Goal: Task Accomplishment & Management: Manage account settings

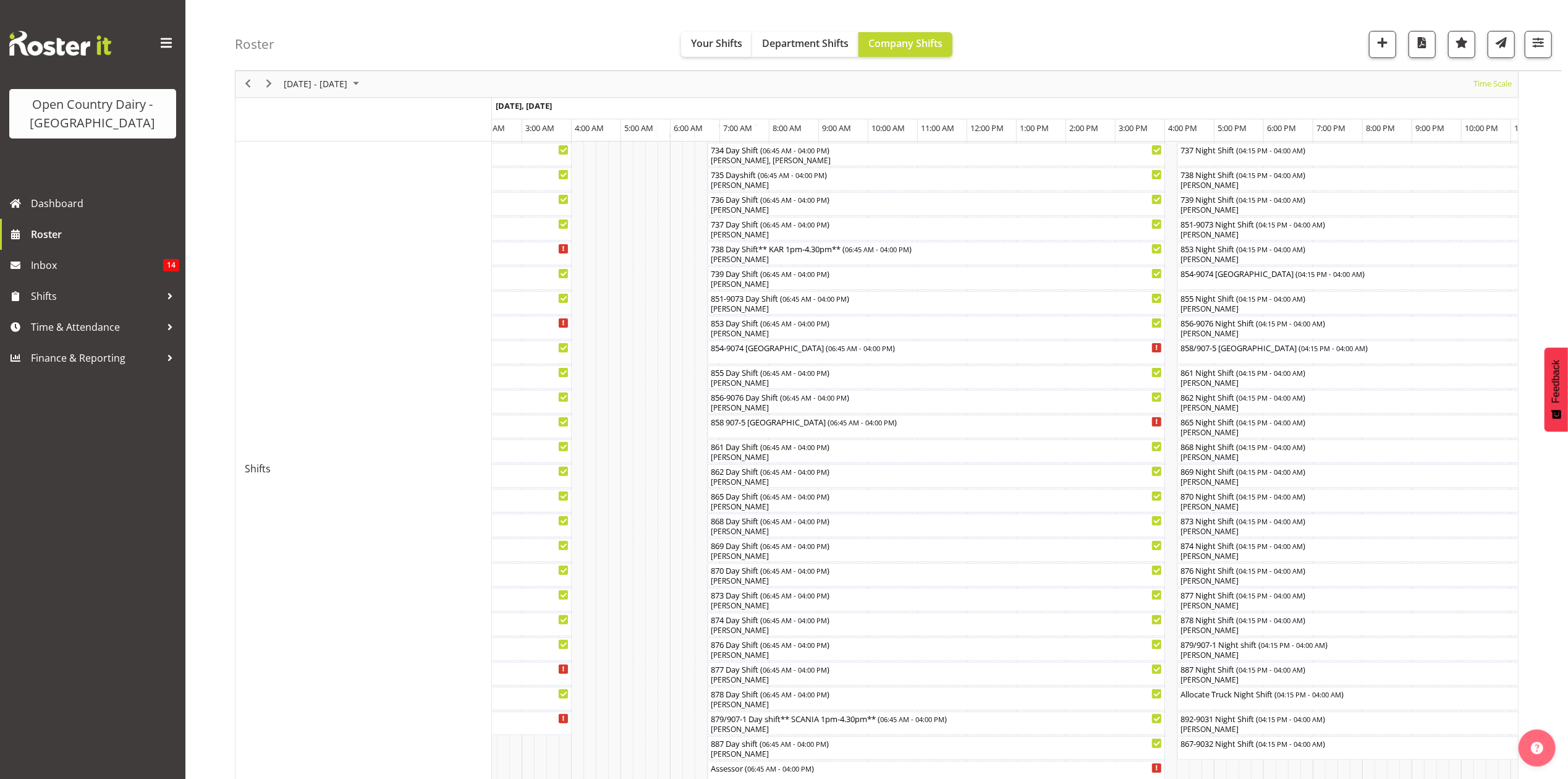
scroll to position [120, 0]
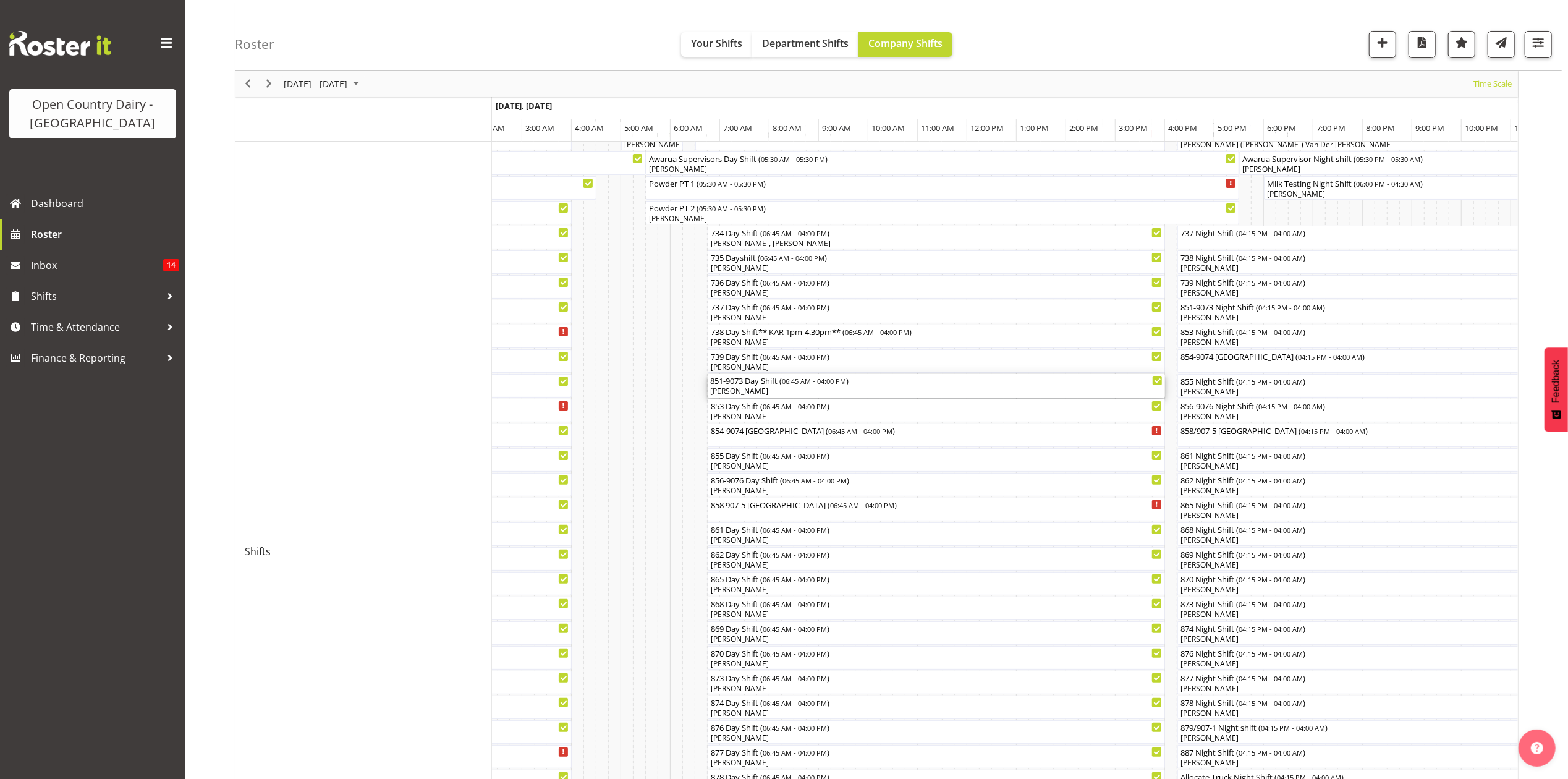
click at [734, 386] on div "851-9073 Day Shift ( 06:45 AM - 04:00 PM ) Martin Black" at bounding box center [936, 386] width 453 height 23
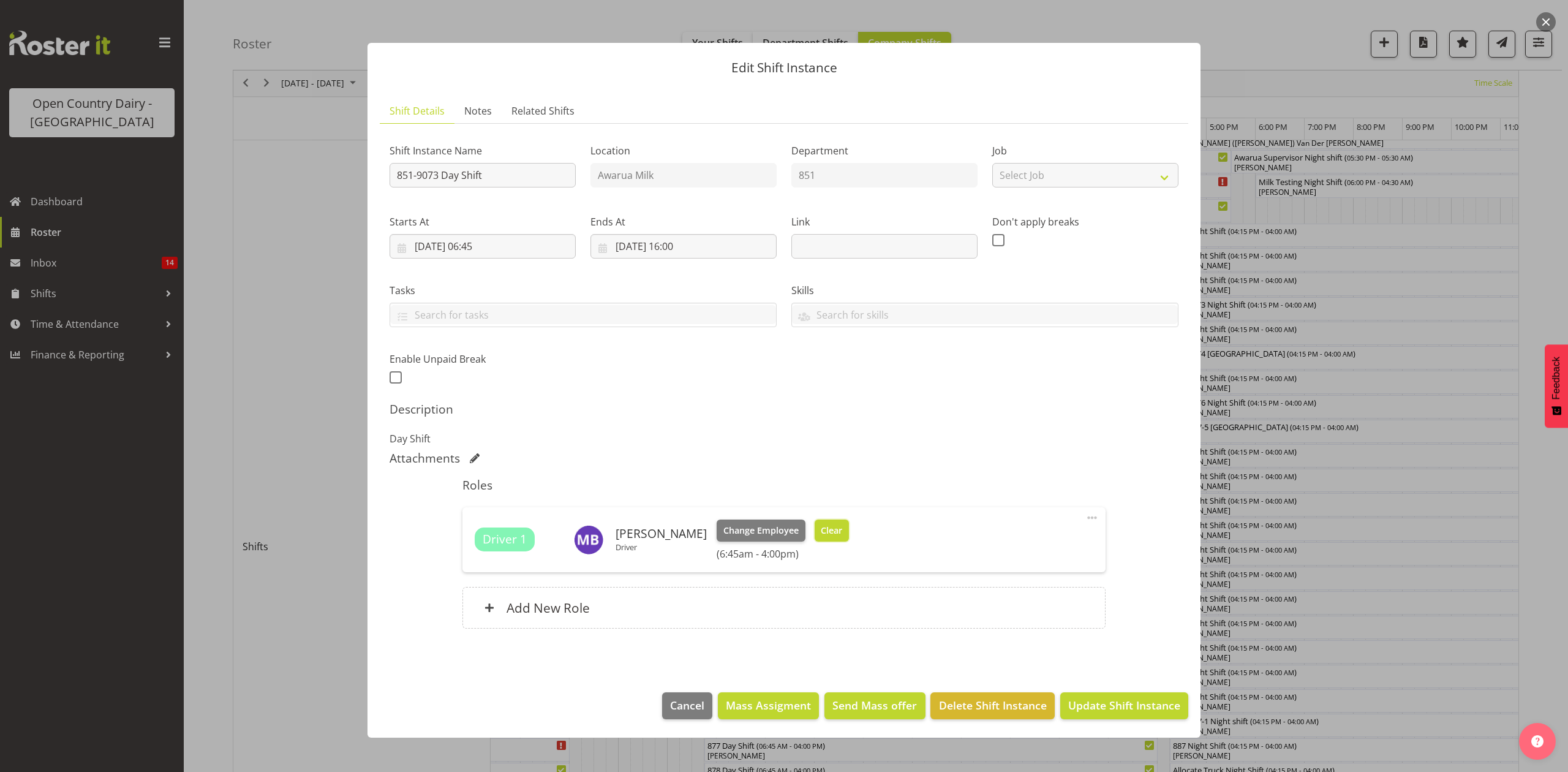
click at [833, 527] on button "Clear" at bounding box center [832, 531] width 35 height 22
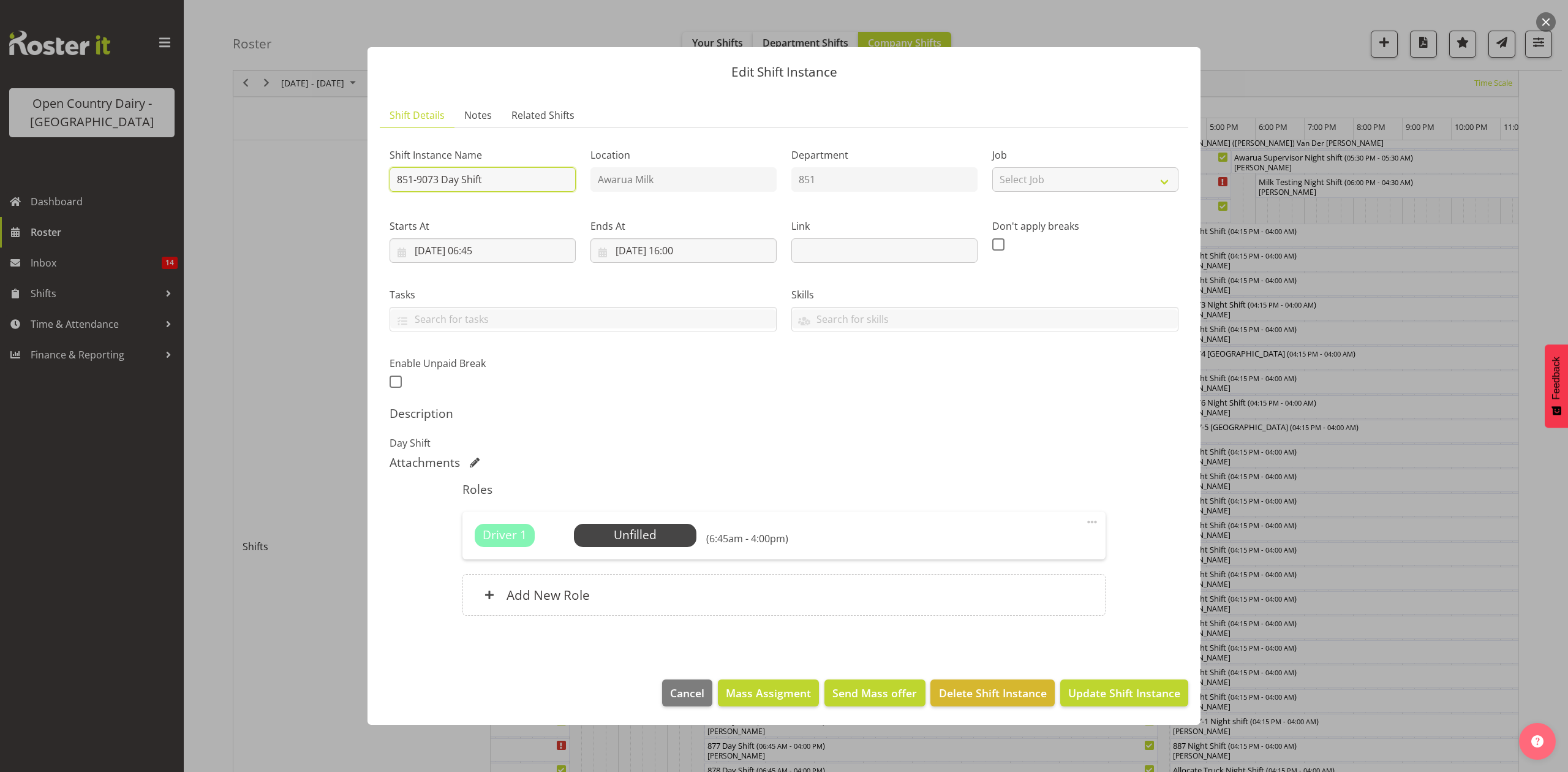
click at [500, 177] on input "851-9073 Day Shift" at bounding box center [482, 180] width 186 height 24
click at [1415, 581] on div at bounding box center [784, 386] width 1568 height 772
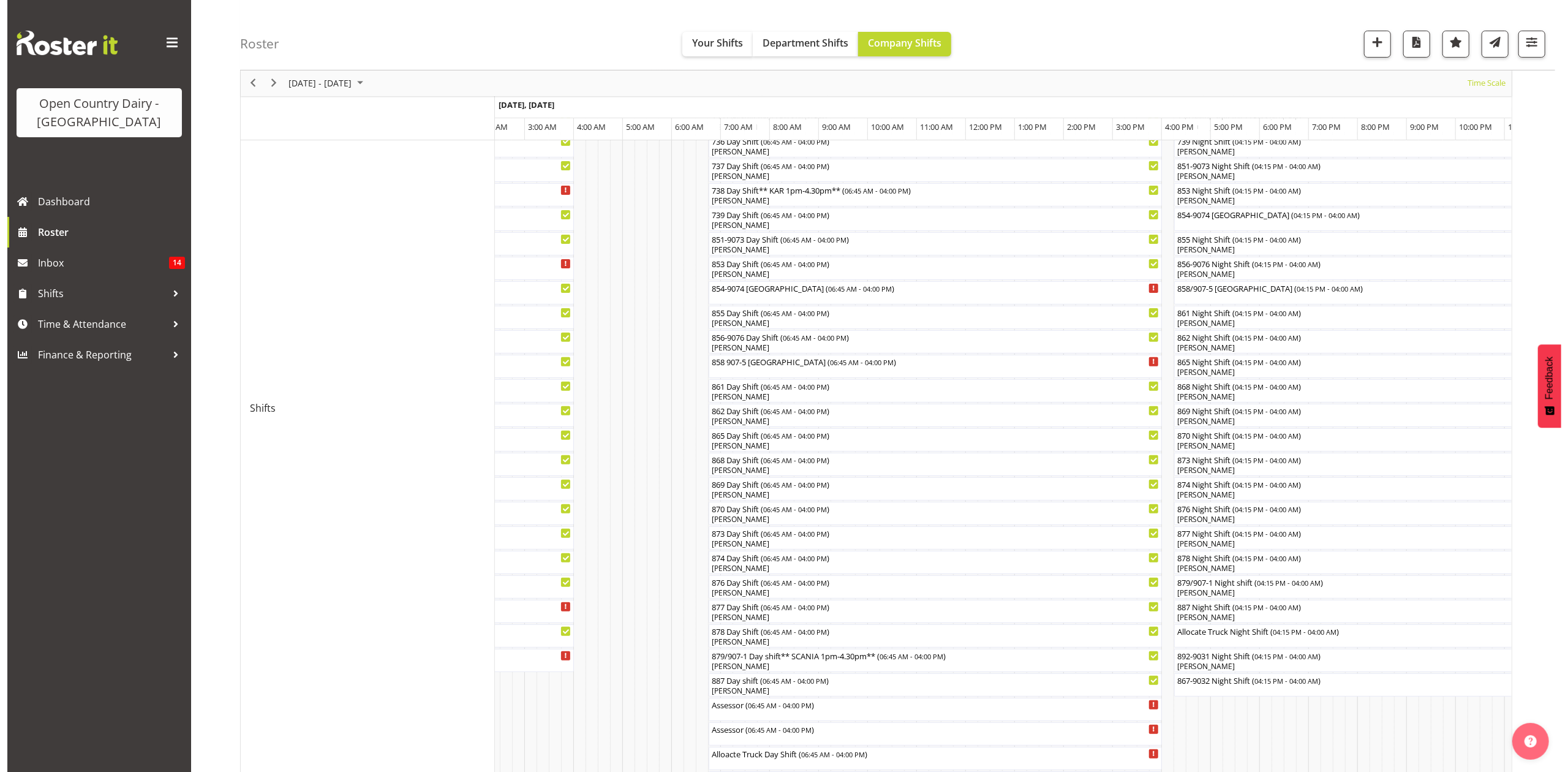
scroll to position [282, 0]
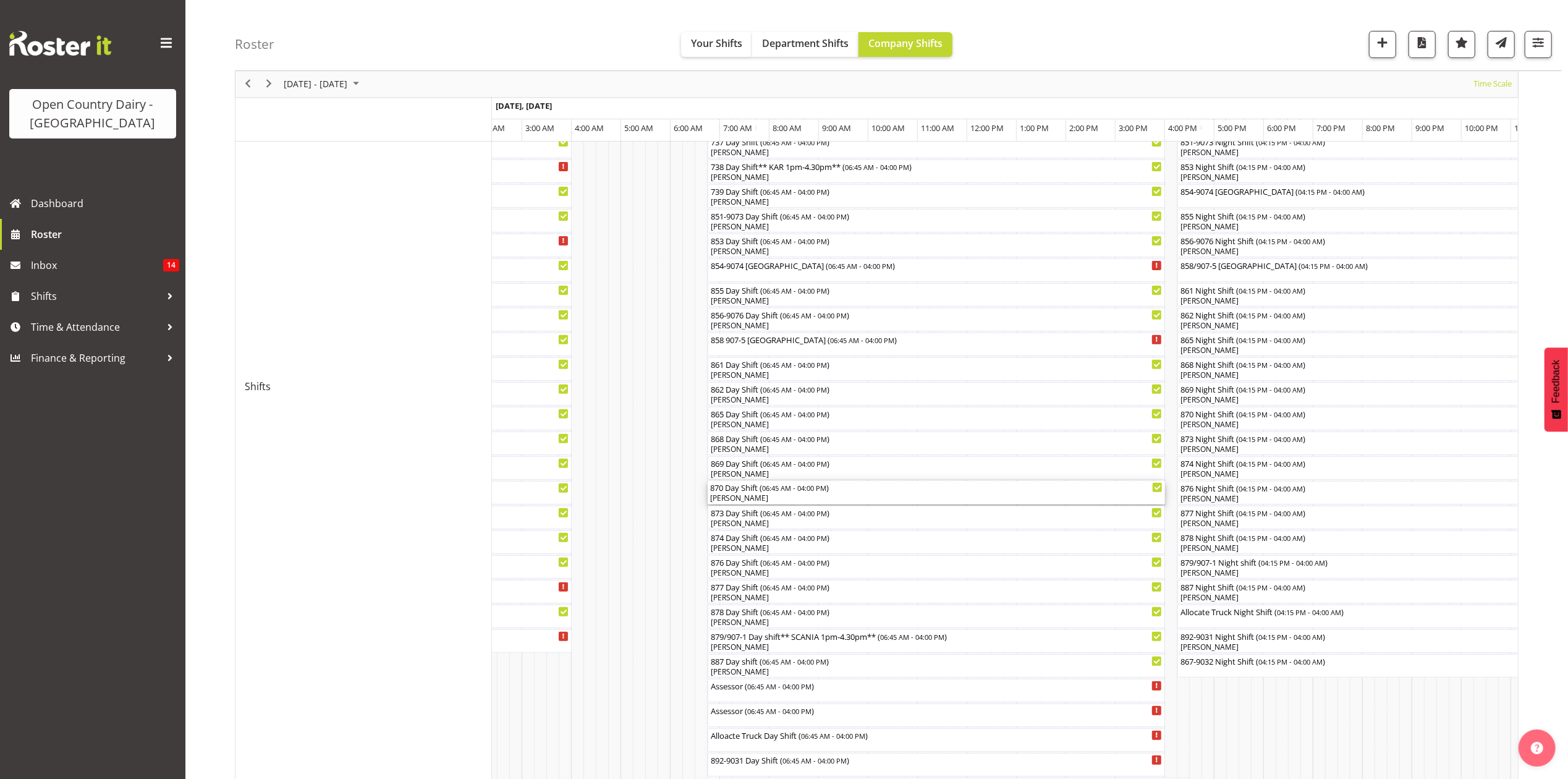
click at [741, 496] on div "[PERSON_NAME]" at bounding box center [936, 498] width 453 height 11
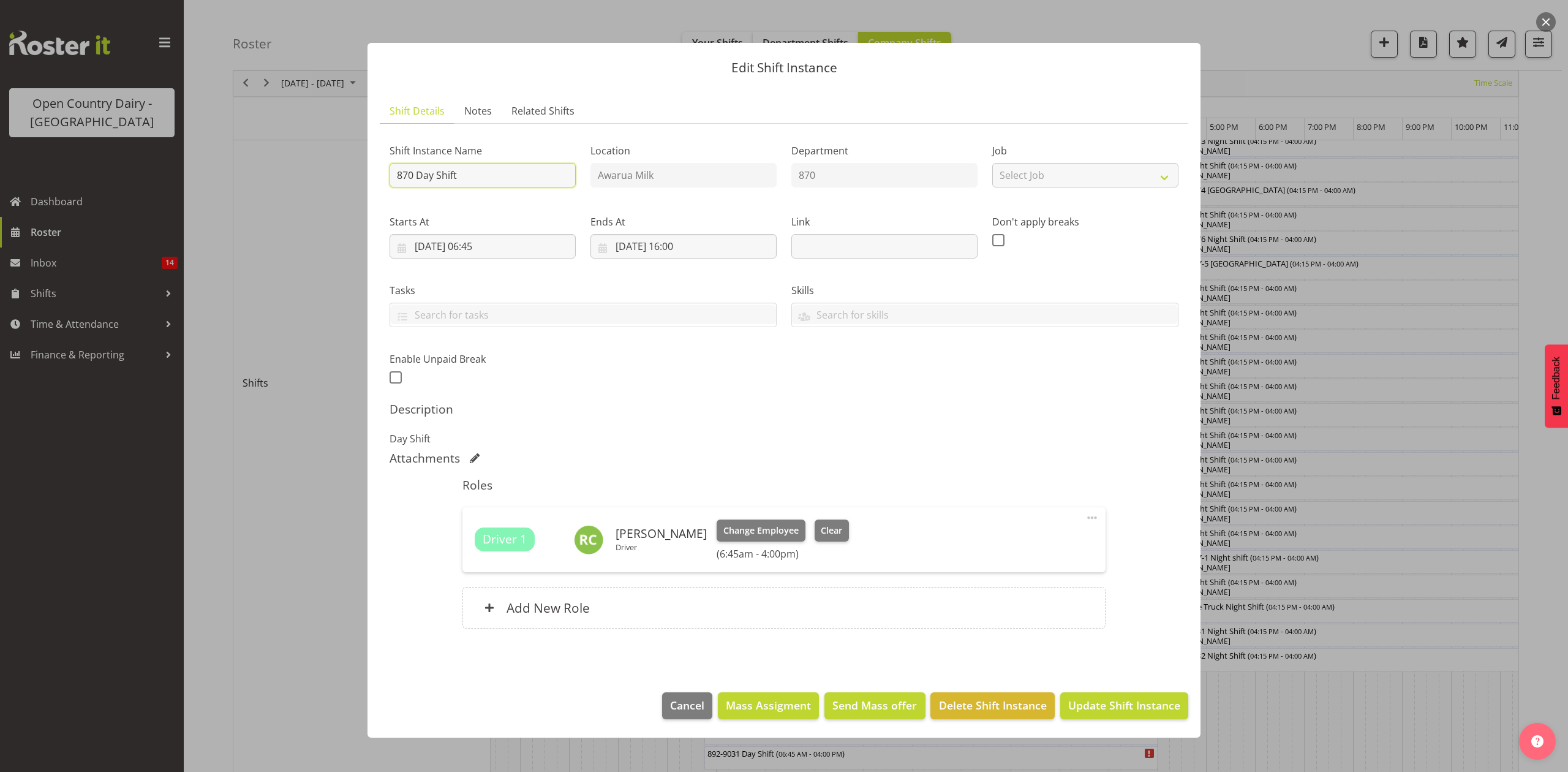
click at [482, 171] on input "870 Day Shift" at bounding box center [482, 175] width 186 height 24
type input "870 Day Shift** KAR 7am-12.30pm**"
click at [831, 524] on span "Clear" at bounding box center [831, 530] width 21 height 13
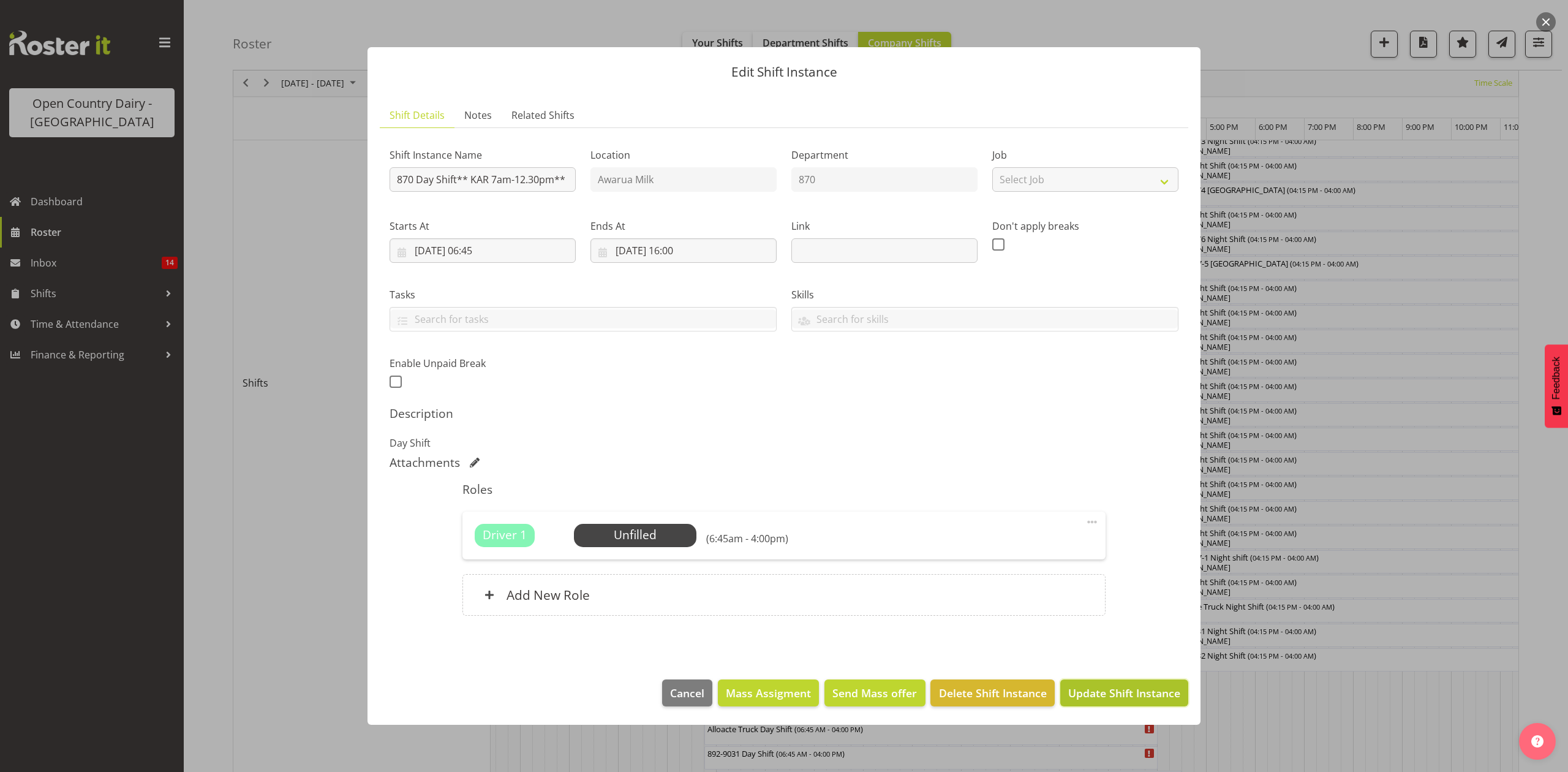
click at [1145, 692] on span "Update Shift Instance" at bounding box center [1124, 692] width 112 height 16
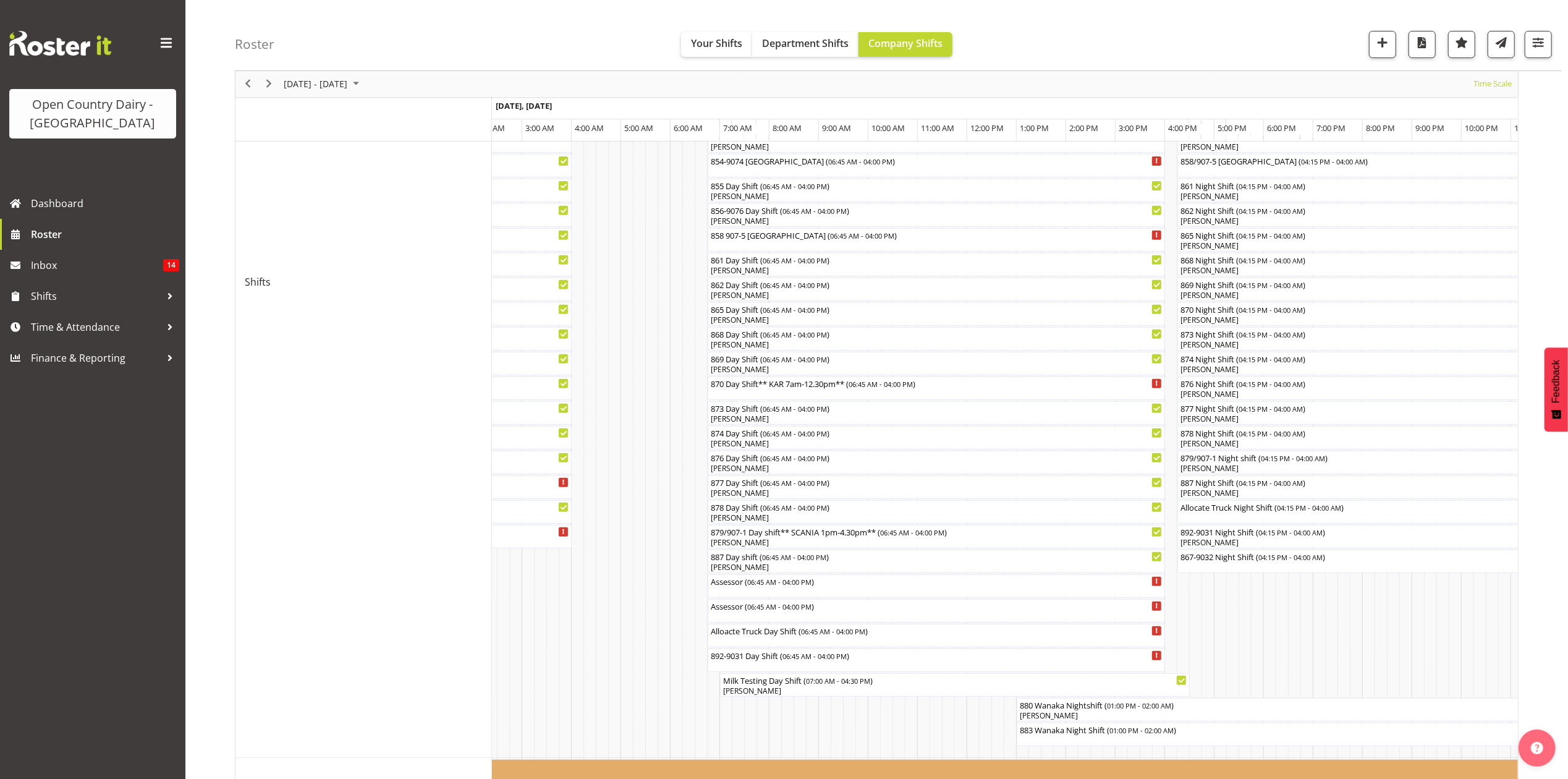
scroll to position [412, 0]
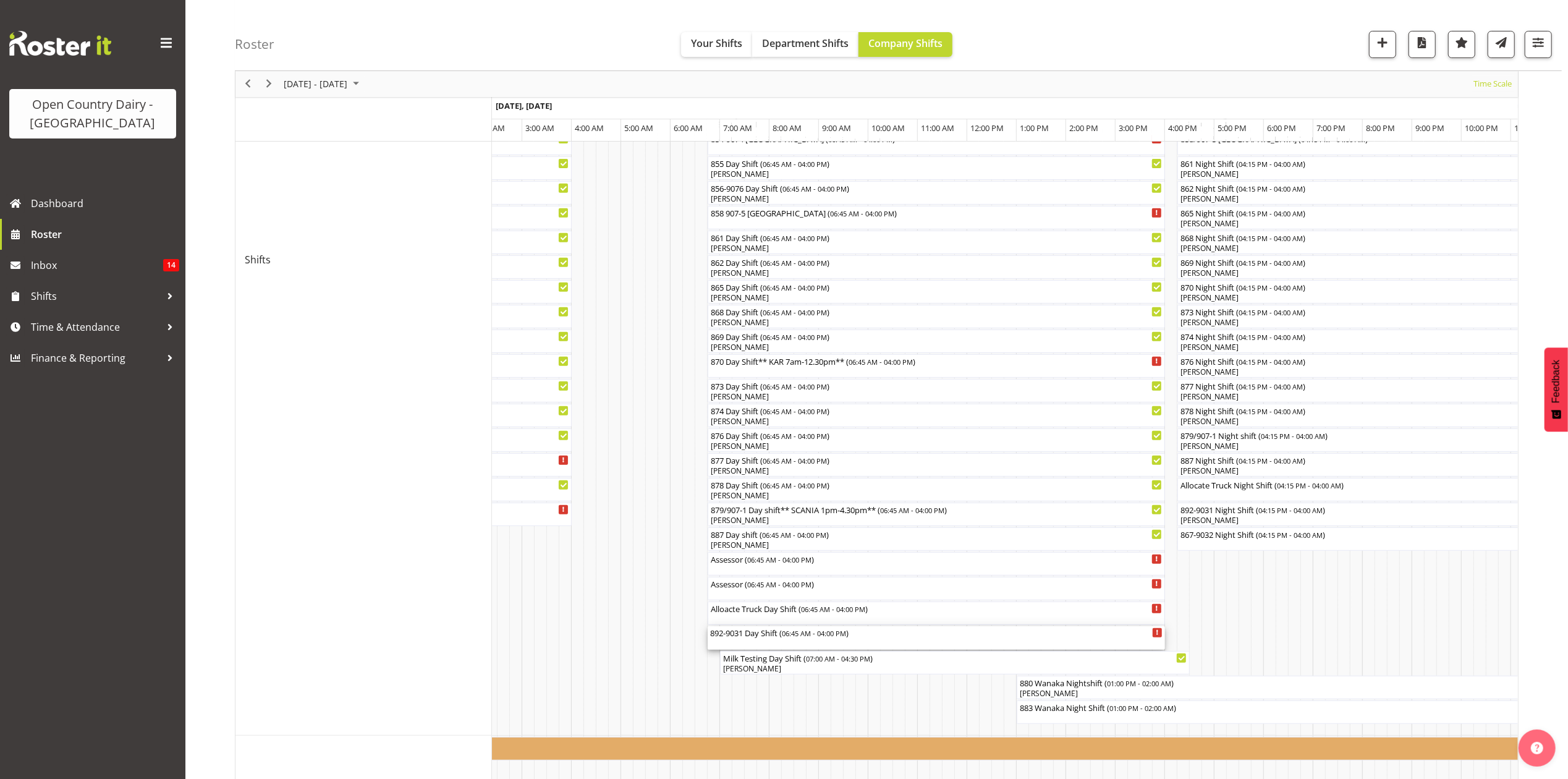
click at [752, 635] on div "892-9031 Day Shift ( 06:45 AM - 04:00 PM )" at bounding box center [936, 632] width 453 height 12
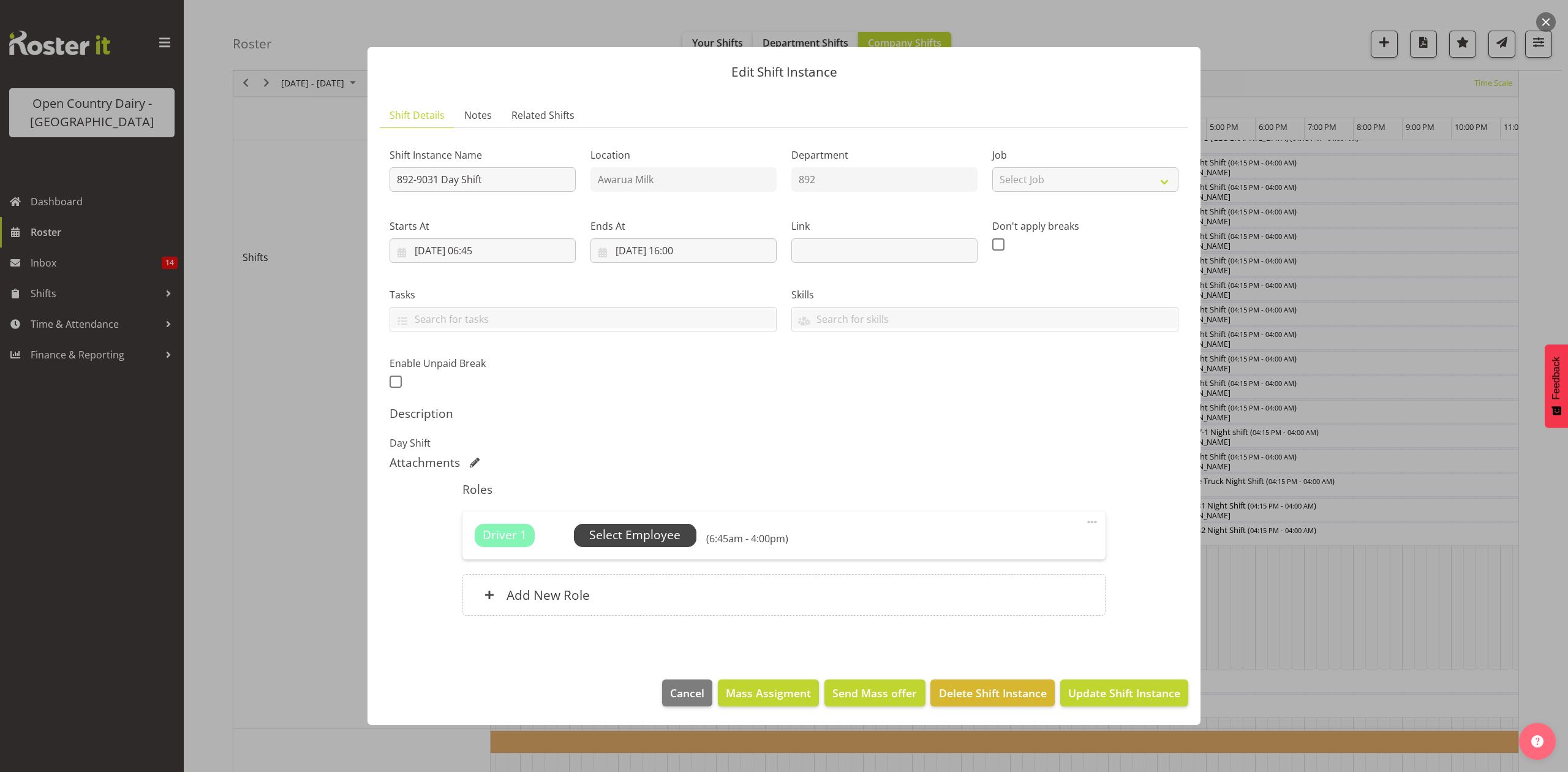
click at [626, 536] on span "Select Employee" at bounding box center [635, 535] width 91 height 18
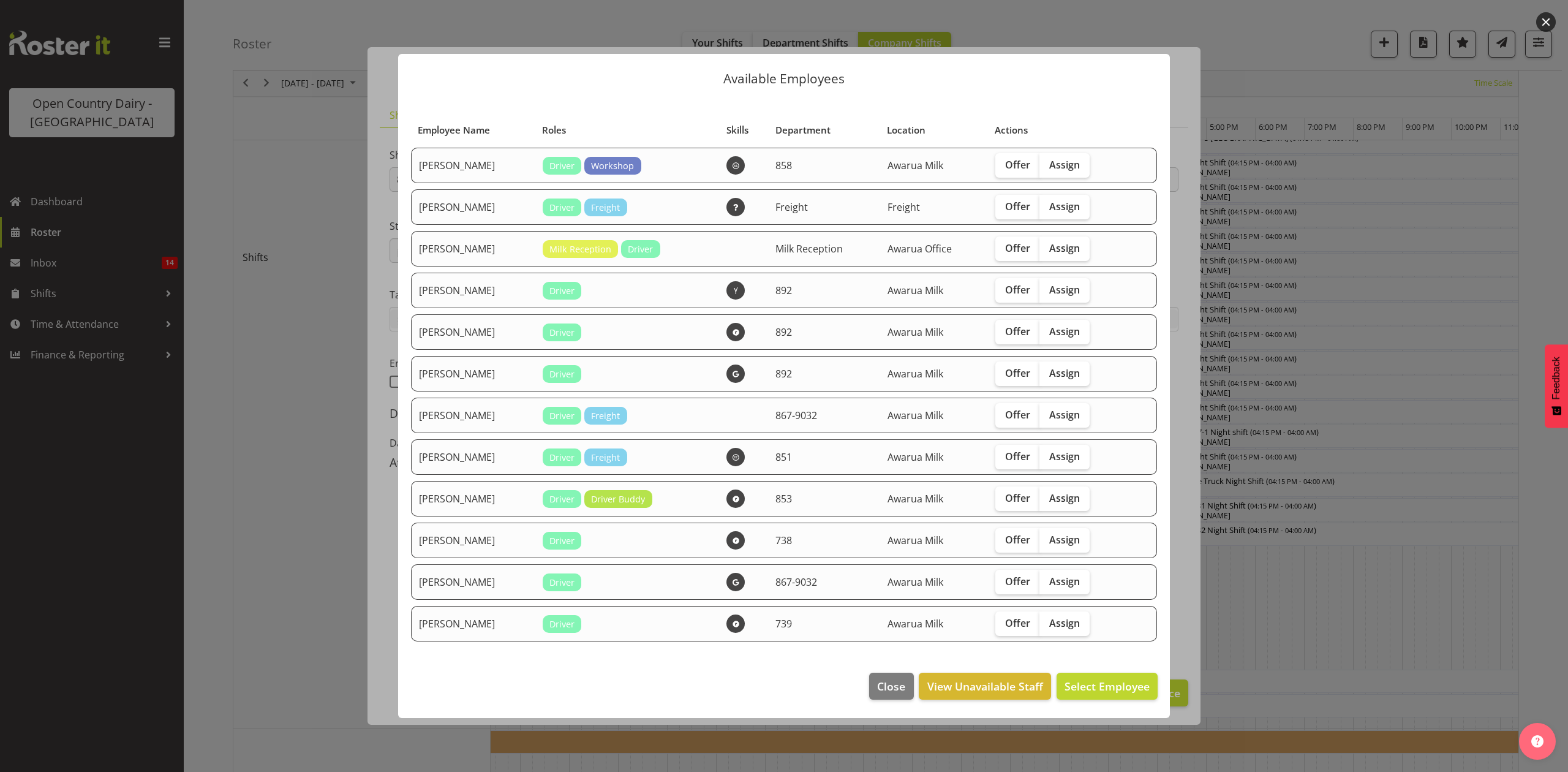
click at [1202, 599] on div at bounding box center [784, 386] width 1568 height 772
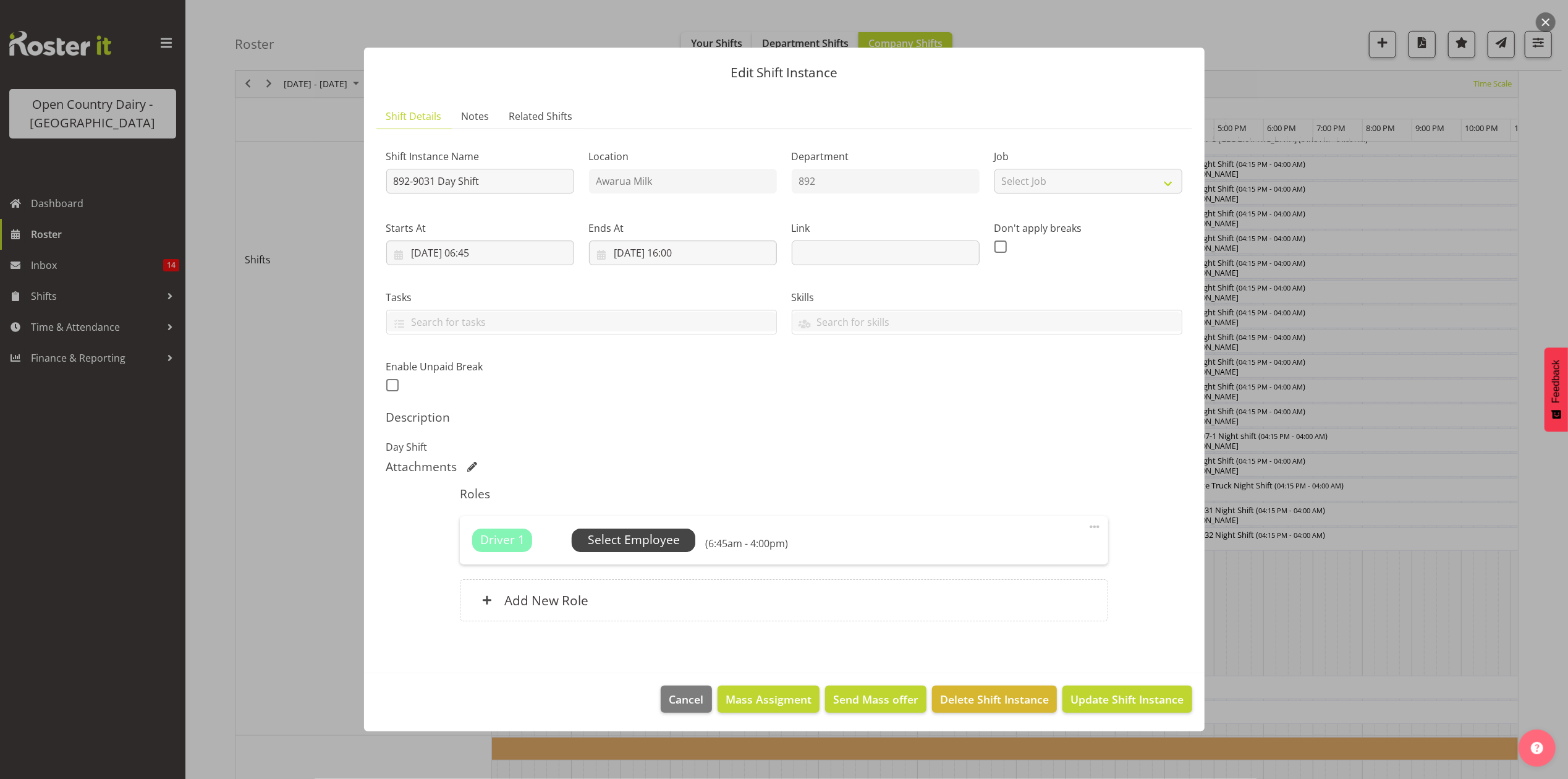
click at [670, 537] on span "Select Employee" at bounding box center [634, 540] width 92 height 18
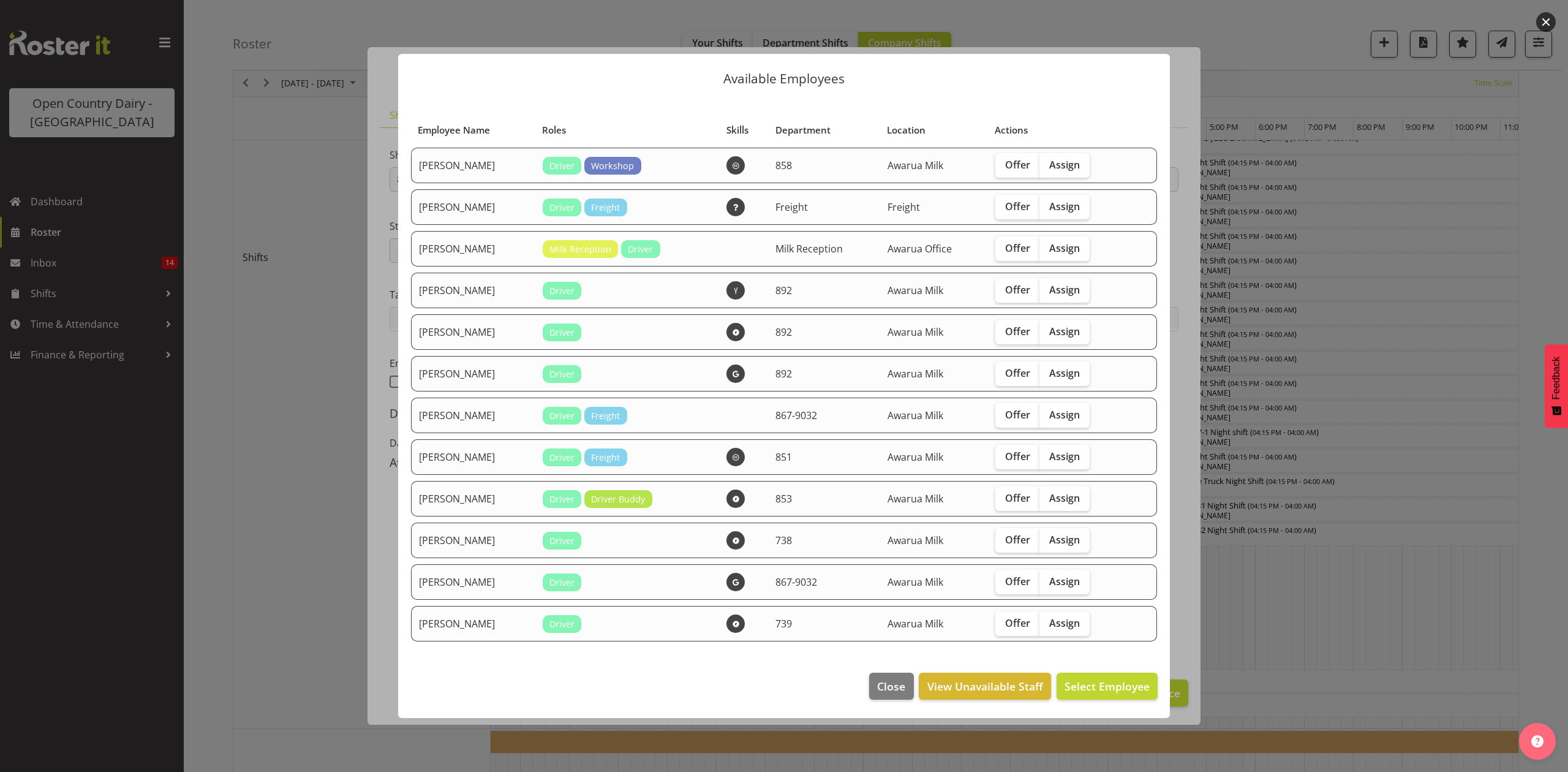
click at [1300, 576] on div at bounding box center [784, 386] width 1568 height 772
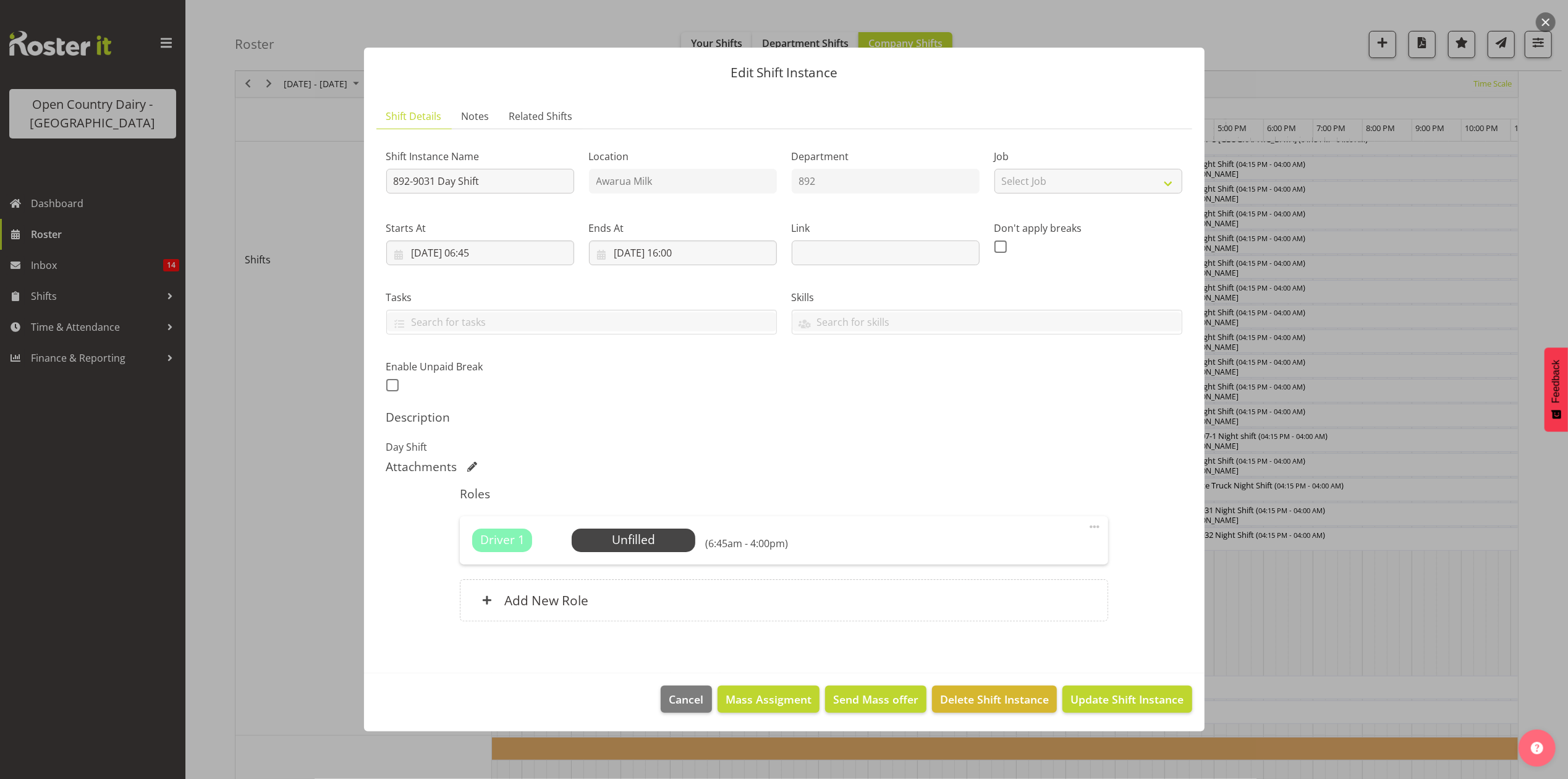
click at [1301, 601] on div at bounding box center [784, 389] width 1568 height 779
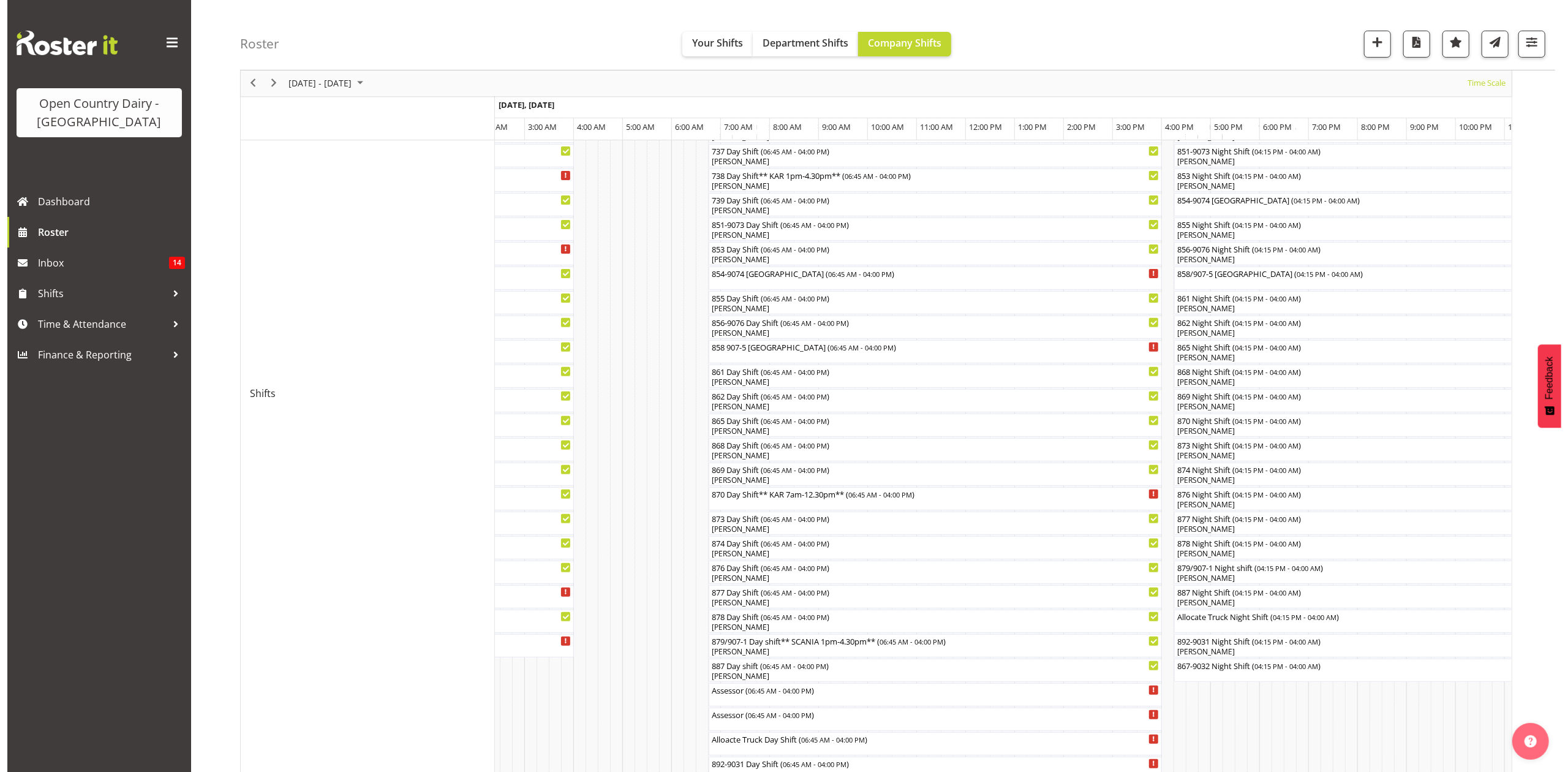
scroll to position [245, 0]
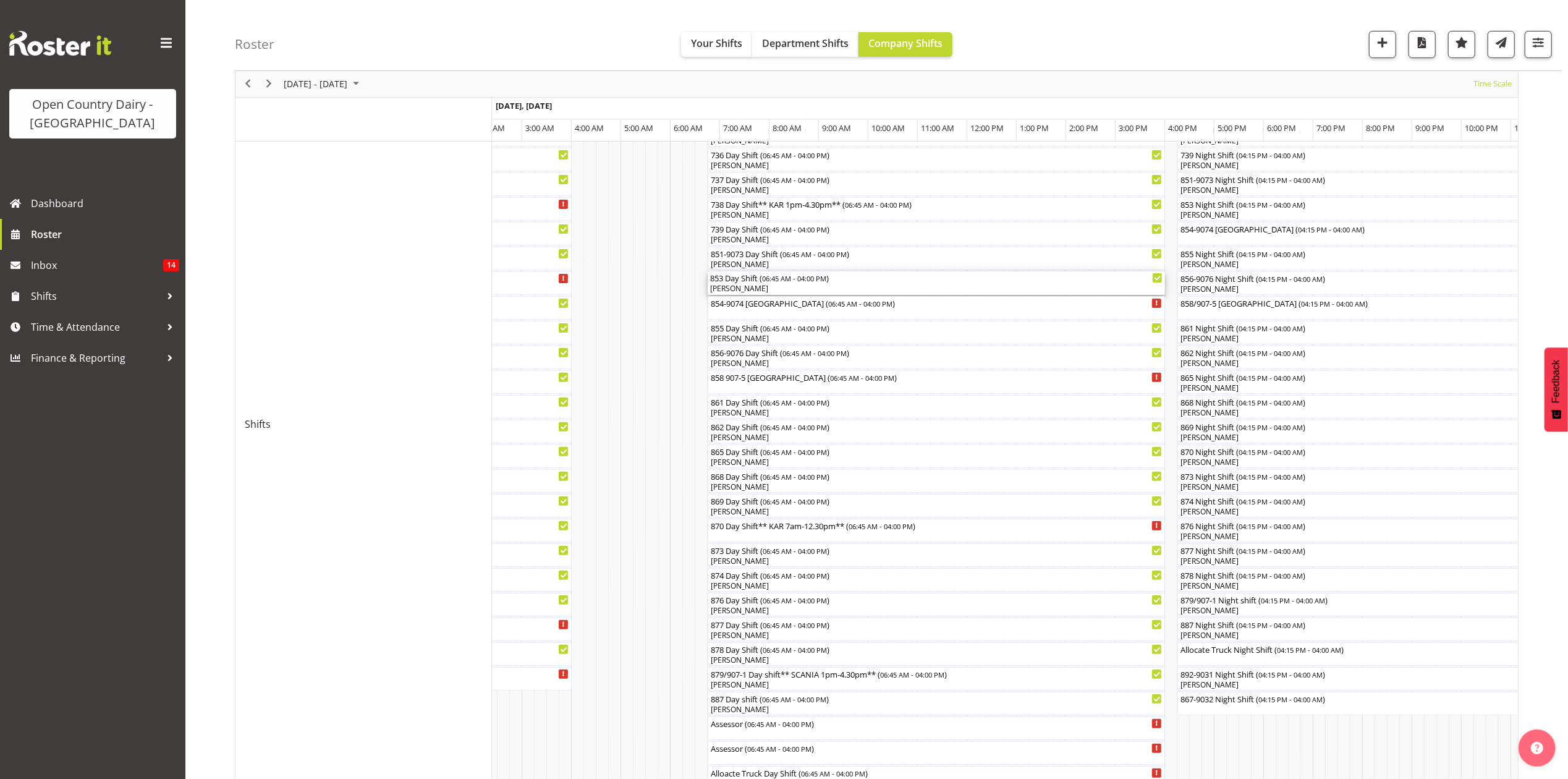
click at [752, 284] on div "[PERSON_NAME]" at bounding box center [936, 288] width 453 height 11
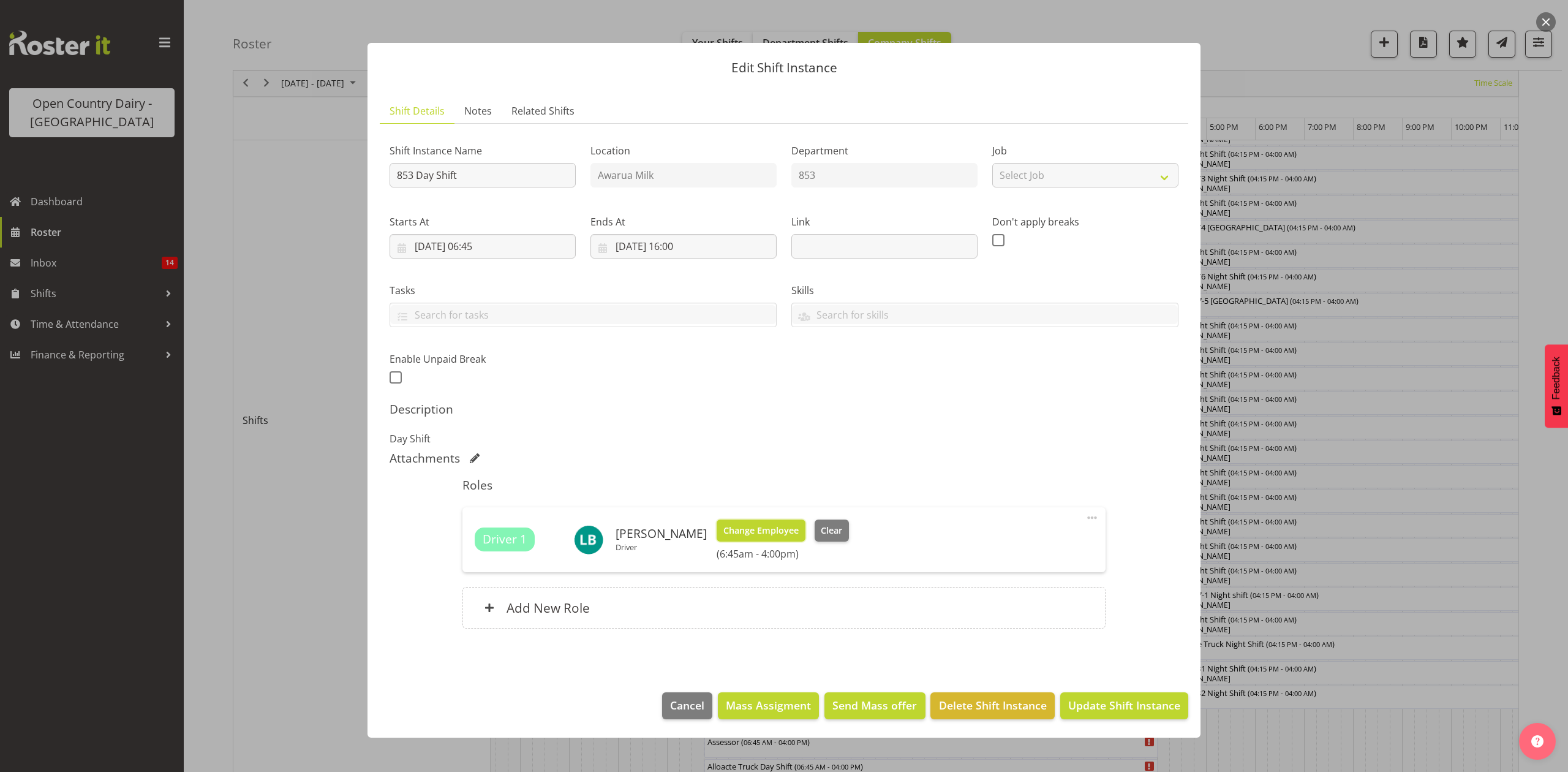
click at [749, 526] on span "Change Employee" at bounding box center [761, 530] width 75 height 13
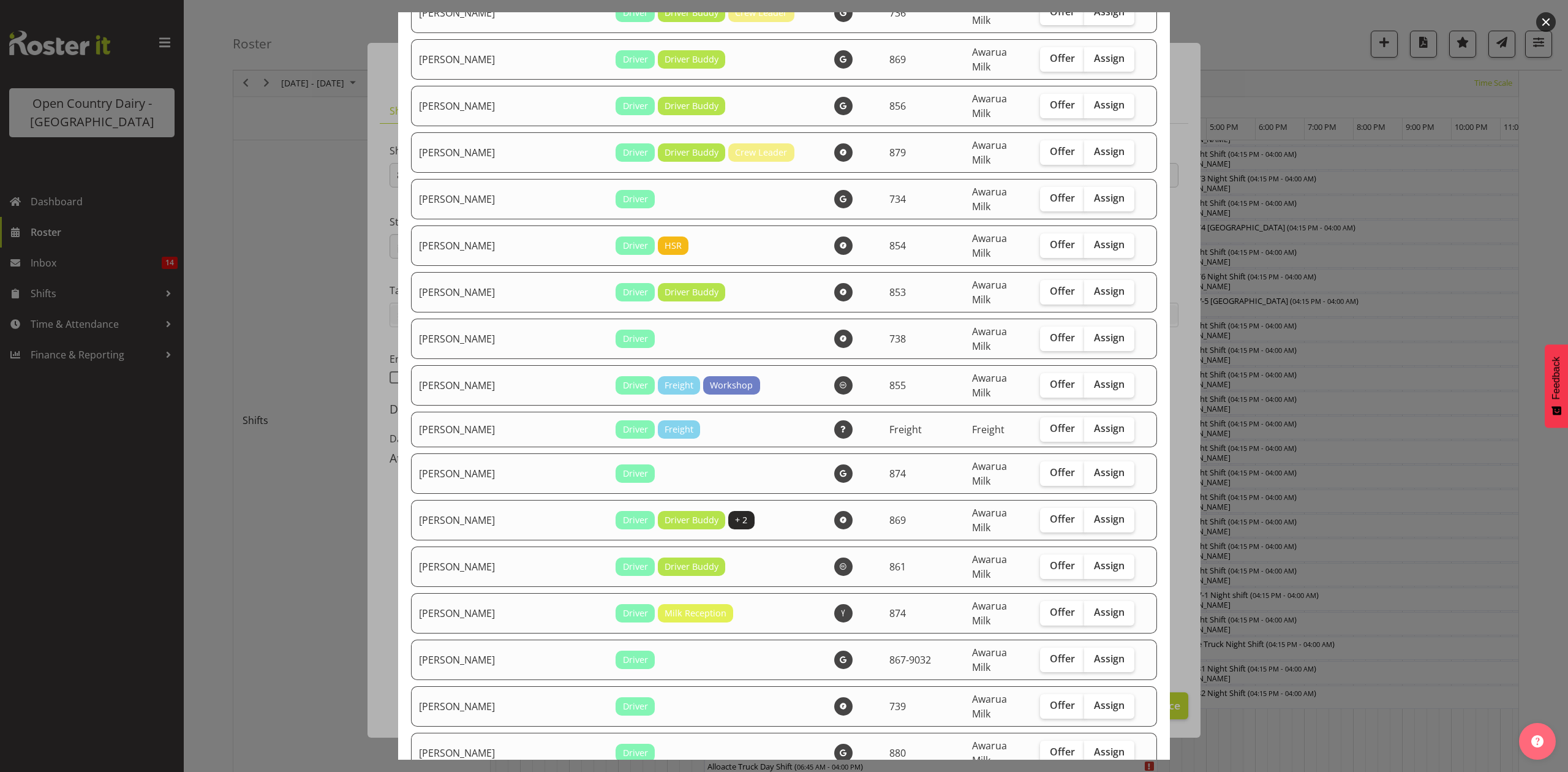
scroll to position [1470, 0]
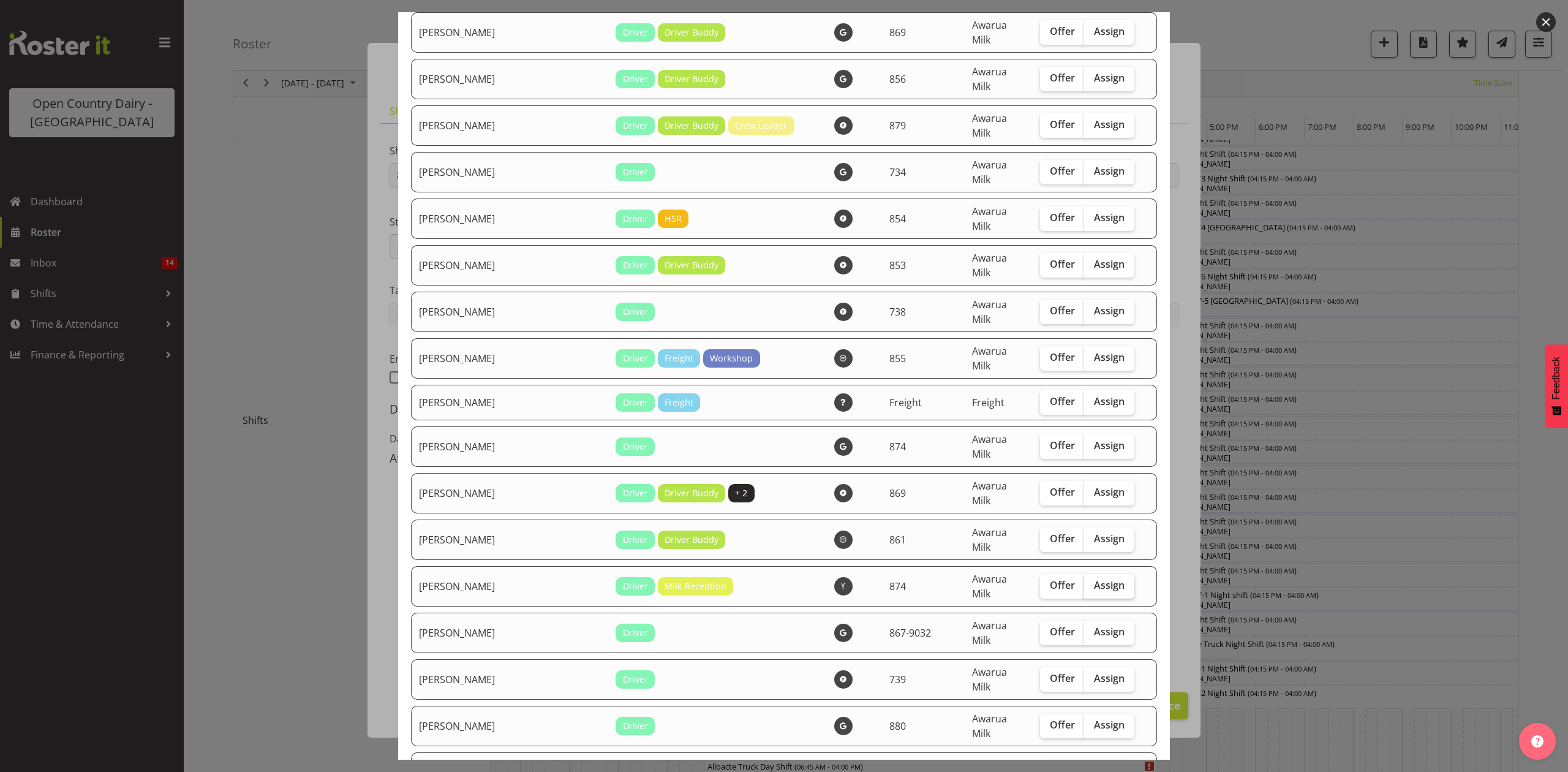
click at [1094, 579] on span "Assign" at bounding box center [1109, 585] width 31 height 12
click at [1084, 581] on input "Assign" at bounding box center [1088, 585] width 8 height 8
checkbox input "true"
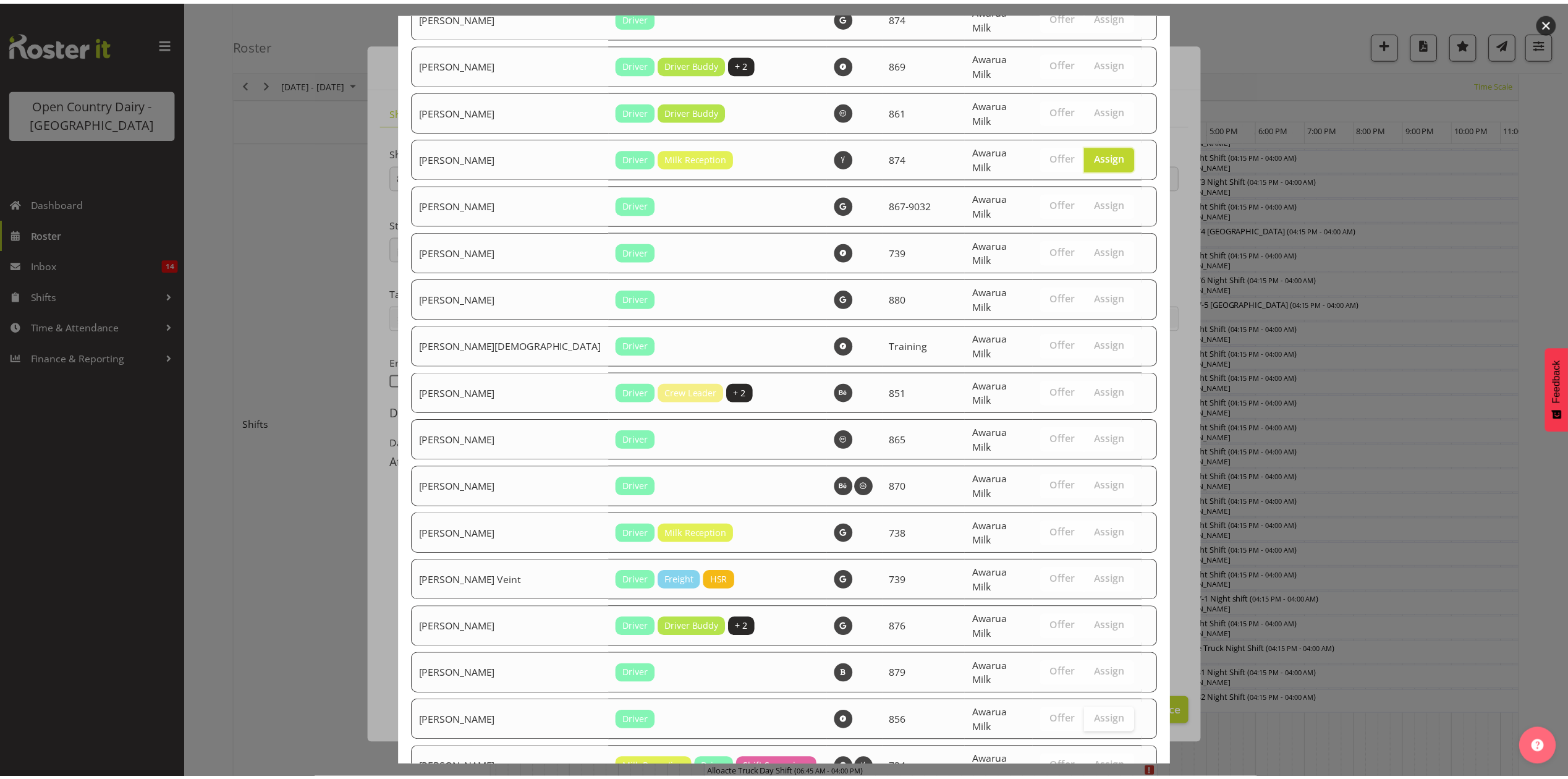
scroll to position [1923, 0]
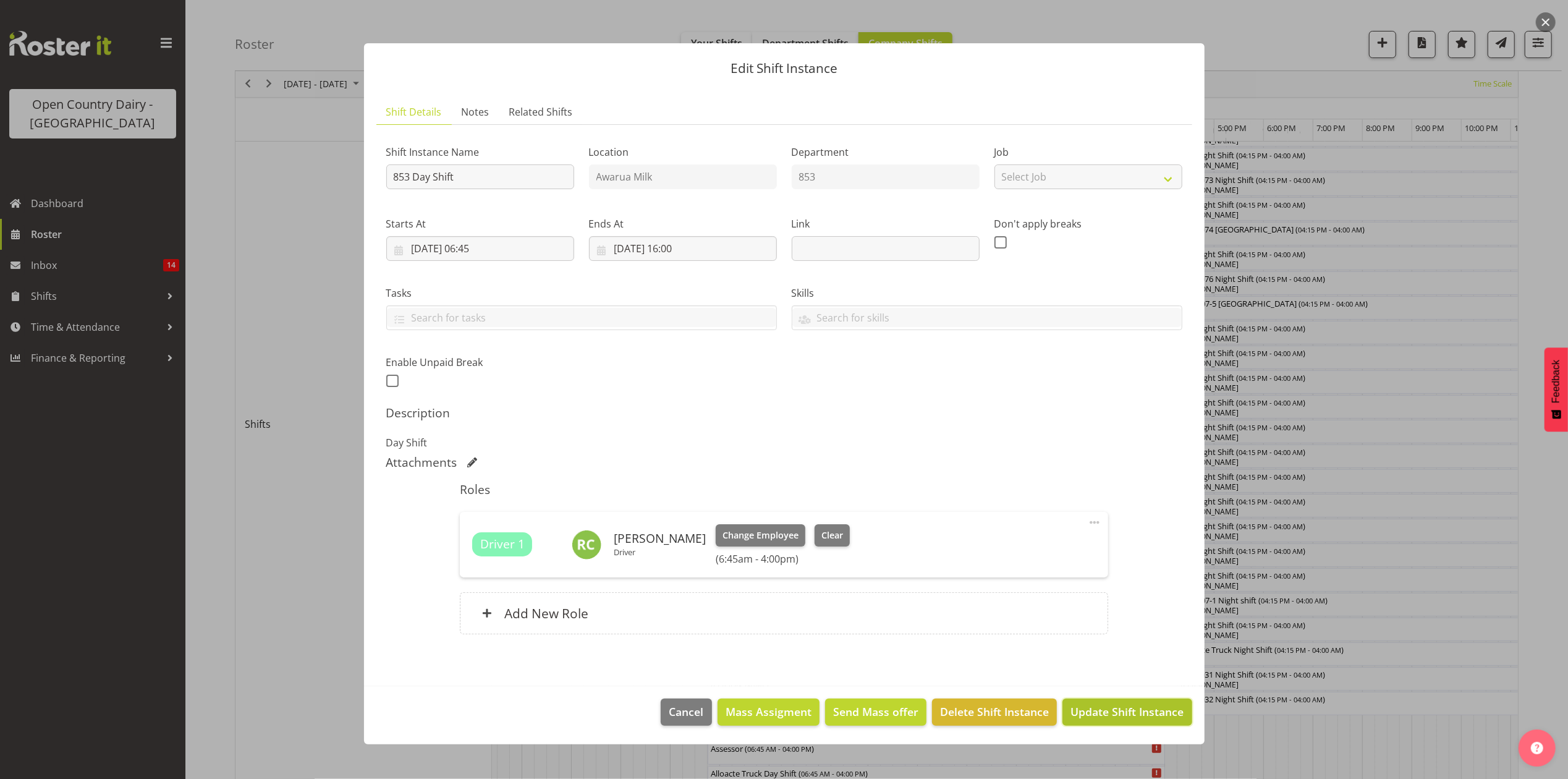
click at [1116, 708] on span "Update Shift Instance" at bounding box center [1127, 711] width 113 height 16
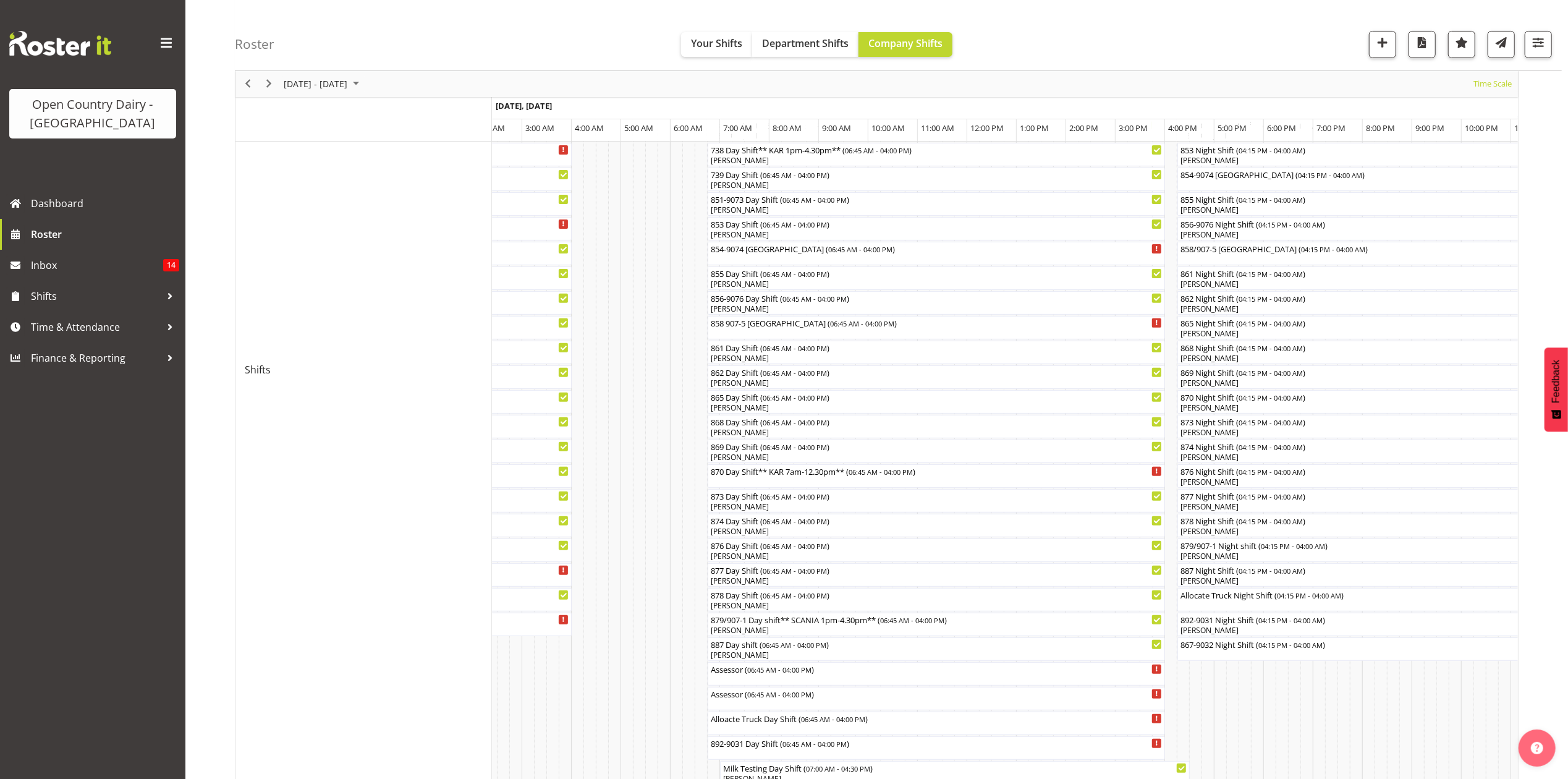
scroll to position [330, 0]
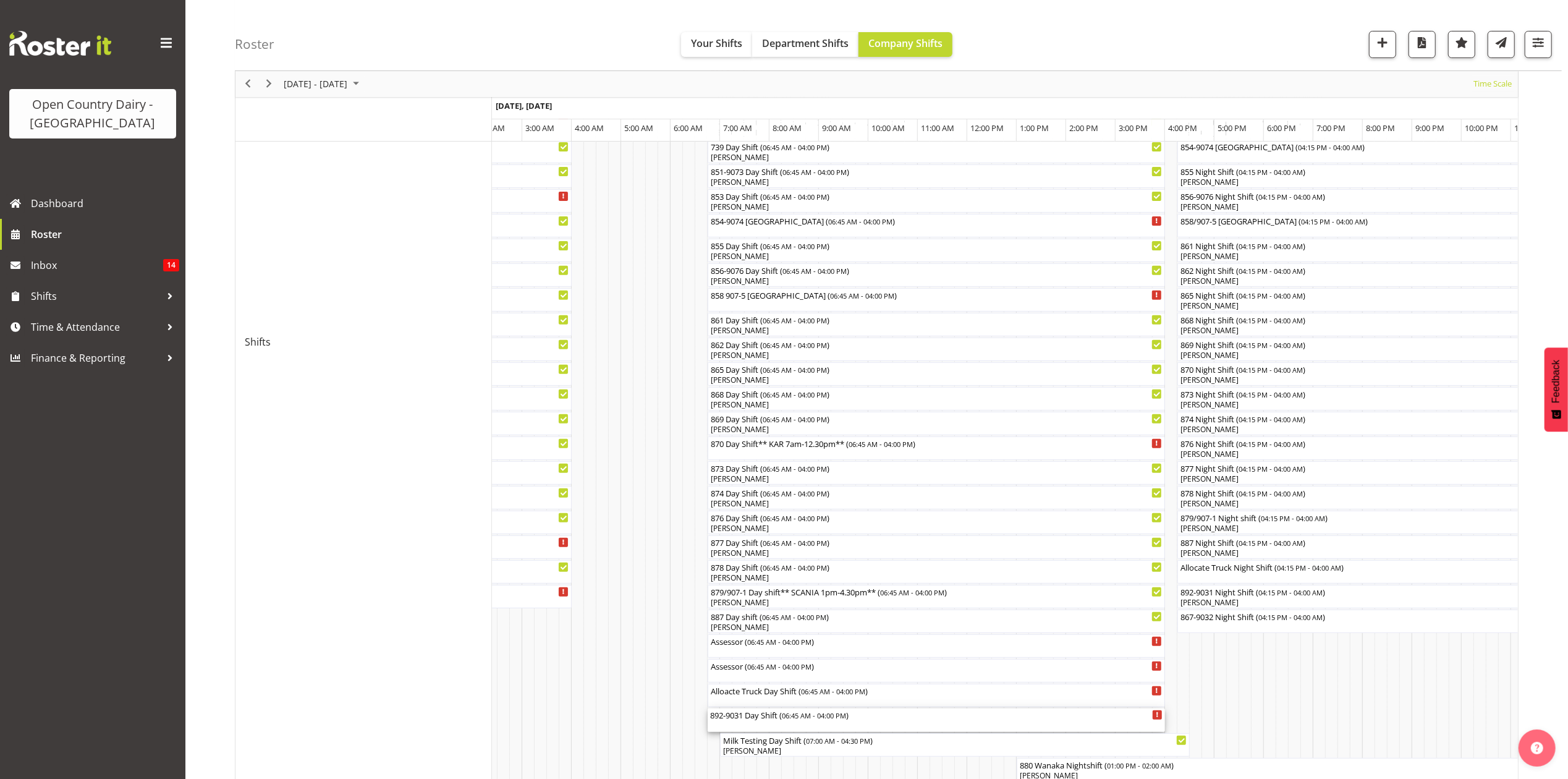
click at [735, 717] on div "892-9031 Day Shift ( 06:45 AM - 04:00 PM )" at bounding box center [936, 714] width 453 height 12
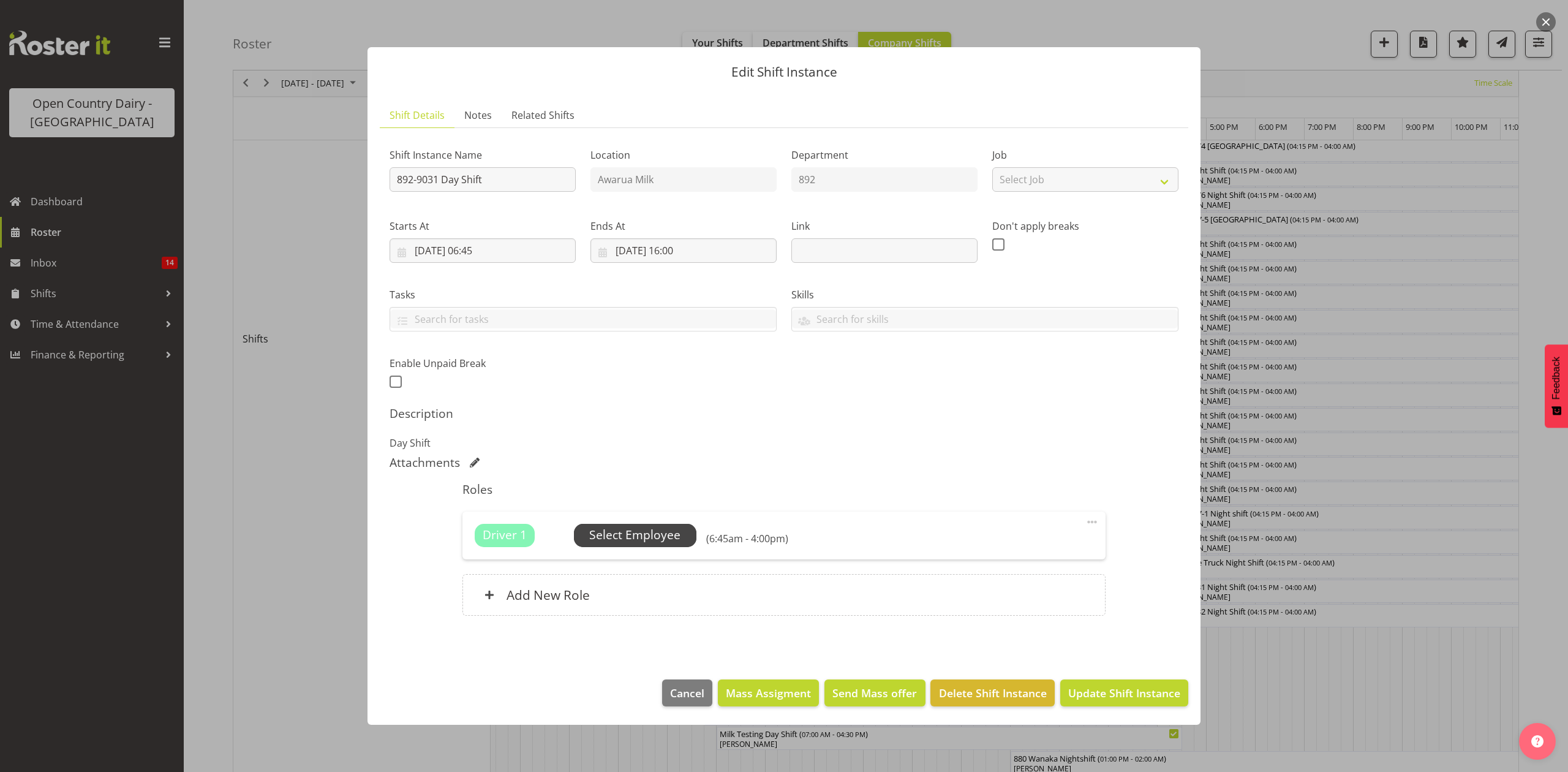
click at [629, 533] on span "Select Employee" at bounding box center [635, 535] width 91 height 18
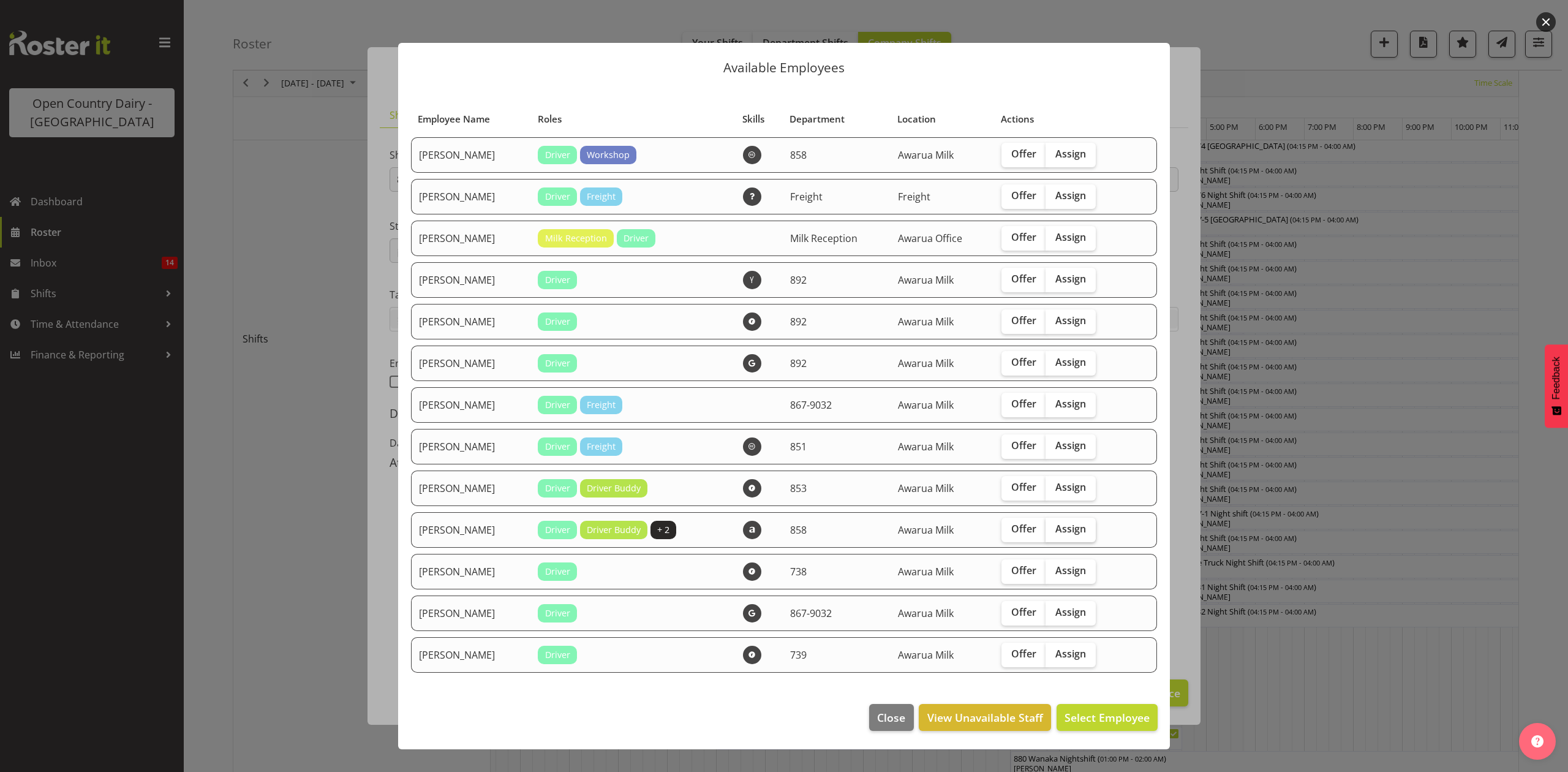
click at [1075, 527] on span "Assign" at bounding box center [1071, 528] width 31 height 12
click at [1053, 527] on input "Assign" at bounding box center [1050, 529] width 8 height 8
checkbox input "true"
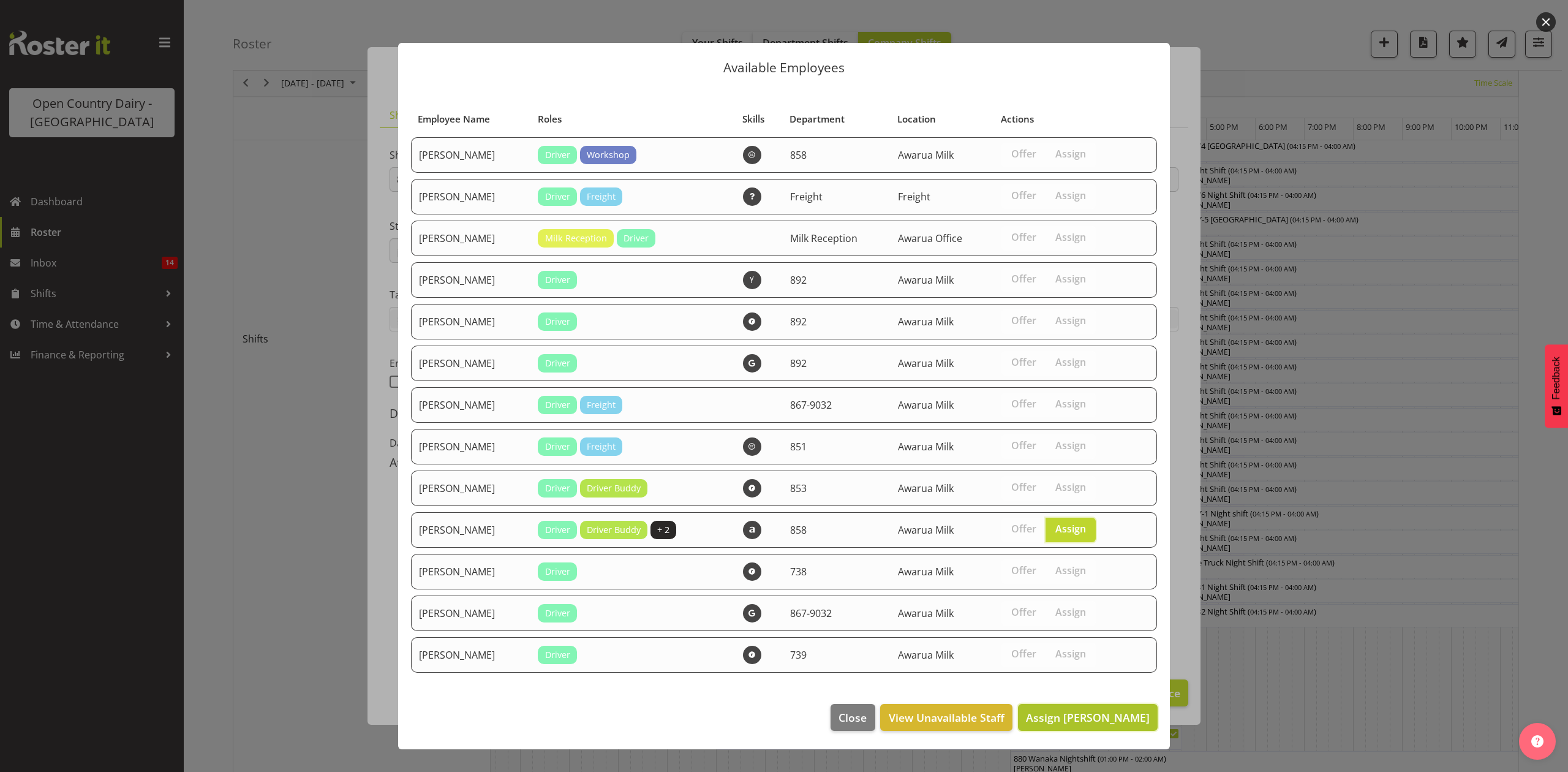
click at [1080, 722] on span "Assign Liam Bellman" at bounding box center [1087, 717] width 124 height 15
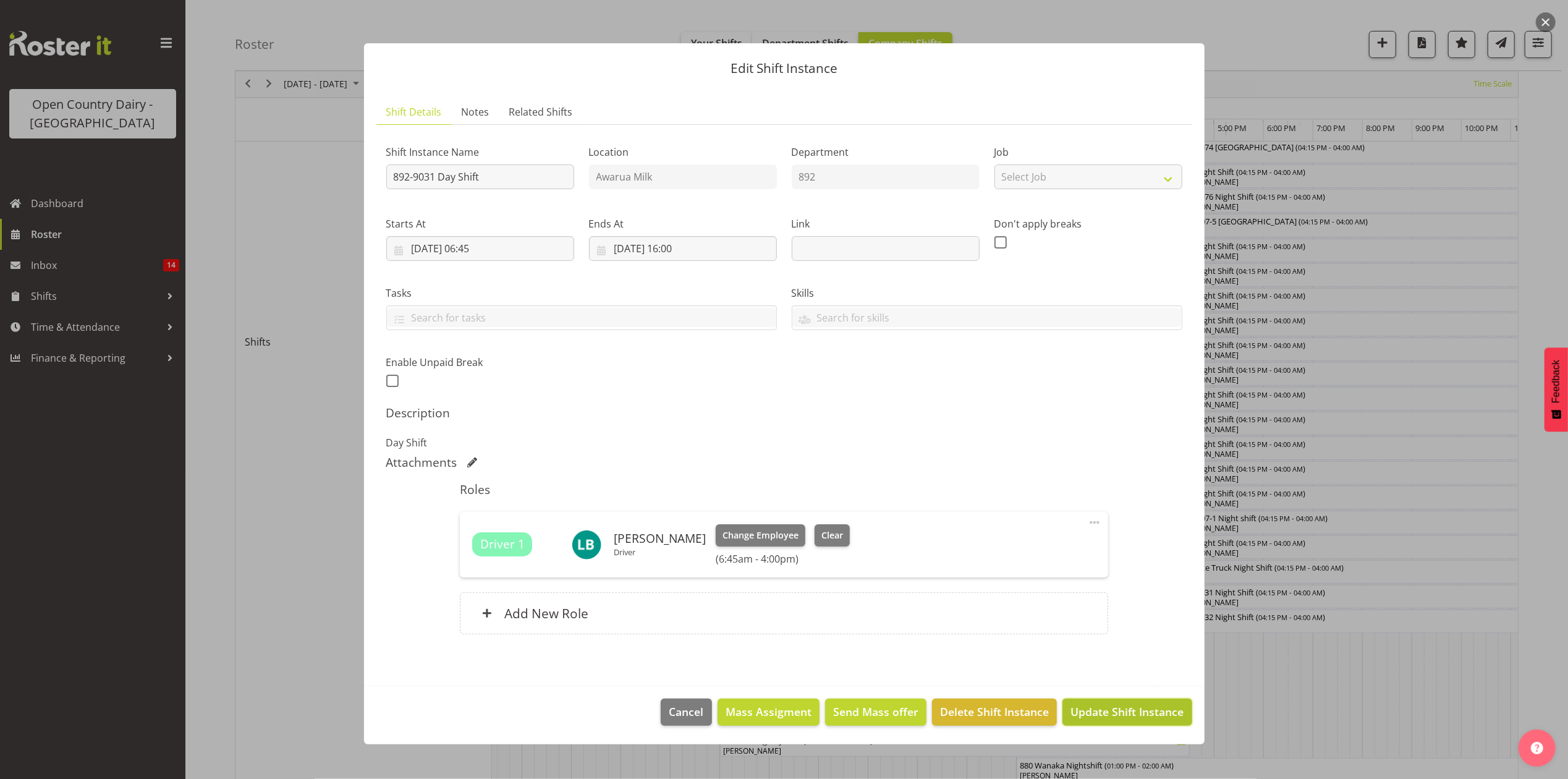
click at [1099, 715] on span "Update Shift Instance" at bounding box center [1127, 711] width 113 height 16
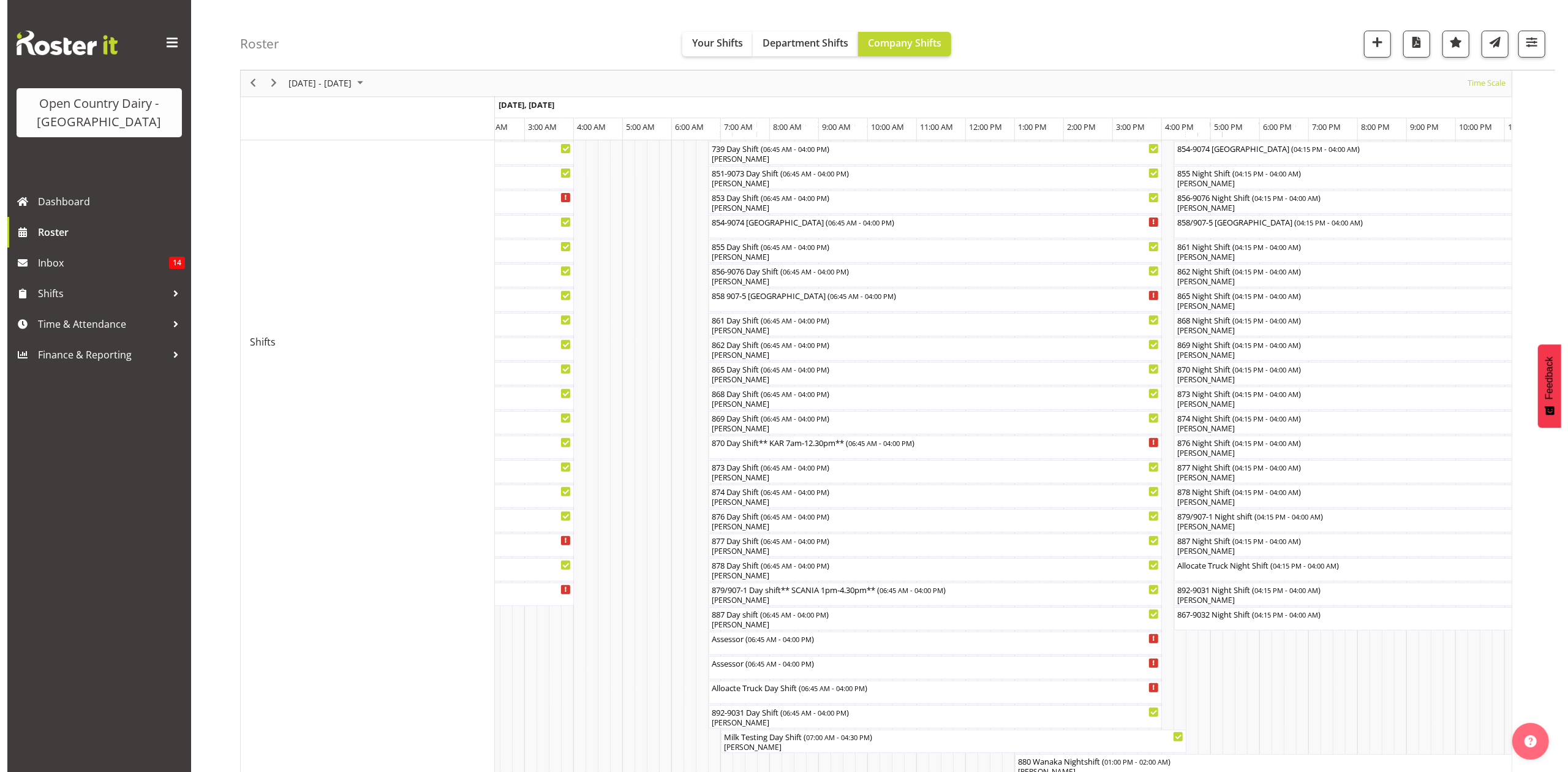
scroll to position [245, 0]
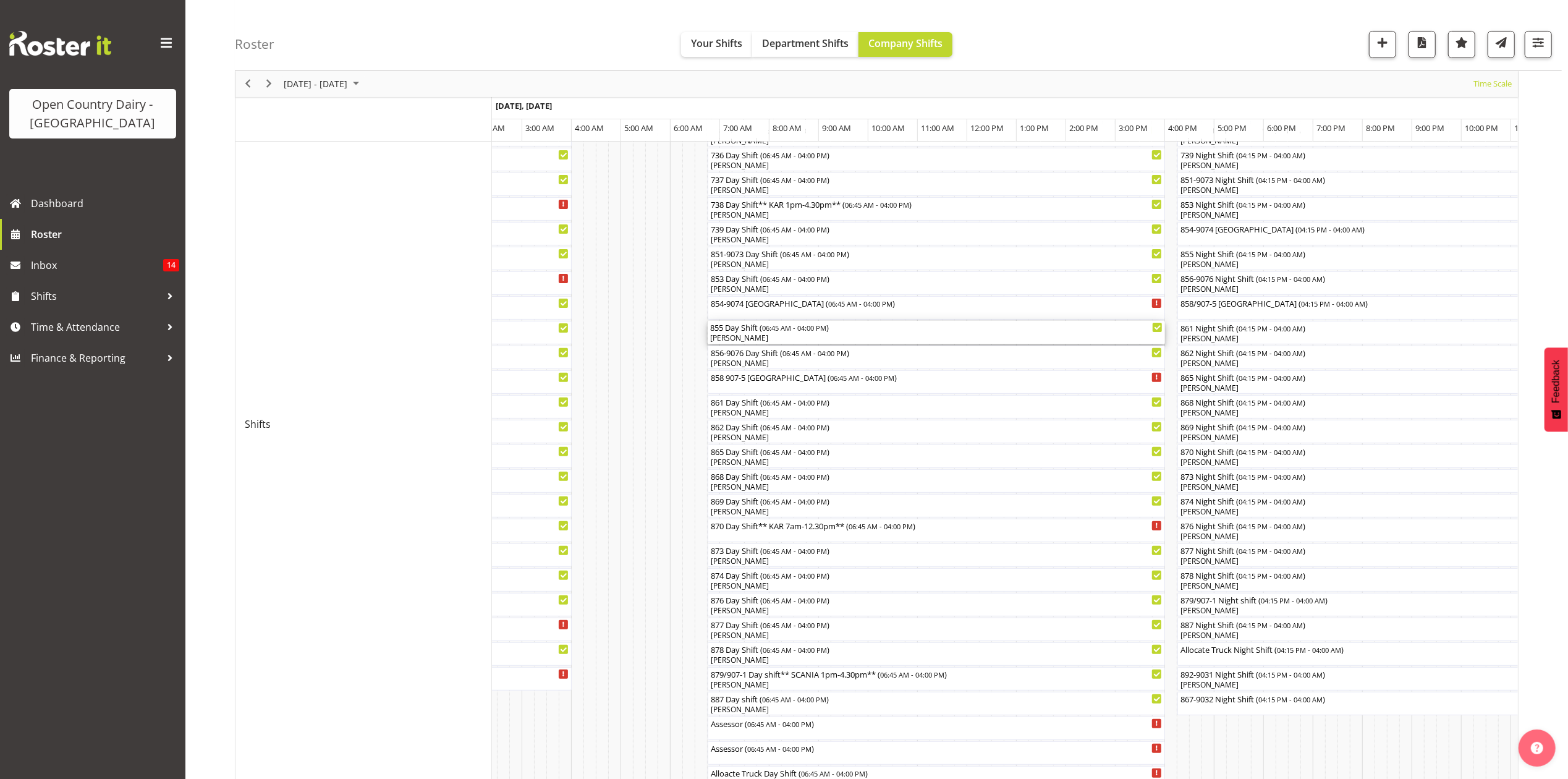
click at [743, 327] on div "855 Day Shift ( 06:45 AM - 04:00 PM )" at bounding box center [936, 326] width 453 height 12
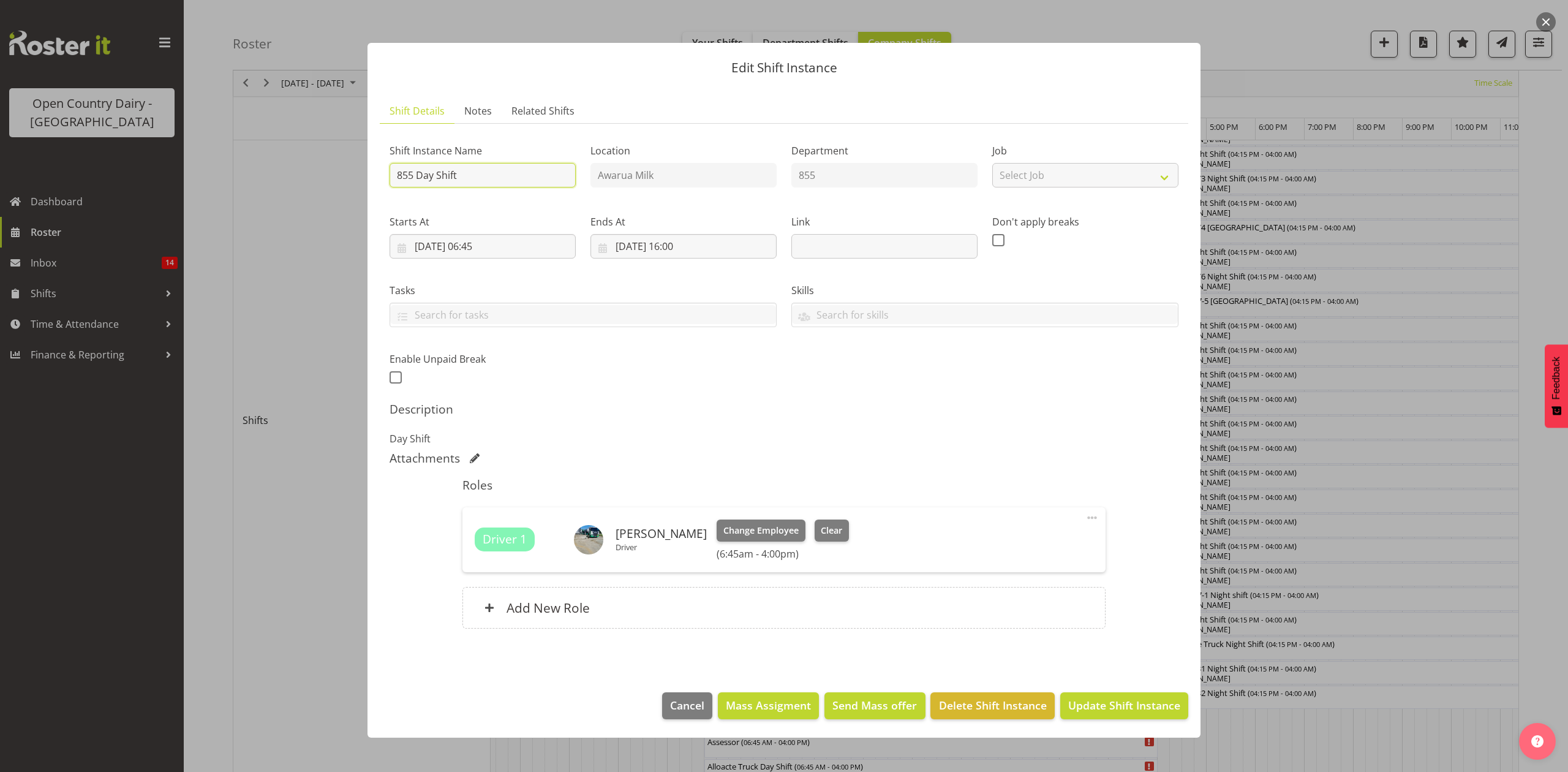
click at [481, 182] on input "855 Day Shift" at bounding box center [482, 175] width 186 height 24
click at [507, 176] on input "855 Day Shift ** Windowscreen" at bounding box center [482, 175] width 186 height 24
type input "855 Day Shift ** Window screen 12pm-4.30pm**"
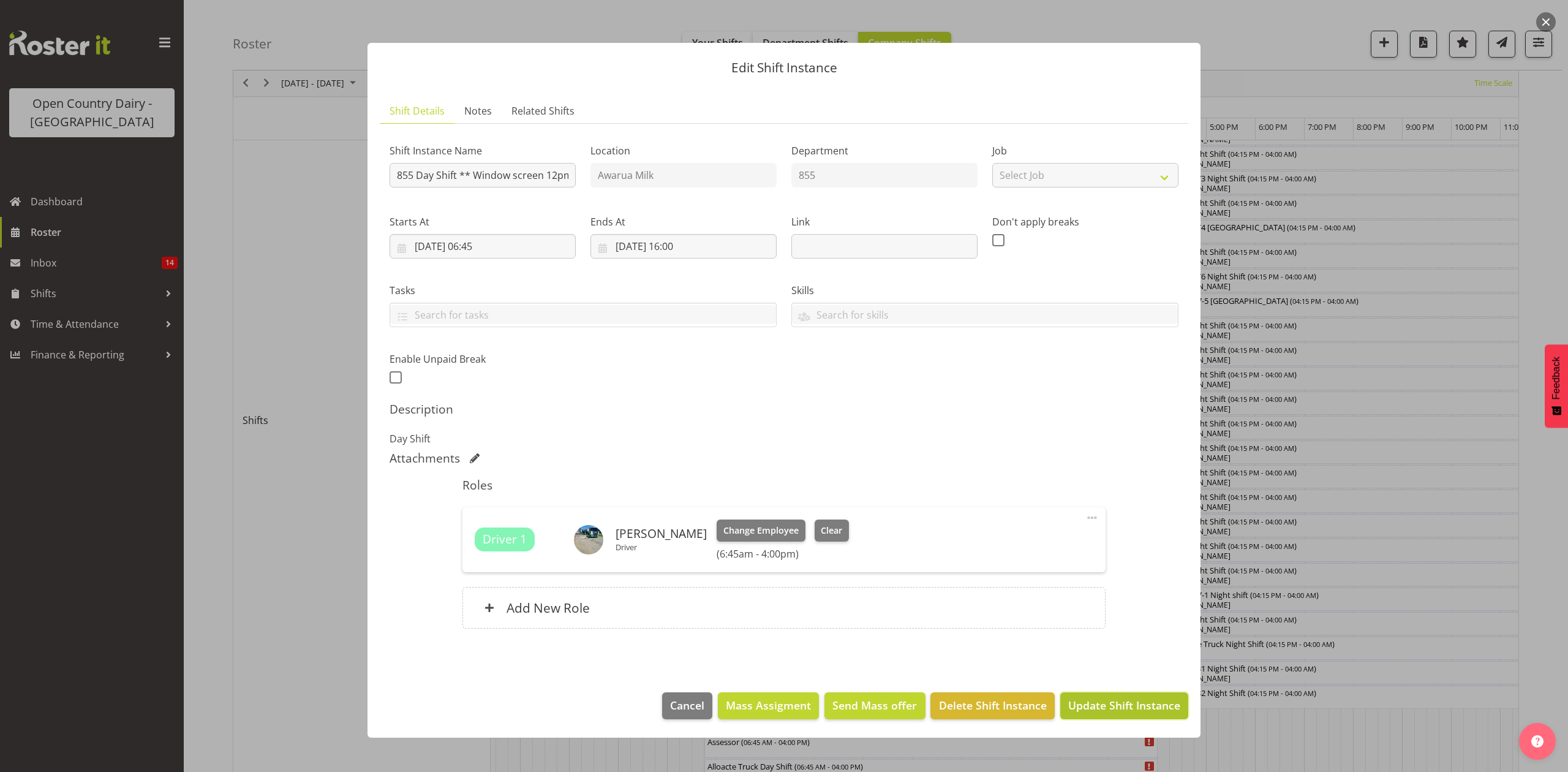
click at [1137, 697] on button "Update Shift Instance" at bounding box center [1125, 706] width 128 height 27
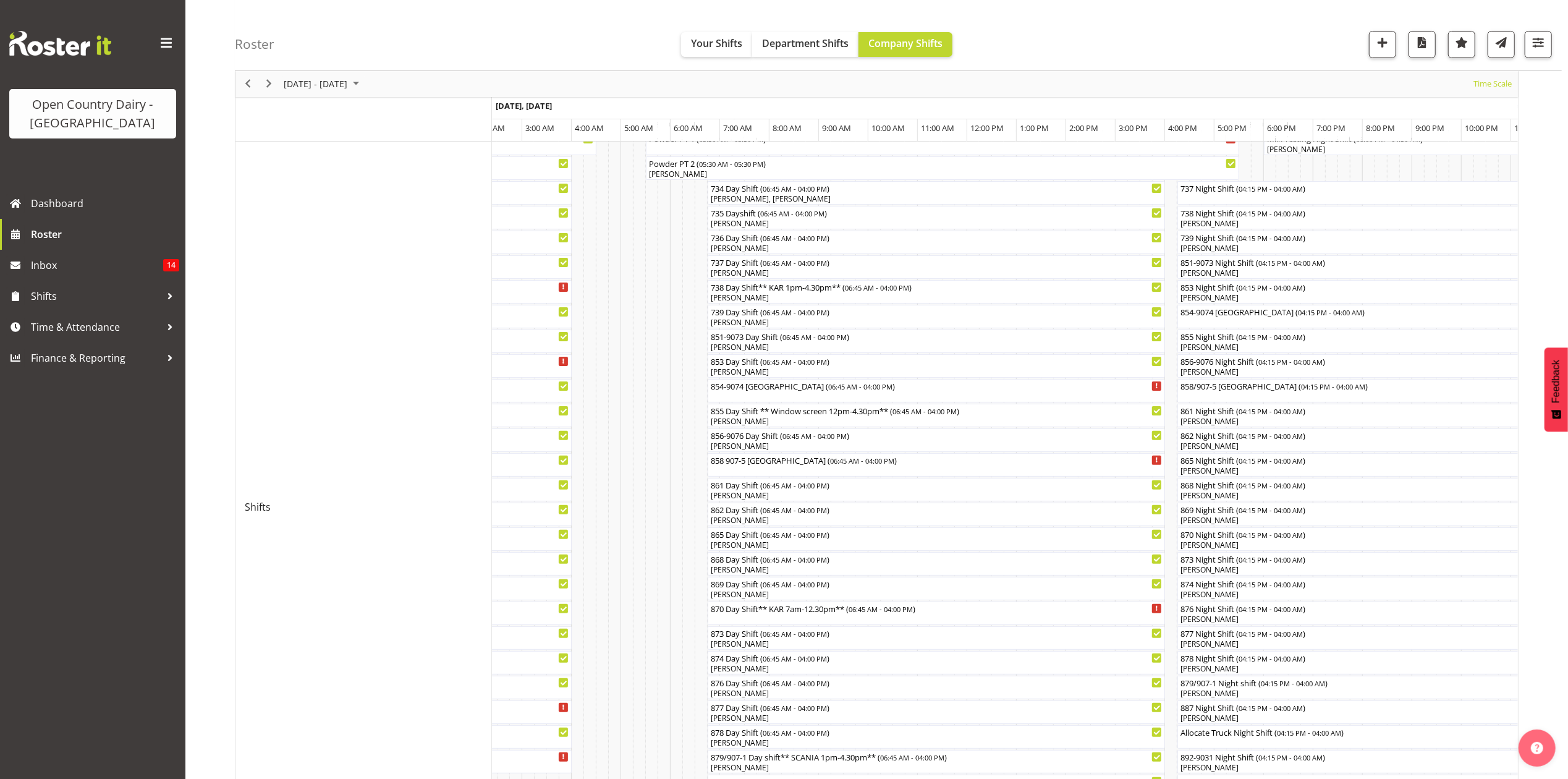
scroll to position [330, 0]
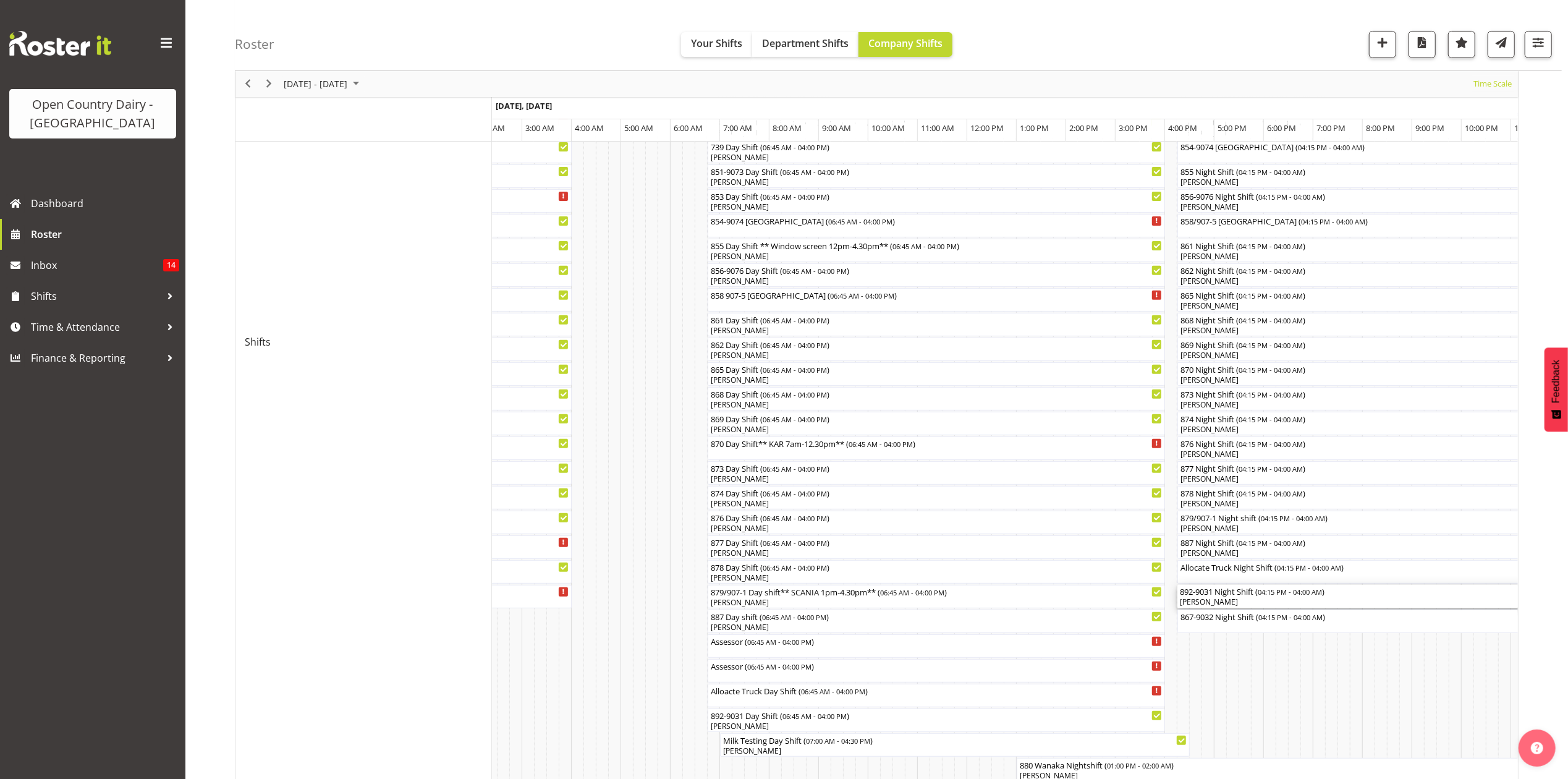
click at [1217, 602] on div "[PERSON_NAME]" at bounding box center [1468, 602] width 576 height 11
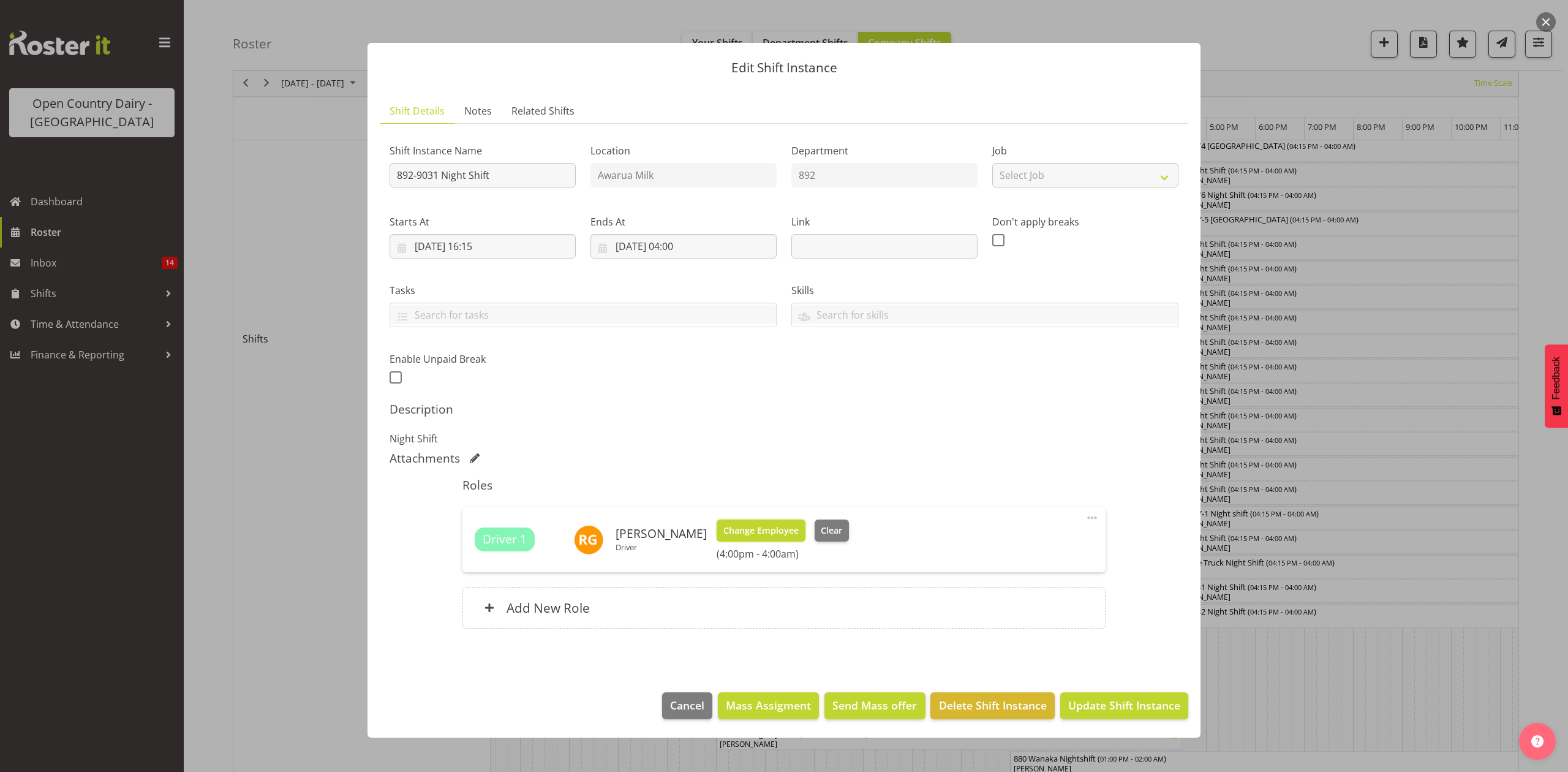
click at [769, 529] on span "Change Employee" at bounding box center [761, 530] width 75 height 13
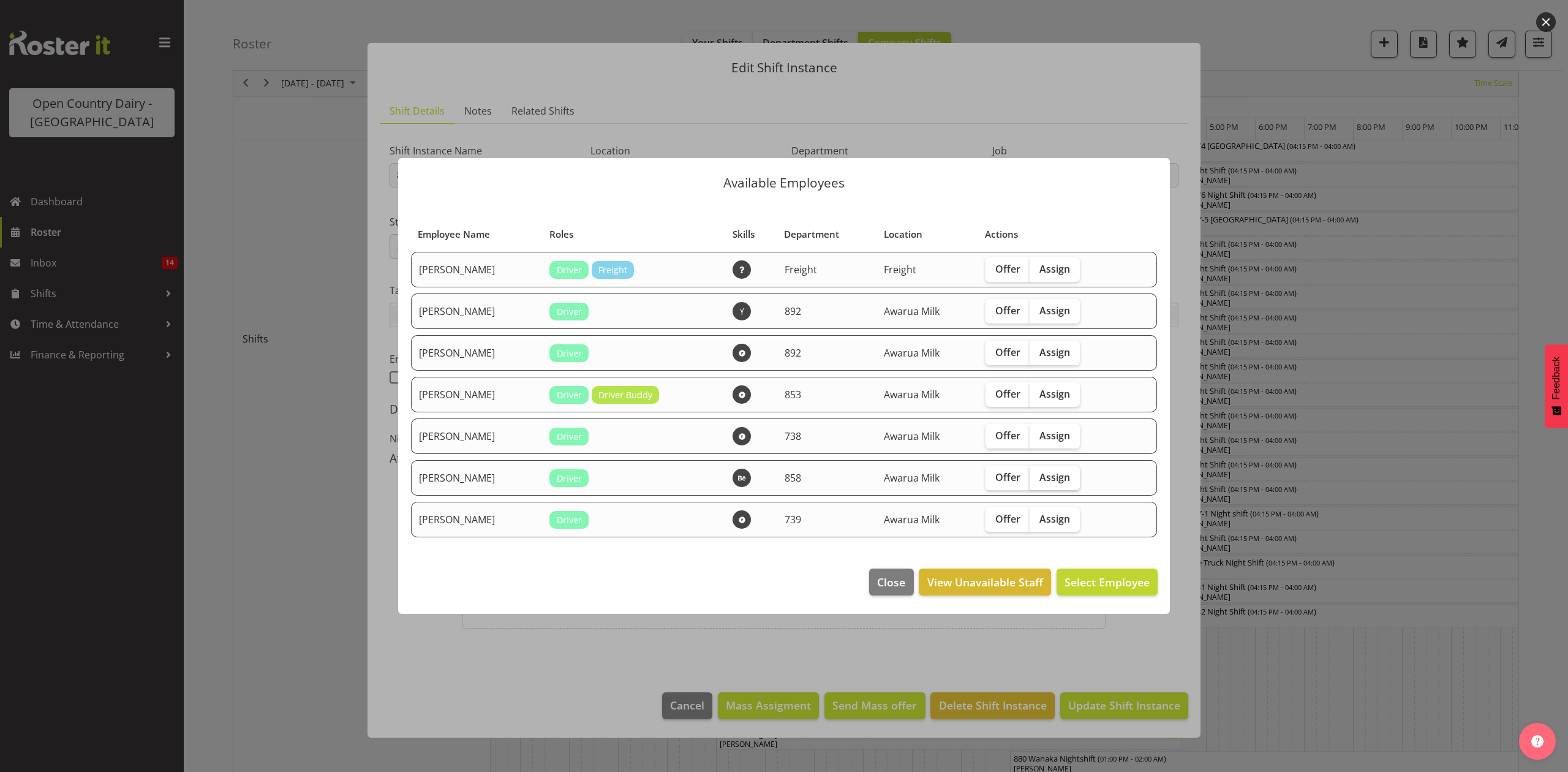
click at [1063, 478] on span "Assign" at bounding box center [1055, 477] width 31 height 12
click at [1037, 478] on input "Assign" at bounding box center [1034, 477] width 8 height 8
checkbox input "true"
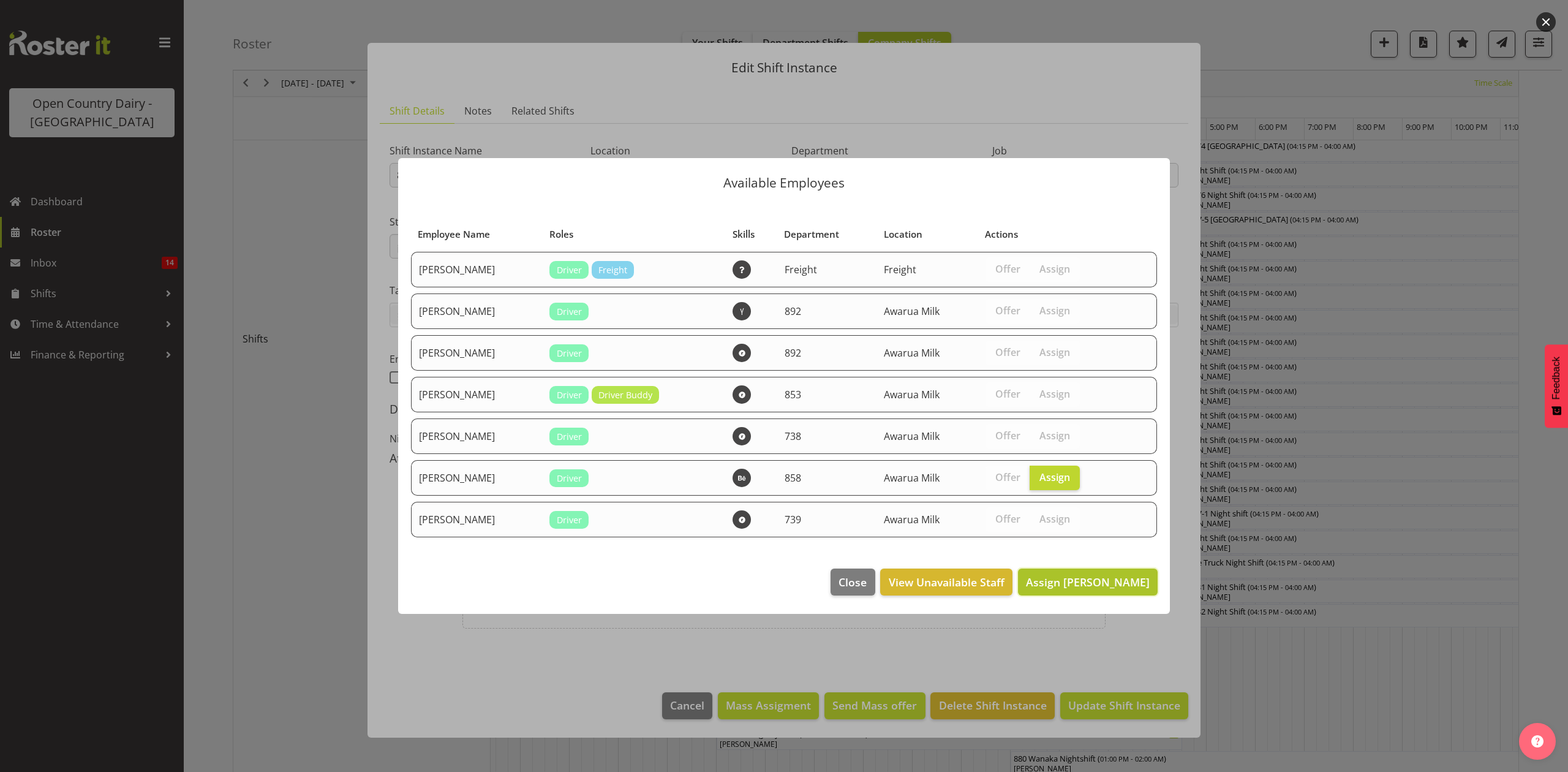
click at [1090, 585] on span "Assign Neil Peters" at bounding box center [1087, 582] width 124 height 15
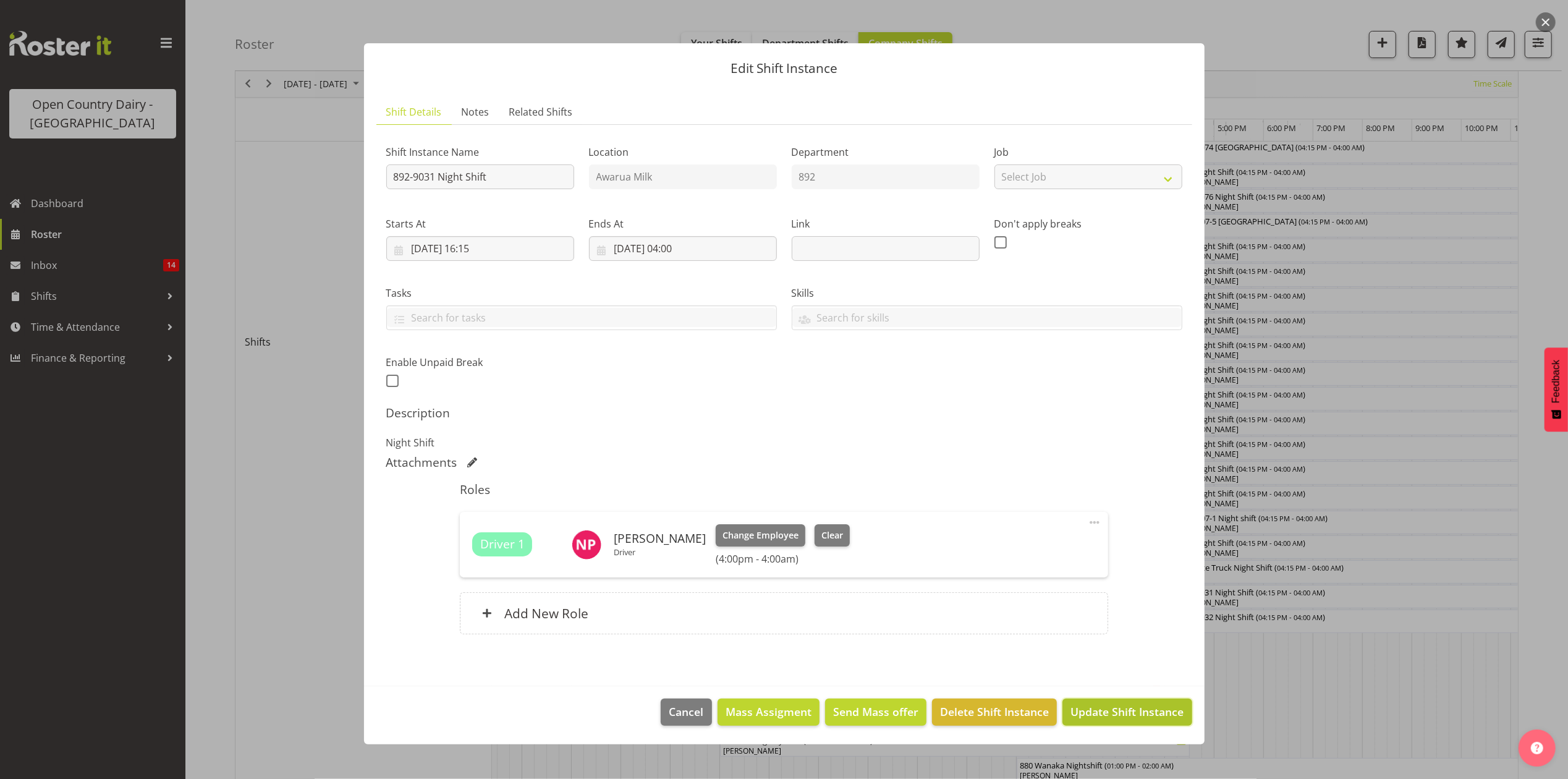
click at [1139, 717] on span "Update Shift Instance" at bounding box center [1127, 711] width 113 height 16
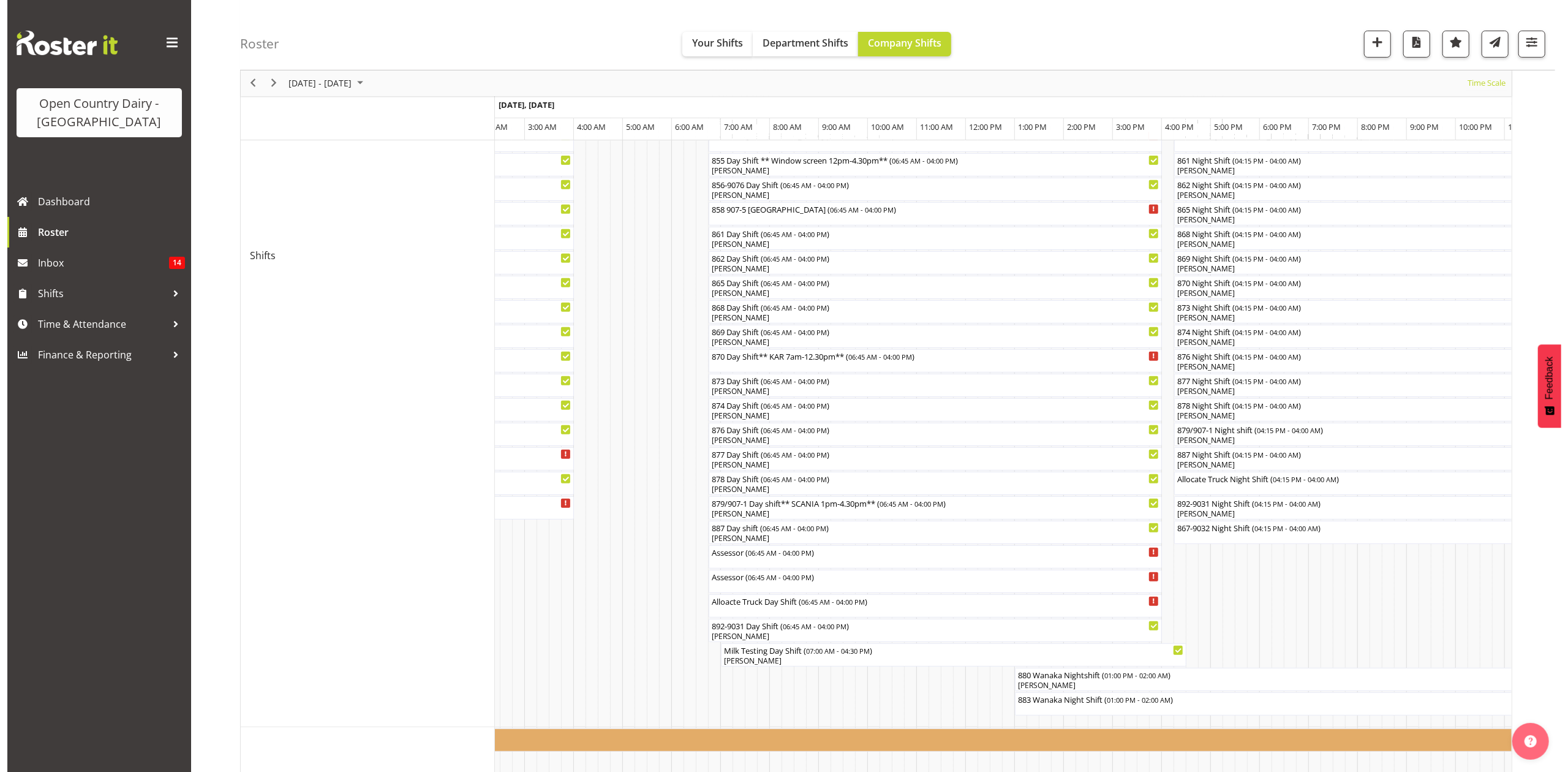
scroll to position [490, 0]
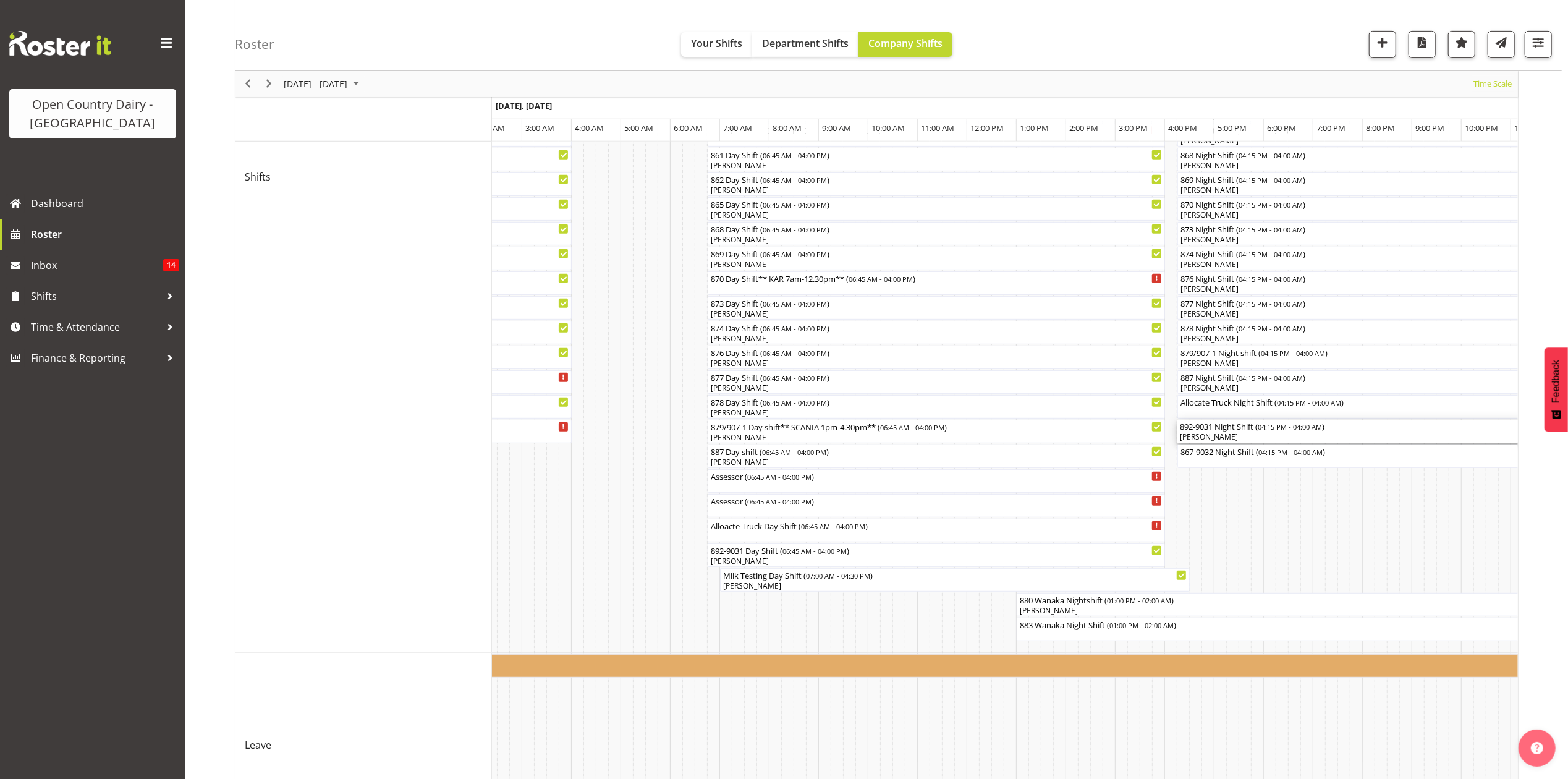
click at [1212, 434] on div "[PERSON_NAME]" at bounding box center [1468, 436] width 576 height 11
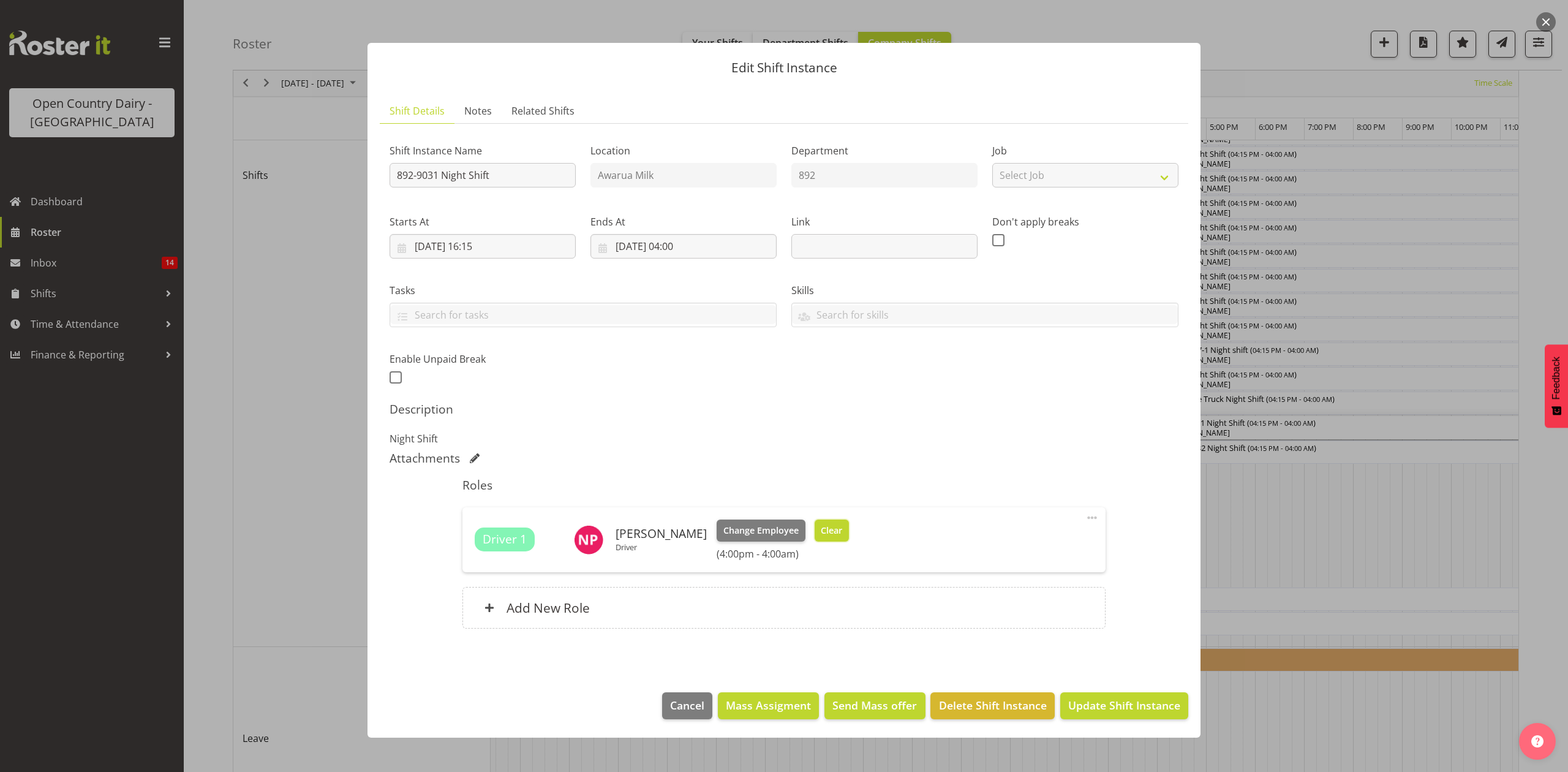
click at [821, 528] on span "Clear" at bounding box center [831, 530] width 21 height 13
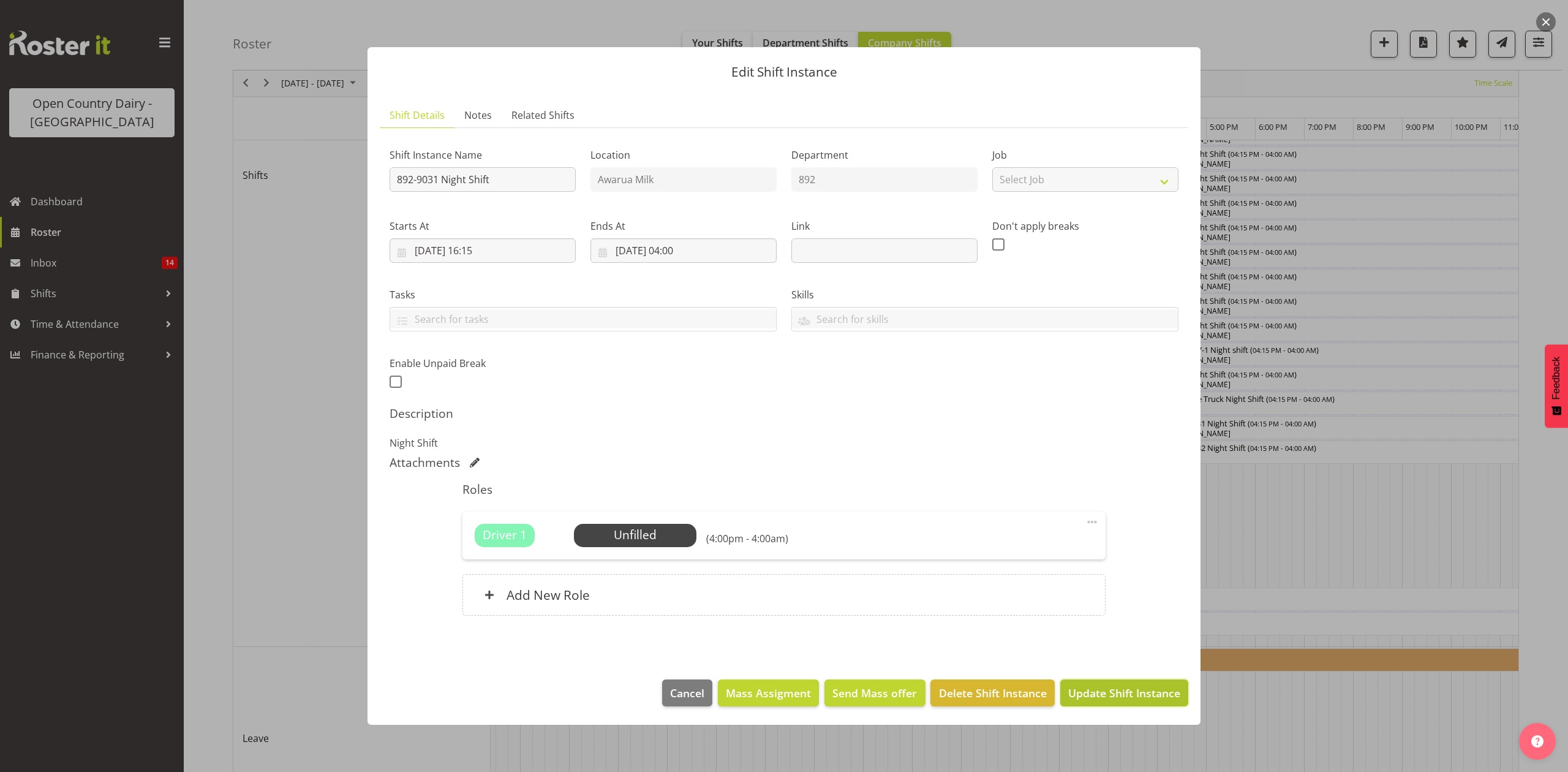
click at [1133, 696] on span "Update Shift Instance" at bounding box center [1124, 692] width 112 height 16
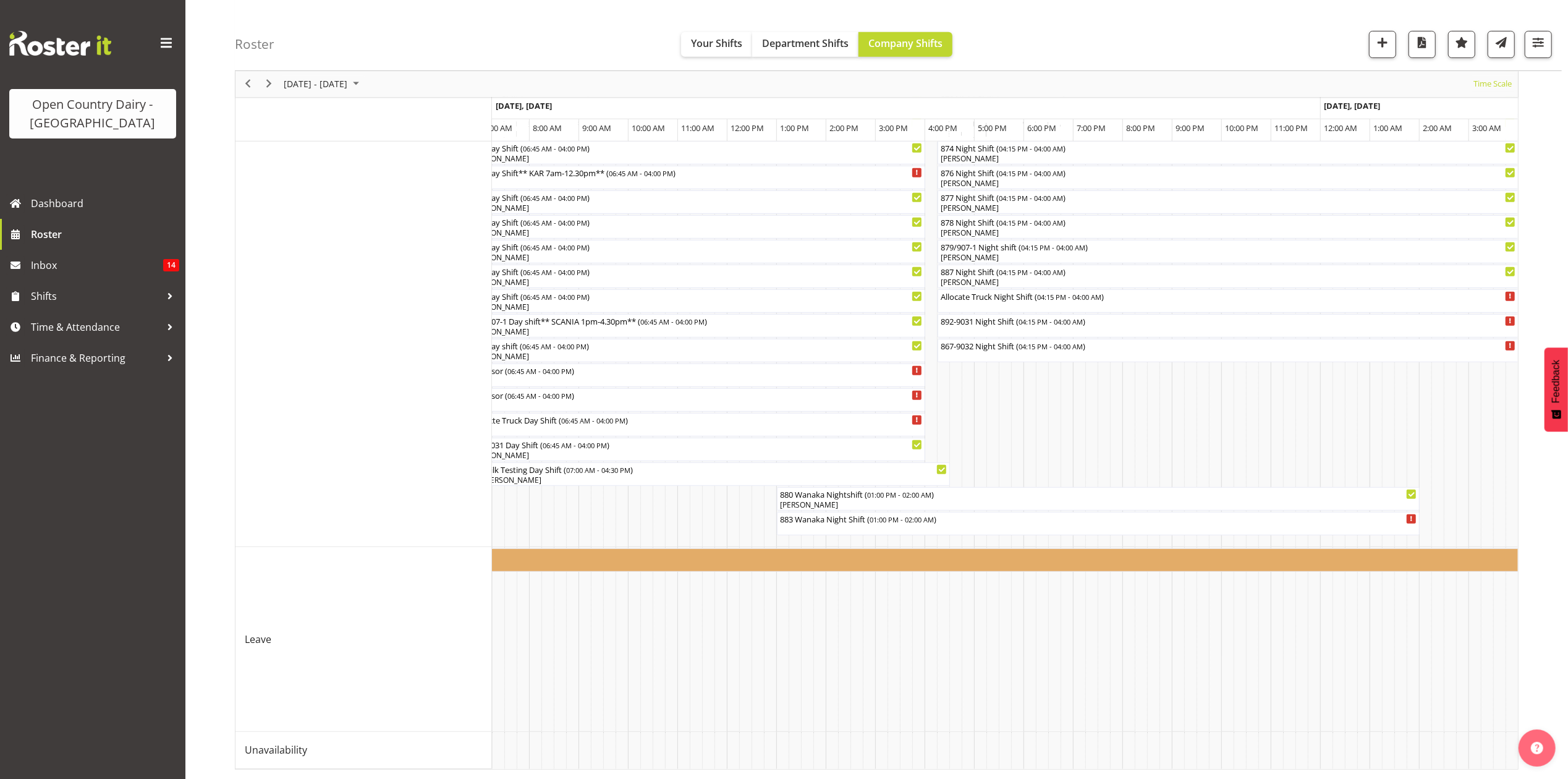
scroll to position [0, 0]
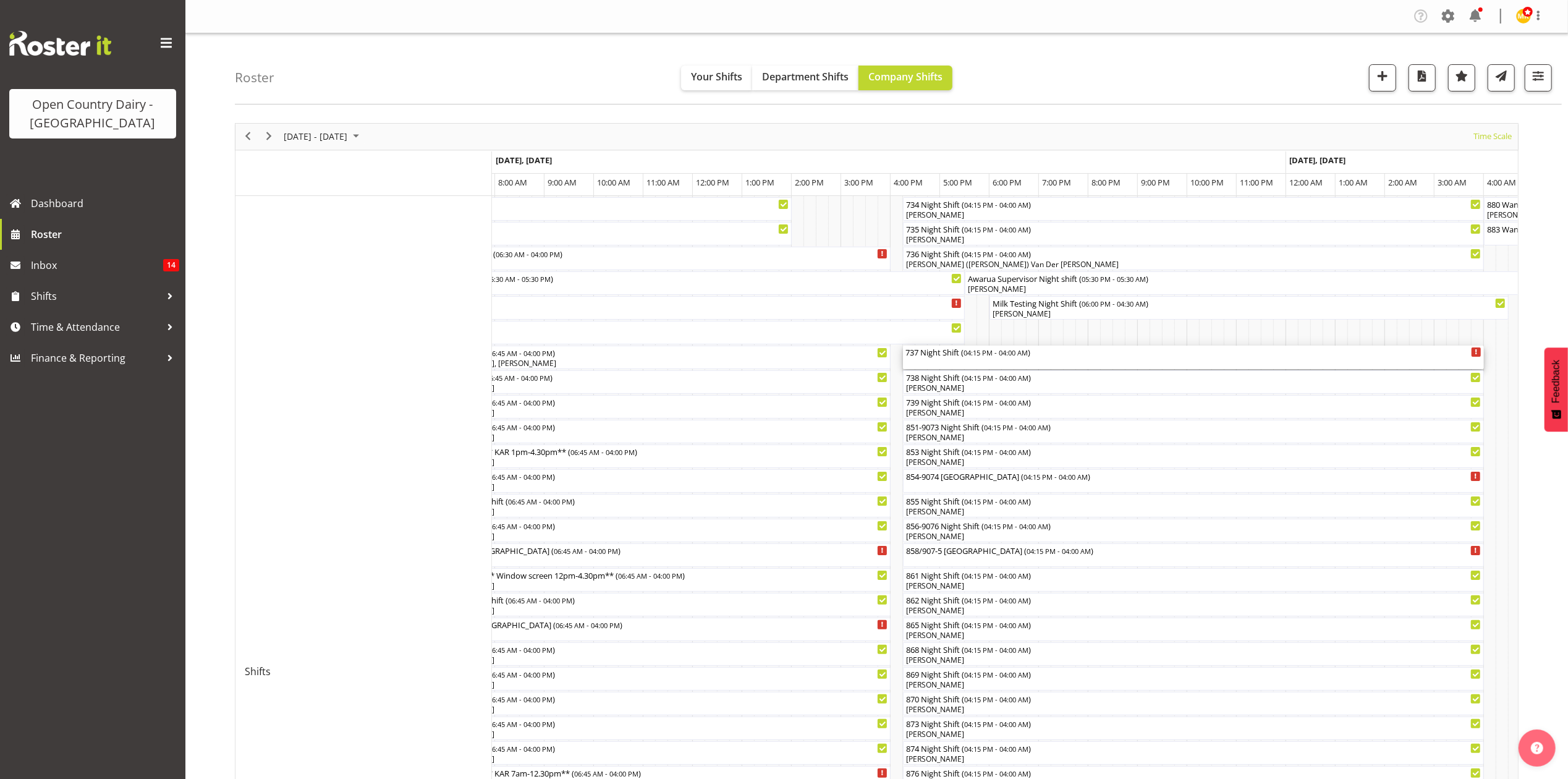
click at [925, 354] on div "737 Night Shift ( 04:15 PM - 04:00 AM )" at bounding box center [1194, 352] width 576 height 12
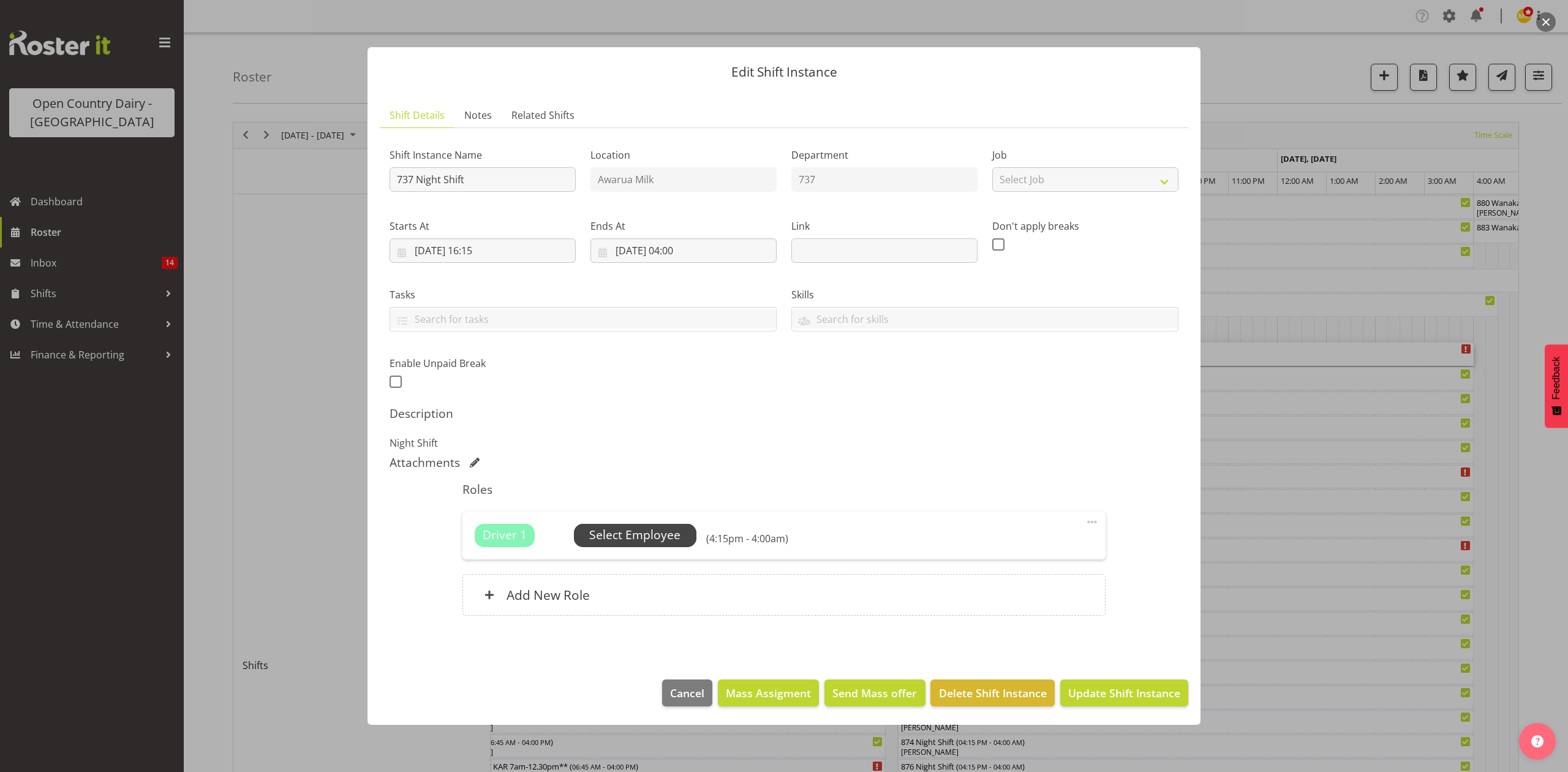
click at [645, 540] on span "Select Employee" at bounding box center [635, 535] width 91 height 18
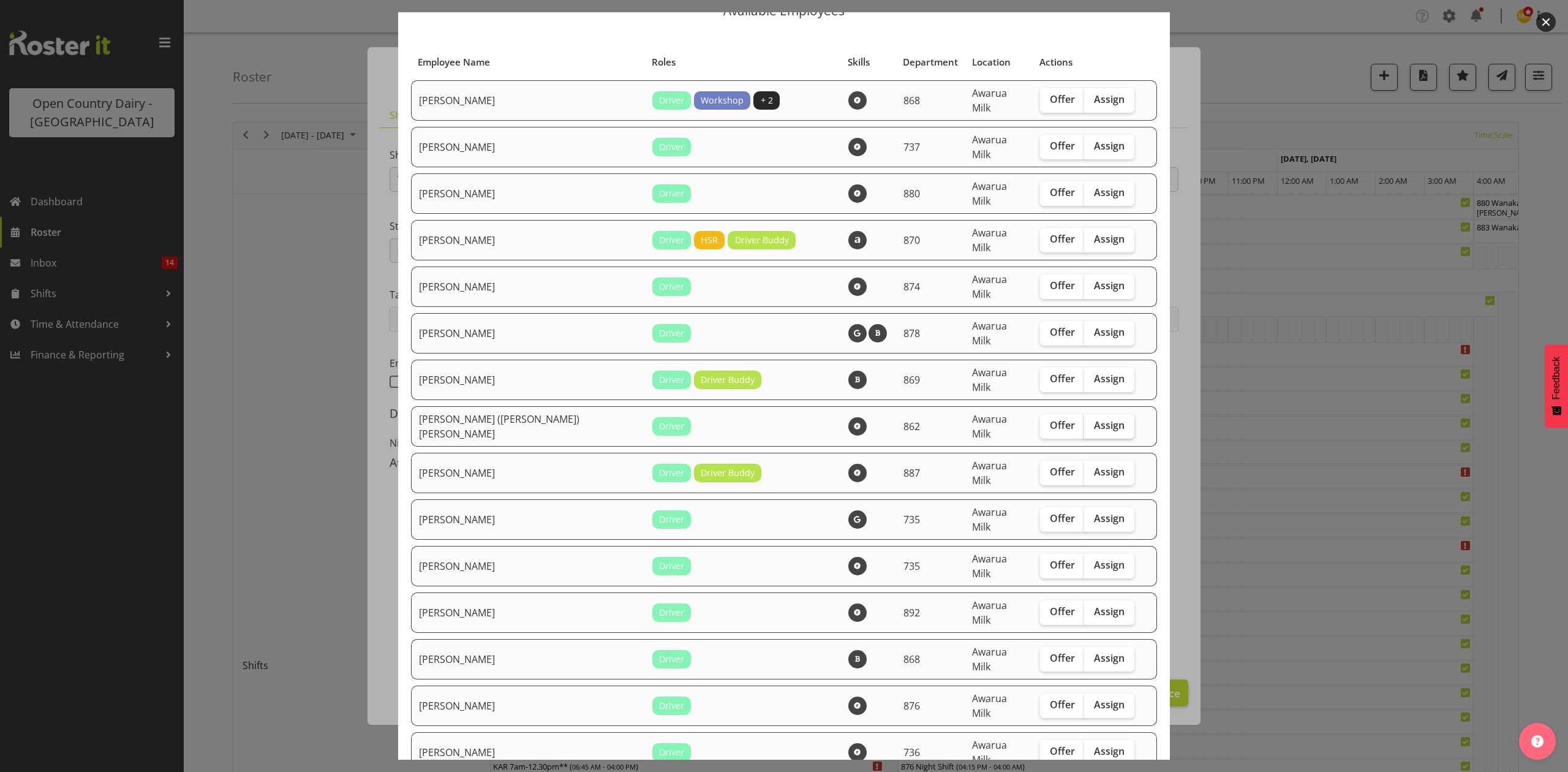
scroll to position [81, 0]
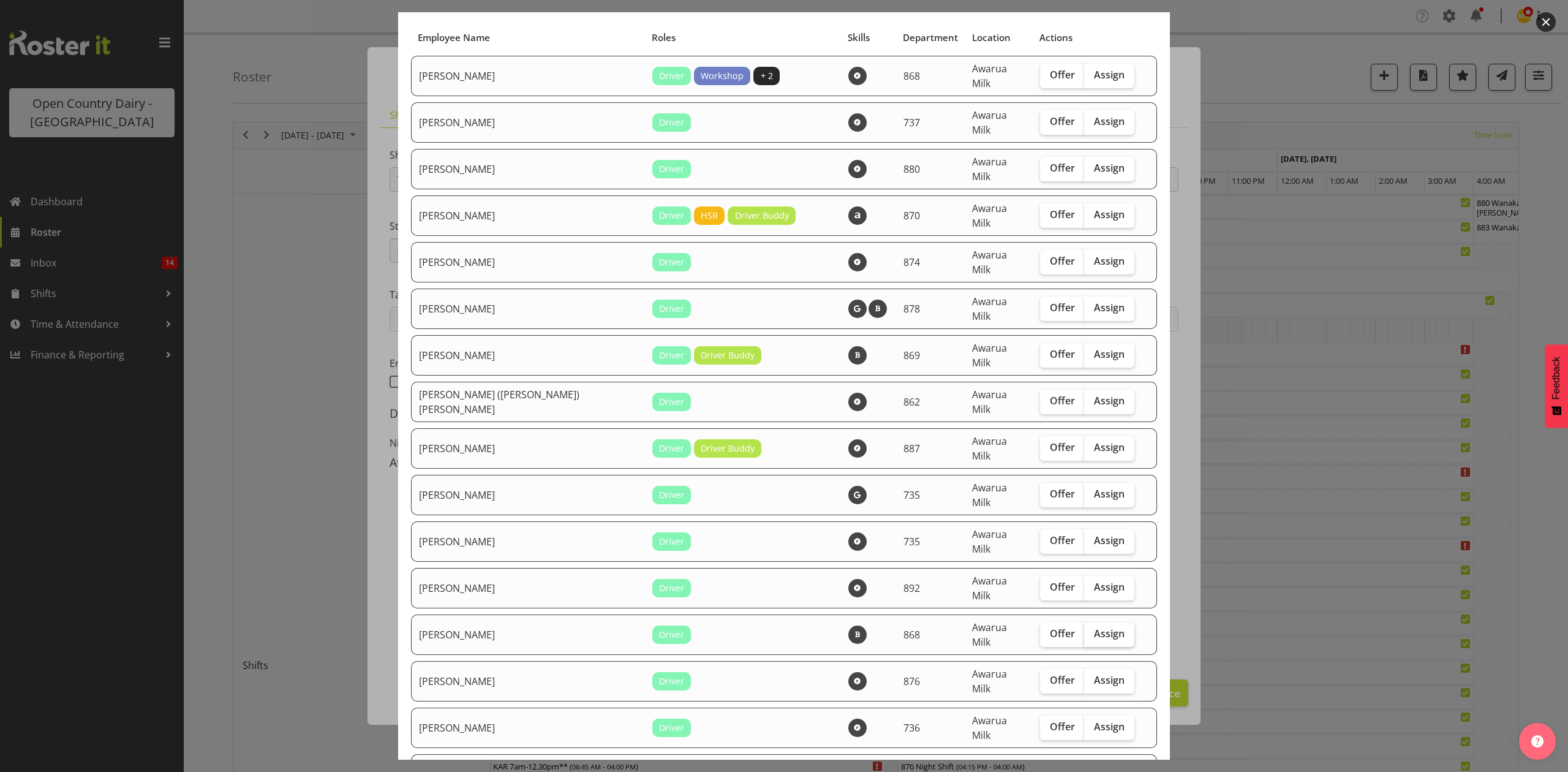
click at [1094, 628] on span "Assign" at bounding box center [1109, 633] width 31 height 12
click at [1087, 630] on input "Assign" at bounding box center [1088, 633] width 8 height 8
checkbox input "true"
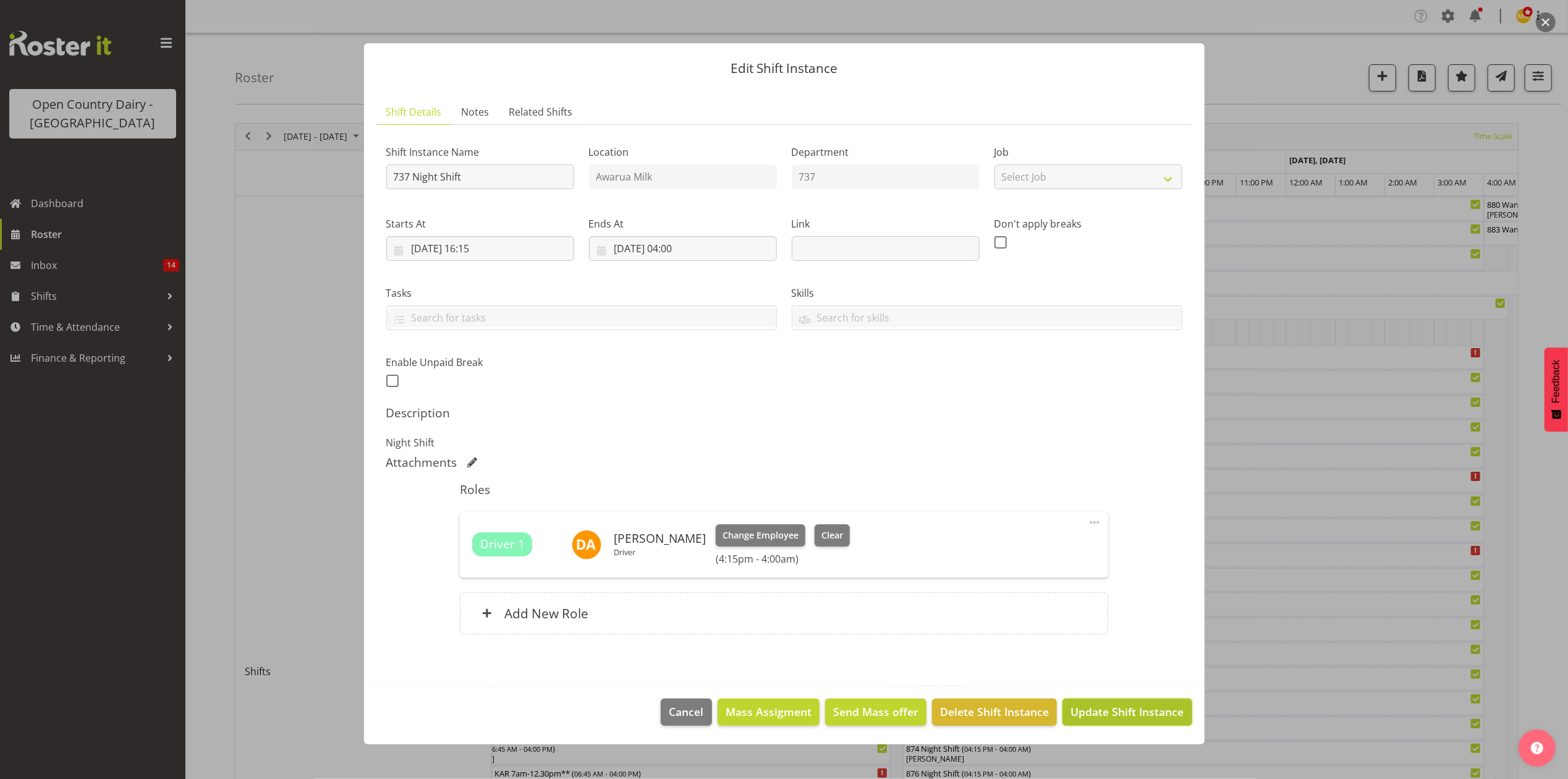
click at [1098, 719] on span "Update Shift Instance" at bounding box center [1127, 711] width 113 height 16
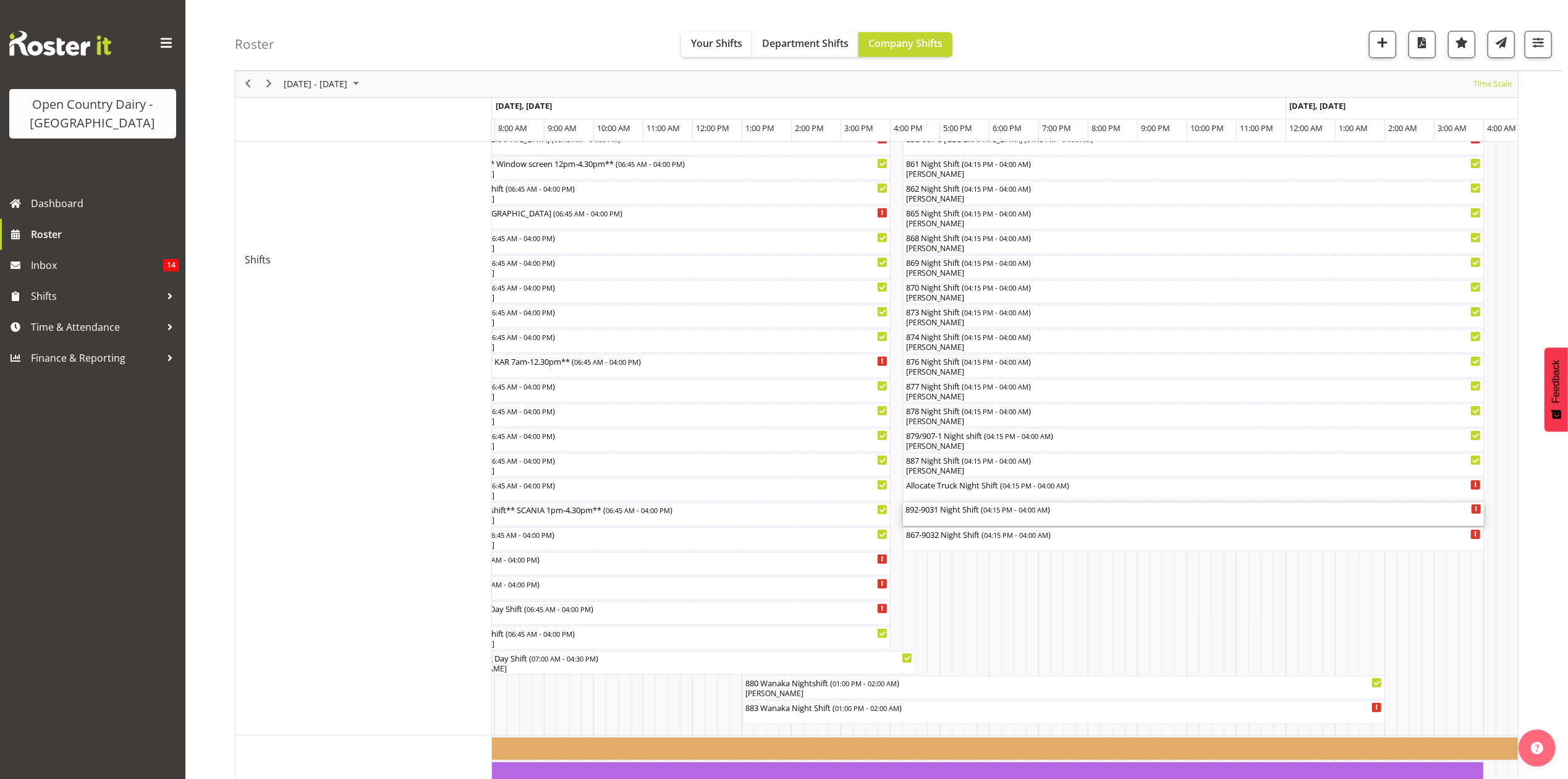
click at [935, 510] on div "892-9031 Night Shift ( 04:15 PM - 04:00 AM )" at bounding box center [1194, 508] width 576 height 12
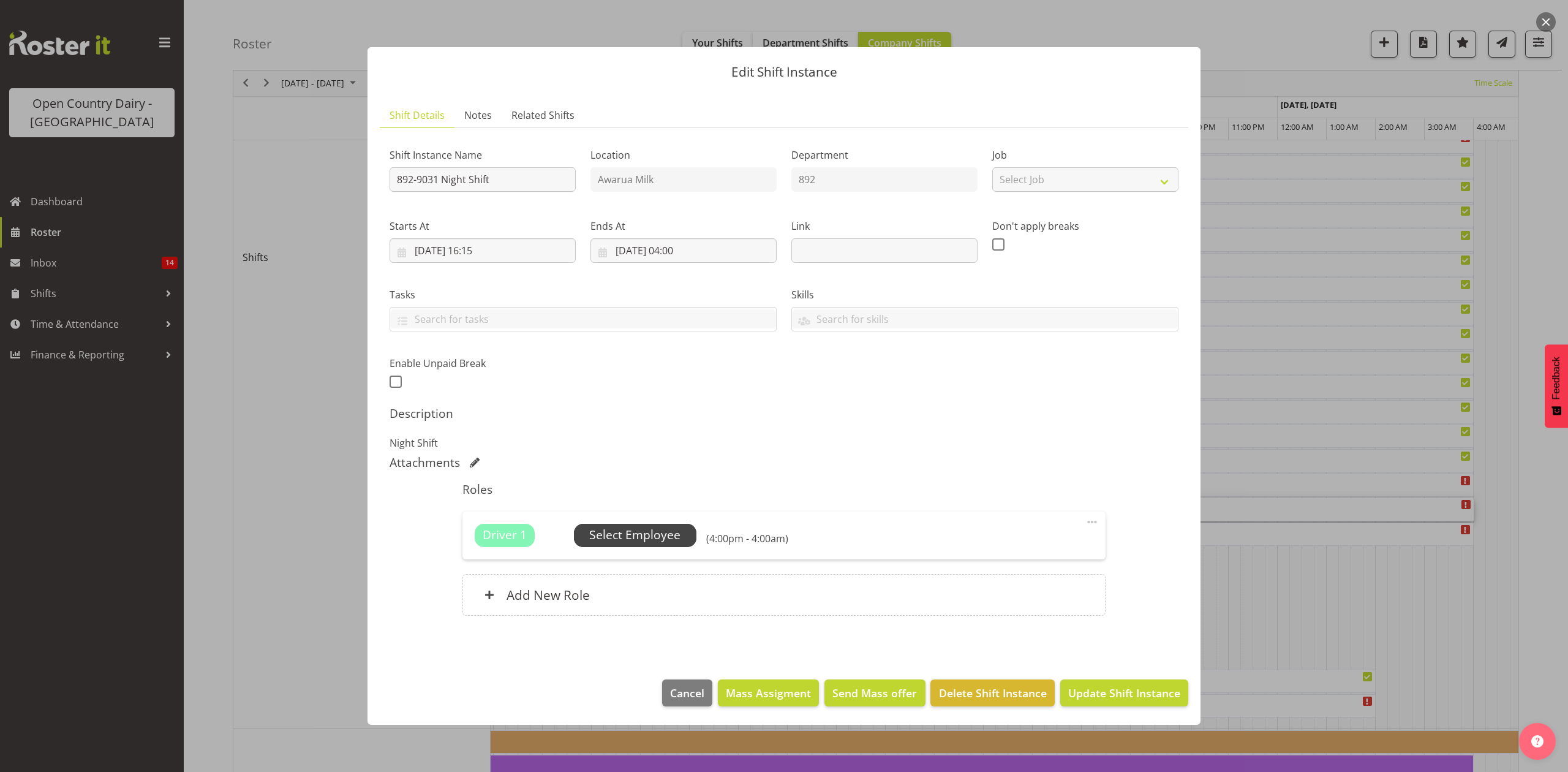
click at [650, 535] on span "Select Employee" at bounding box center [635, 535] width 91 height 18
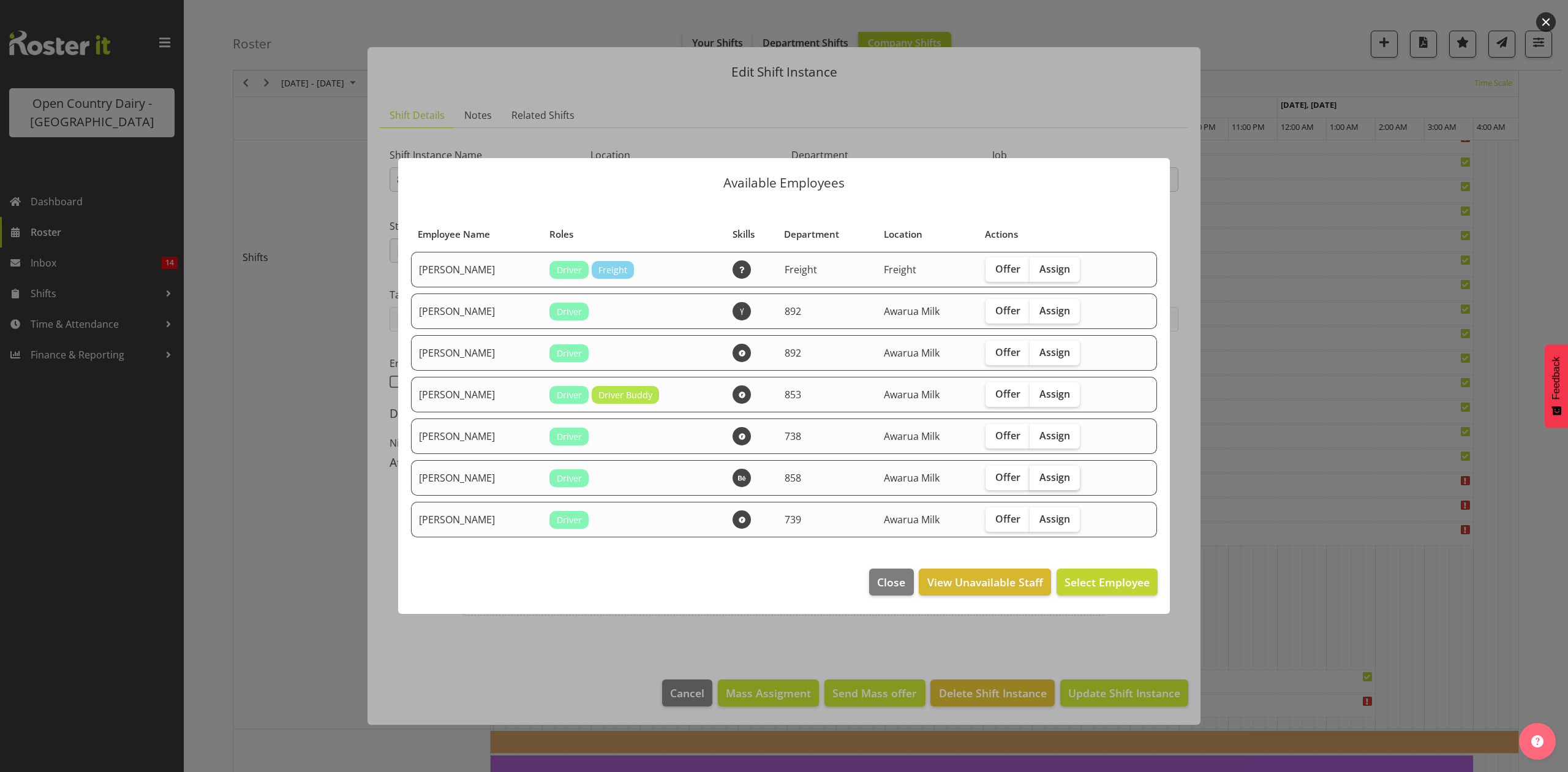
click at [1054, 481] on span "Assign" at bounding box center [1055, 477] width 31 height 12
click at [1037, 481] on input "Assign" at bounding box center [1034, 477] width 8 height 8
checkbox input "true"
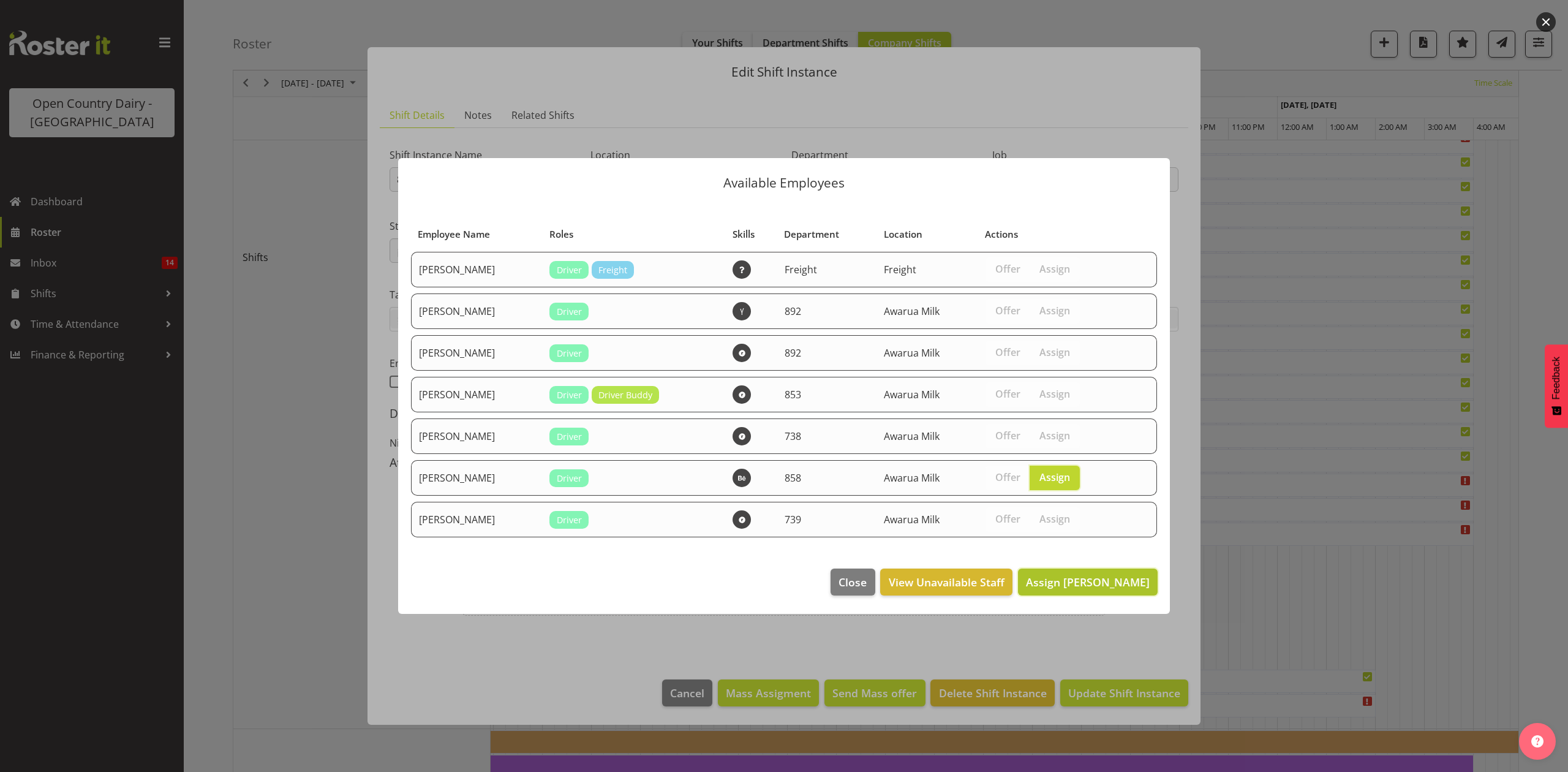
click at [1078, 587] on span "Assign Neil Peters" at bounding box center [1087, 582] width 124 height 15
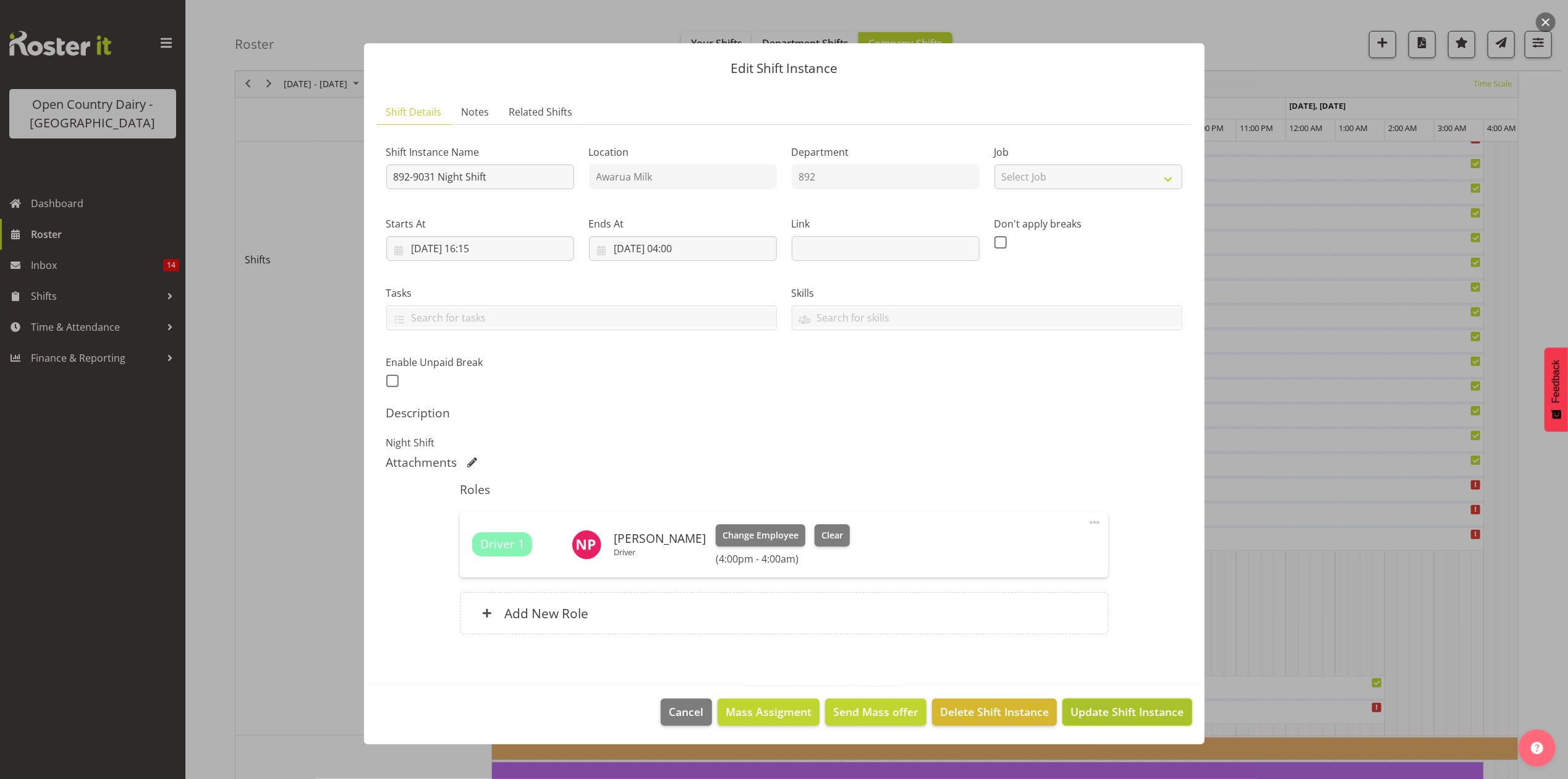
click at [1097, 712] on span "Update Shift Instance" at bounding box center [1127, 711] width 113 height 16
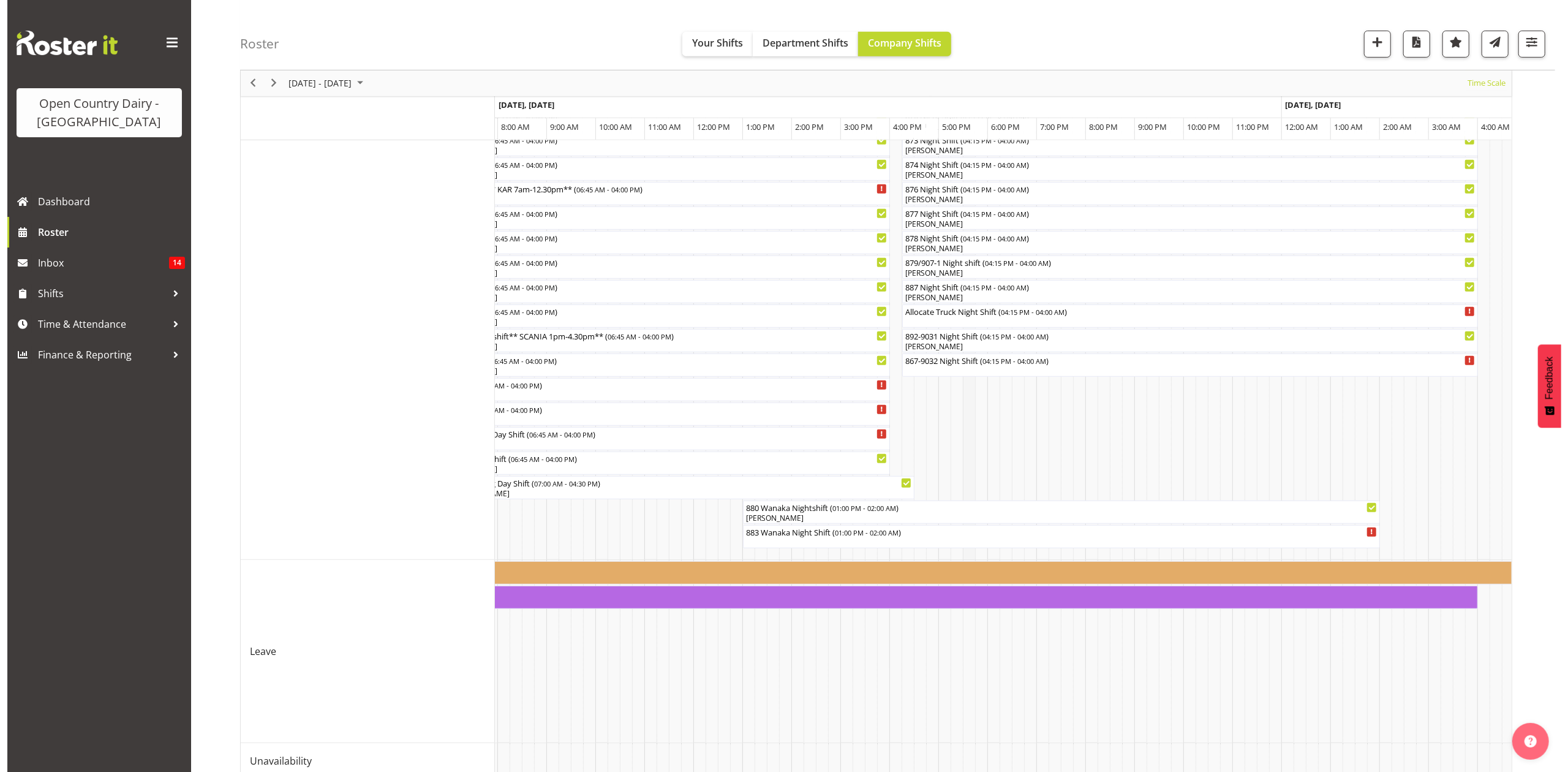
scroll to position [609, 0]
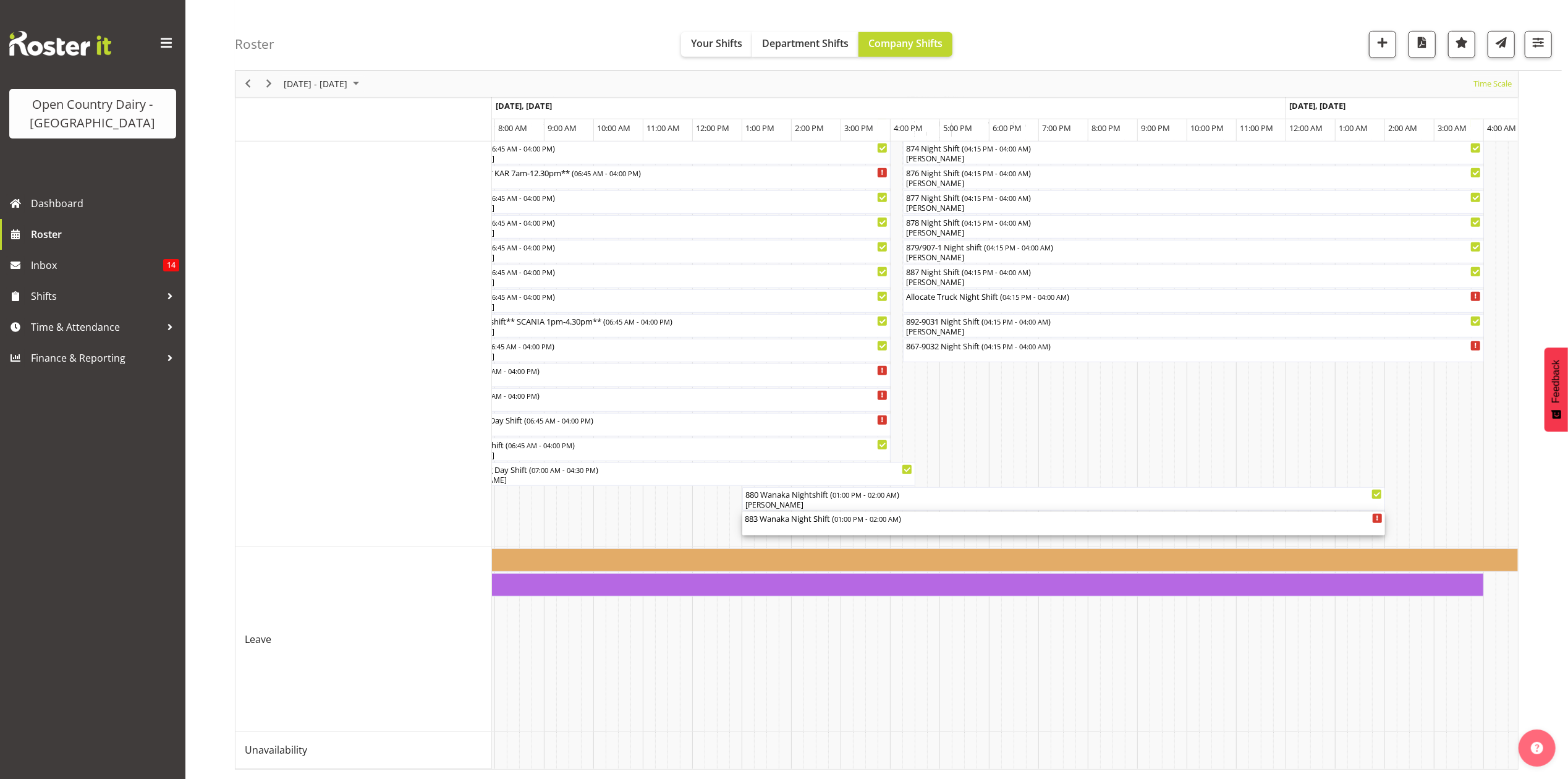
click at [770, 512] on div "883 Wanaka Night Shift ( 01:00 PM - 02:00 AM )" at bounding box center [1063, 518] width 638 height 12
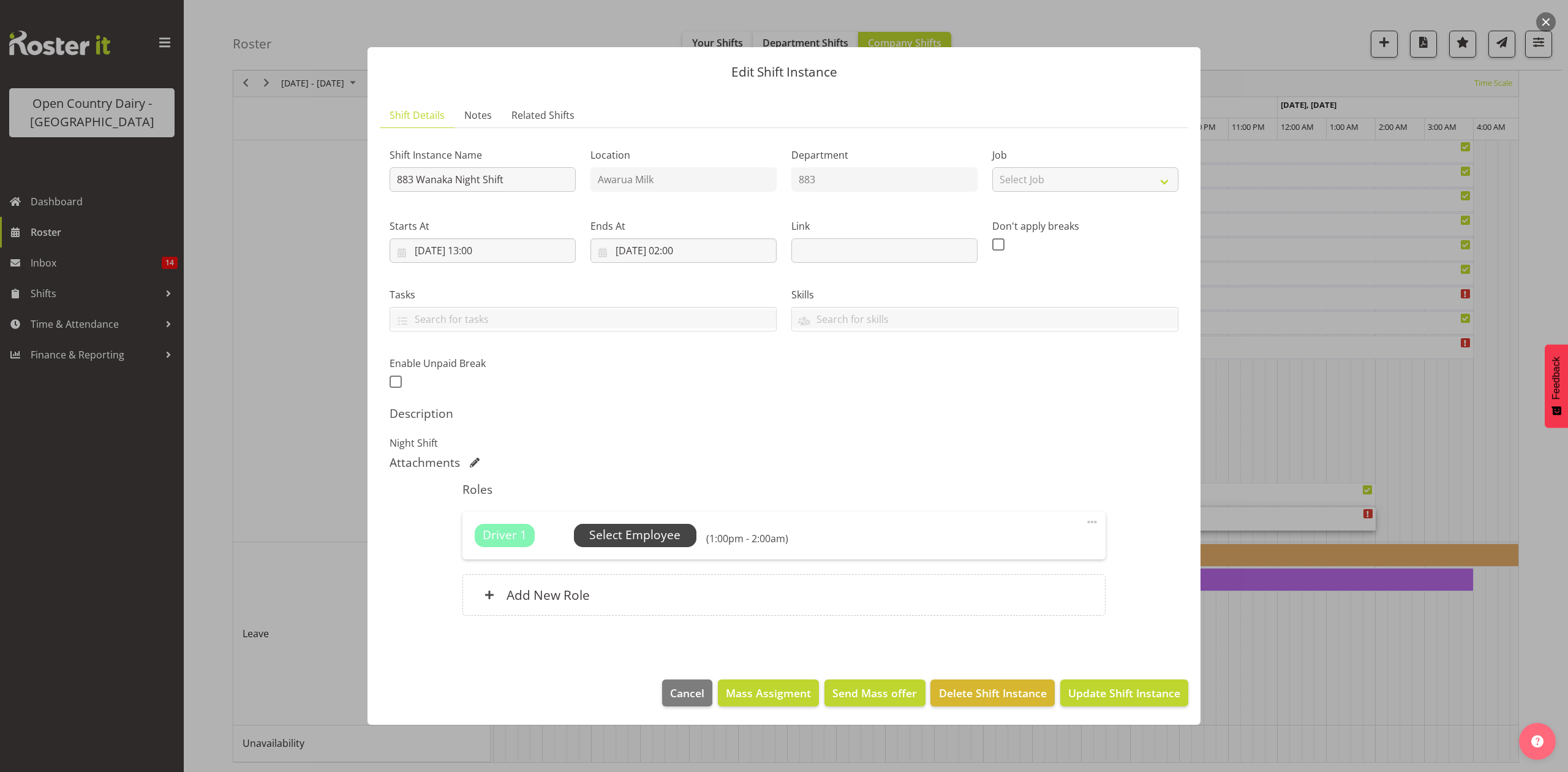
click at [653, 530] on span "Select Employee" at bounding box center [635, 535] width 91 height 18
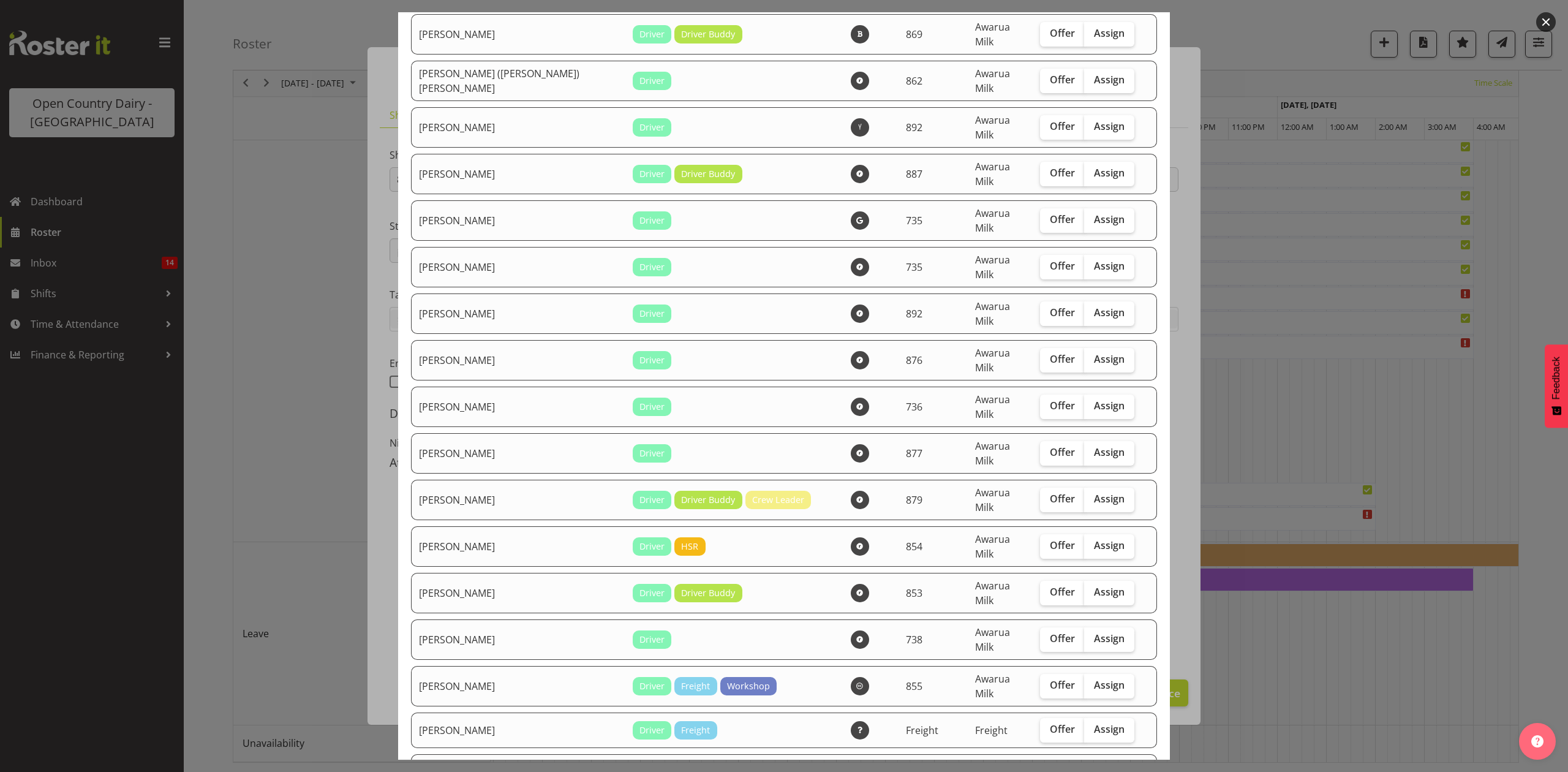
scroll to position [490, 0]
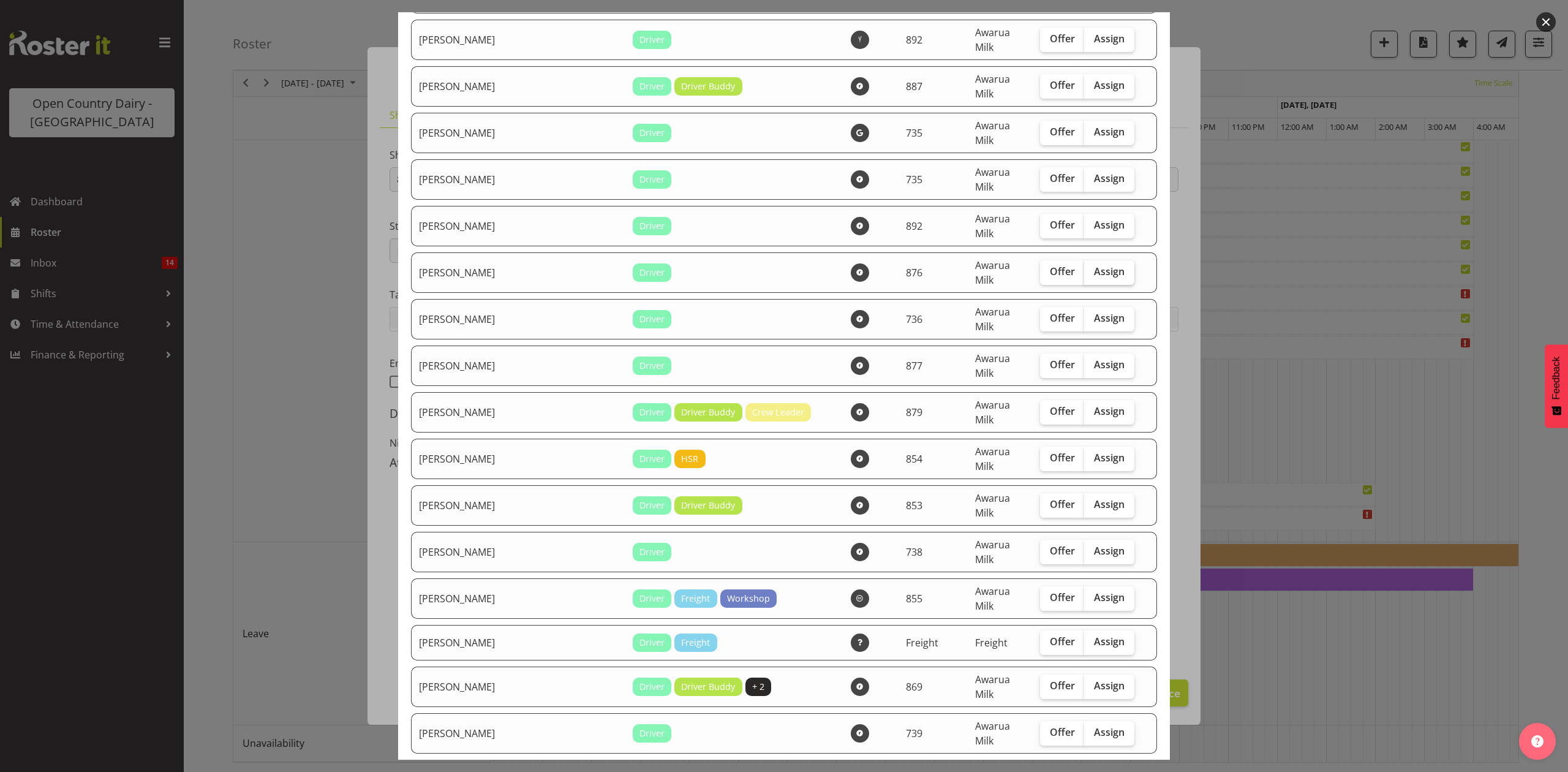
click at [1084, 261] on label "Assign" at bounding box center [1109, 273] width 50 height 24
click at [1084, 268] on input "Assign" at bounding box center [1088, 271] width 8 height 8
checkbox input "true"
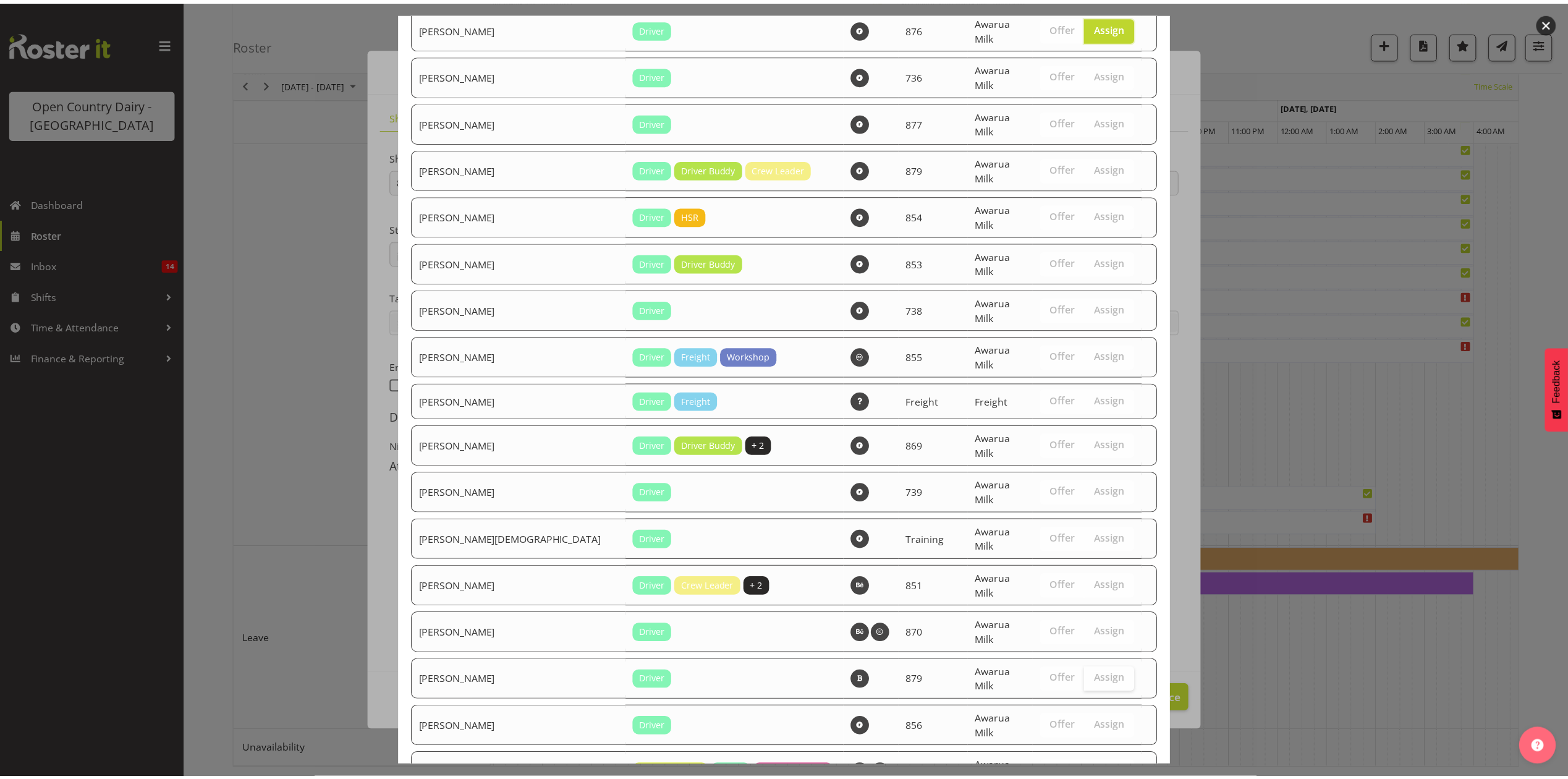
scroll to position [745, 0]
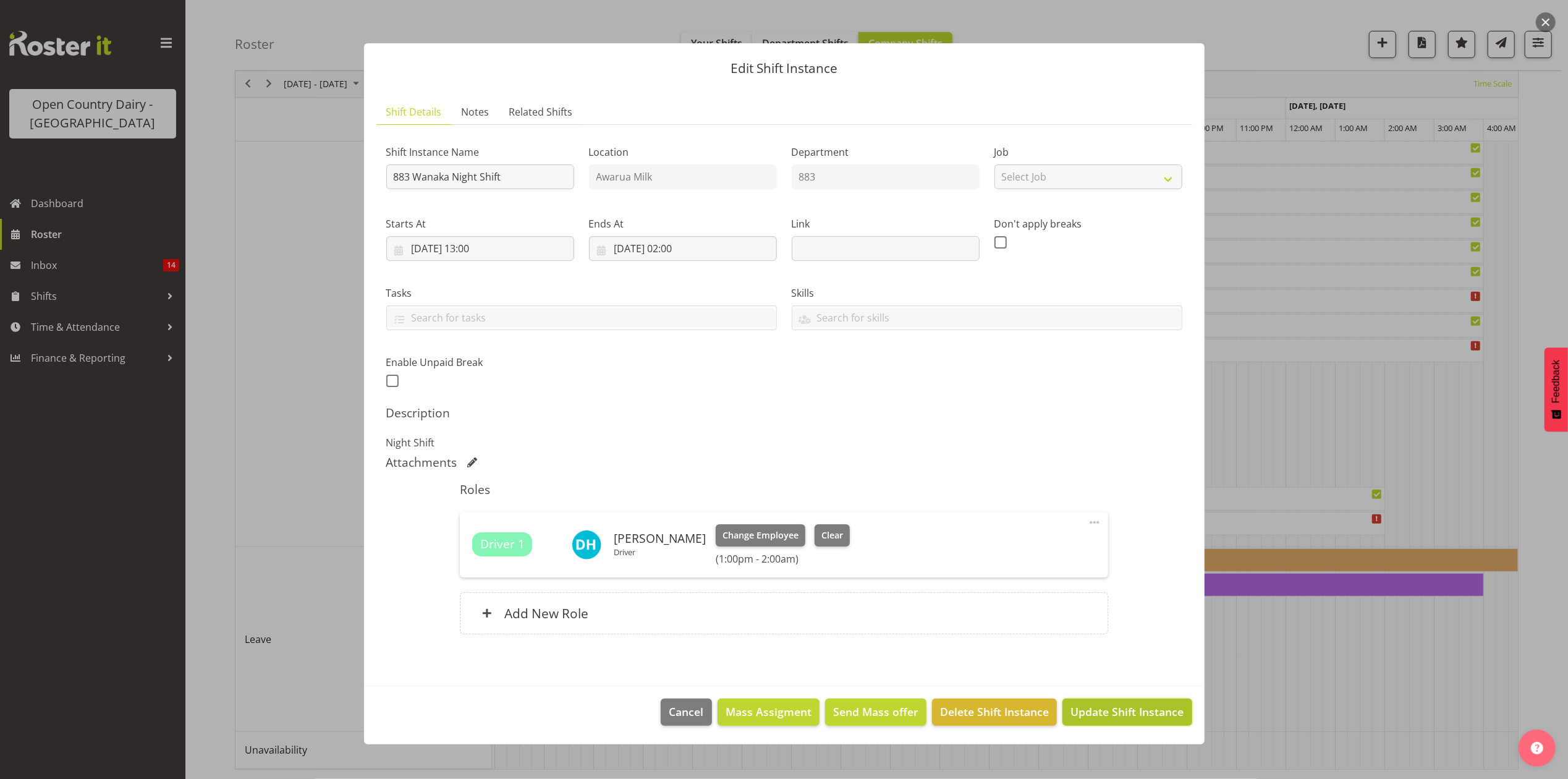
click at [1112, 712] on span "Update Shift Instance" at bounding box center [1127, 711] width 113 height 16
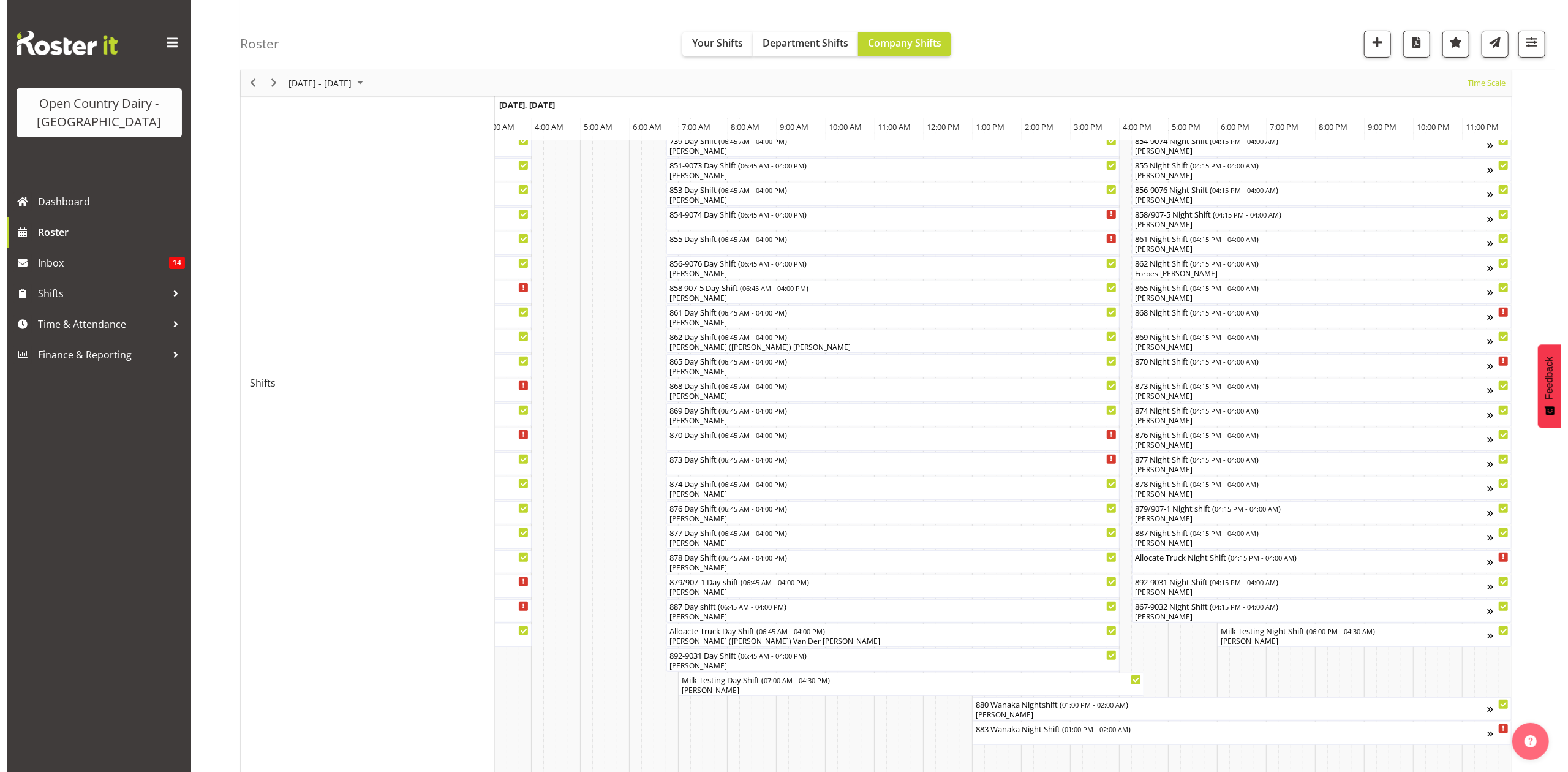
scroll to position [0, 0]
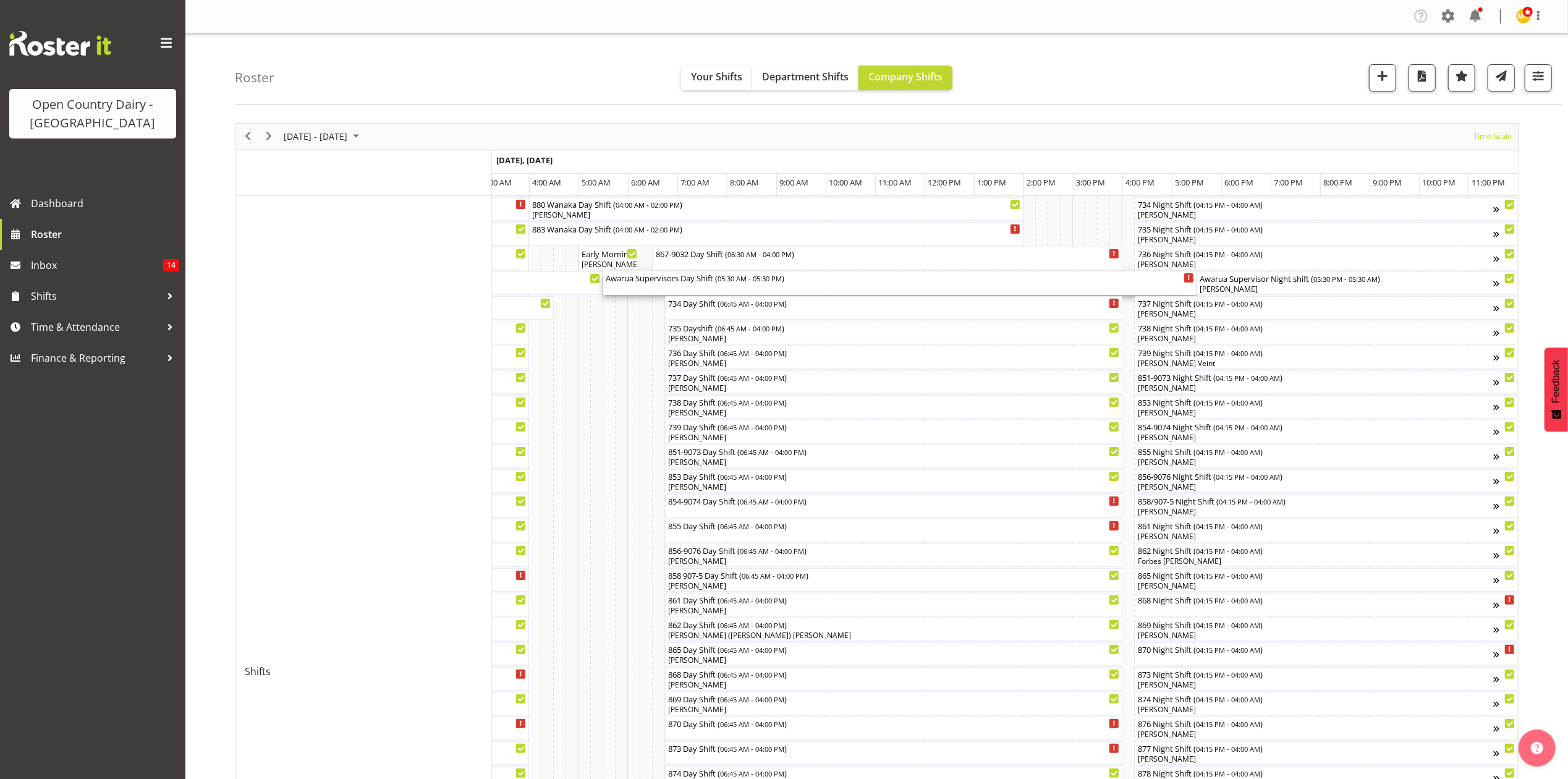
click at [655, 280] on div "Awarua Supervisors Day Shift ( 05:30 AM - 05:30 PM )" at bounding box center [900, 277] width 588 height 12
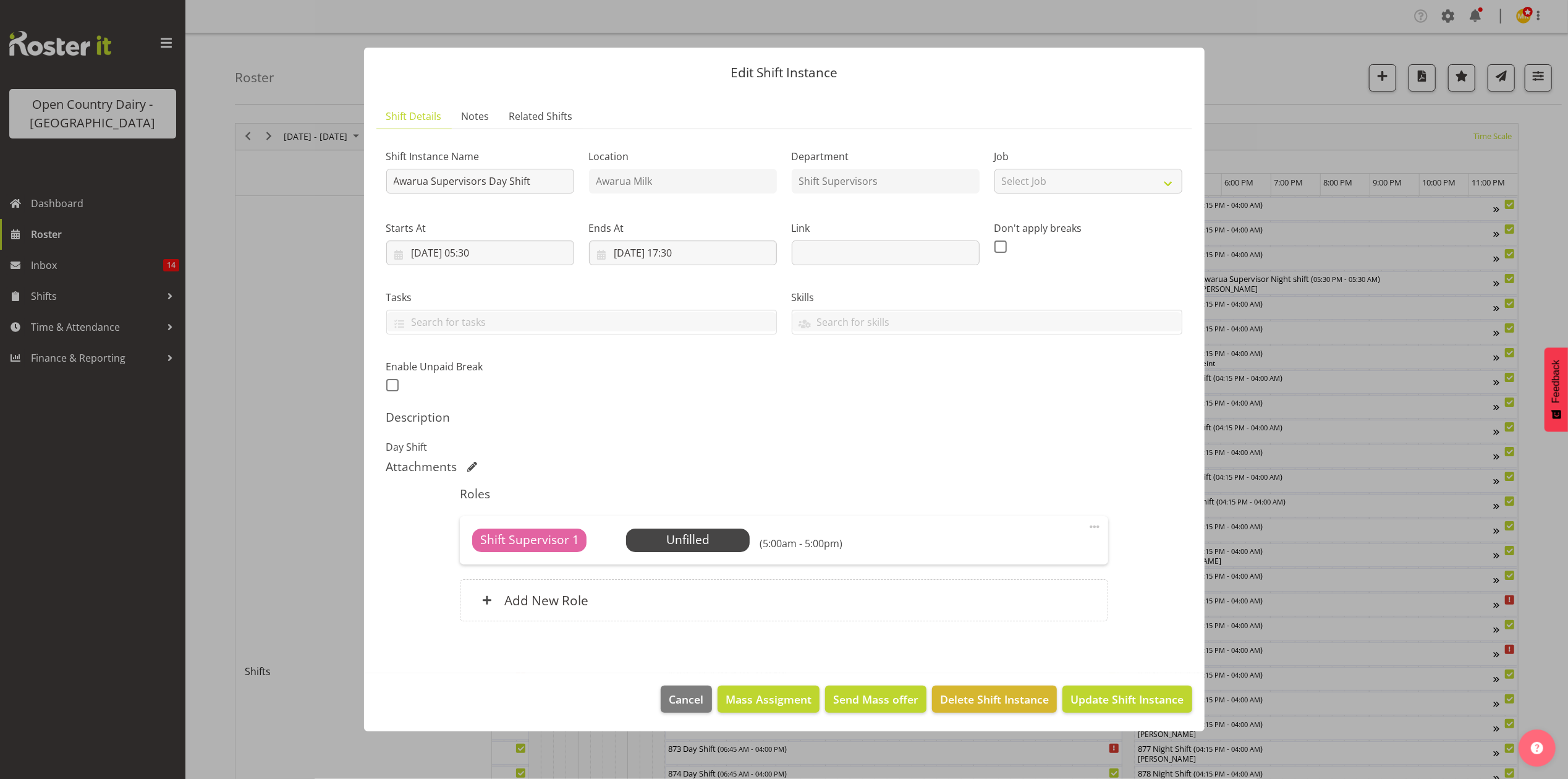
scroll to position [0, 7271]
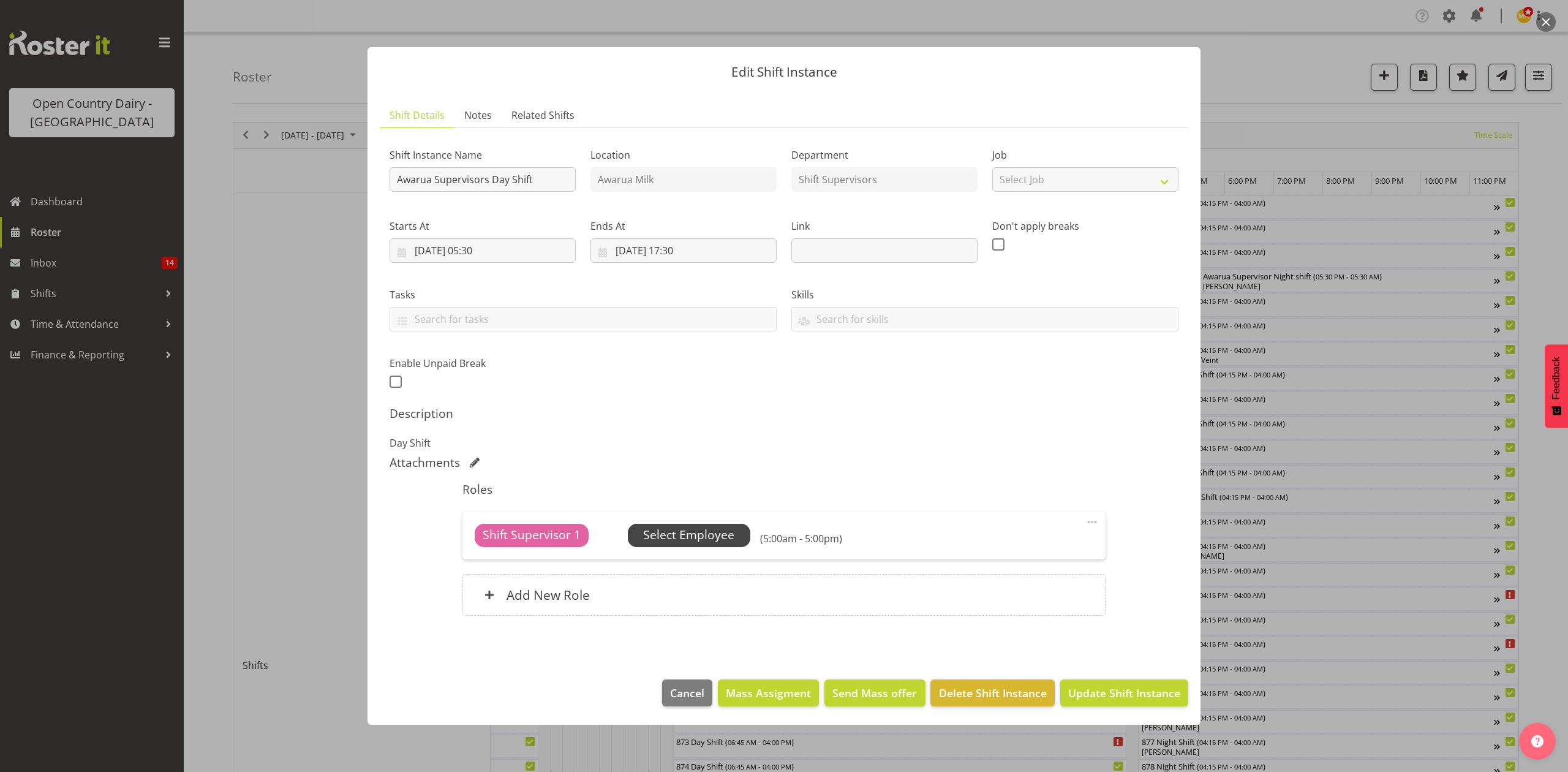
click at [692, 540] on span "Select Employee" at bounding box center [688, 535] width 91 height 18
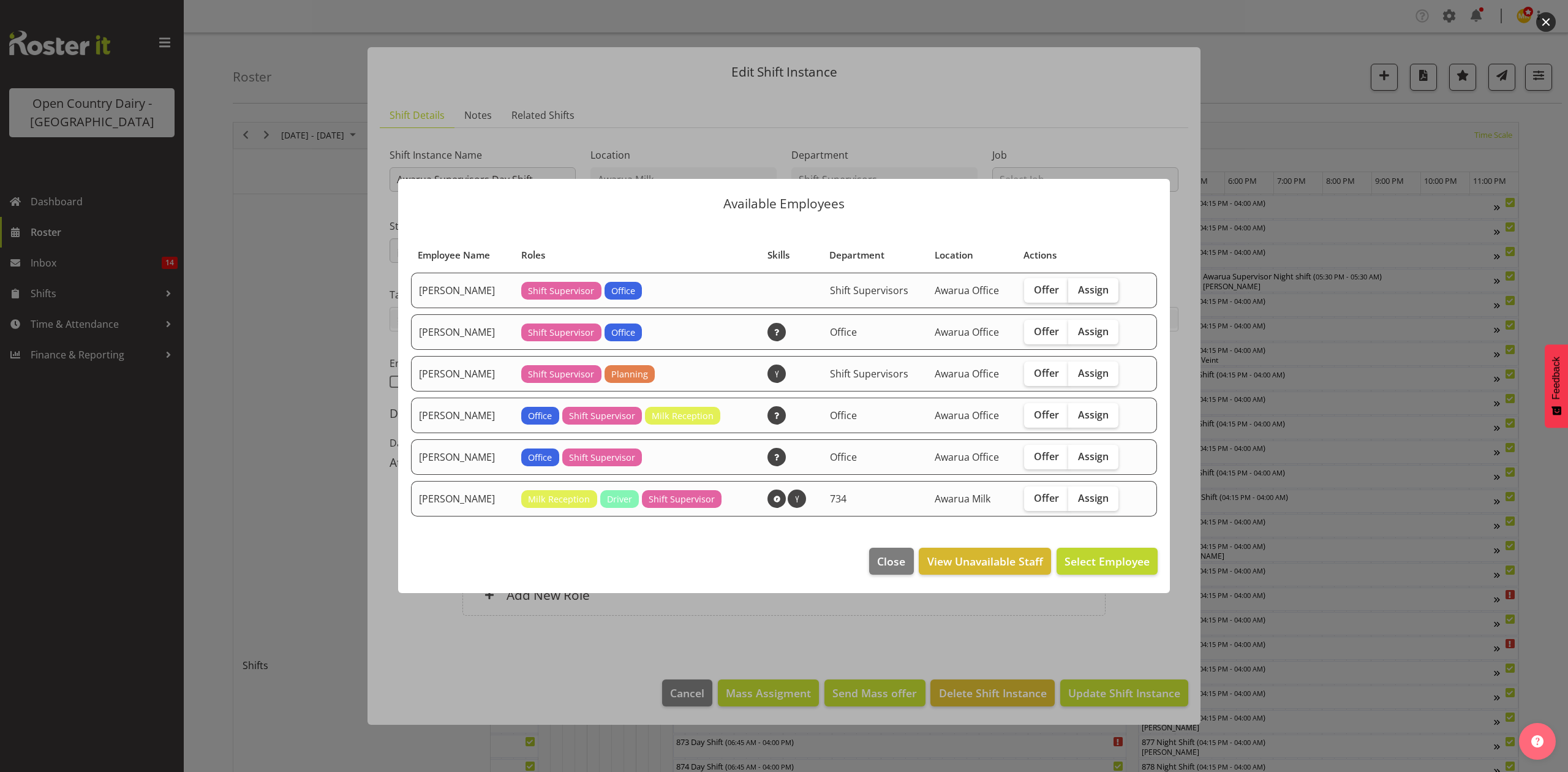
click at [1101, 289] on span "Assign" at bounding box center [1093, 289] width 31 height 12
click at [1076, 289] on input "Assign" at bounding box center [1072, 289] width 8 height 8
checkbox input "true"
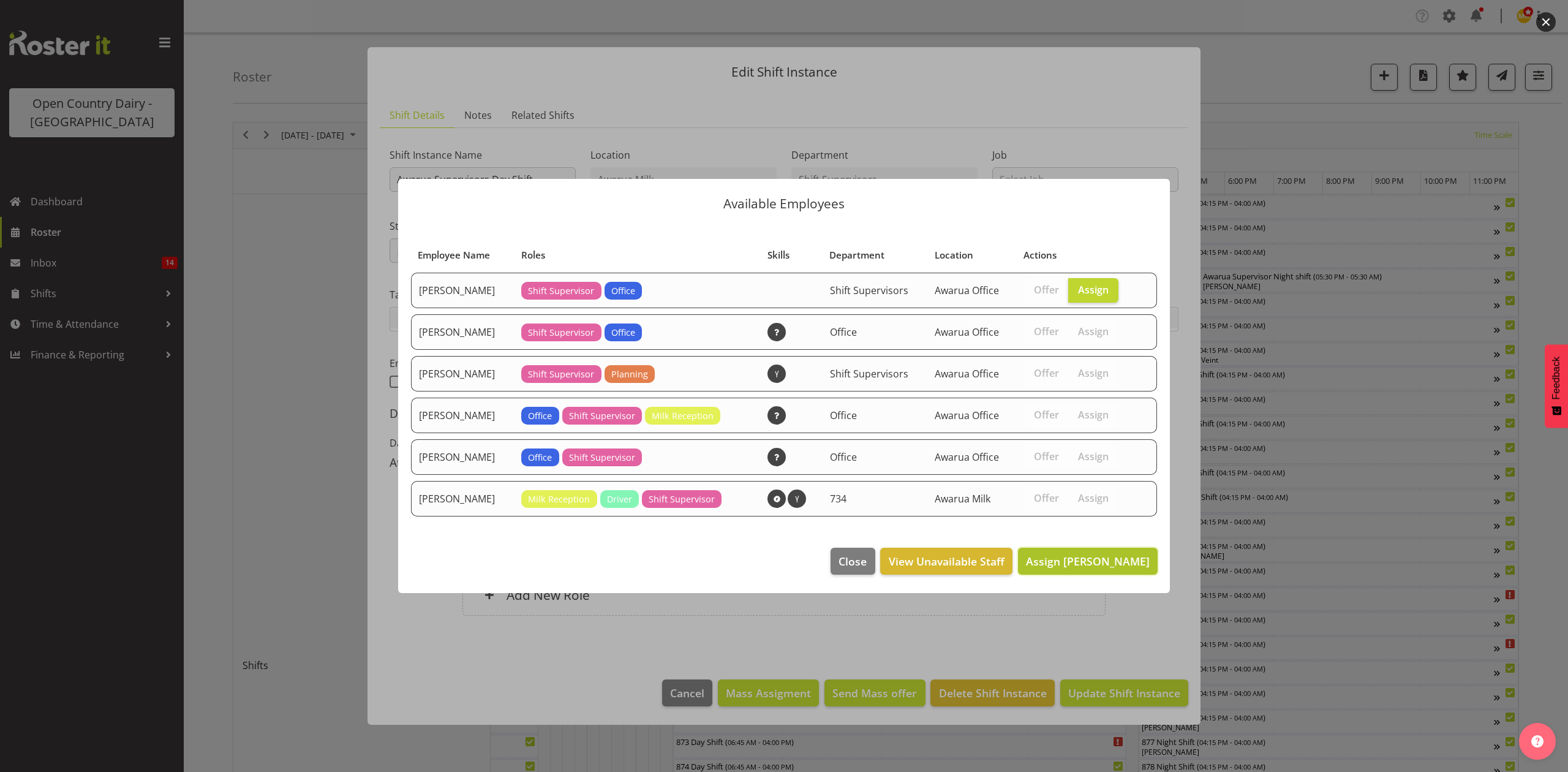
click at [1130, 560] on span "Assign Ethan Moore" at bounding box center [1087, 561] width 124 height 15
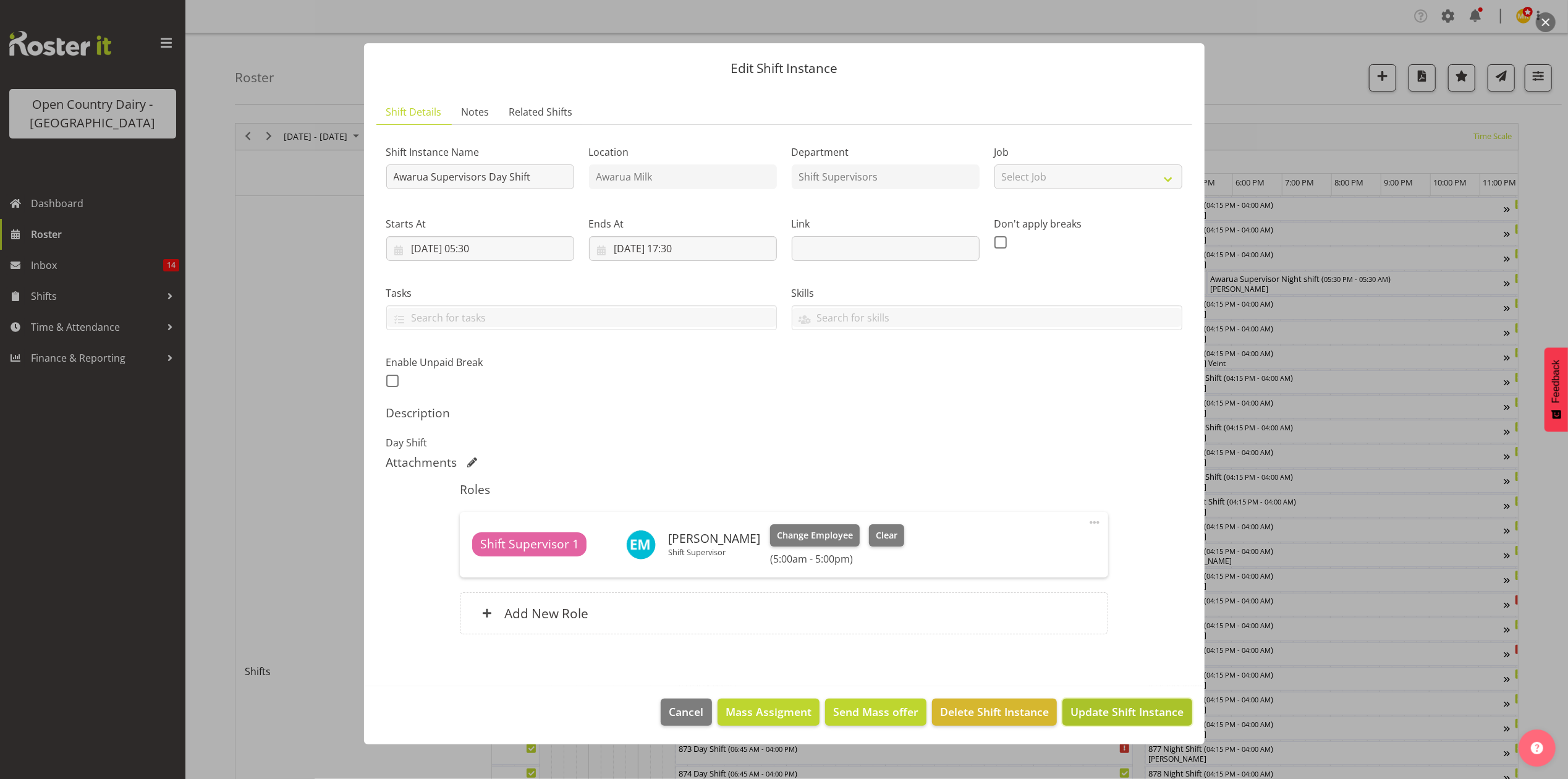
click at [1109, 713] on span "Update Shift Instance" at bounding box center [1127, 711] width 113 height 16
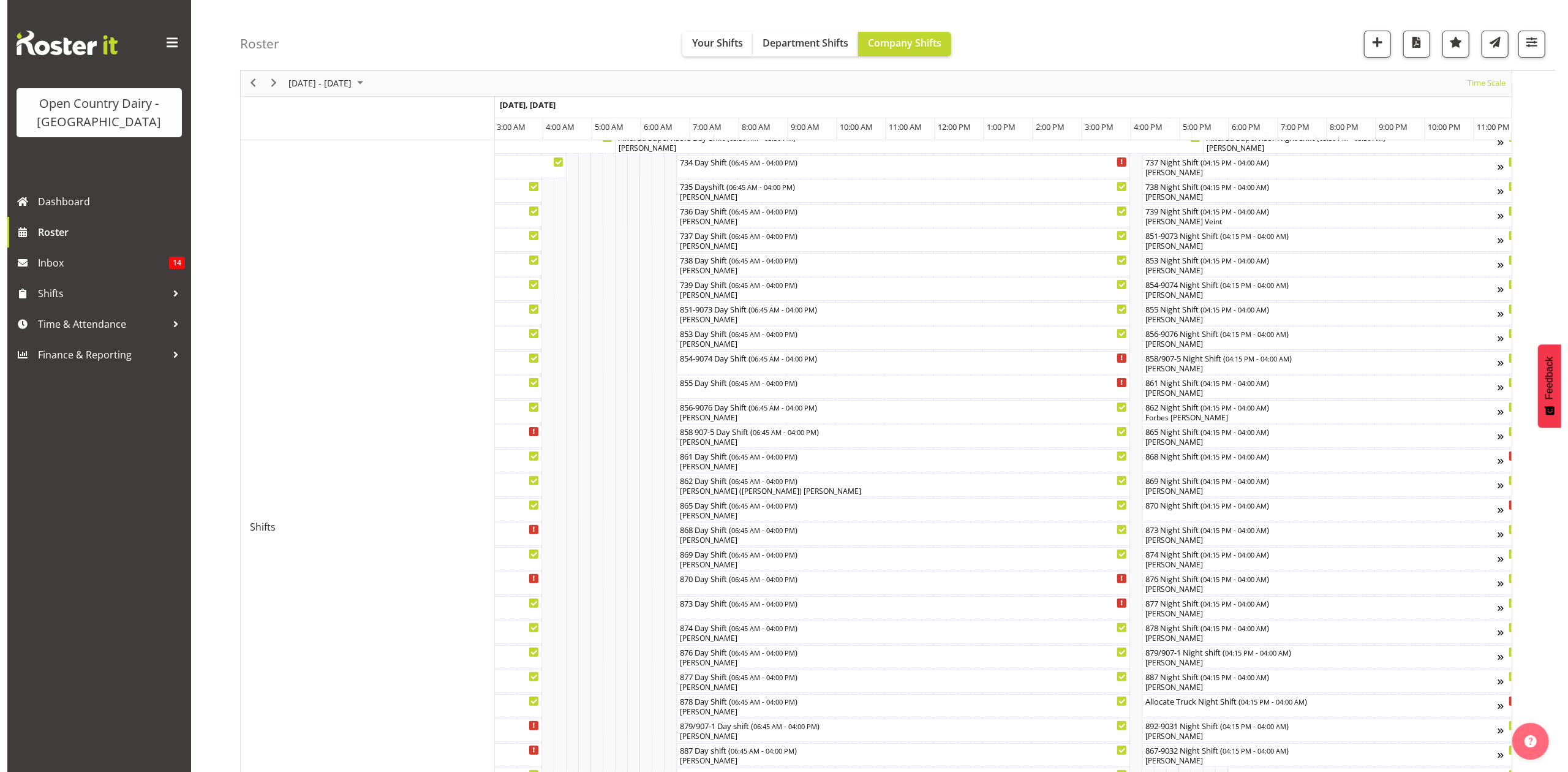
scroll to position [163, 0]
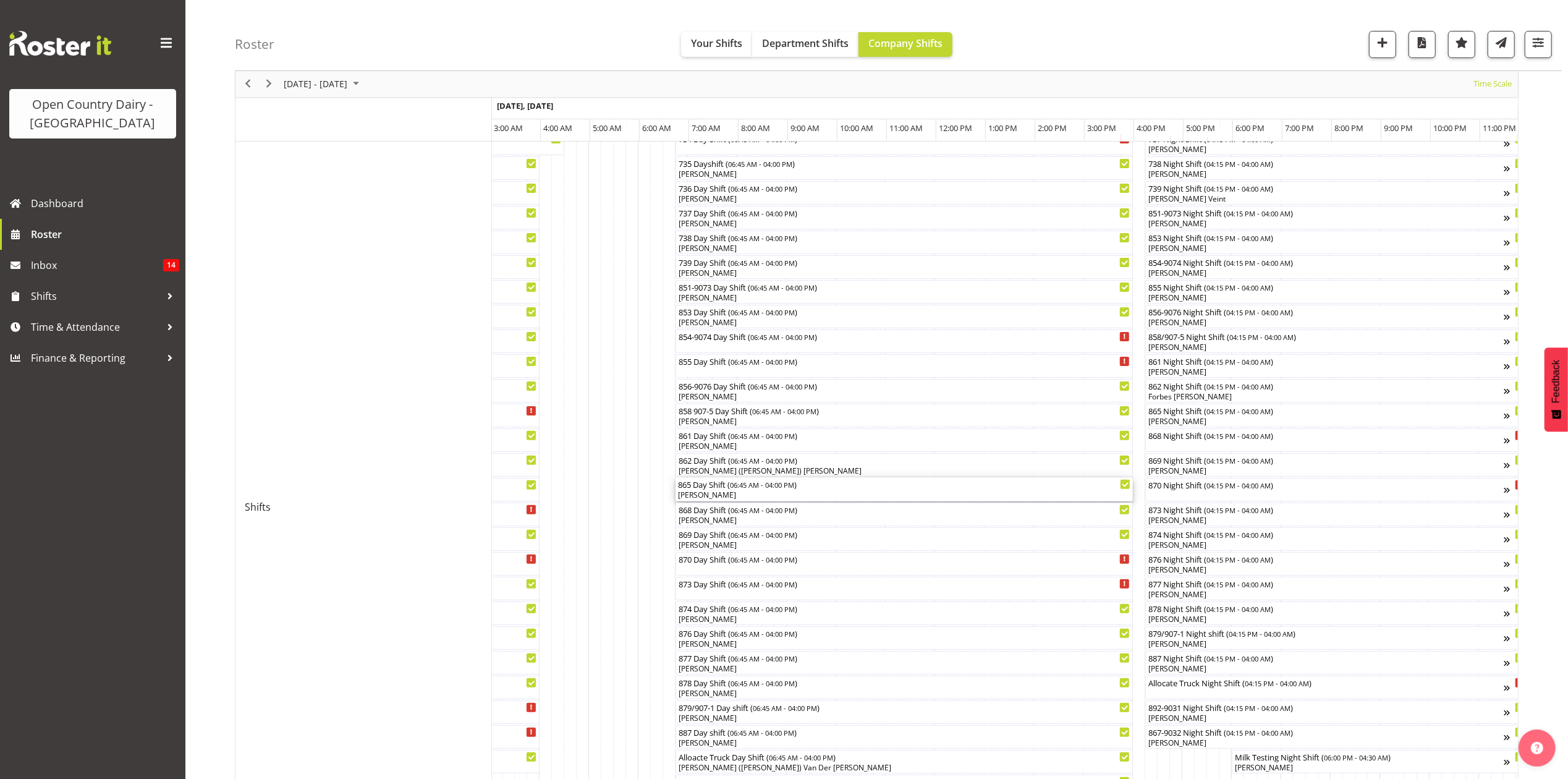
click at [728, 492] on div "[PERSON_NAME]" at bounding box center [904, 495] width 453 height 11
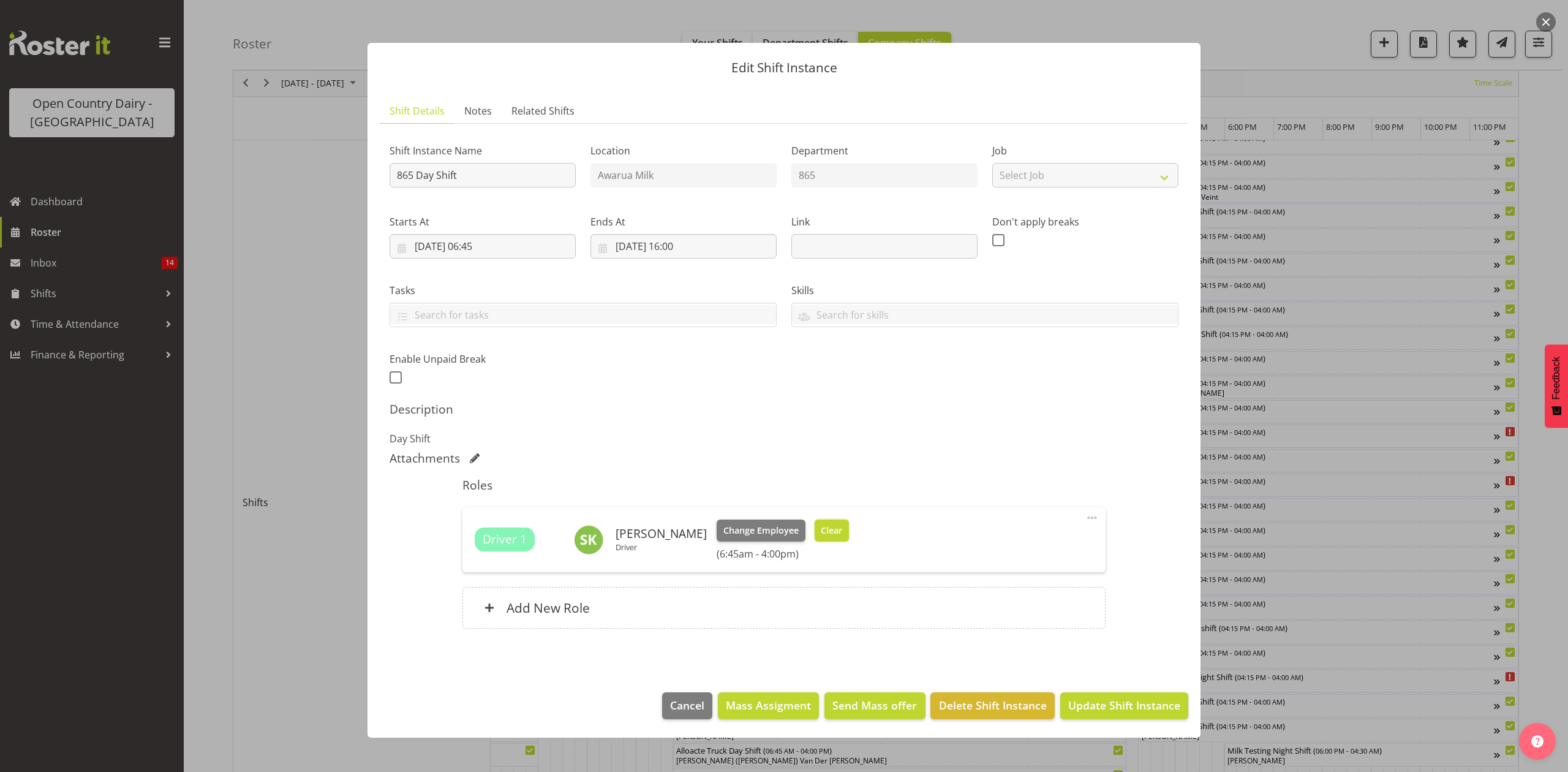
click at [821, 530] on span "Clear" at bounding box center [831, 530] width 21 height 13
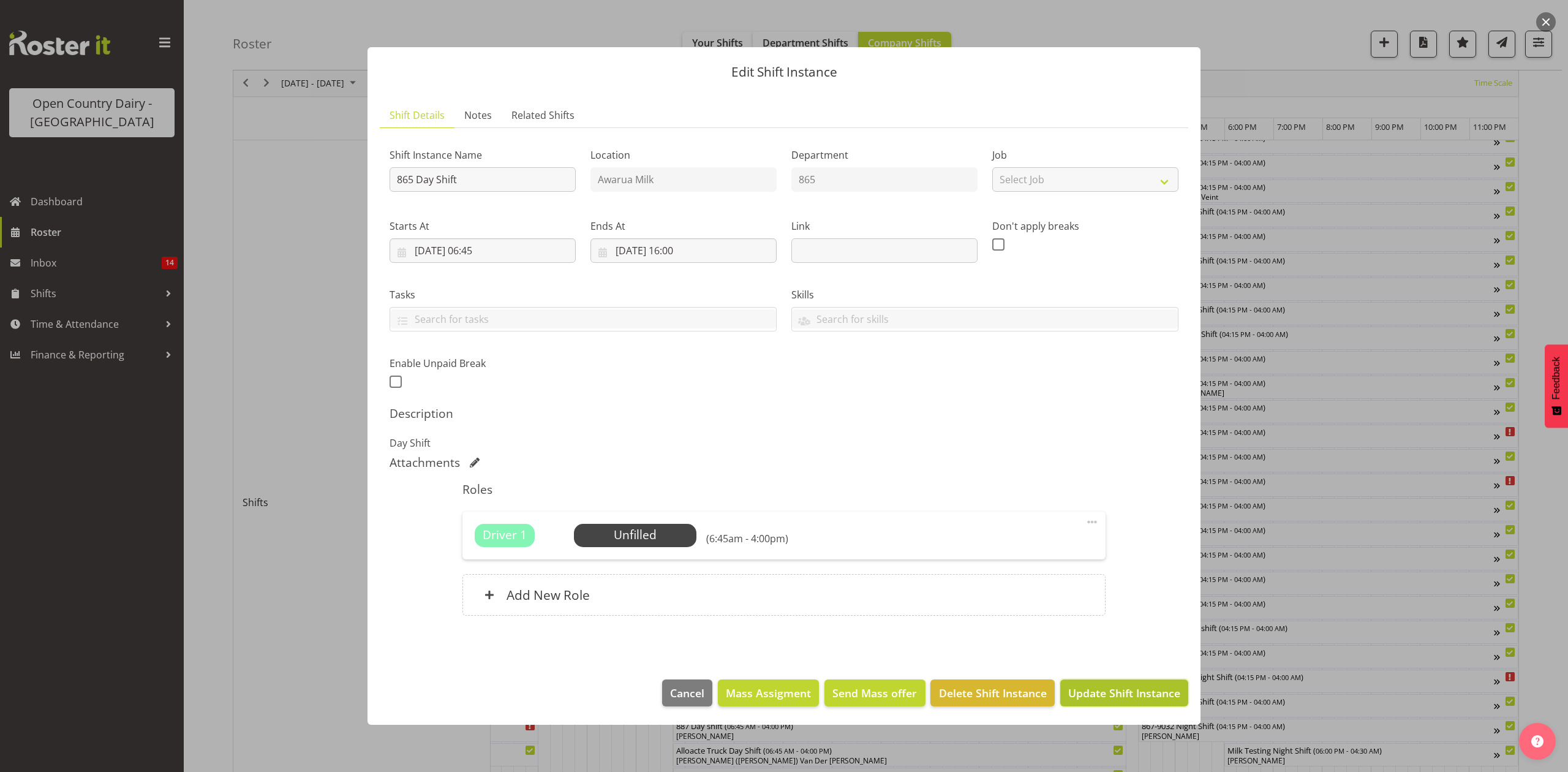
click at [1145, 699] on span "Update Shift Instance" at bounding box center [1124, 692] width 112 height 16
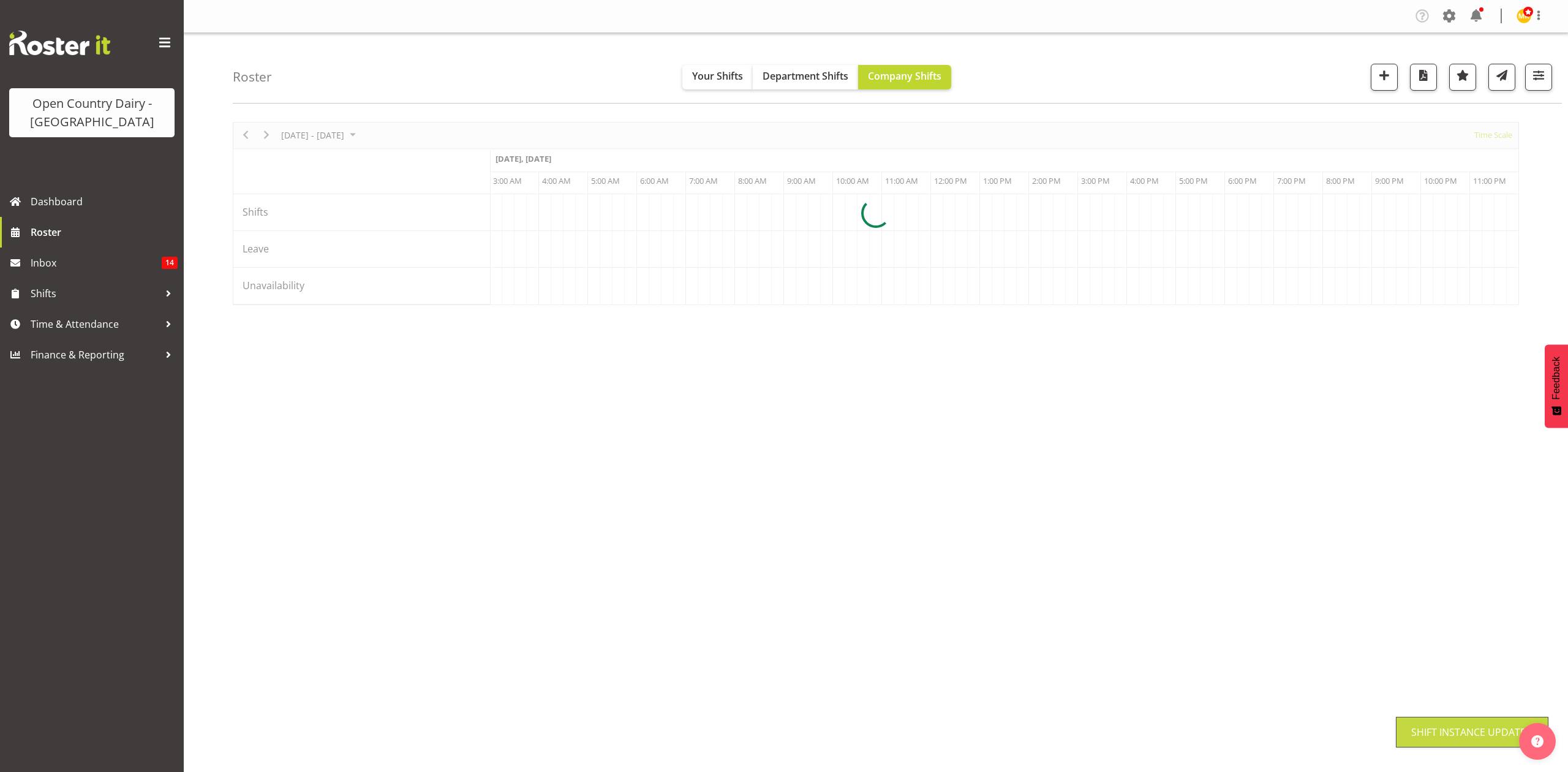
scroll to position [0, 0]
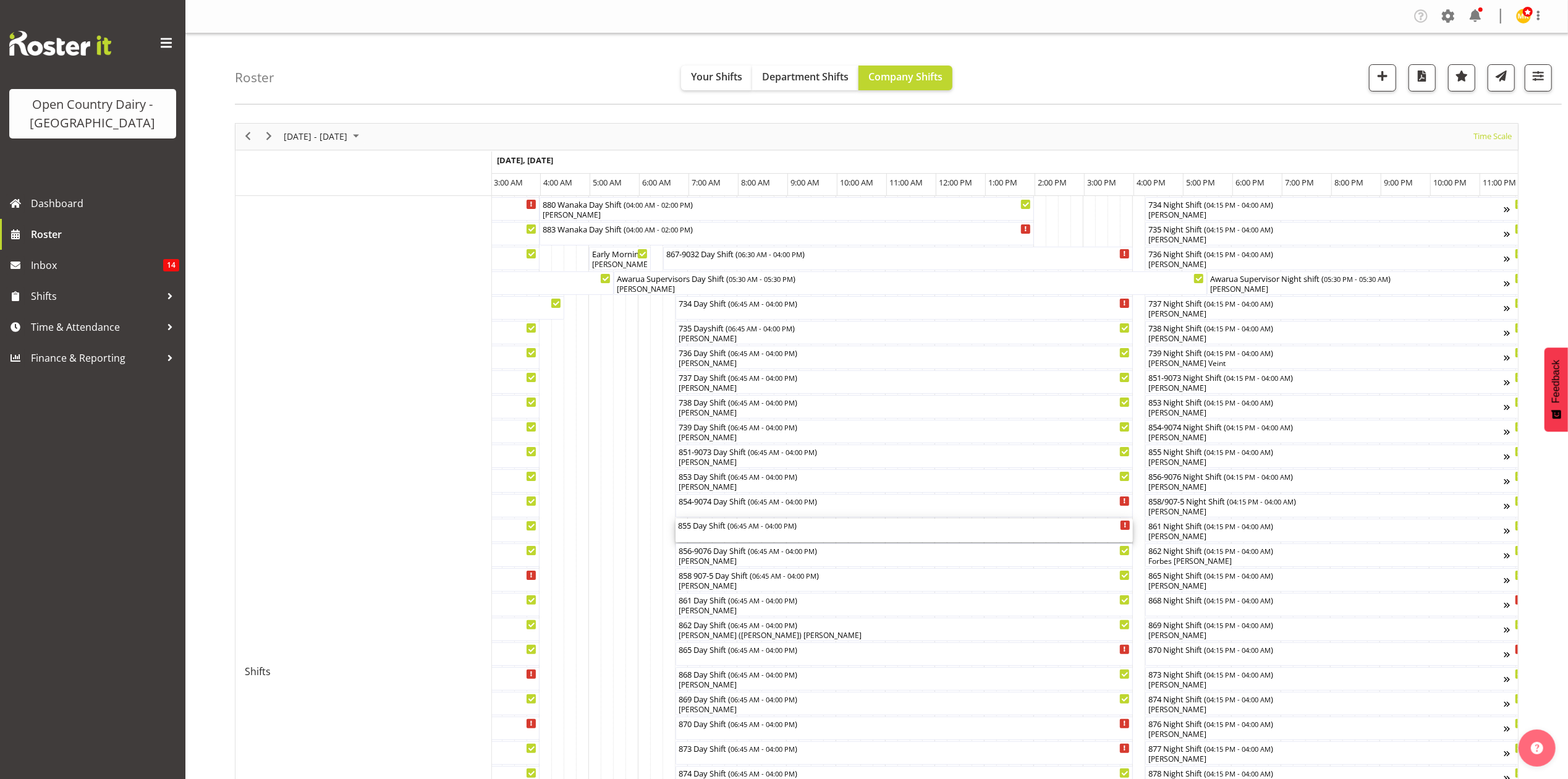
click at [715, 523] on div "855 Day Shift ( 06:45 AM - 04:00 PM )" at bounding box center [904, 525] width 453 height 12
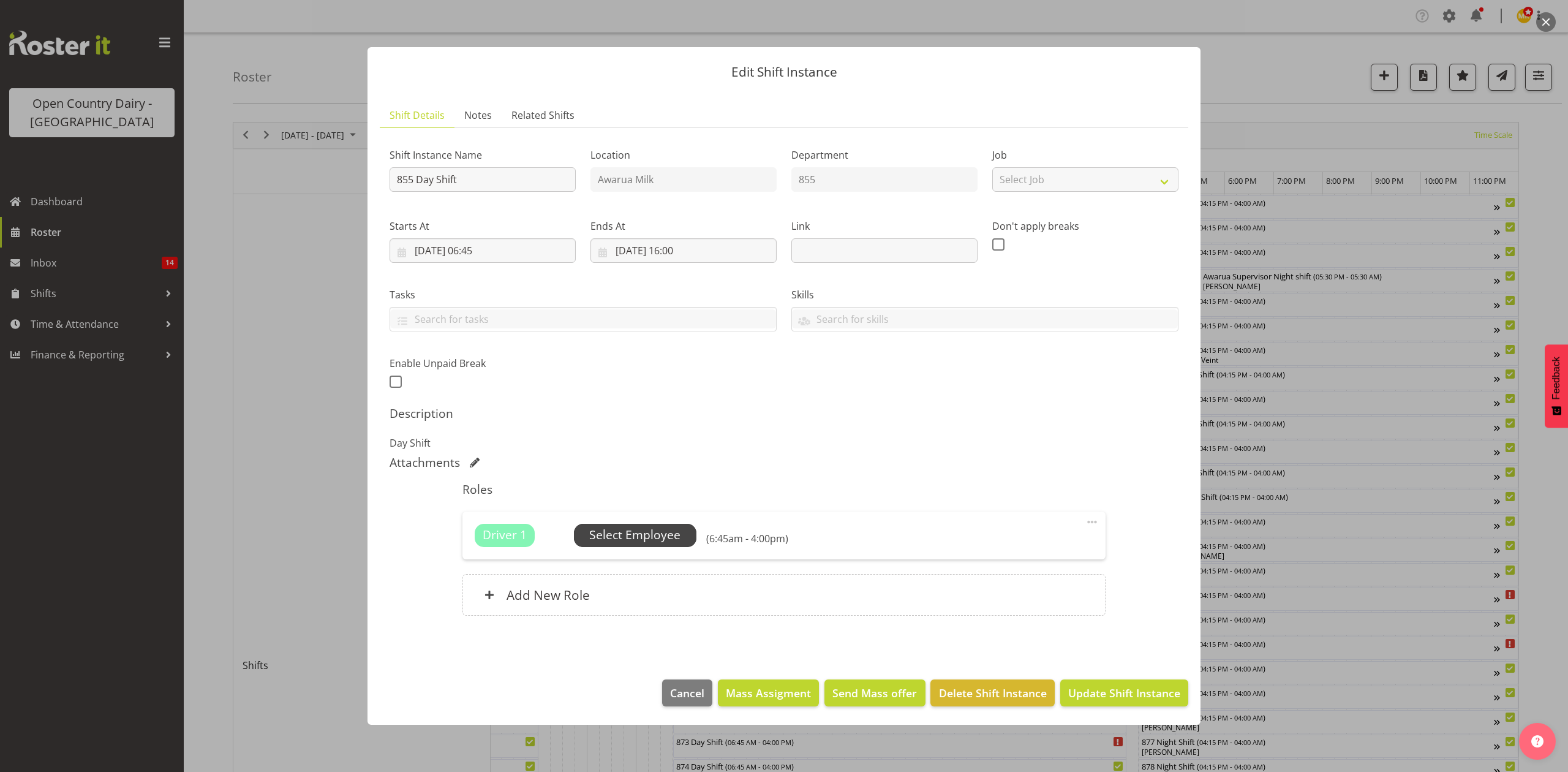
click at [624, 535] on span "Select Employee" at bounding box center [635, 535] width 91 height 18
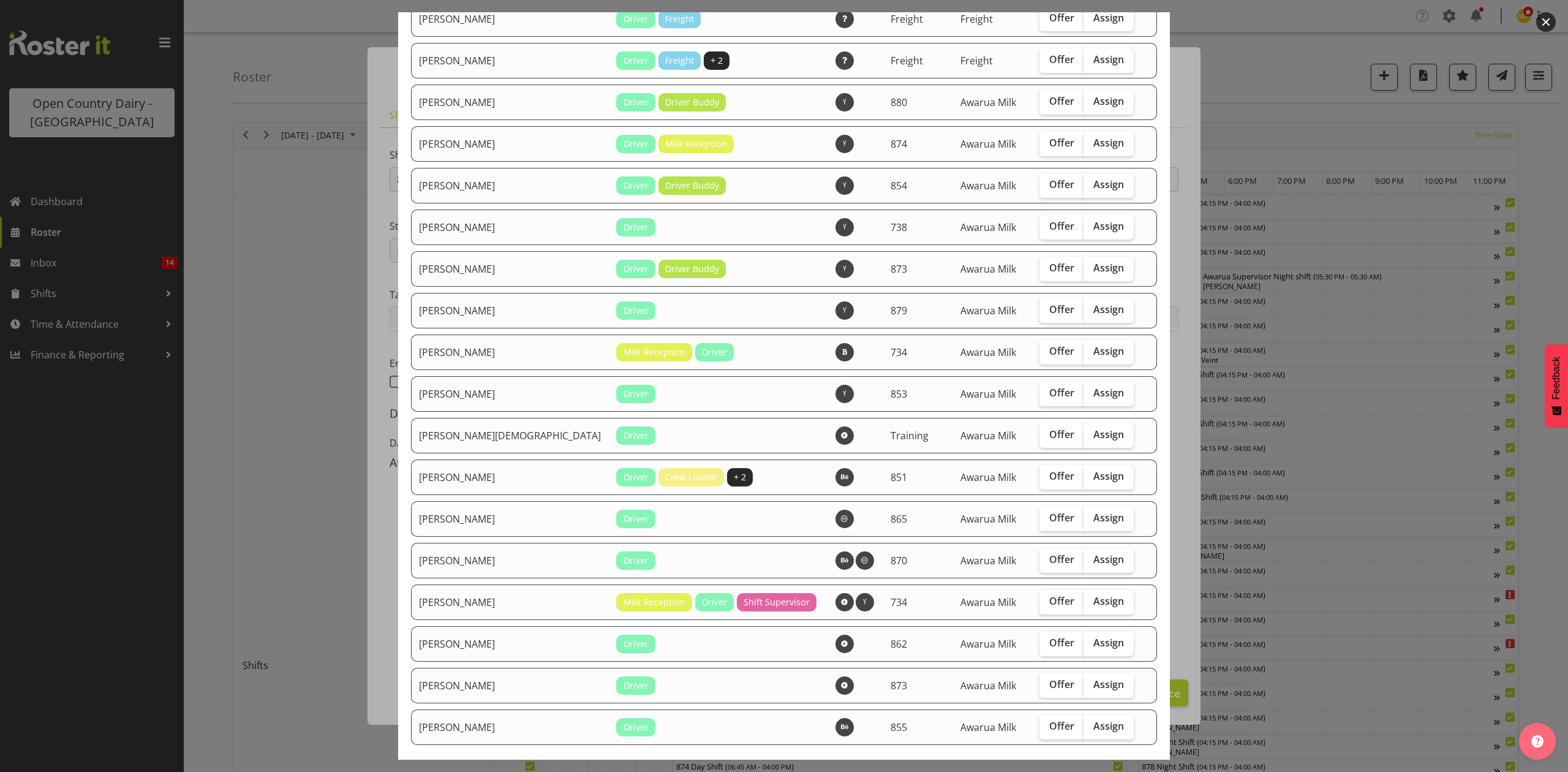
scroll to position [1388, 0]
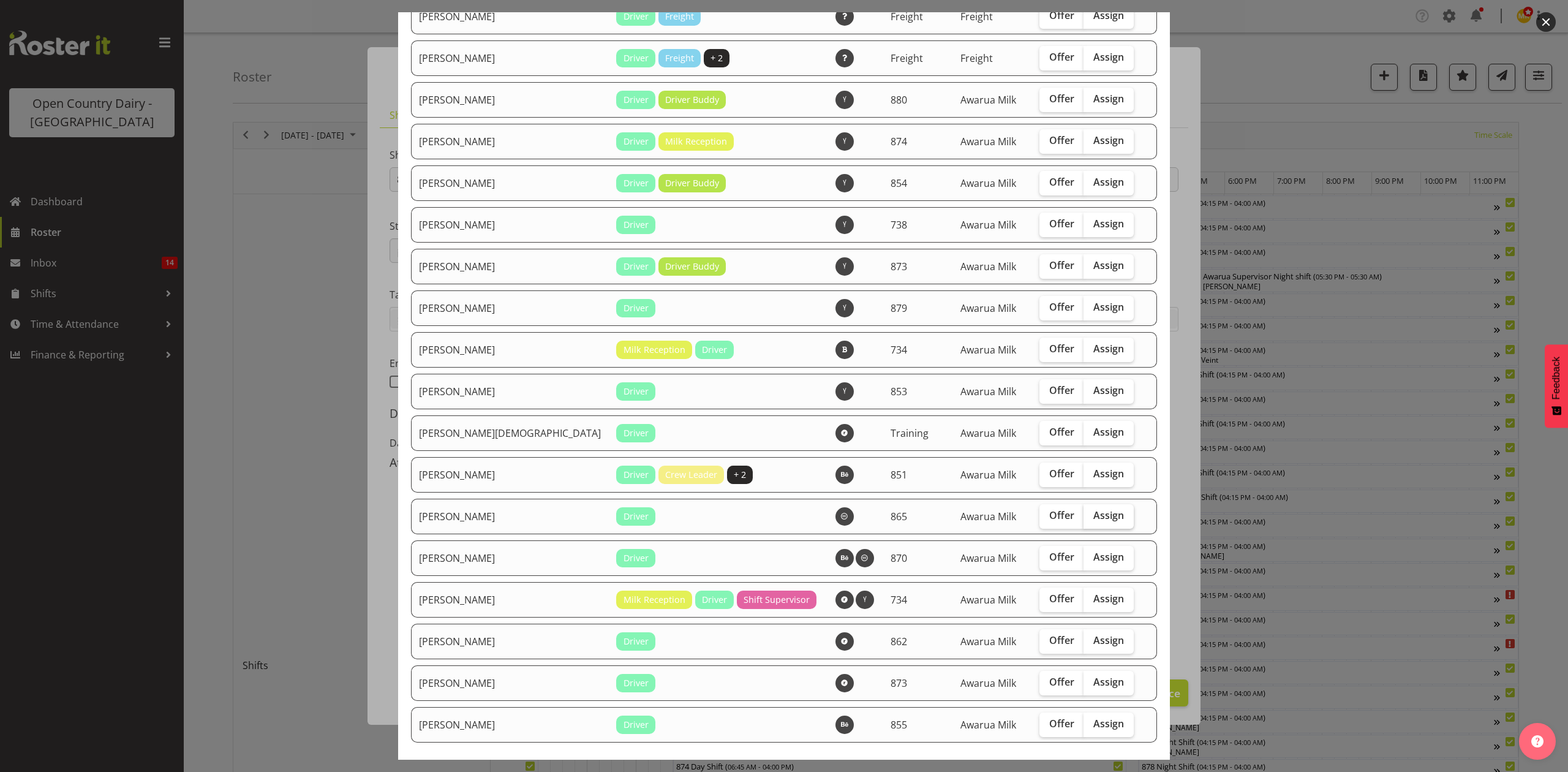
click at [1093, 511] on span "Assign" at bounding box center [1109, 515] width 31 height 12
click at [1084, 511] on input "Assign" at bounding box center [1087, 515] width 8 height 8
checkbox input "true"
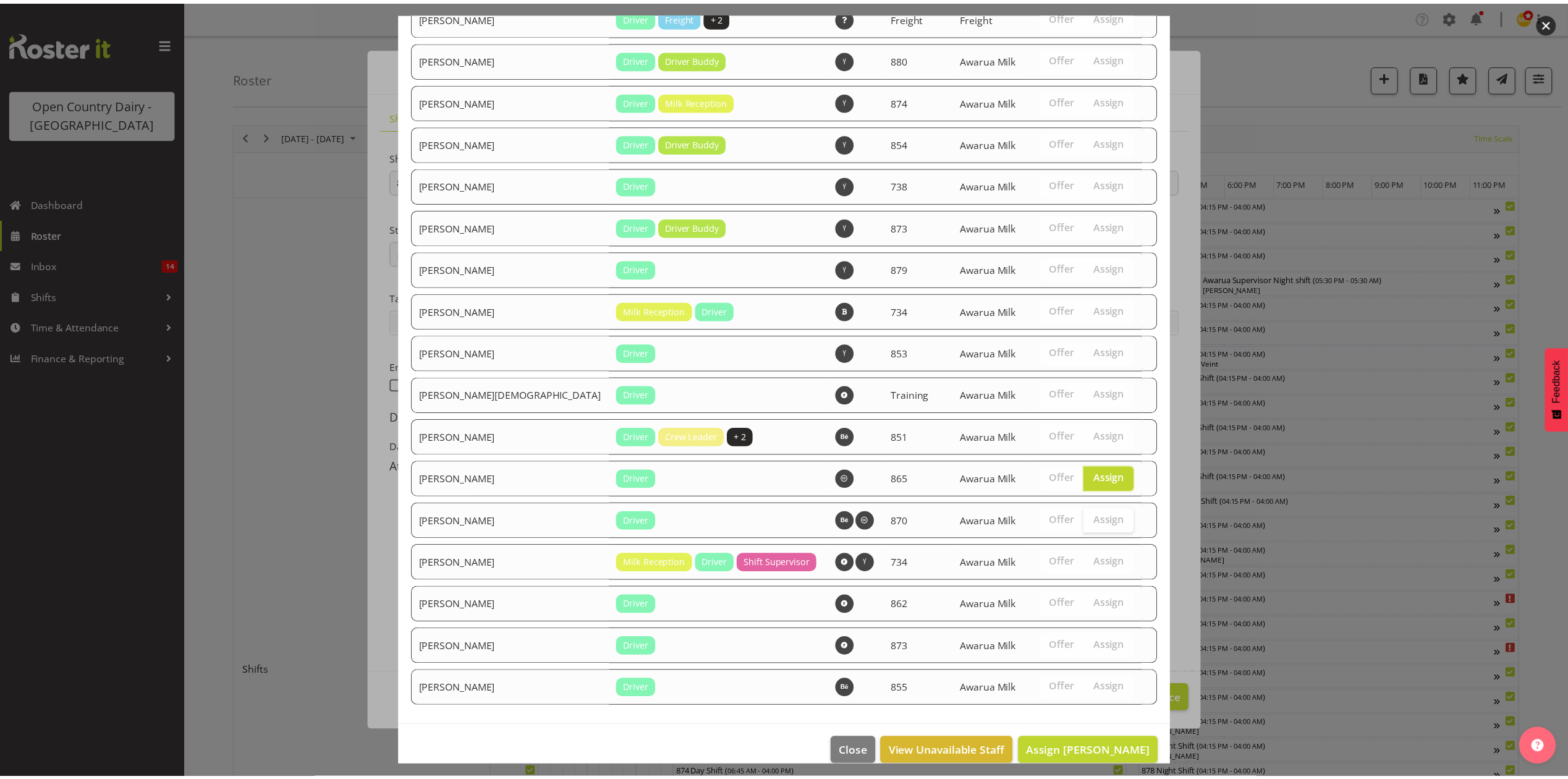
scroll to position [1460, 0]
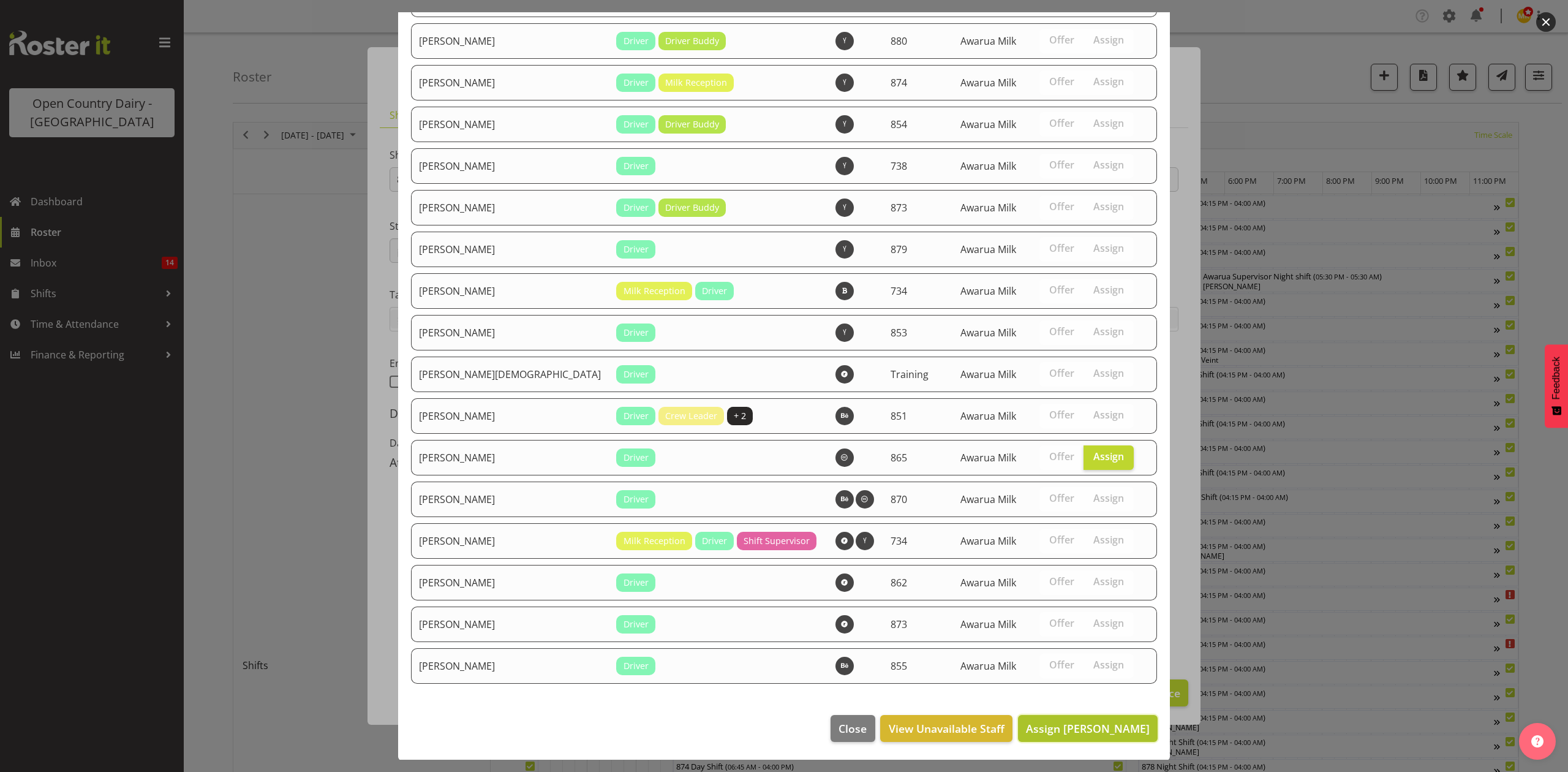
click at [1084, 731] on span "Assign Steffan Kennard" at bounding box center [1087, 728] width 124 height 15
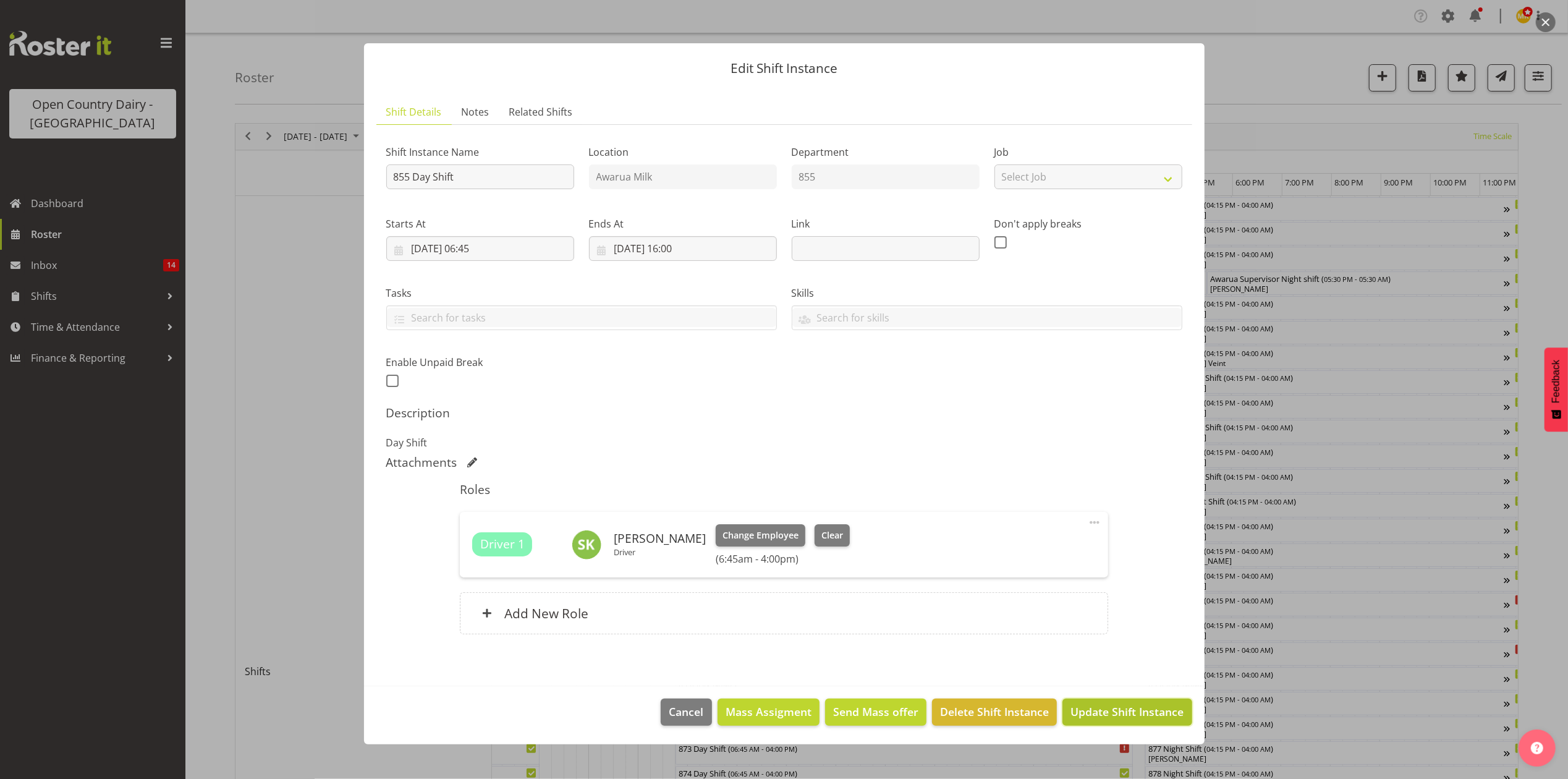
click at [1140, 710] on span "Update Shift Instance" at bounding box center [1127, 711] width 113 height 16
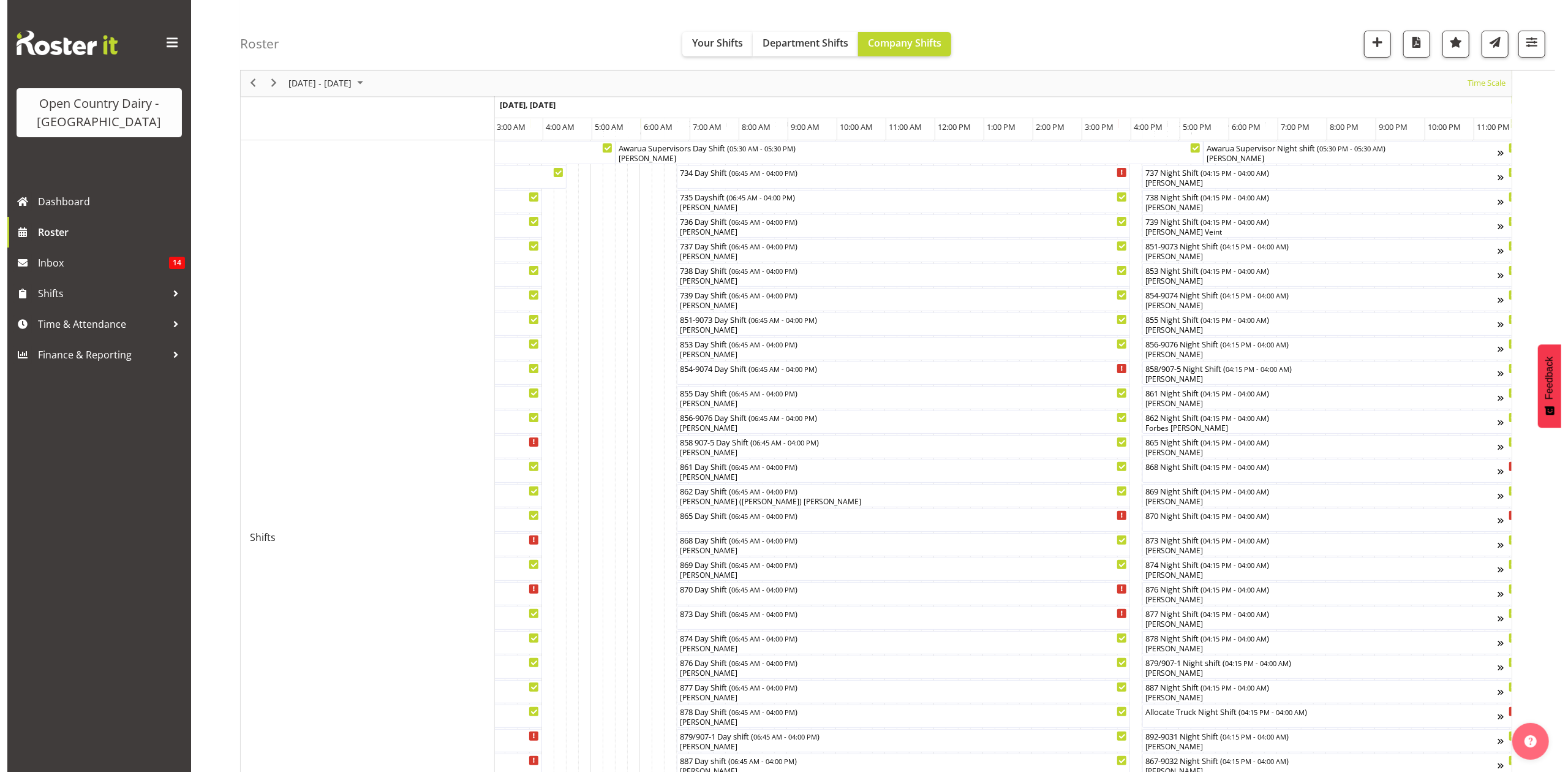
scroll to position [0, 0]
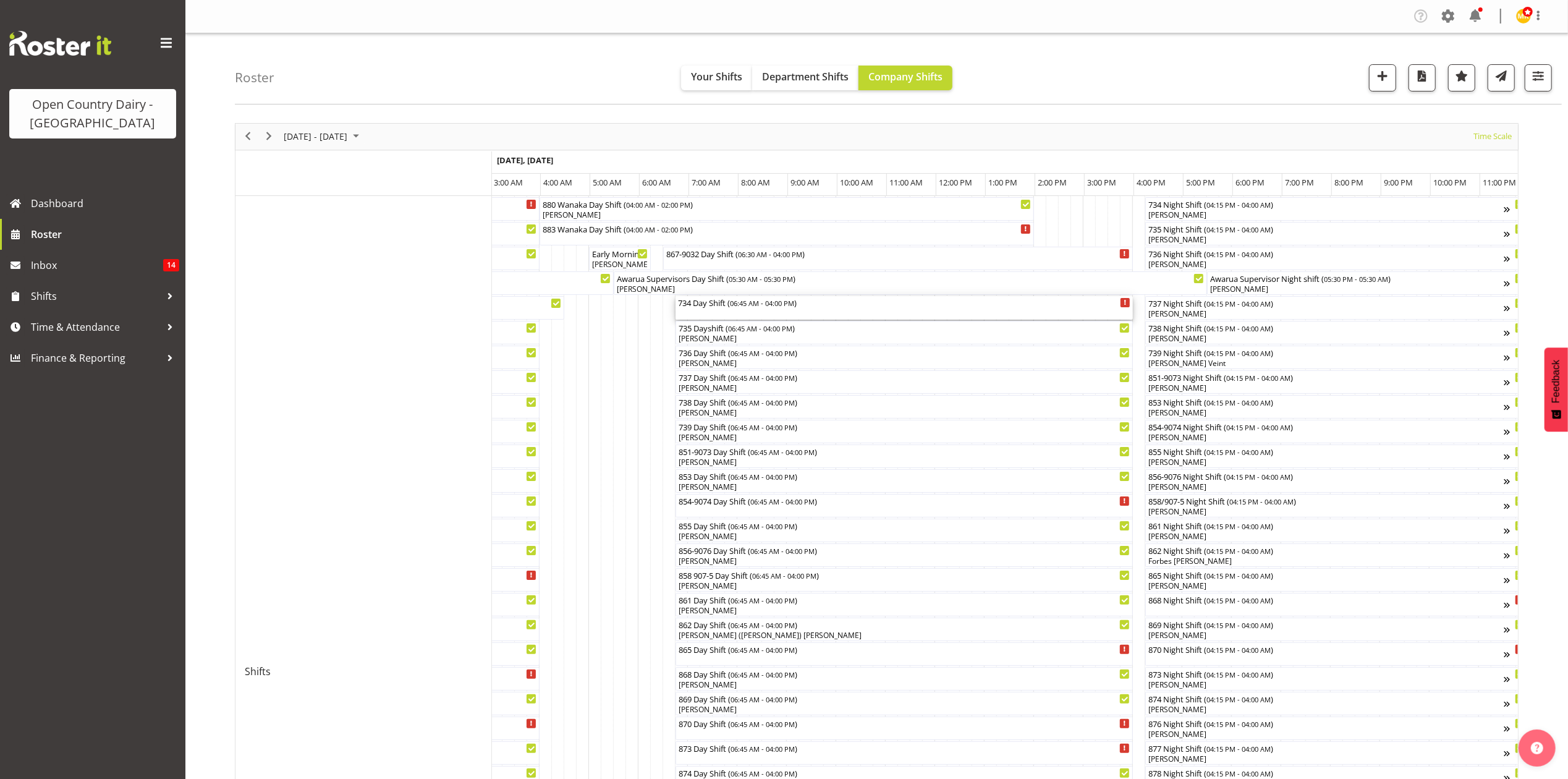
click at [700, 305] on div "734 Day Shift ( 06:45 AM - 04:00 PM )" at bounding box center [904, 302] width 453 height 12
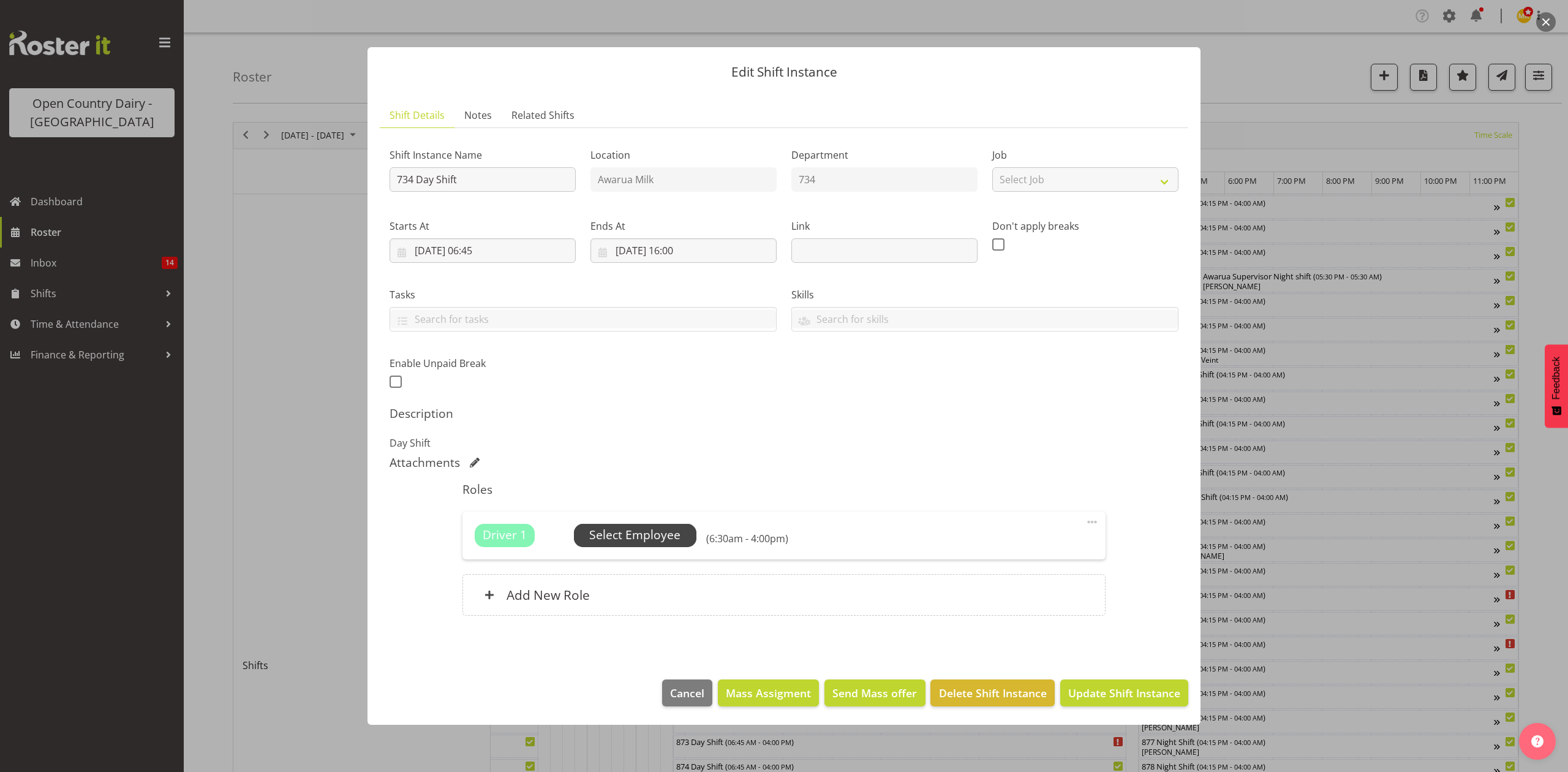
click at [608, 535] on span "Select Employee" at bounding box center [635, 535] width 91 height 18
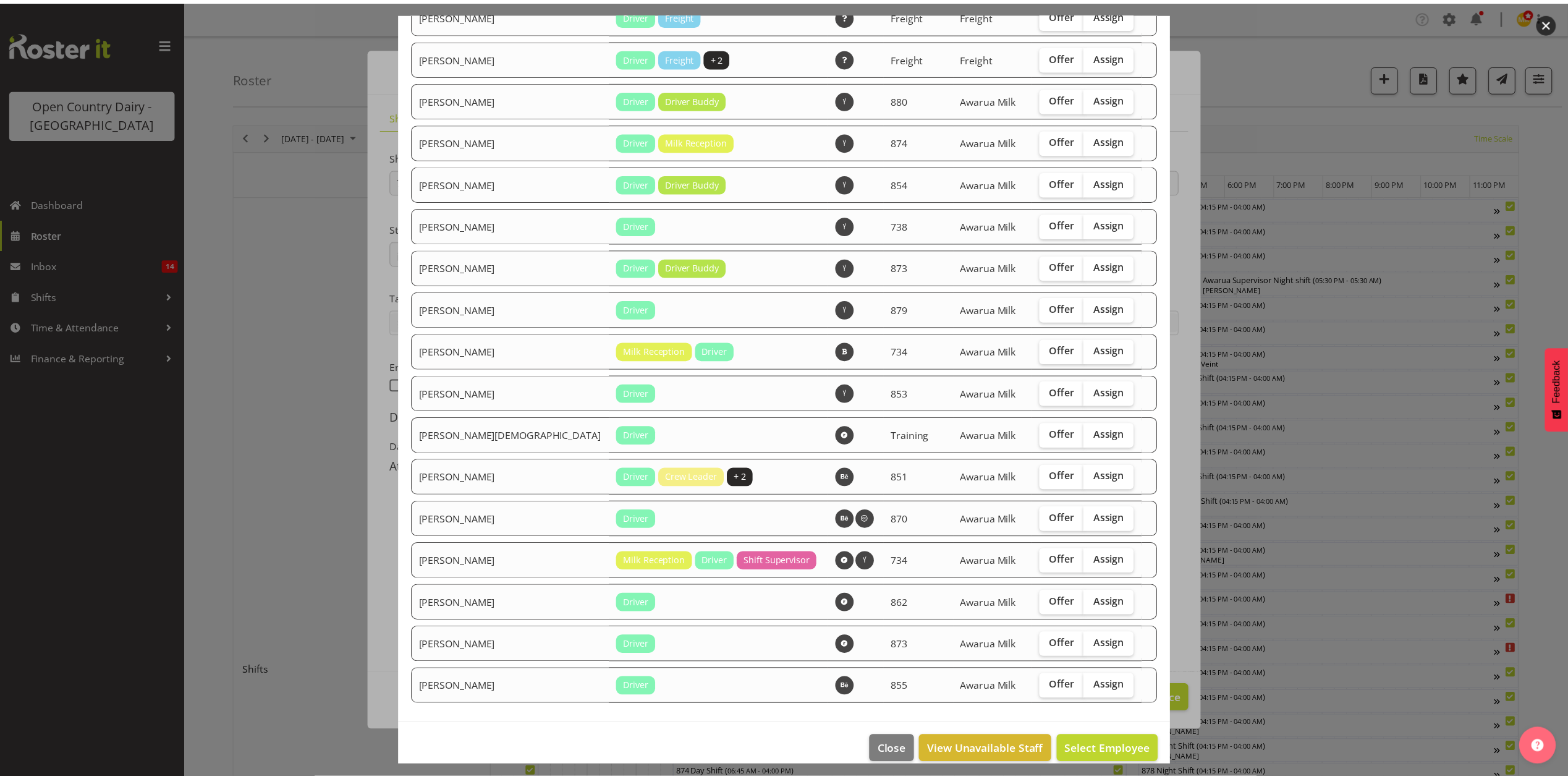
scroll to position [1376, 0]
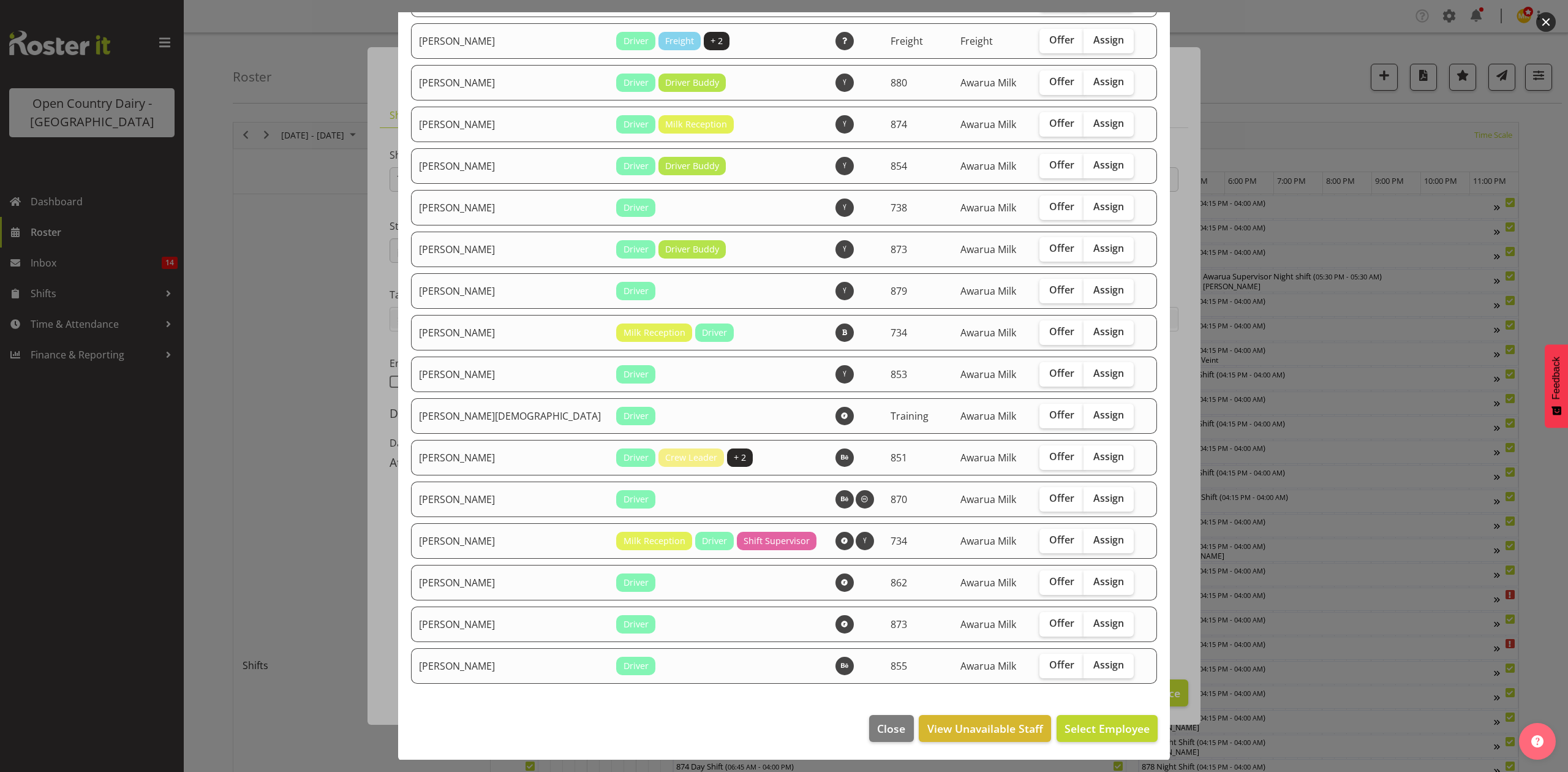
click at [369, 680] on div at bounding box center [784, 386] width 1568 height 772
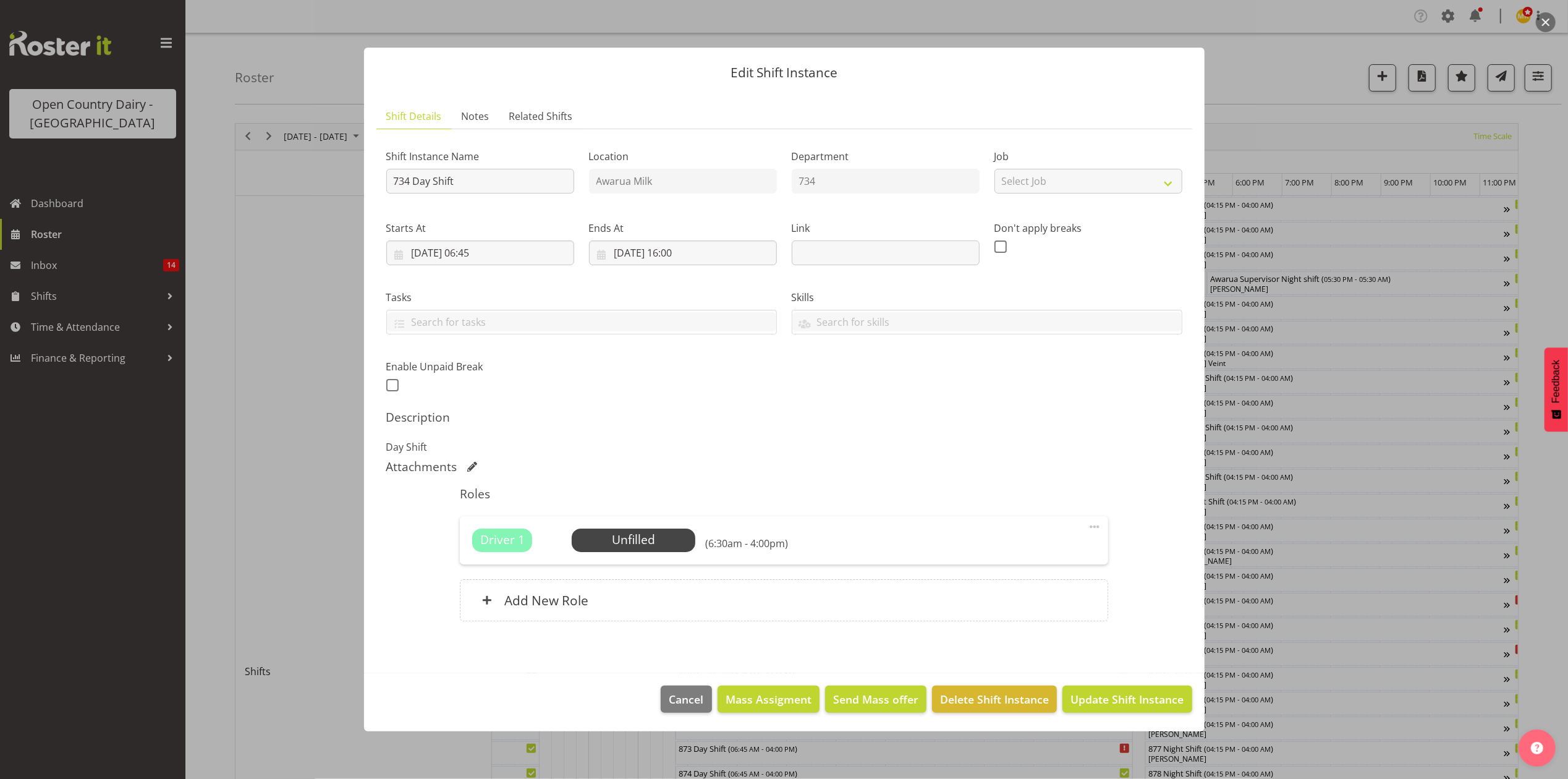
click at [1380, 650] on div at bounding box center [784, 389] width 1568 height 779
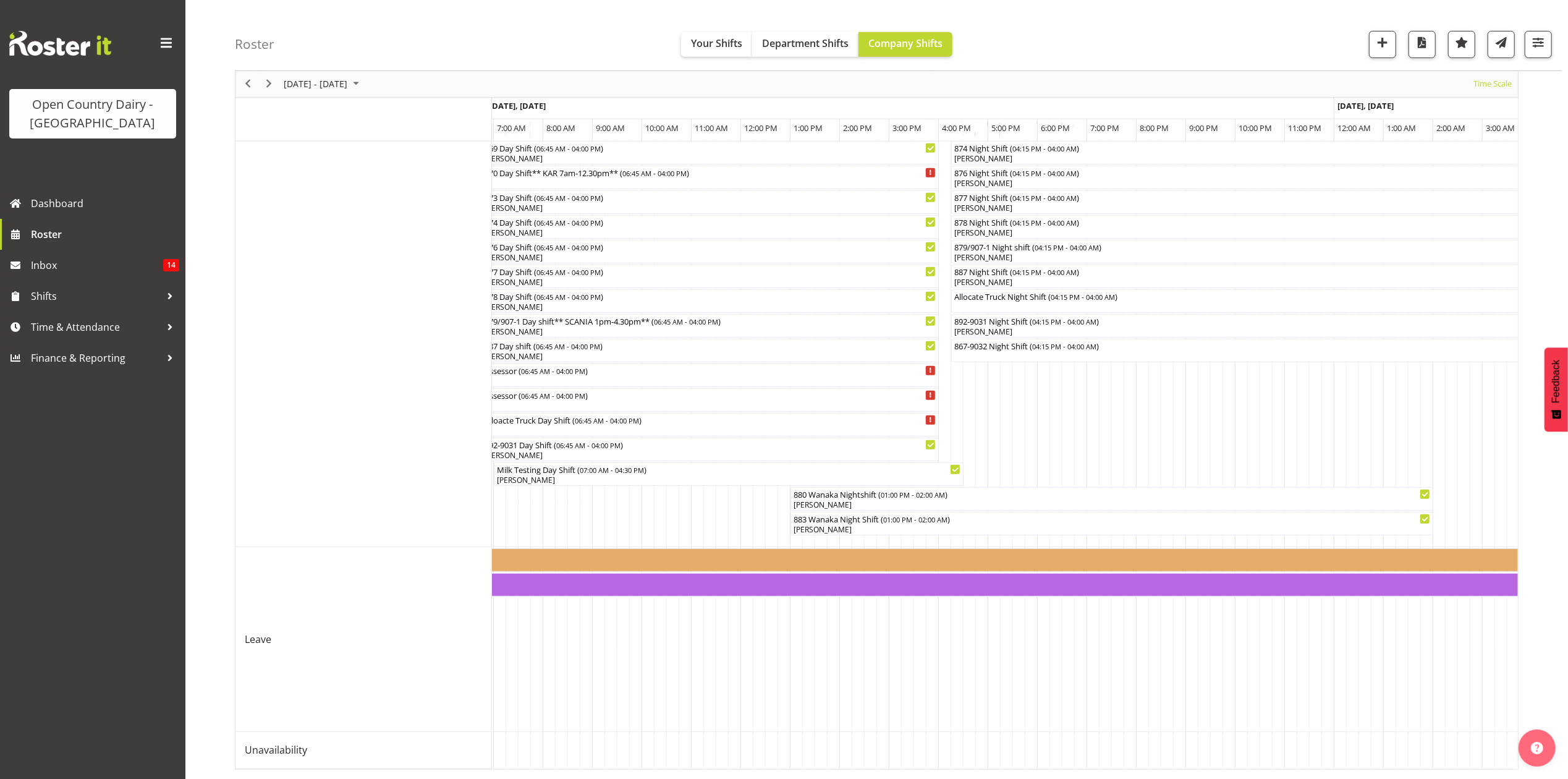
scroll to position [0, 3857]
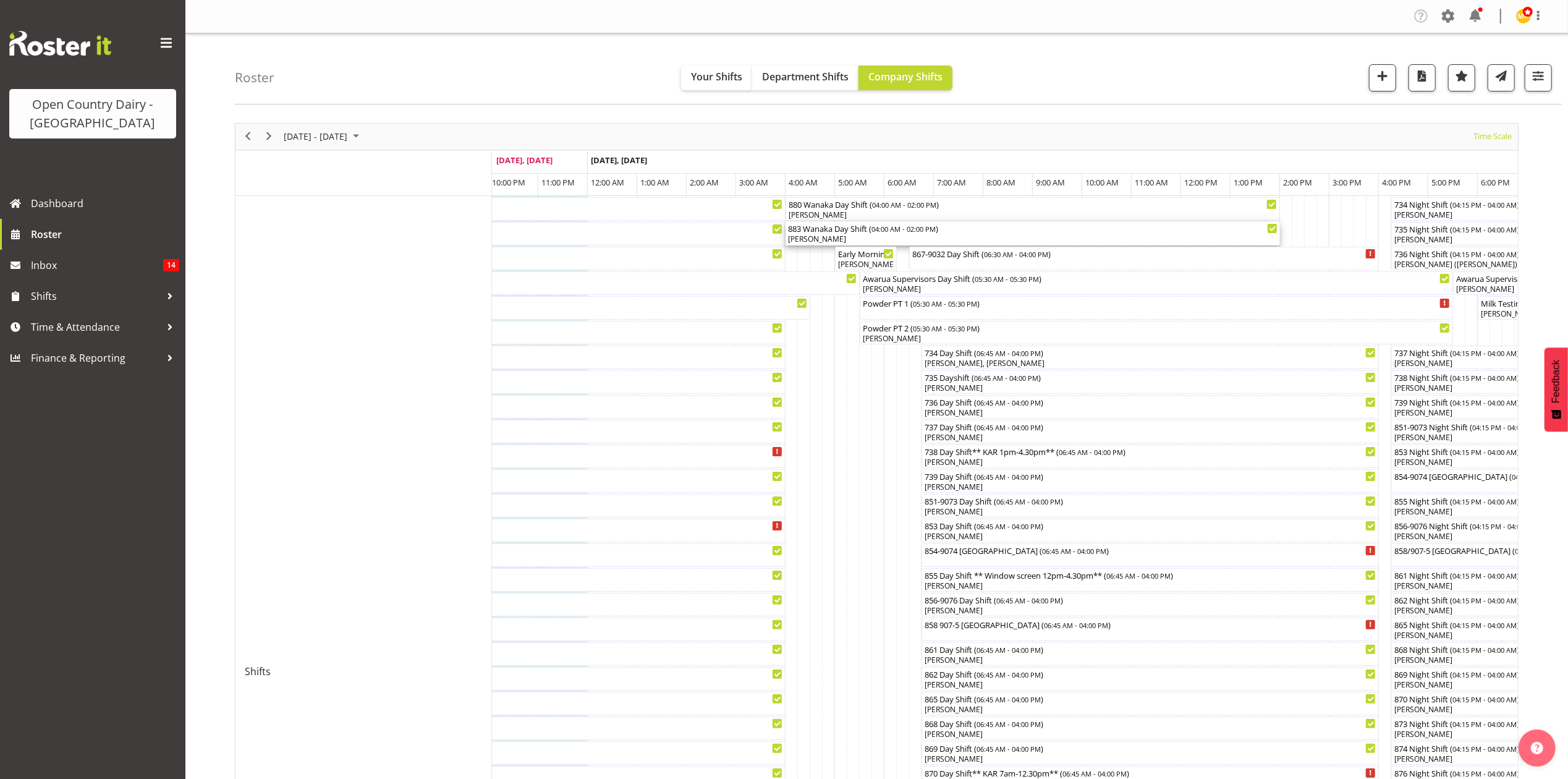
click at [822, 239] on div "[PERSON_NAME]" at bounding box center [1033, 239] width 489 height 11
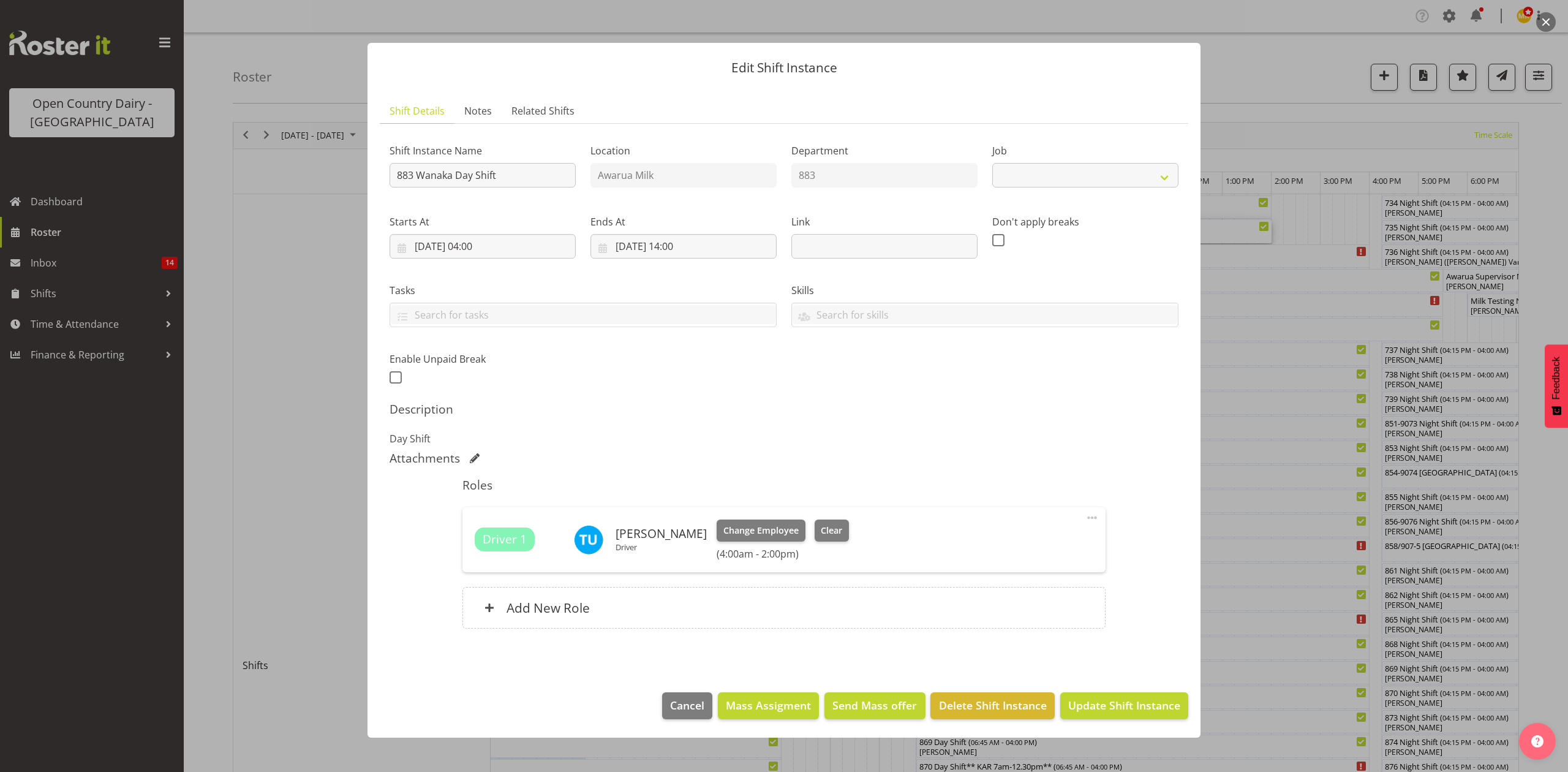
select select "10670"
click at [829, 528] on span "Clear" at bounding box center [831, 530] width 21 height 13
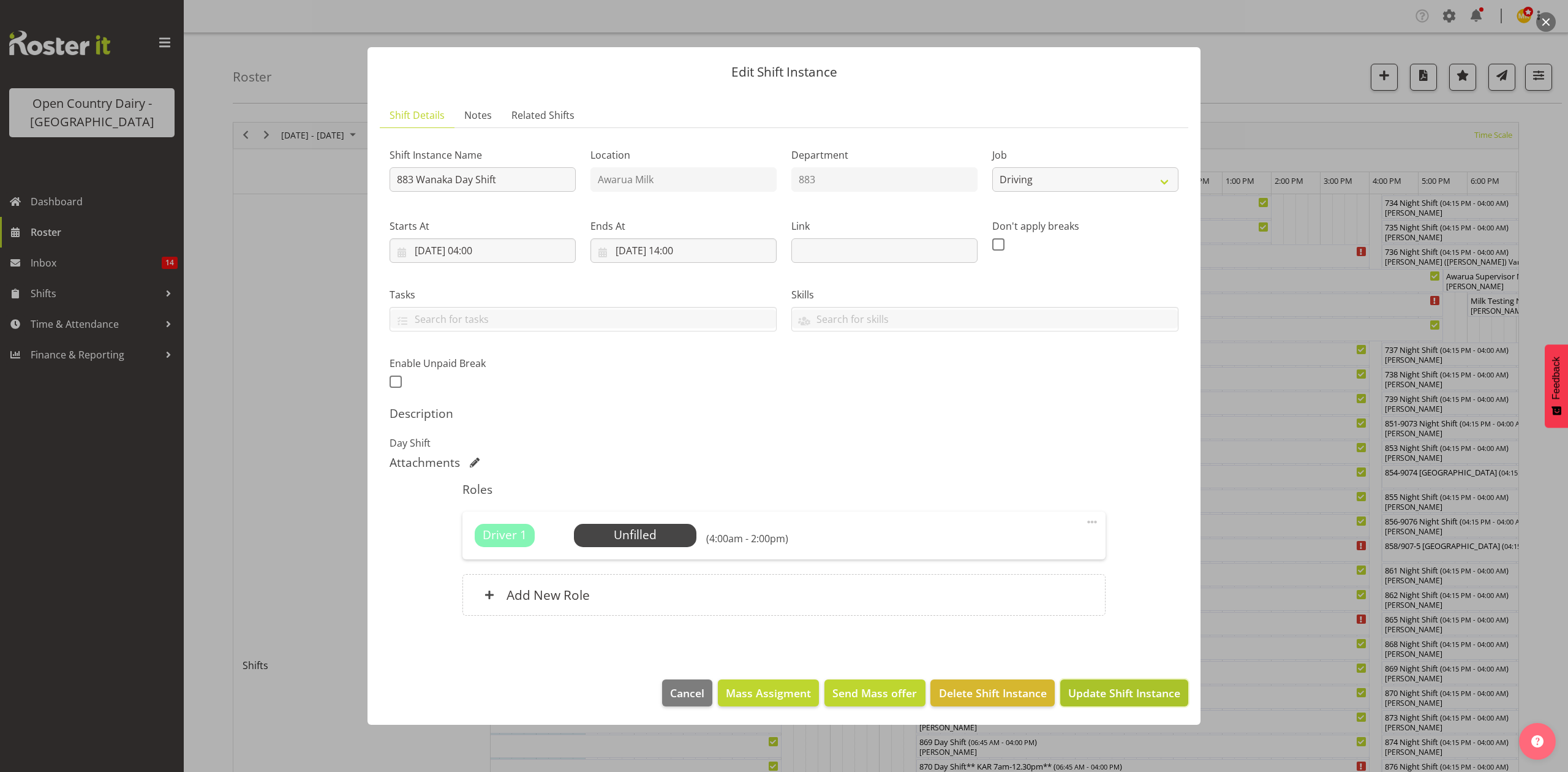
click at [1087, 692] on span "Update Shift Instance" at bounding box center [1124, 692] width 112 height 16
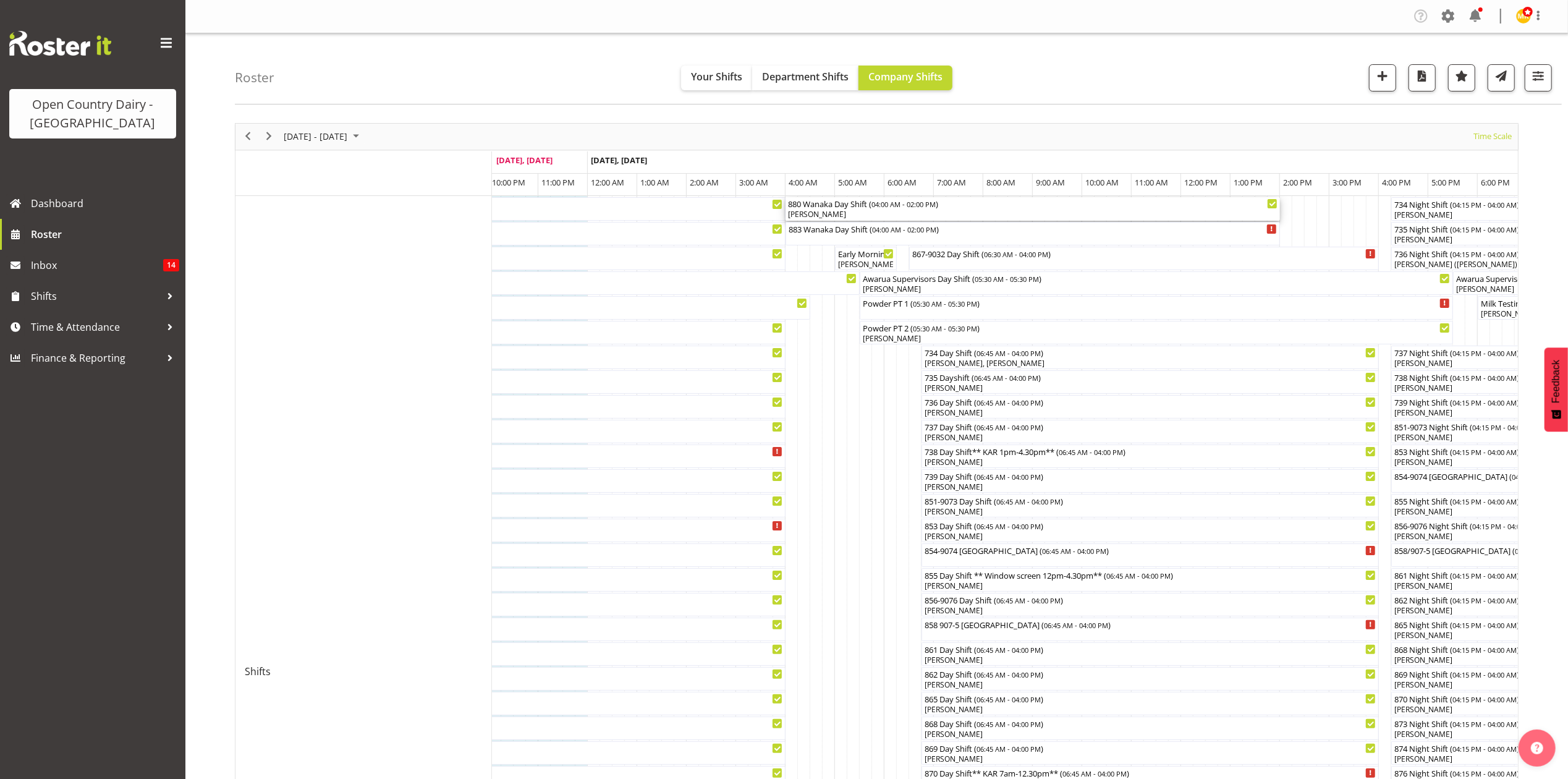
click at [814, 210] on div "[PERSON_NAME]" at bounding box center [1033, 214] width 489 height 11
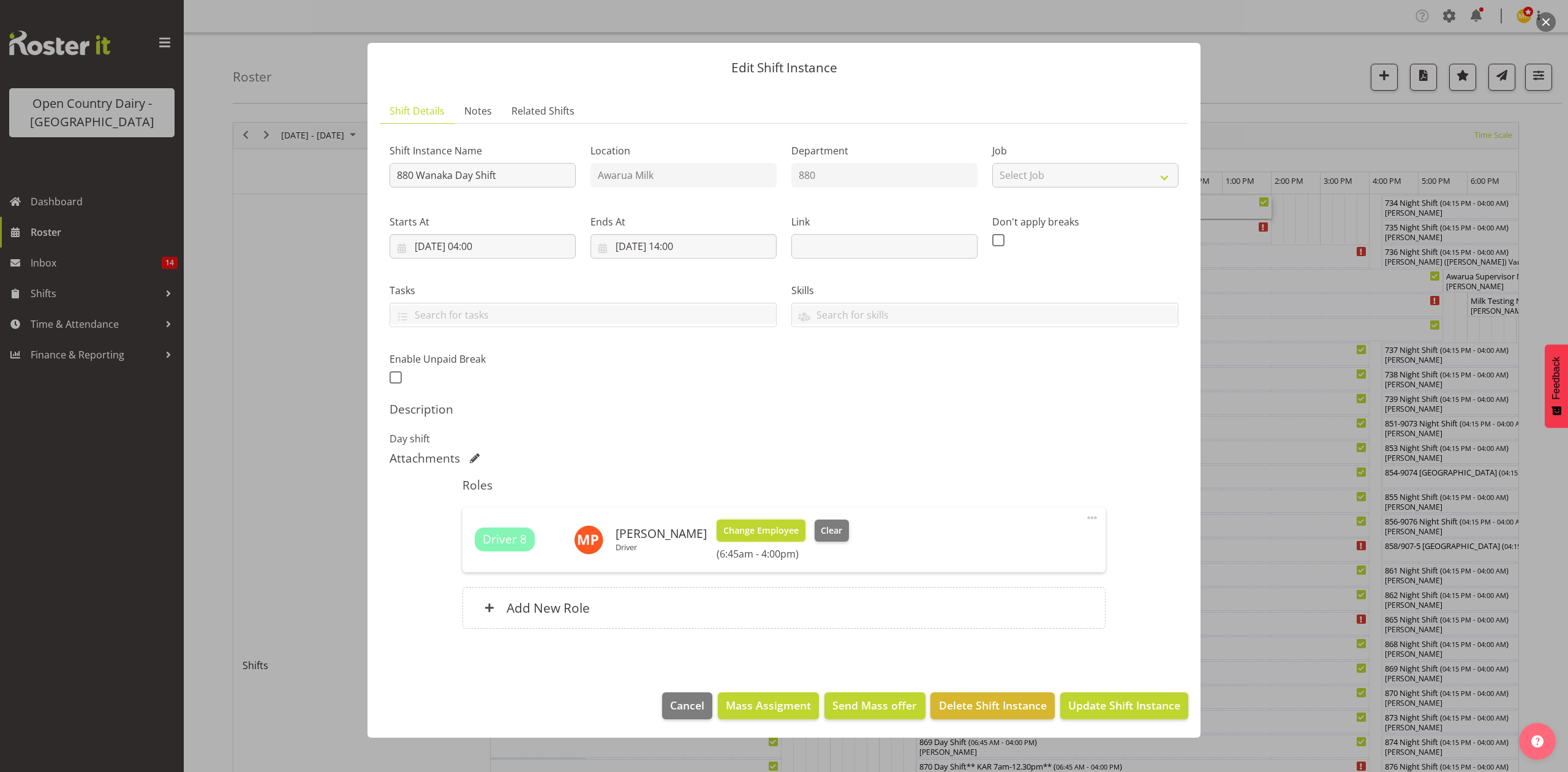
click at [754, 535] on span "Change Employee" at bounding box center [761, 530] width 75 height 13
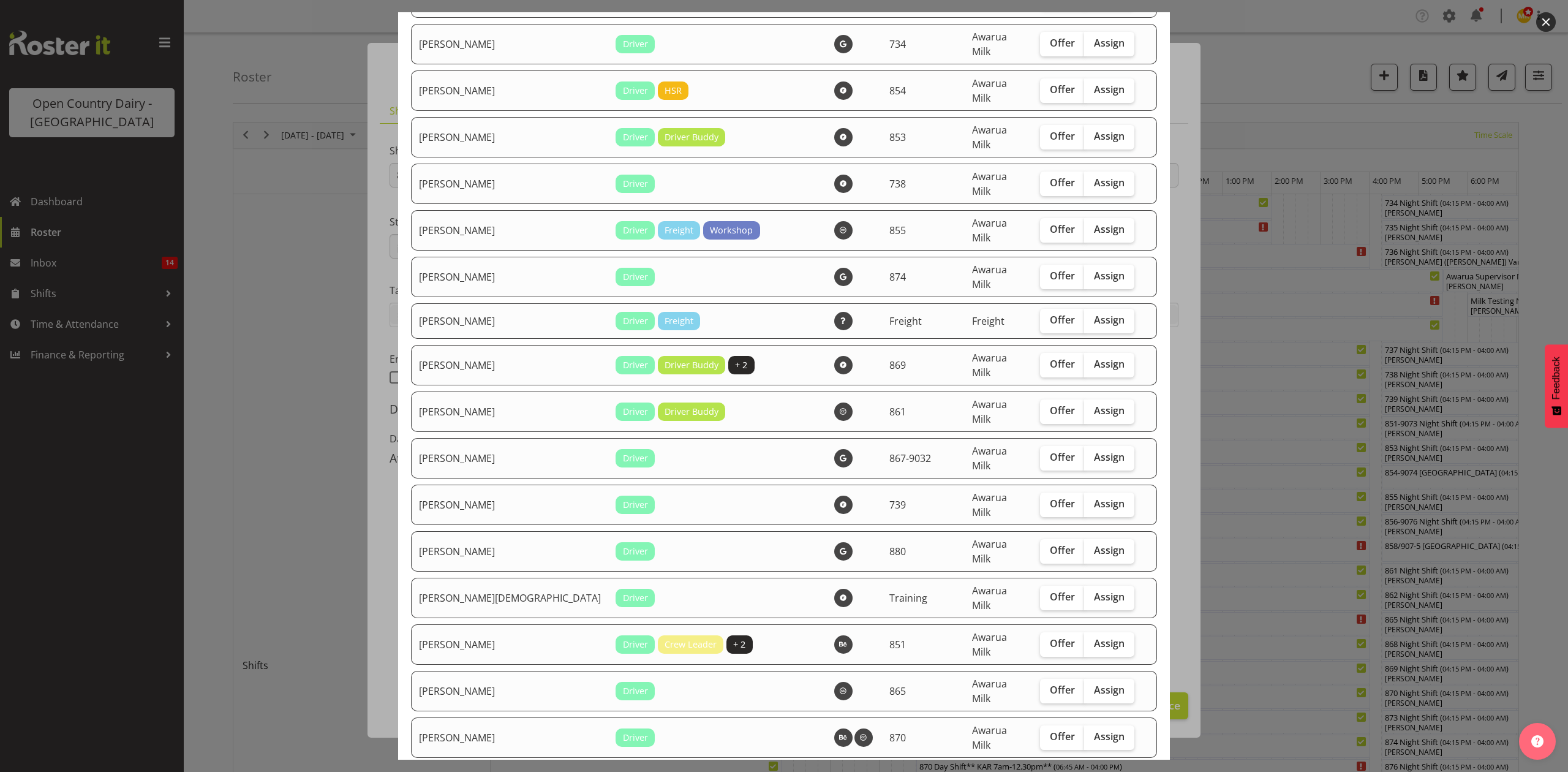
checkbox input "true"
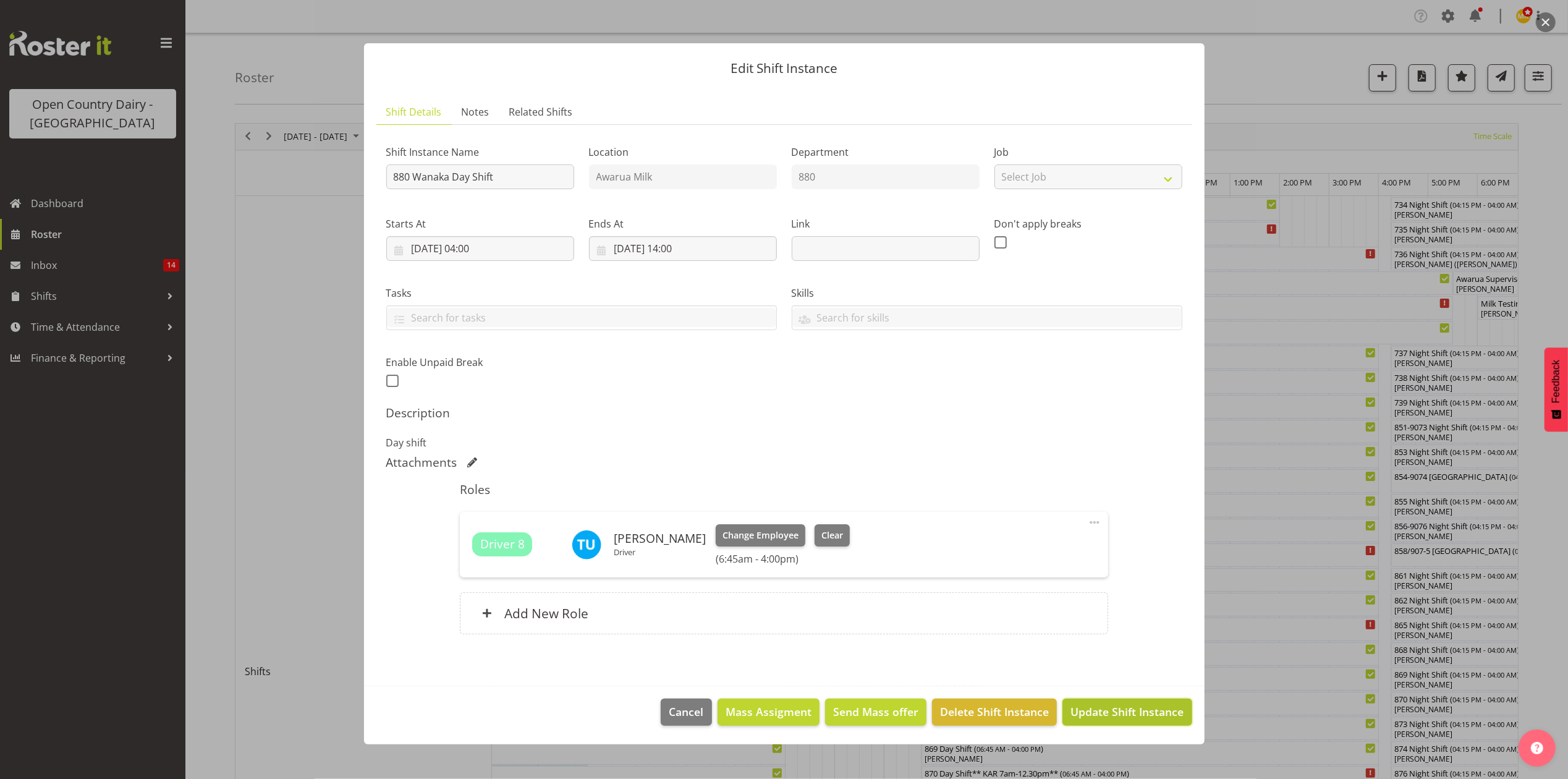
click at [1088, 719] on span "Update Shift Instance" at bounding box center [1127, 711] width 113 height 16
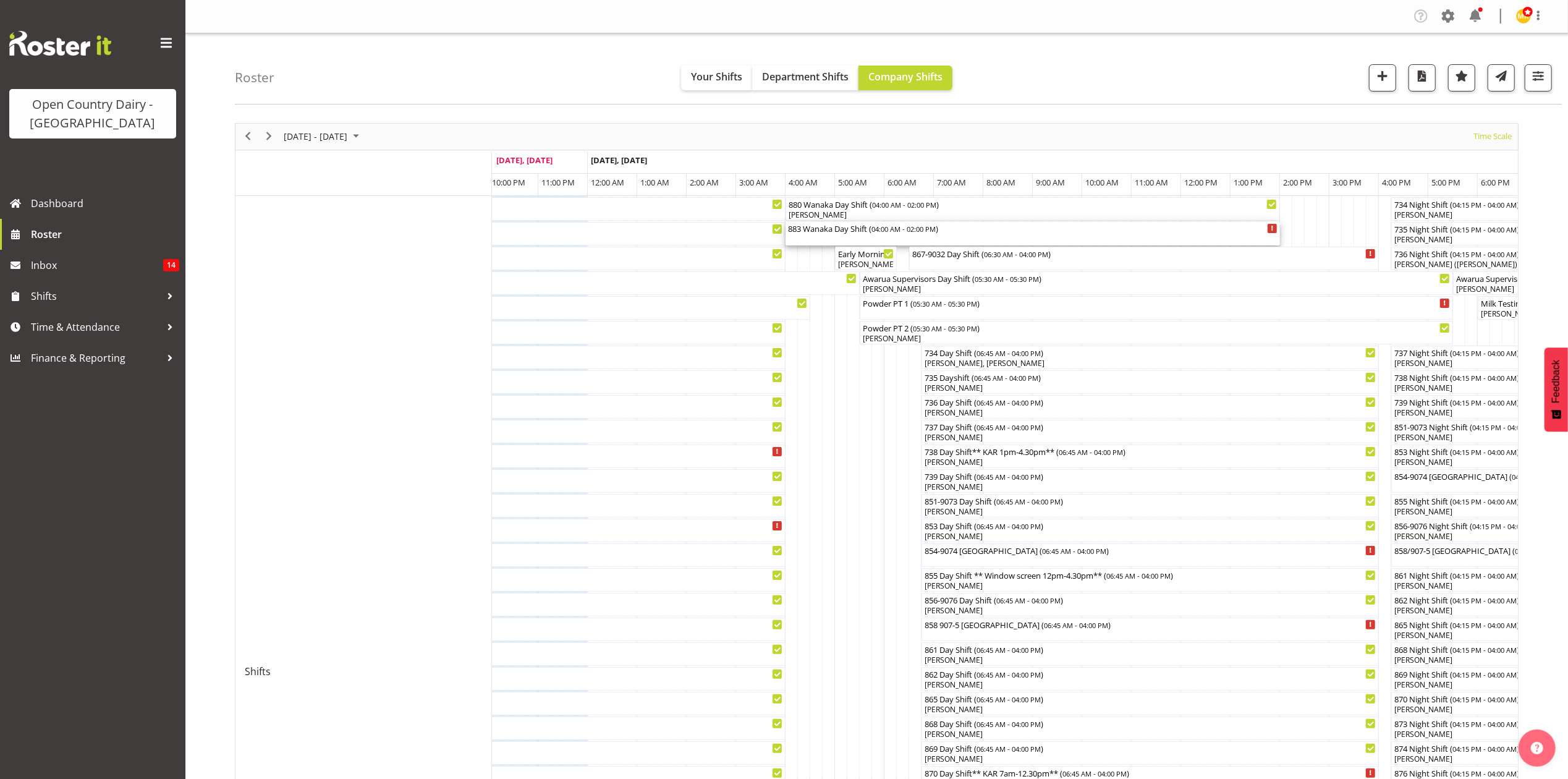
click at [818, 229] on div "883 Wanaka Day Shift ( 04:00 AM - 02:00 PM )" at bounding box center [1033, 228] width 489 height 12
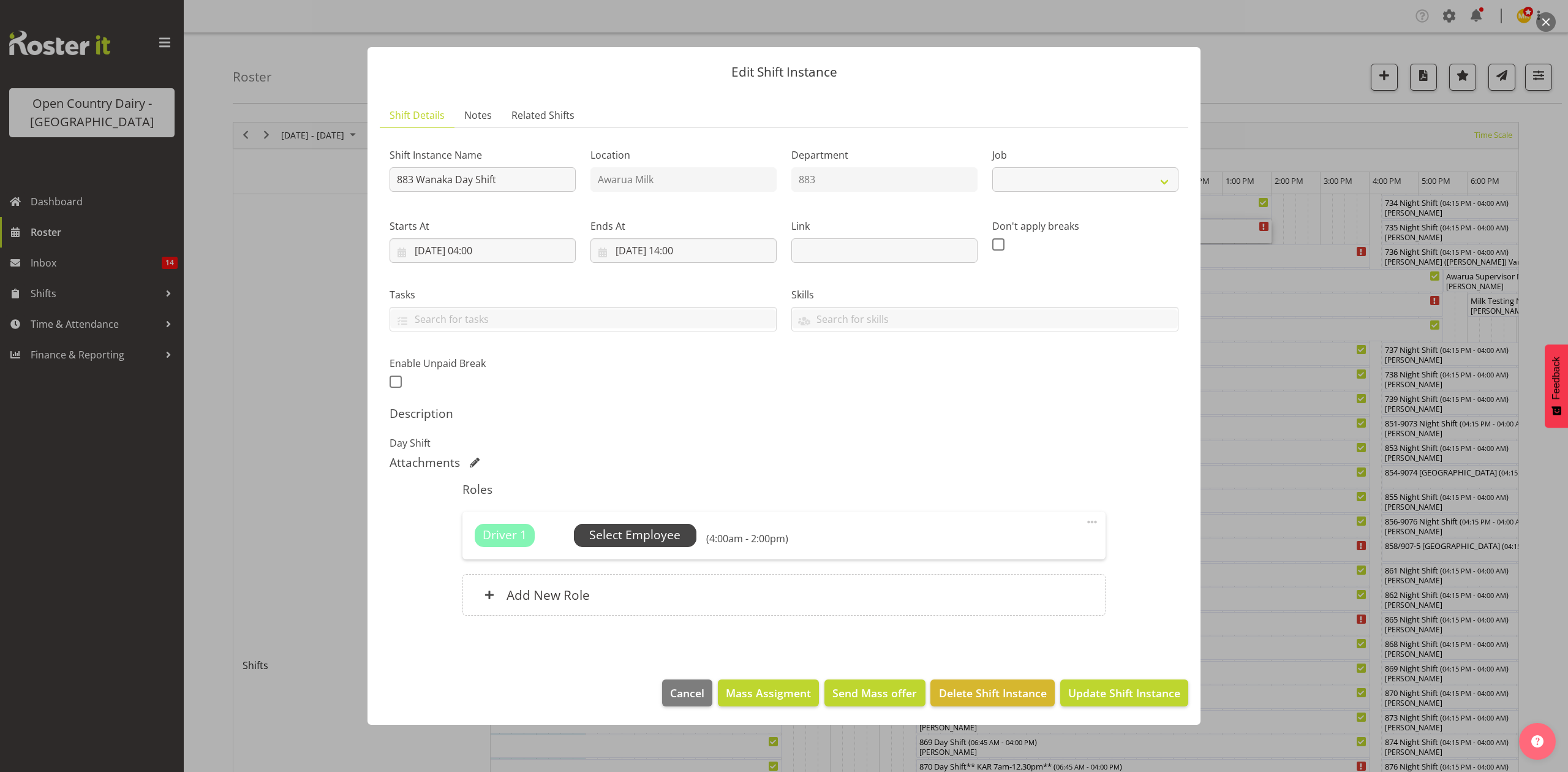
select select "10670"
click at [649, 540] on span "Select Employee" at bounding box center [635, 535] width 91 height 18
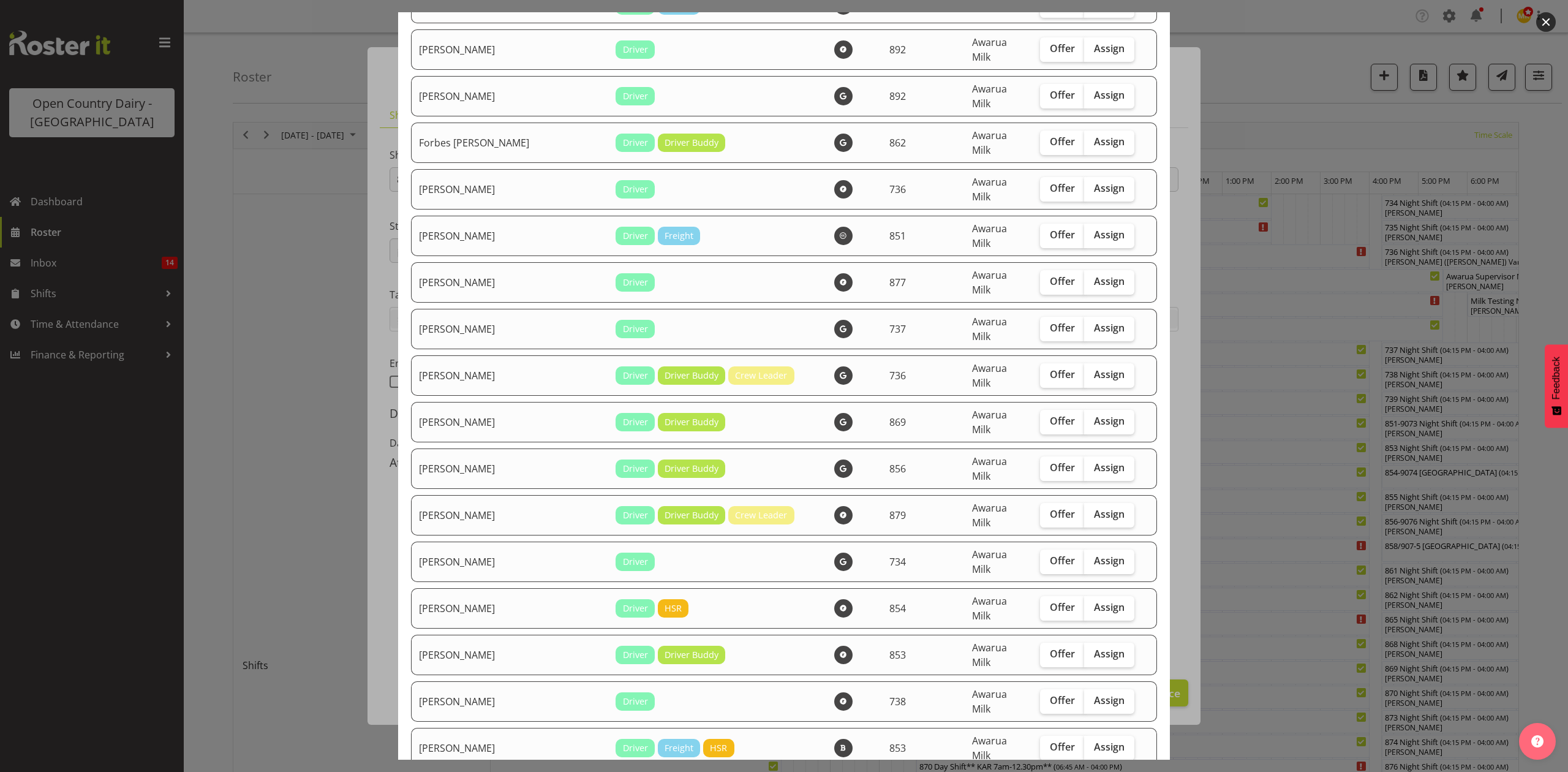
scroll to position [1062, 0]
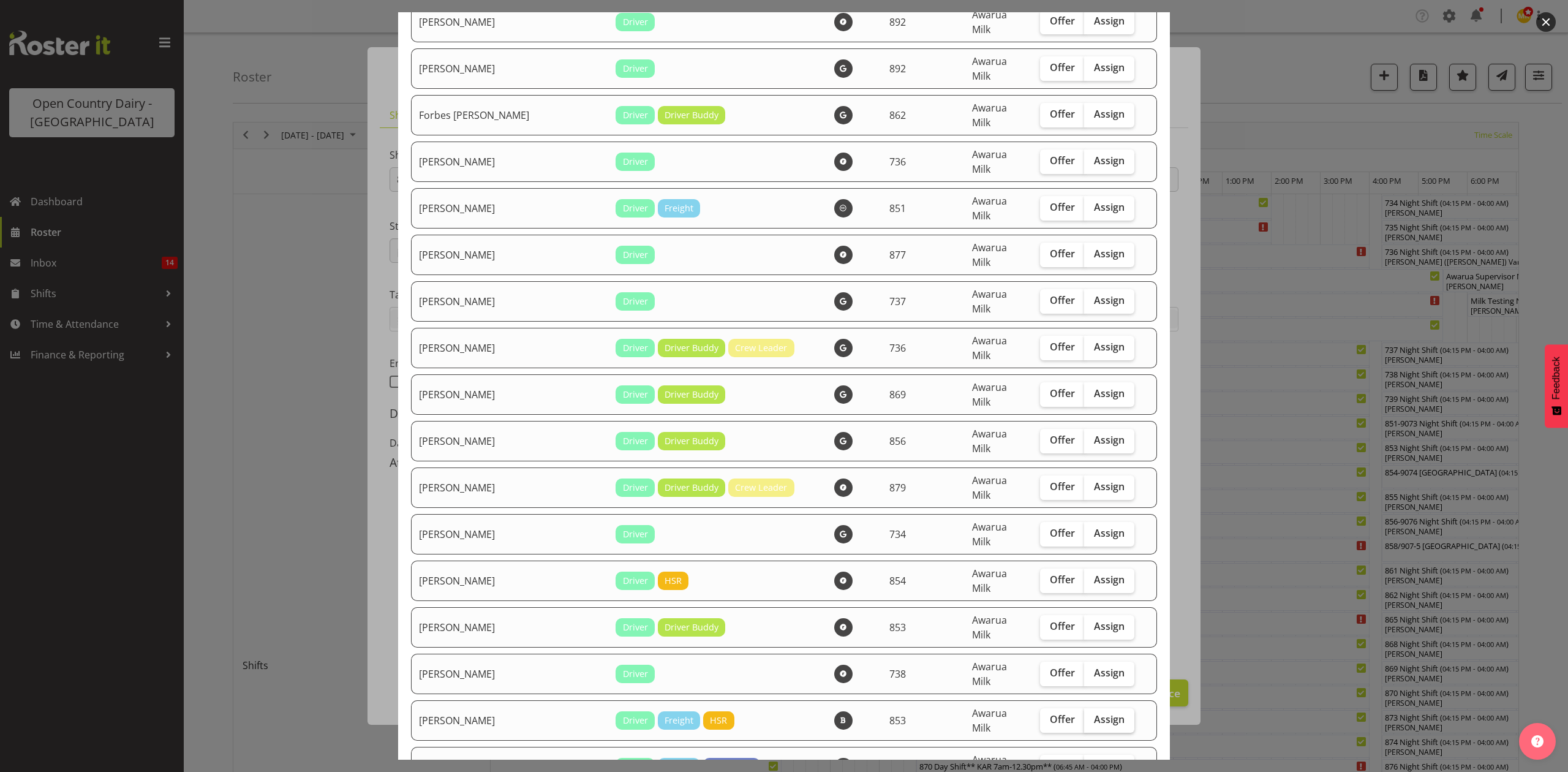
click at [1094, 713] on span "Assign" at bounding box center [1109, 719] width 31 height 12
click at [1084, 716] on input "Assign" at bounding box center [1088, 719] width 8 height 8
checkbox input "true"
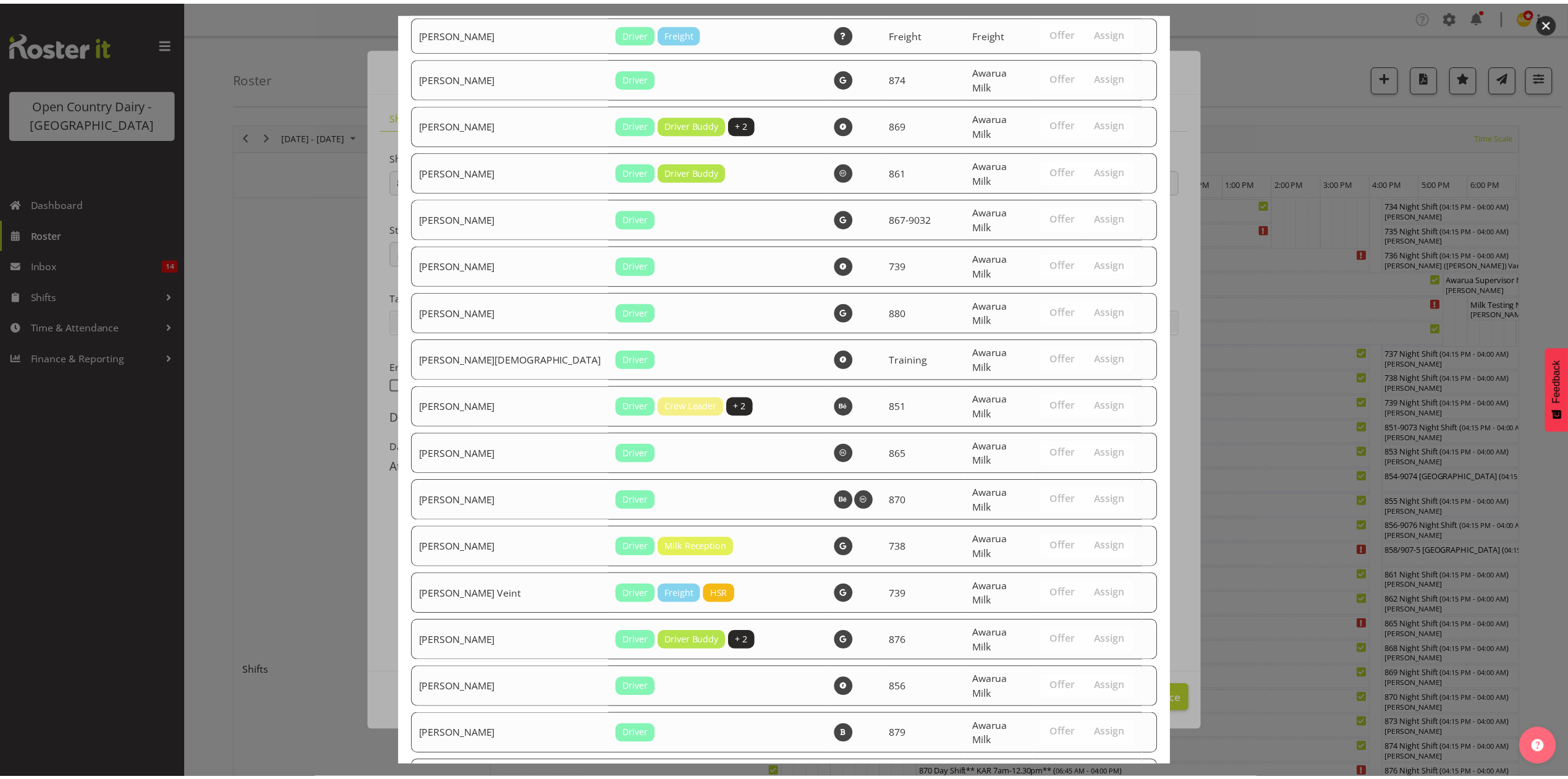
scroll to position [1880, 0]
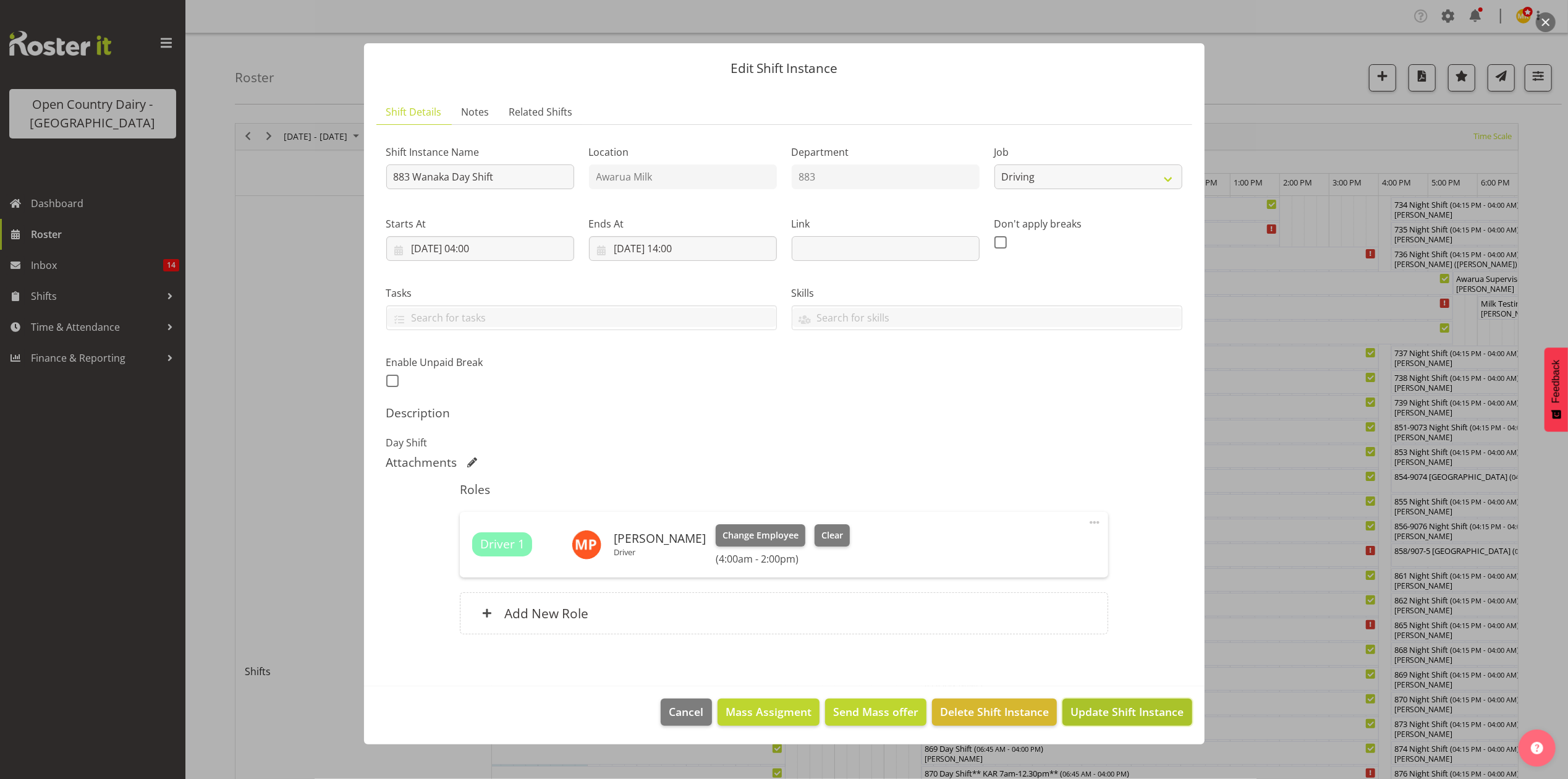
click at [1120, 712] on span "Update Shift Instance" at bounding box center [1127, 711] width 113 height 16
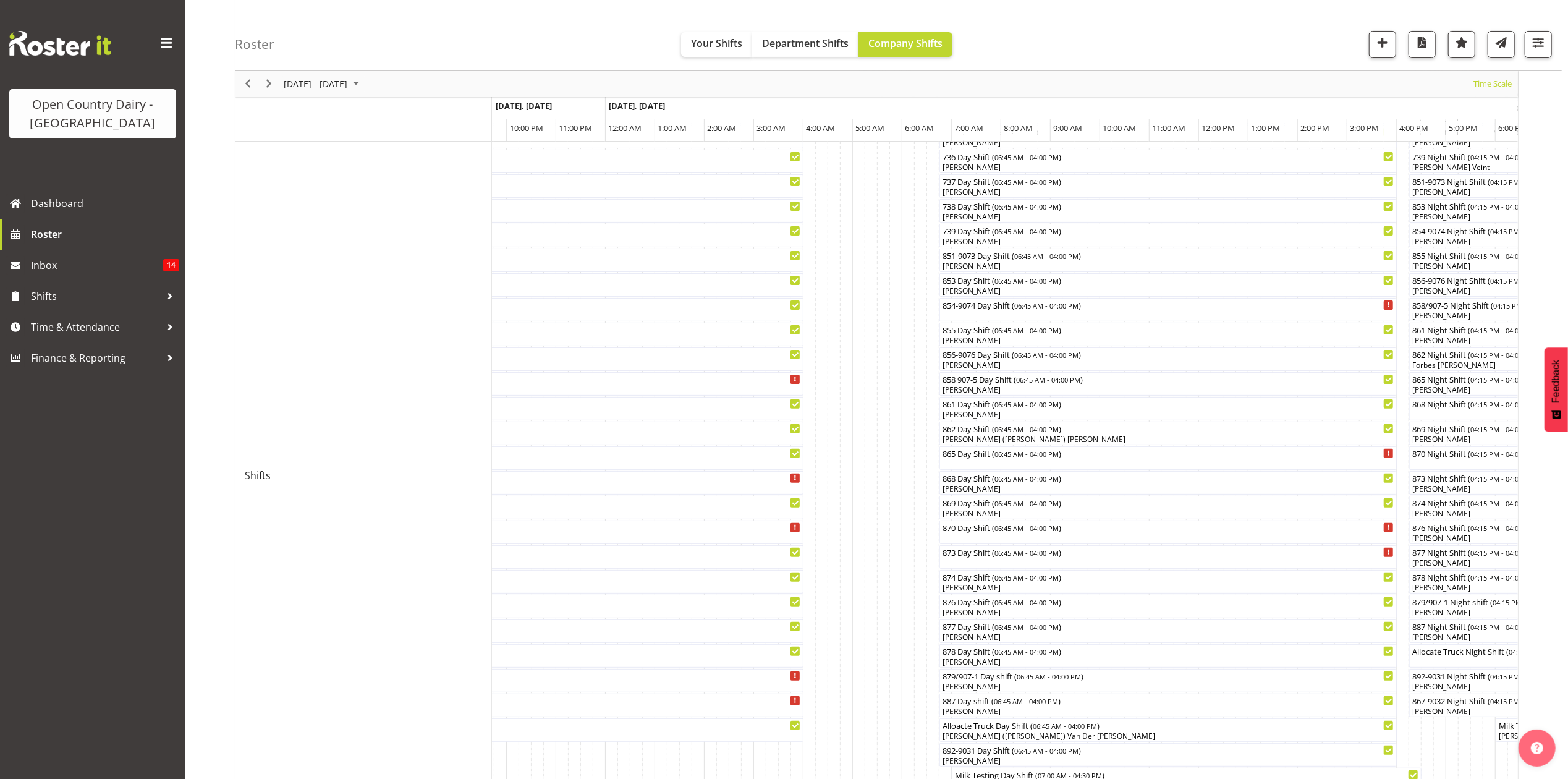
scroll to position [120, 0]
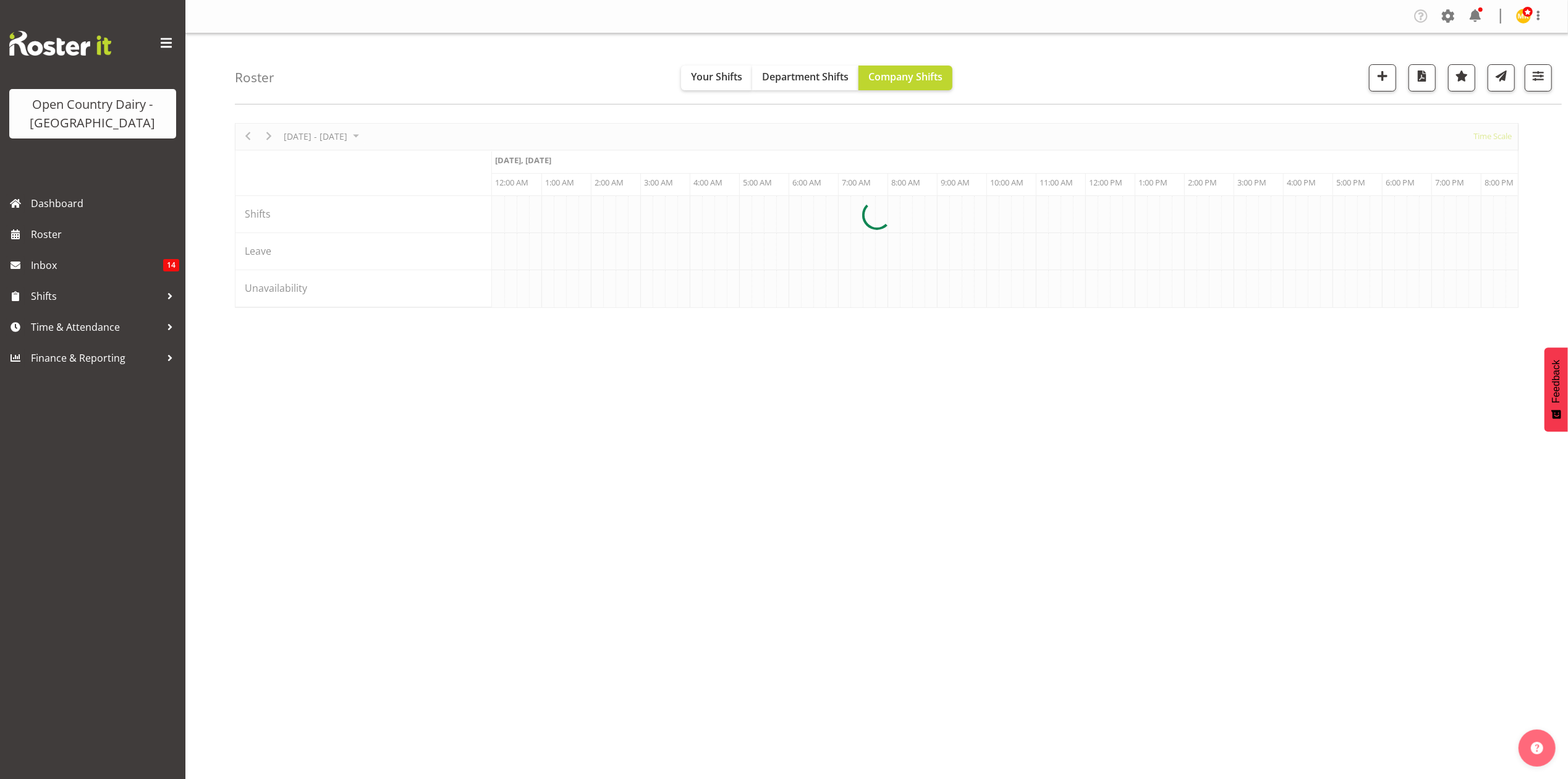
scroll to position [0, 2373]
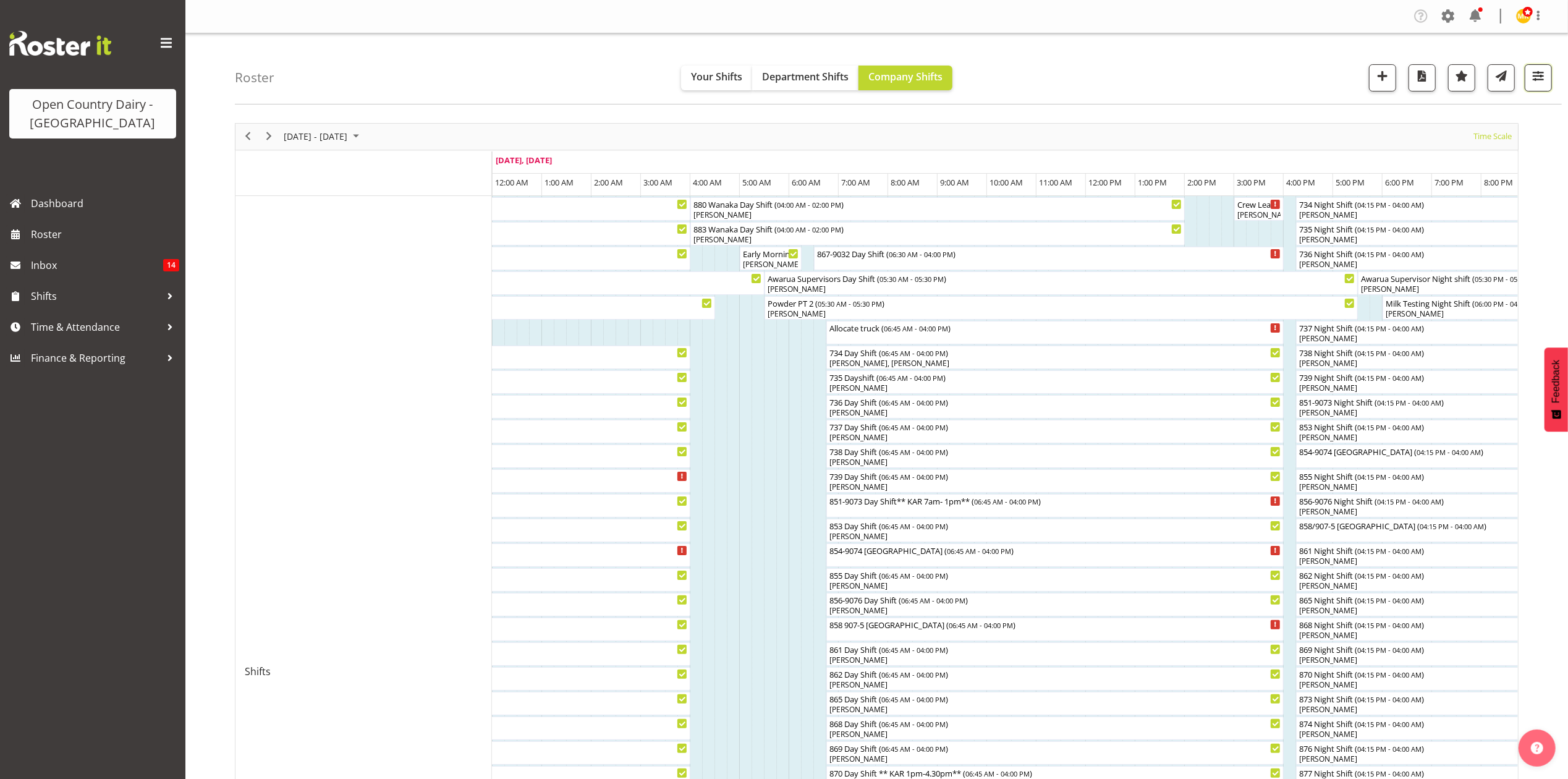
click at [1549, 87] on button "button" at bounding box center [1538, 78] width 27 height 27
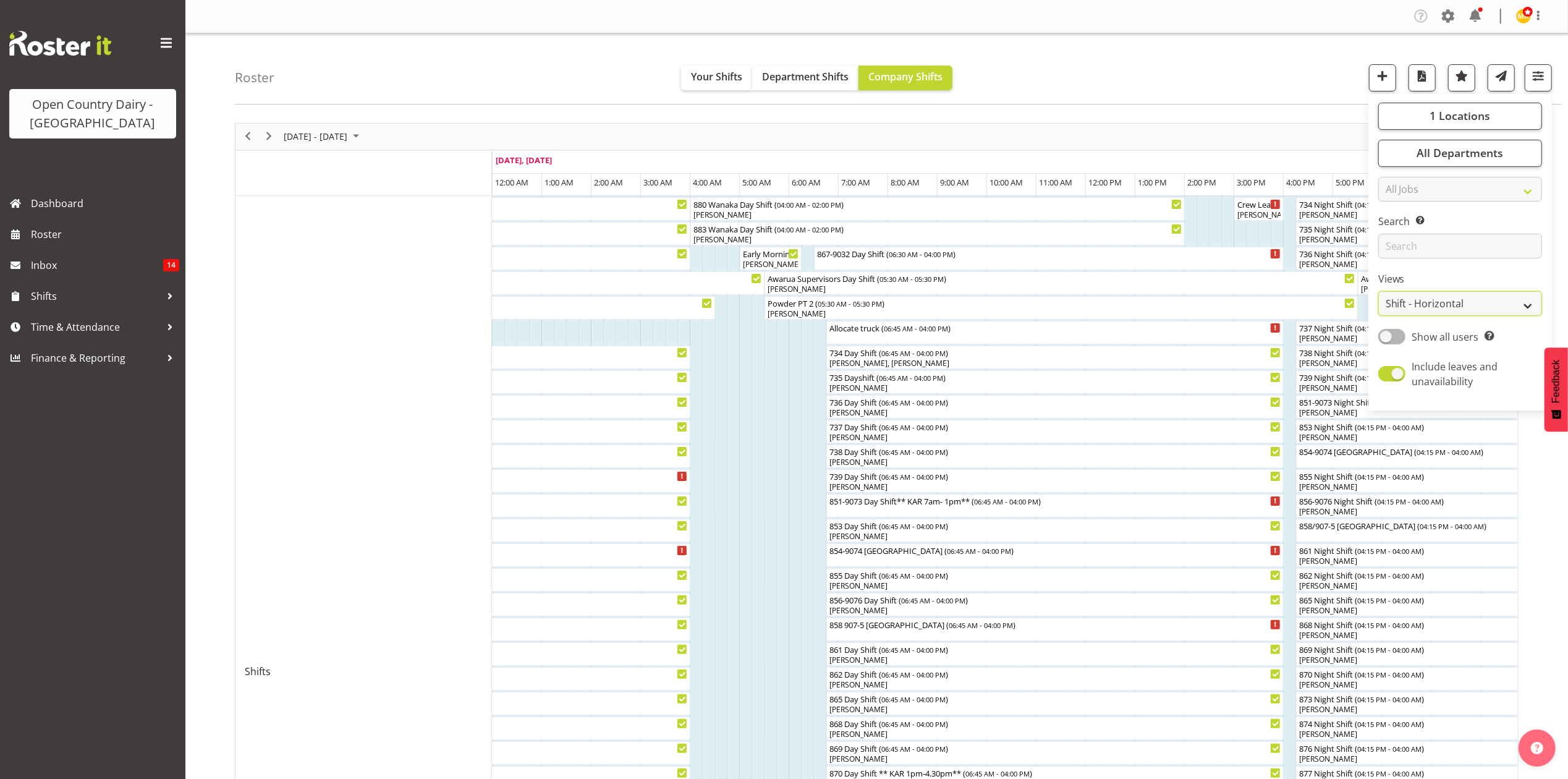
click at [1519, 302] on select "Staff Role Shift - Horizontal Shift - Vertical Staff - Location" at bounding box center [1460, 304] width 164 height 25
select select "staff"
click at [1379, 292] on select "Staff Role Shift - Horizontal Shift - Vertical Staff - Location" at bounding box center [1460, 304] width 164 height 25
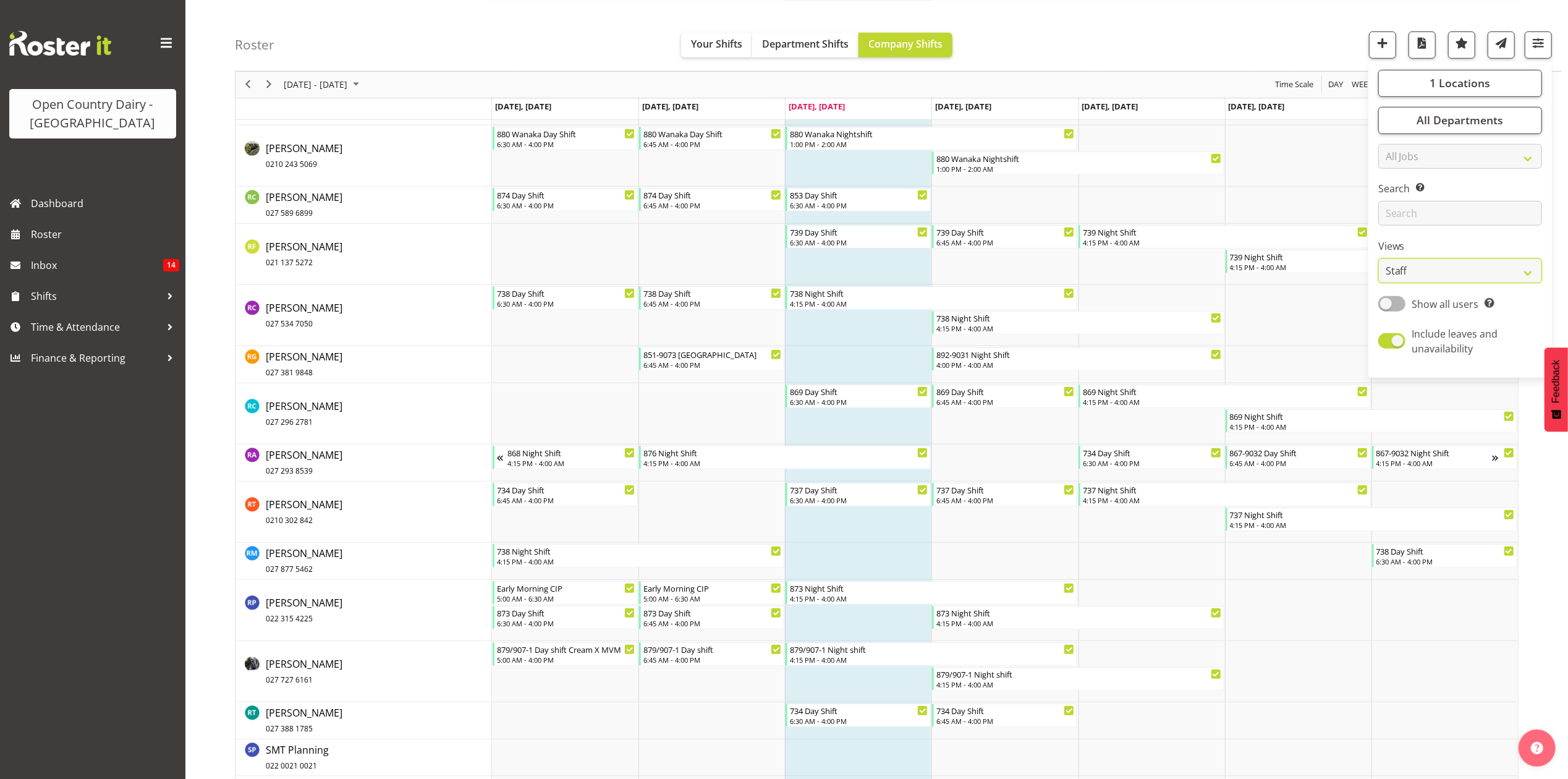
scroll to position [5687, 0]
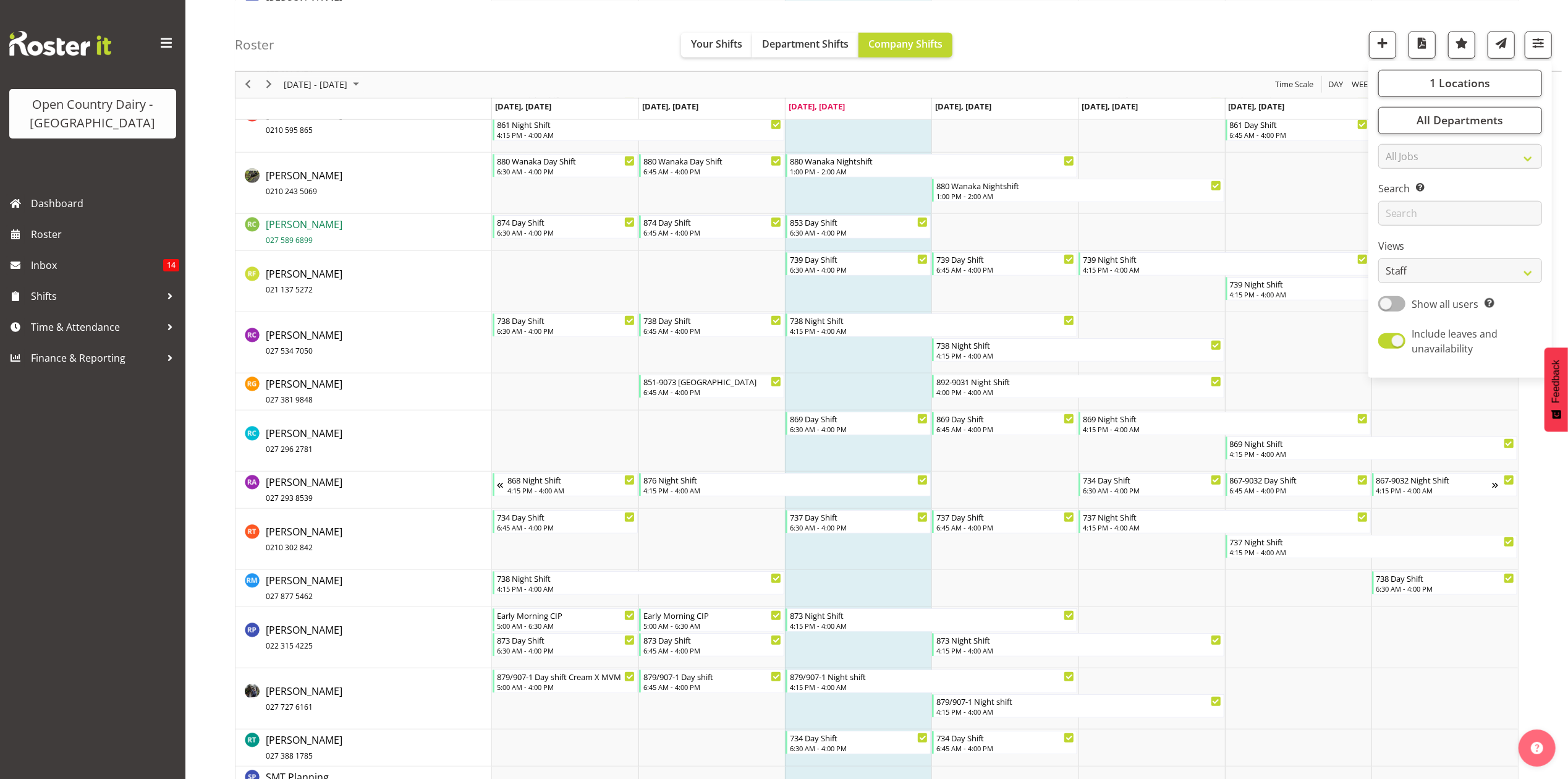
click at [304, 225] on span "Rachel Carpenter 027 589 6899" at bounding box center [304, 232] width 76 height 28
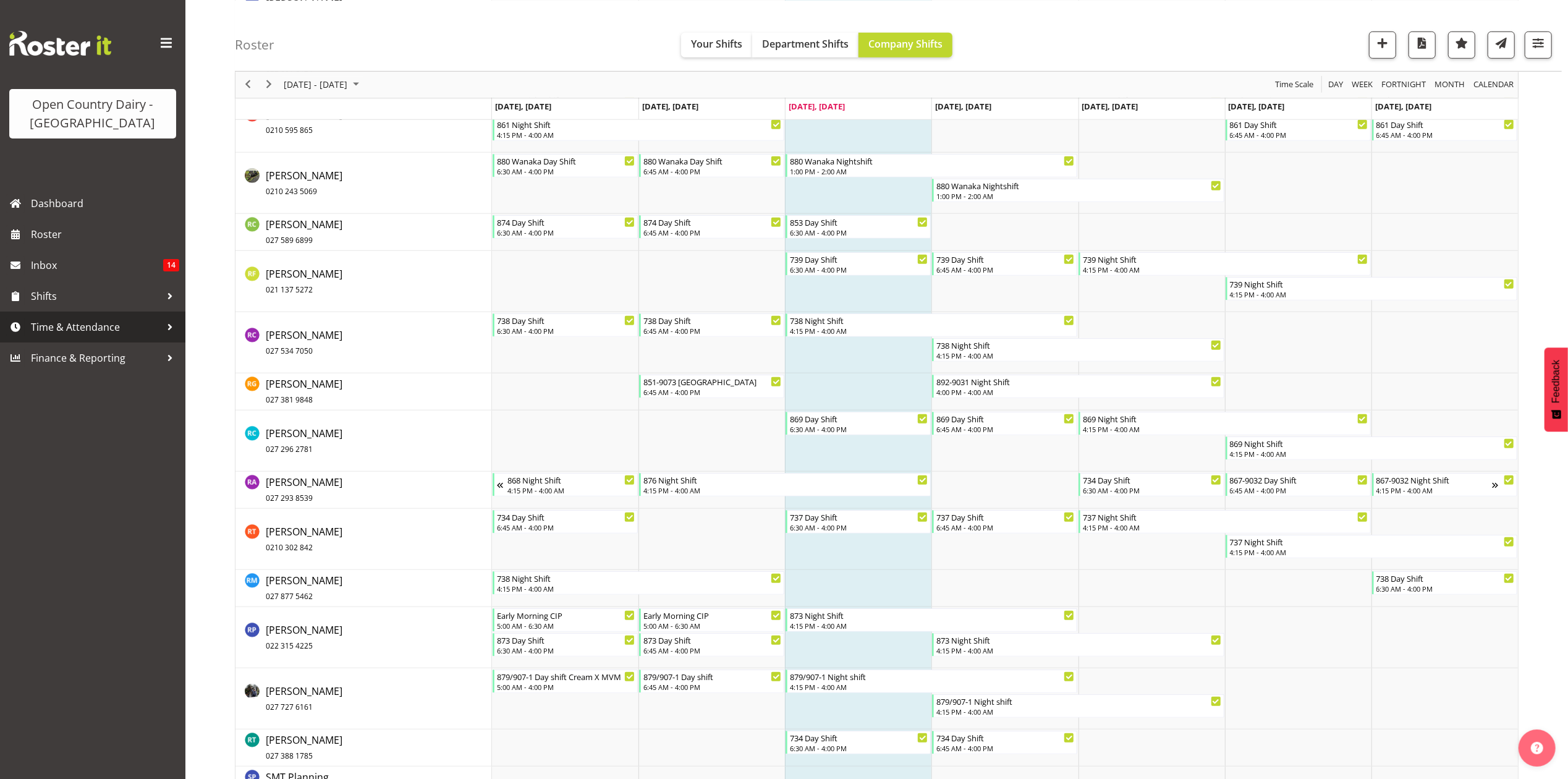
click at [60, 330] on span "Time & Attendance" at bounding box center [96, 327] width 129 height 19
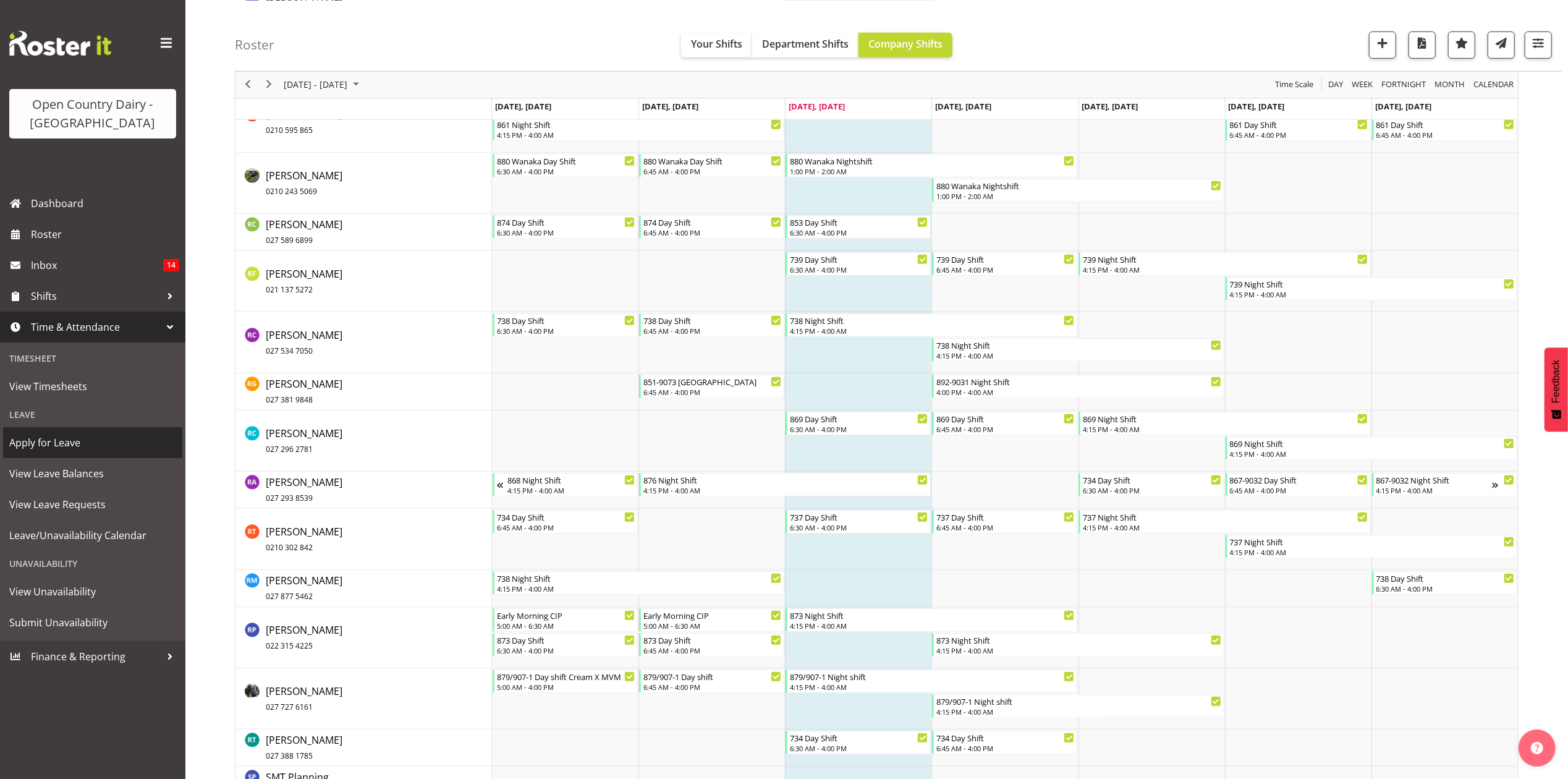
click at [40, 436] on span "Apply for Leave" at bounding box center [93, 442] width 167 height 19
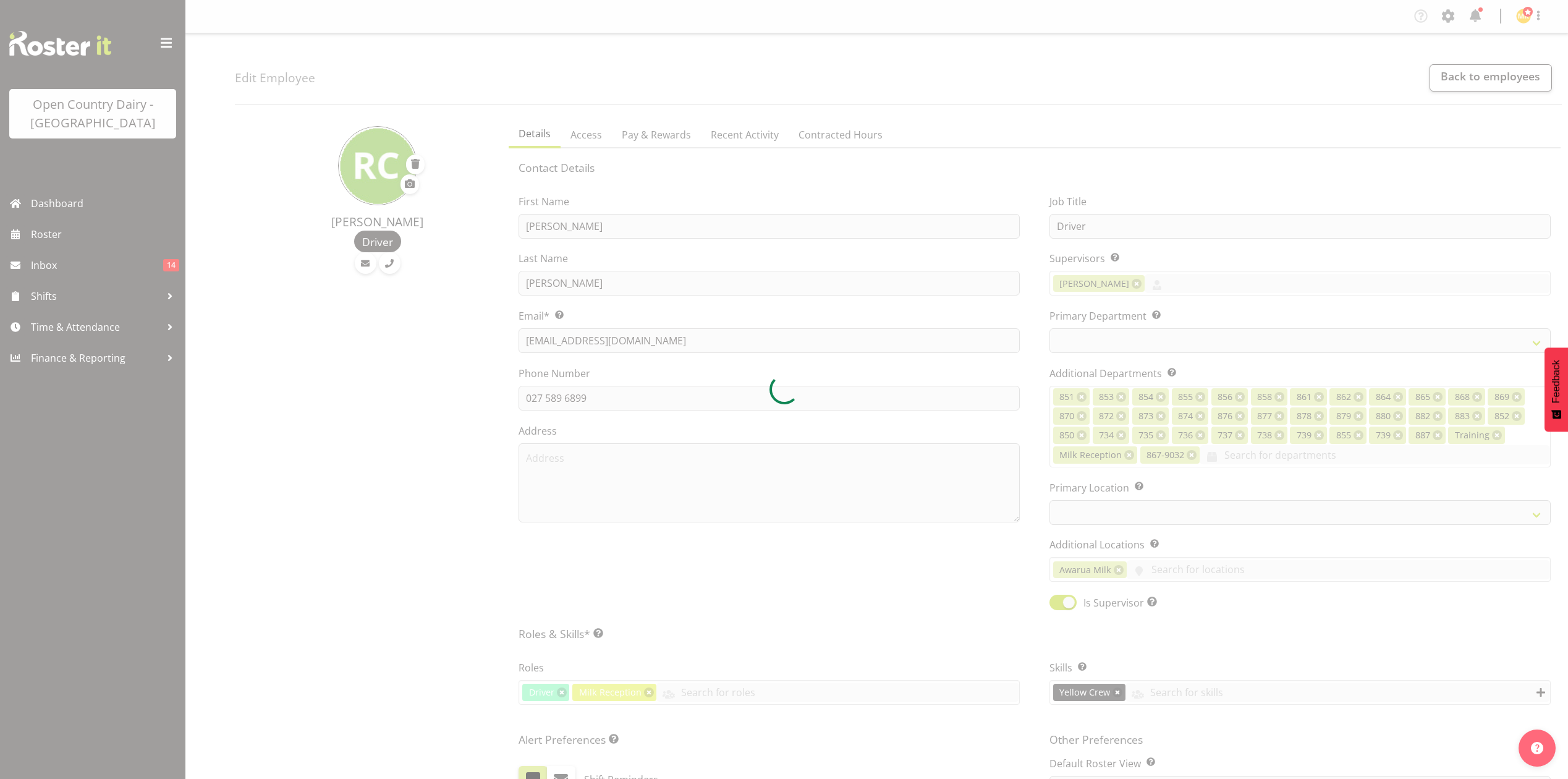
select select "role"
select select "TimelineWeek"
select select
select select "687"
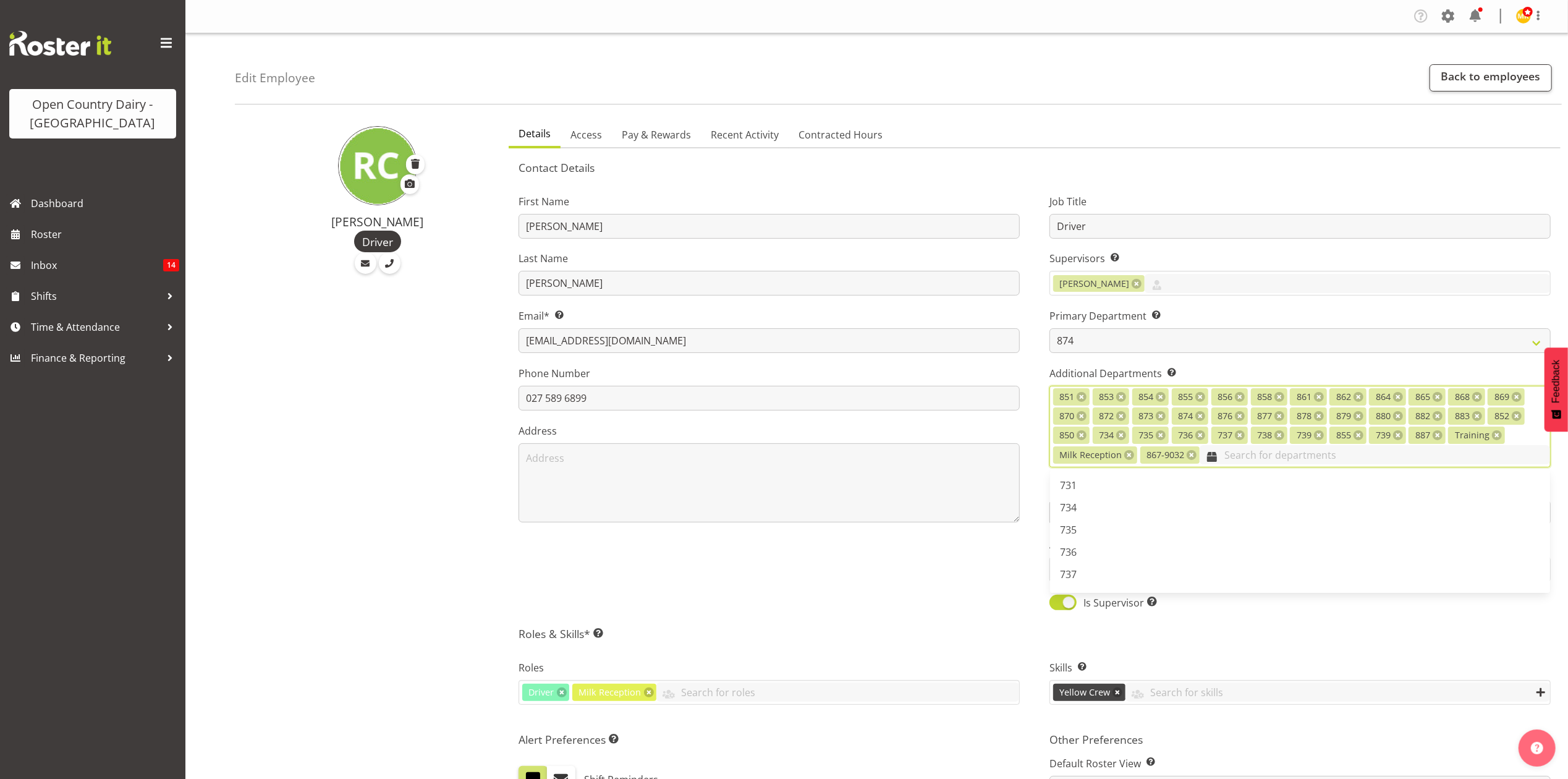
click at [1235, 455] on input "text" at bounding box center [1374, 455] width 350 height 19
click at [1083, 519] on link "892" at bounding box center [1300, 523] width 500 height 22
click at [1014, 569] on div "First Name Rachel Last Name Carpenter Email* This is a required field. rcfarmin…" at bounding box center [769, 398] width 531 height 443
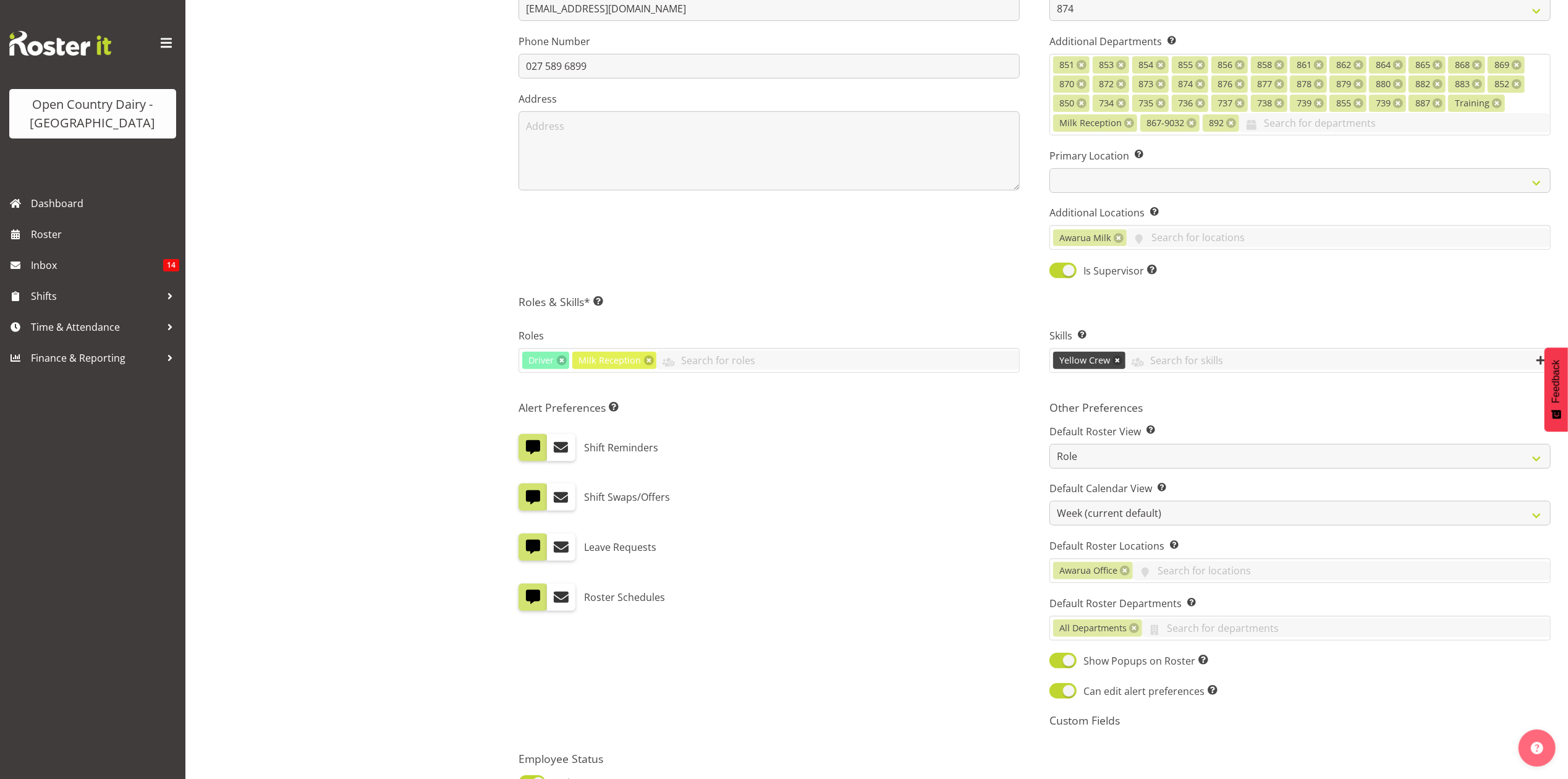
scroll to position [465, 0]
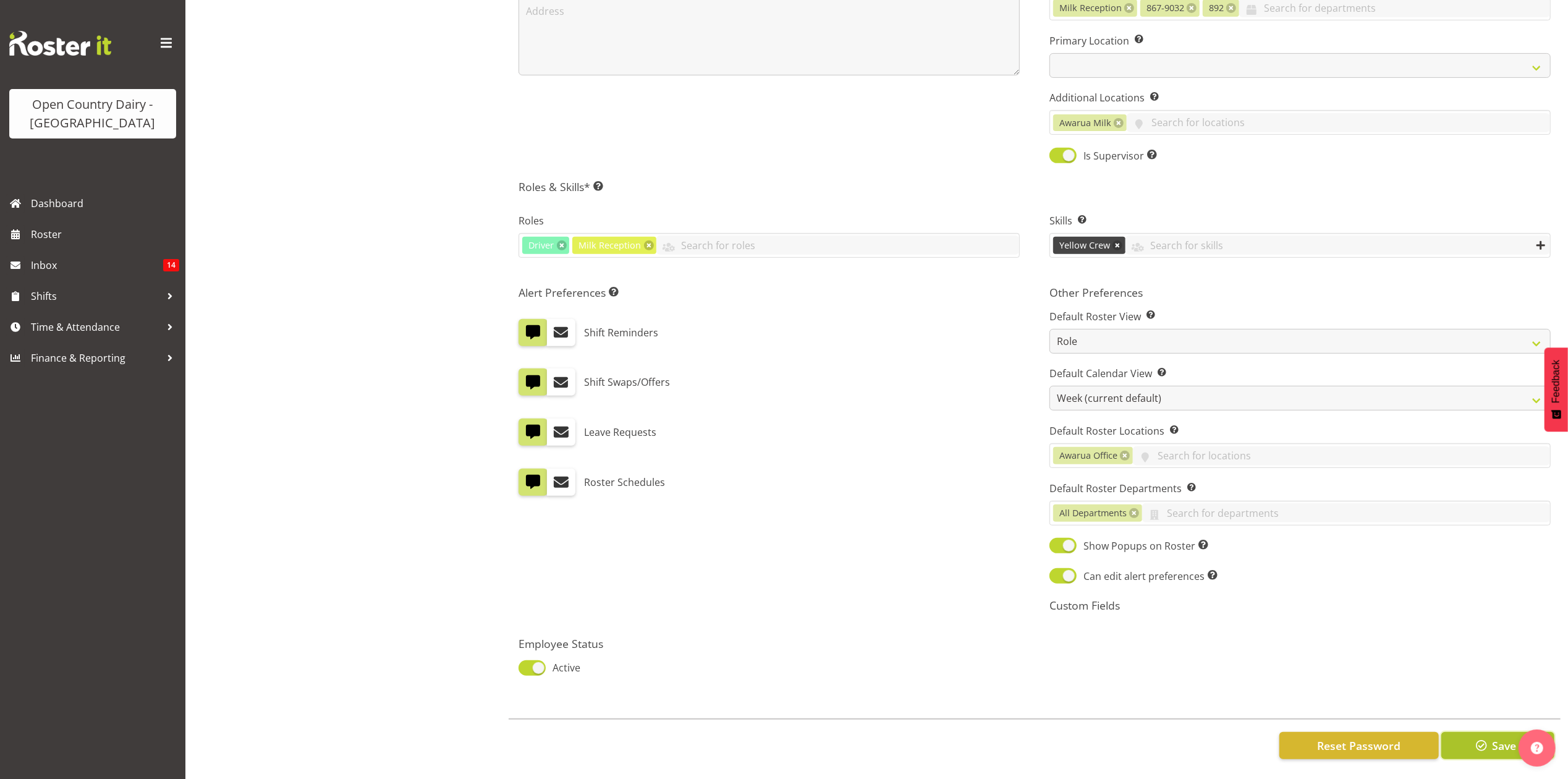
click at [1484, 738] on span "button" at bounding box center [1481, 745] width 16 height 16
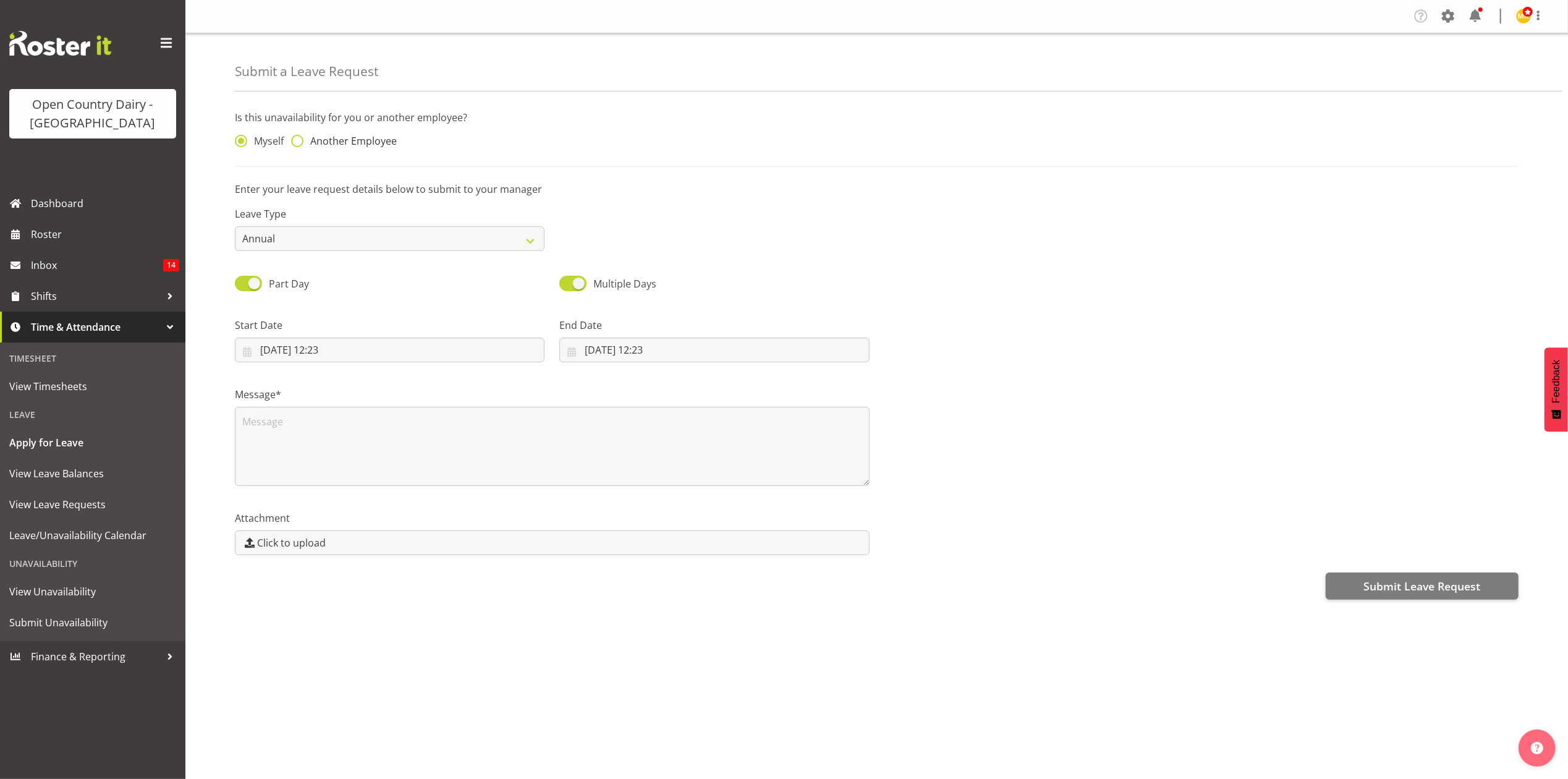
click at [297, 144] on span at bounding box center [297, 141] width 12 height 12
click at [297, 144] on input "Another Employee" at bounding box center [295, 141] width 8 height 8
radio input "true"
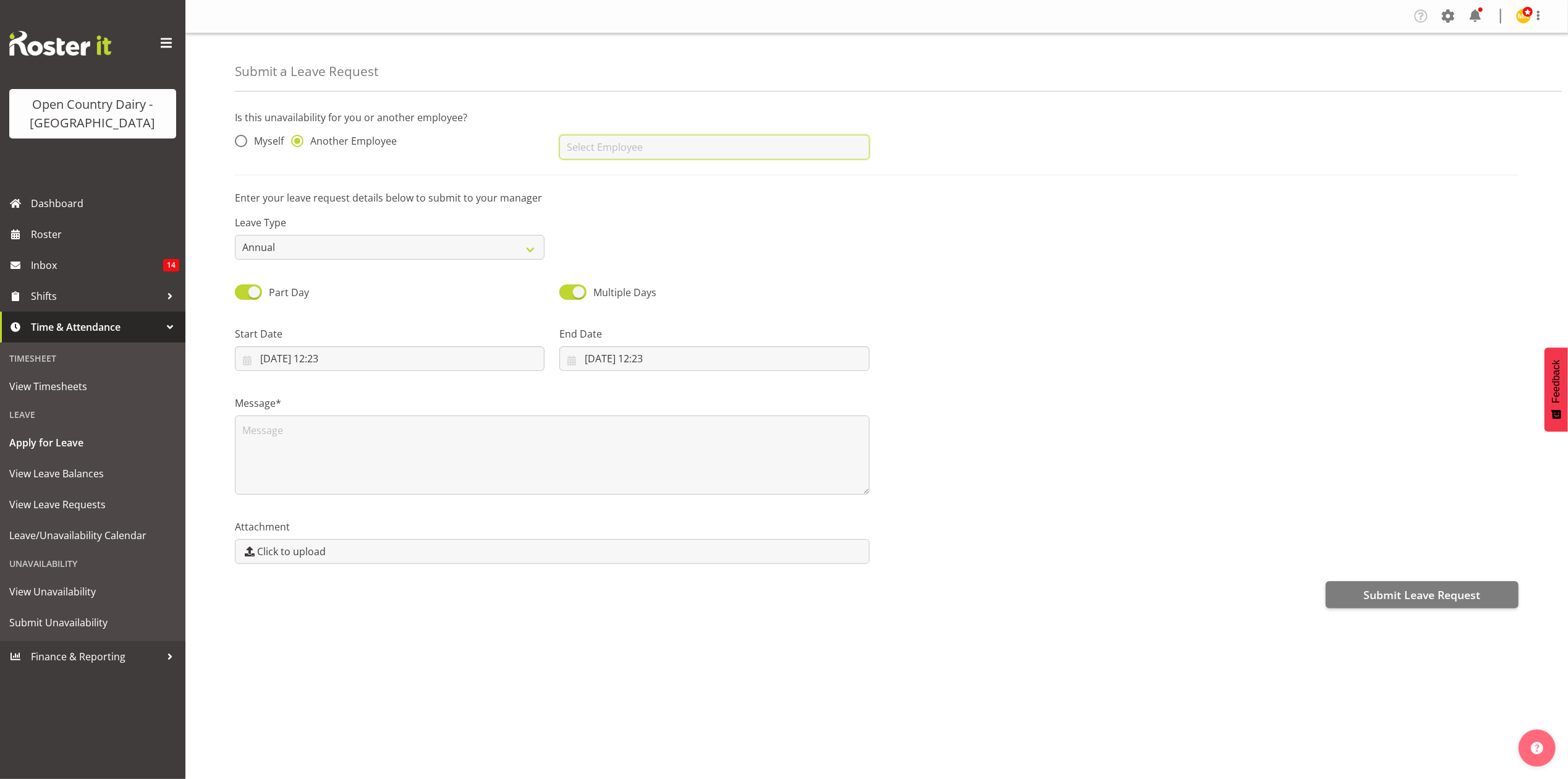
click at [621, 152] on input "text" at bounding box center [714, 147] width 309 height 25
click at [628, 207] on span "[PERSON_NAME]" at bounding box center [607, 200] width 76 height 14
type input "[PERSON_NAME]"
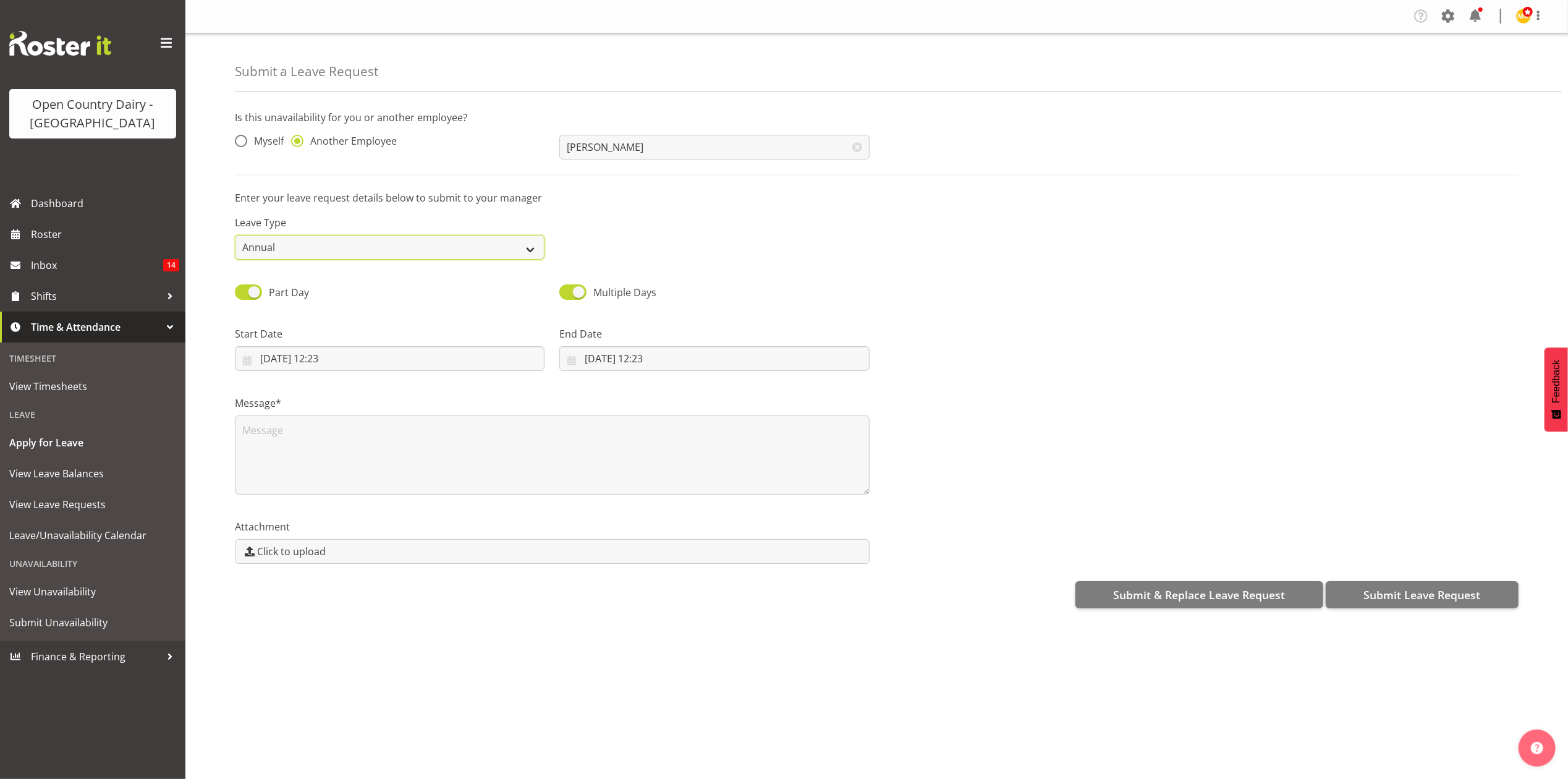
click at [274, 248] on select "Annual Sick Leave Without Pay Bereavement Domestic Violence Parental Jury Servi…" at bounding box center [390, 247] width 309 height 25
select select "Sick"
click at [235, 236] on select "Annual Sick Leave Without Pay Bereavement Domestic Violence Parental Jury Servi…" at bounding box center [390, 247] width 309 height 25
click at [317, 364] on input "01/10/2025, 12:23" at bounding box center [390, 359] width 309 height 25
click at [342, 462] on link "1" at bounding box center [348, 459] width 25 height 24
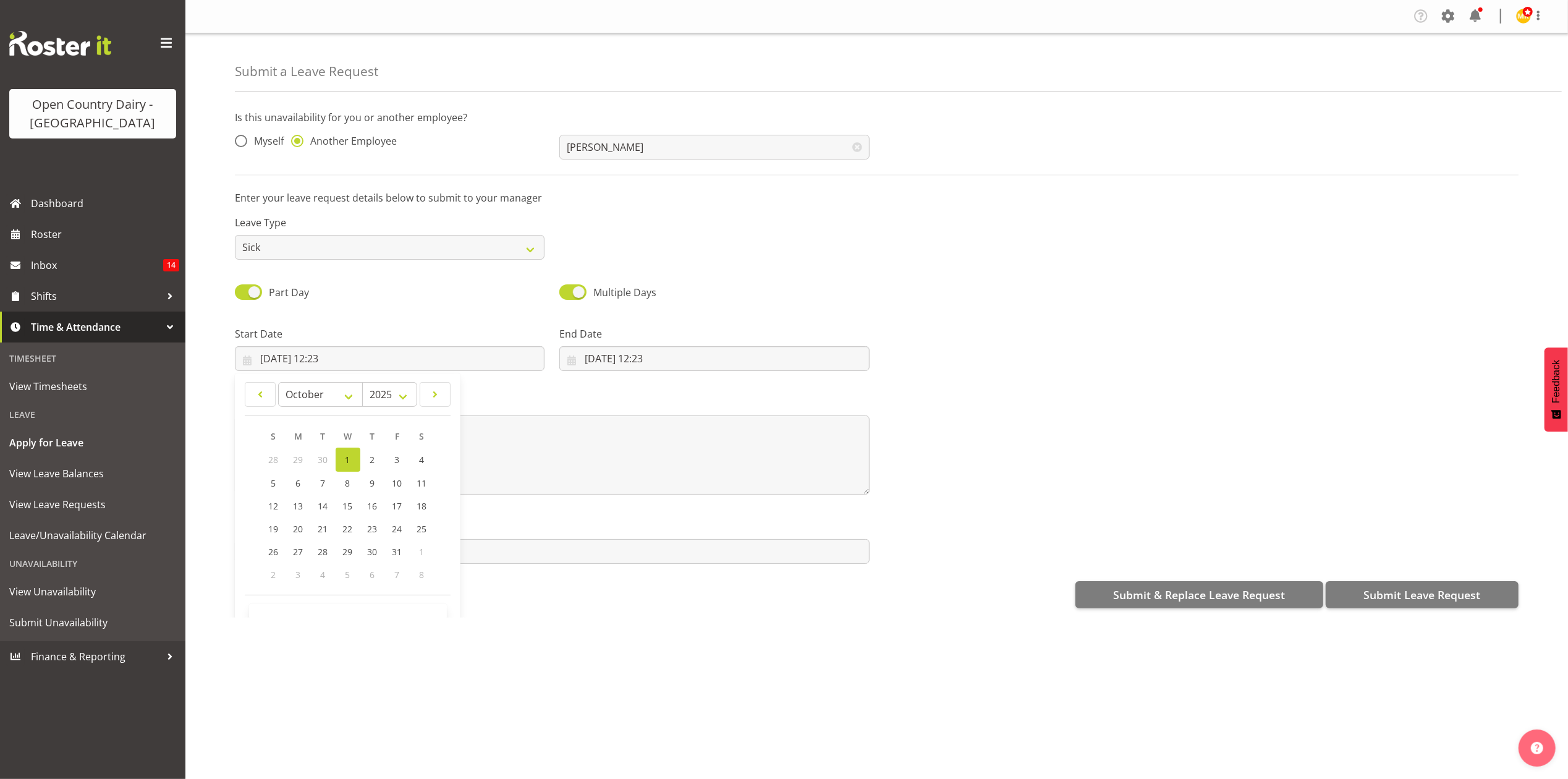
type input "01/10/2025, 00:00"
select select "0"
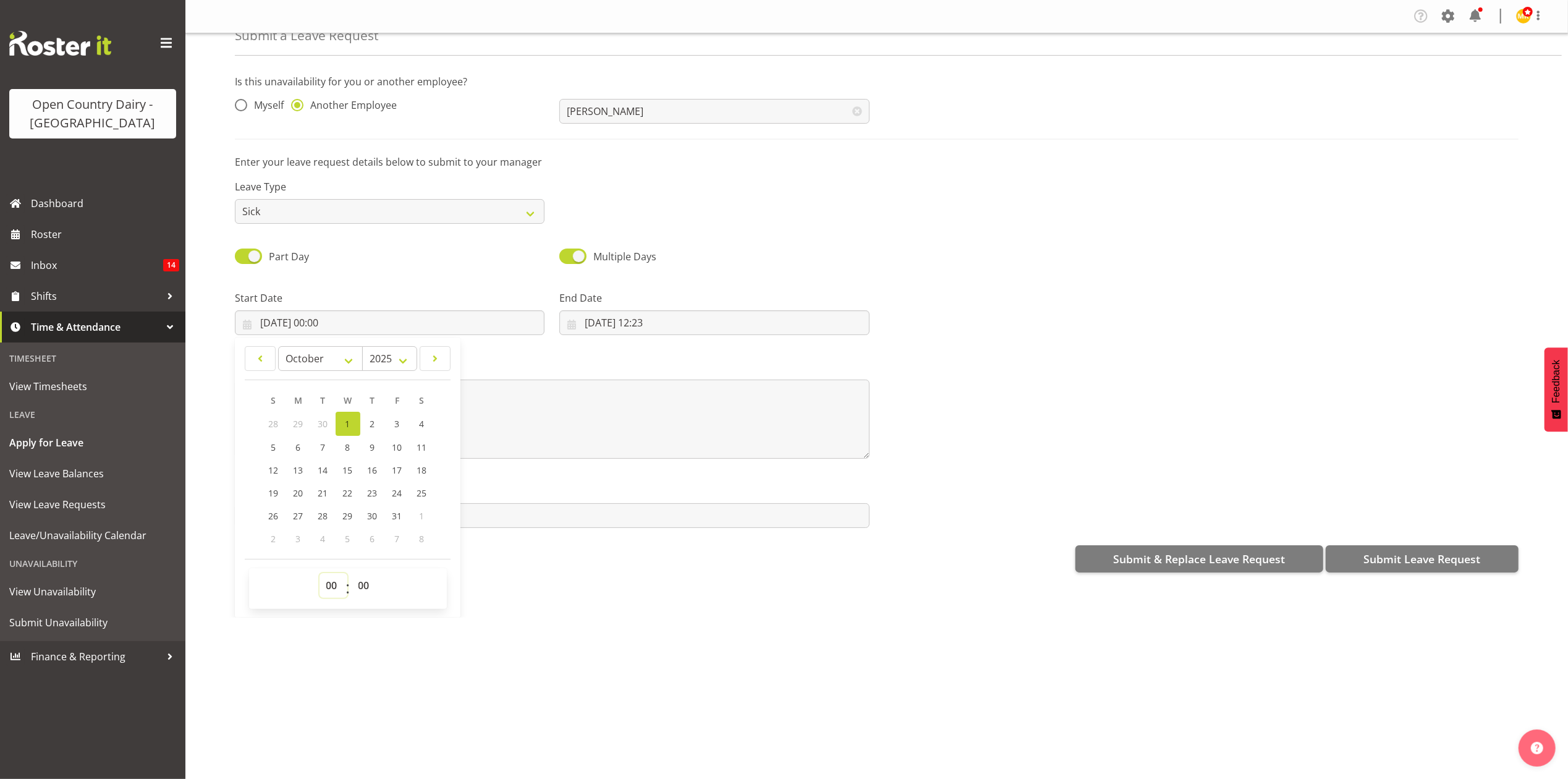
click at [329, 582] on select "00 01 02 03 04 05 06 07 08 09 10 11 12 13 14 15 16 17 18 19 20 21 22 23" at bounding box center [333, 585] width 28 height 25
select select "14"
click at [320, 574] on select "00 01 02 03 04 05 06 07 08 09 10 11 12 13 14 15 16 17 18 19 20 21 22 23" at bounding box center [333, 585] width 28 height 25
type input "01/10/2025, 14:00"
click at [364, 592] on select "00 01 02 03 04 05 06 07 08 09 10 11 12 13 14 15 16 17 18 19 20 21 22 23 24 25 2…" at bounding box center [365, 585] width 28 height 25
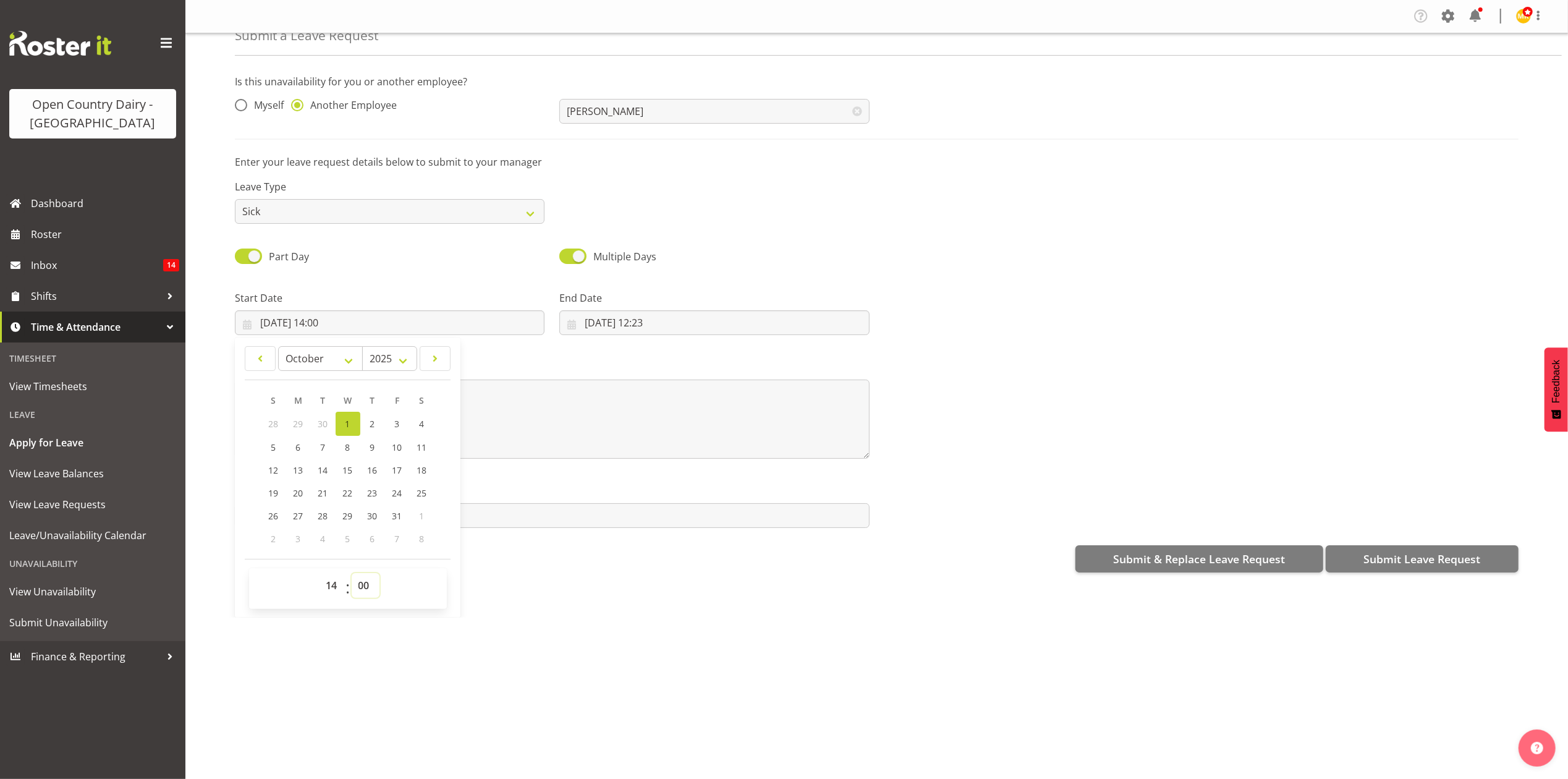
select select "15"
click at [352, 574] on select "00 01 02 03 04 05 06 07 08 09 10 11 12 13 14 15 16 17 18 19 20 21 22 23 24 25 2…" at bounding box center [365, 585] width 28 height 25
type input "01/10/2025, 14:15"
click at [616, 325] on input "01/10/2025, 12:23" at bounding box center [714, 322] width 309 height 25
click at [719, 422] on span "3" at bounding box center [722, 423] width 5 height 12
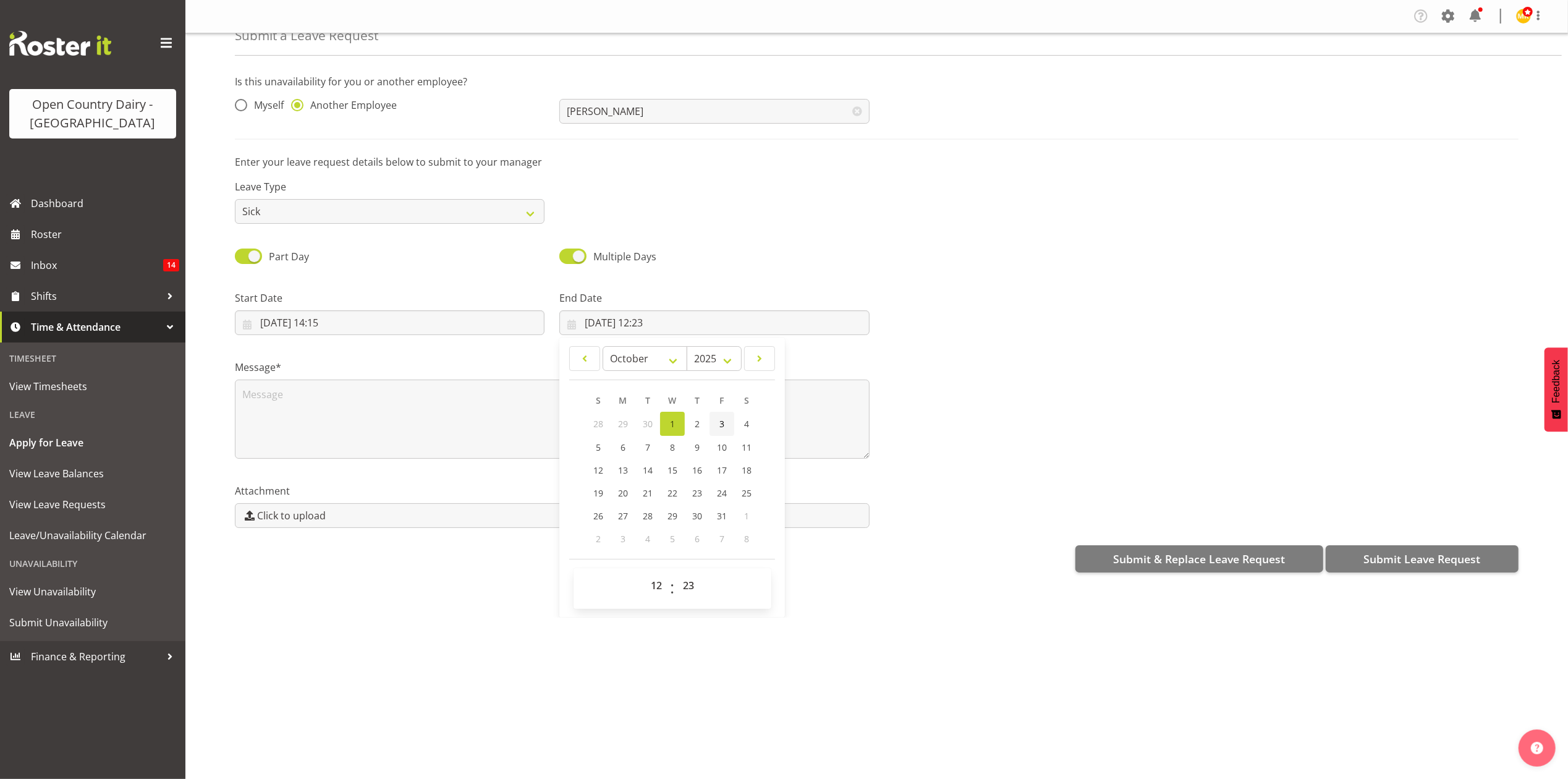
type input "03/10/2025, 12:23"
click at [665, 577] on select "00 01 02 03 04 05 06 07 08 09 10 11 12 13 14 15 16 17 18 19 20 21 22 23" at bounding box center [658, 585] width 28 height 25
select select "4"
click at [644, 574] on select "00 01 02 03 04 05 06 07 08 09 10 11 12 13 14 15 16 17 18 19 20 21 22 23" at bounding box center [658, 585] width 28 height 25
type input "03/10/2025, 04:23"
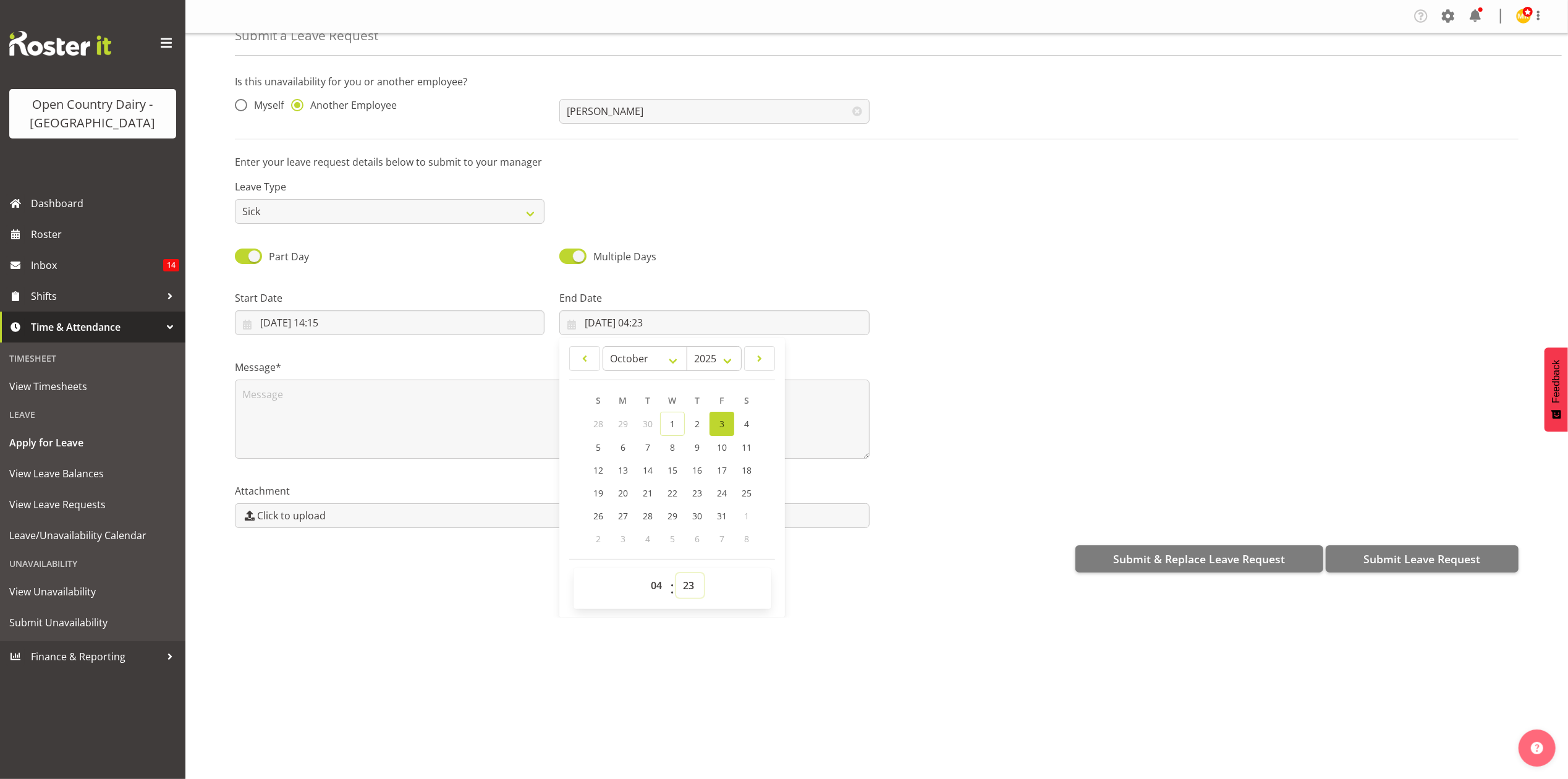
click at [682, 589] on select "00 01 02 03 04 05 06 07 08 09 10 11 12 13 14 15 16 17 18 19 20 21 22 23 24 25 2…" at bounding box center [689, 585] width 28 height 25
select select "0"
click at [676, 574] on select "00 01 02 03 04 05 06 07 08 09 10 11 12 13 14 15 16 17 18 19 20 21 22 23 24 25 2…" at bounding box center [689, 585] width 28 height 25
type input "03/10/2025, 04:00"
click at [302, 405] on textarea at bounding box center [552, 419] width 634 height 79
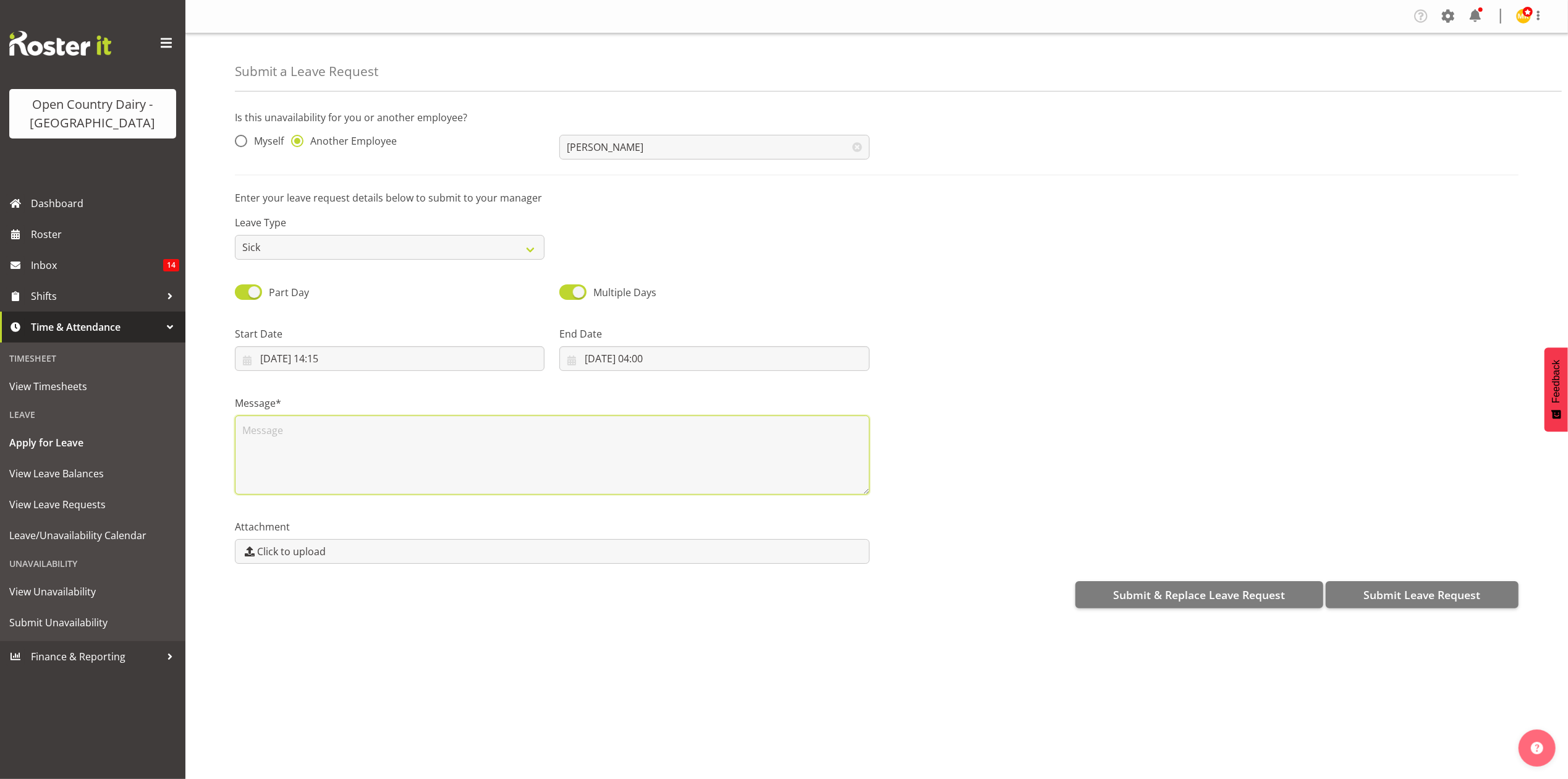
scroll to position [0, 0]
click at [273, 433] on textarea "called is sick" at bounding box center [552, 455] width 634 height 79
click at [341, 439] on textarea "called in sick" at bounding box center [552, 455] width 634 height 79
type textarea "called in sick,"
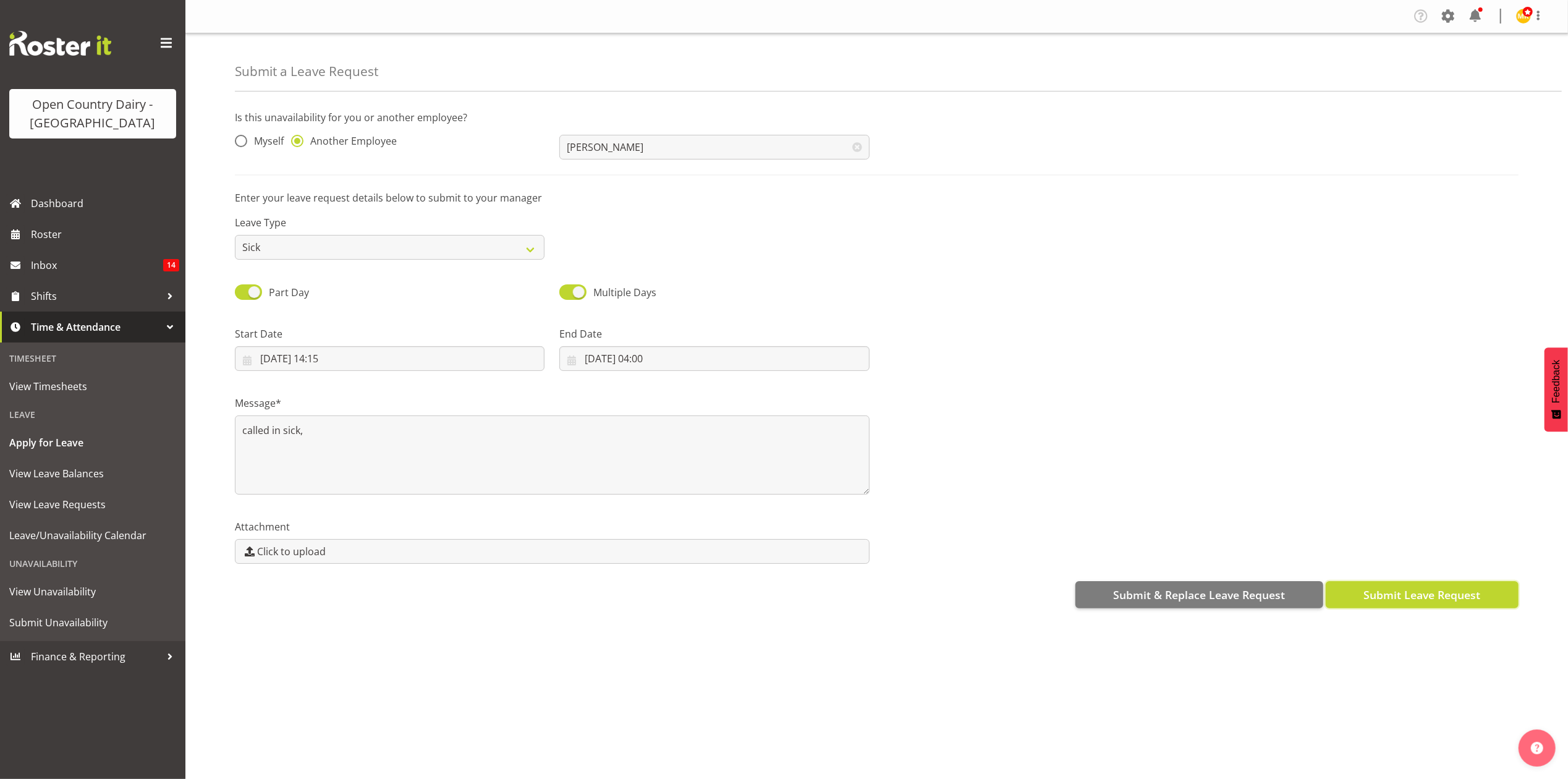
click at [1369, 602] on span "Submit Leave Request" at bounding box center [1422, 594] width 117 height 16
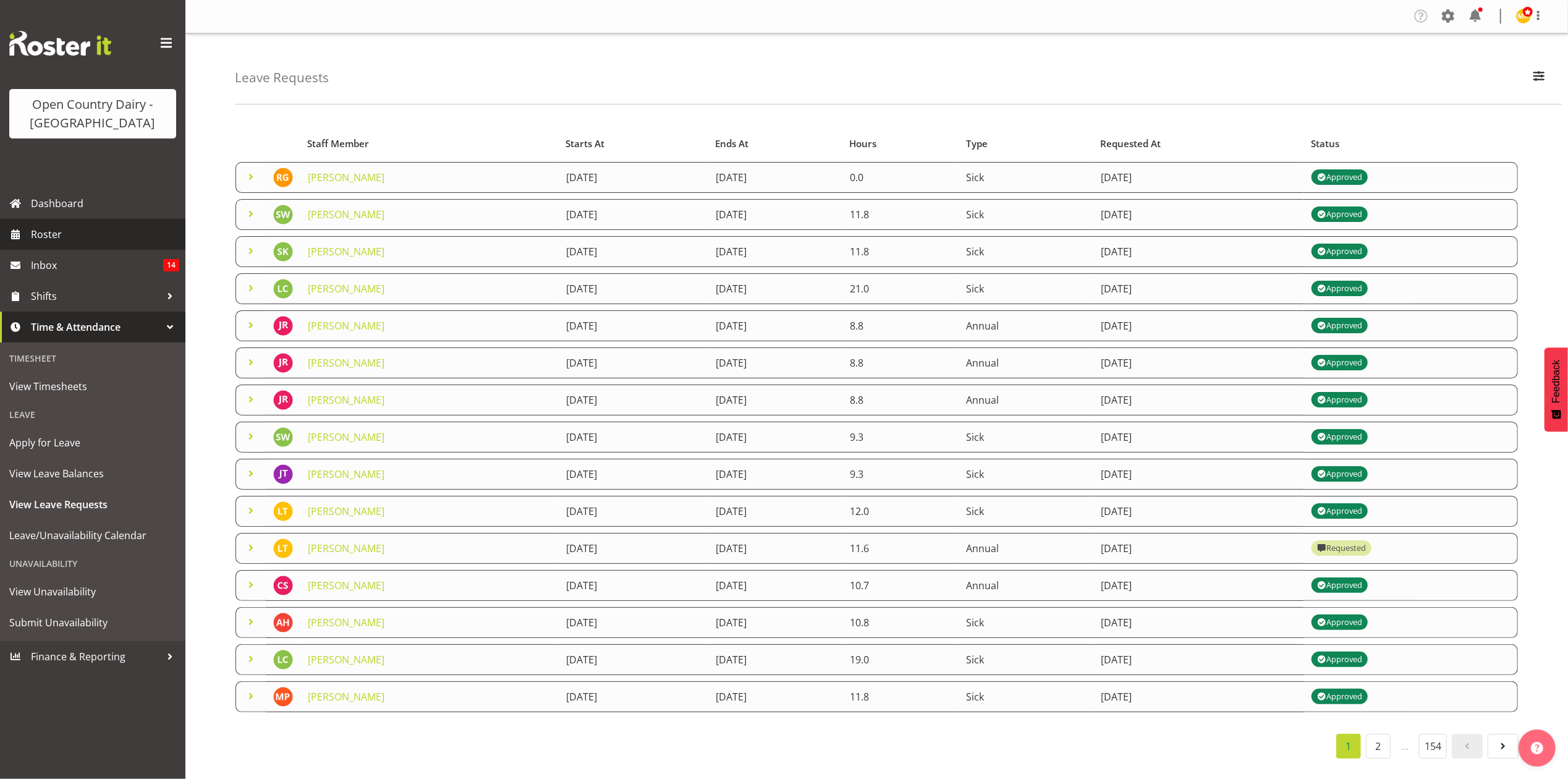
click at [46, 234] on span "Roster" at bounding box center [105, 234] width 148 height 19
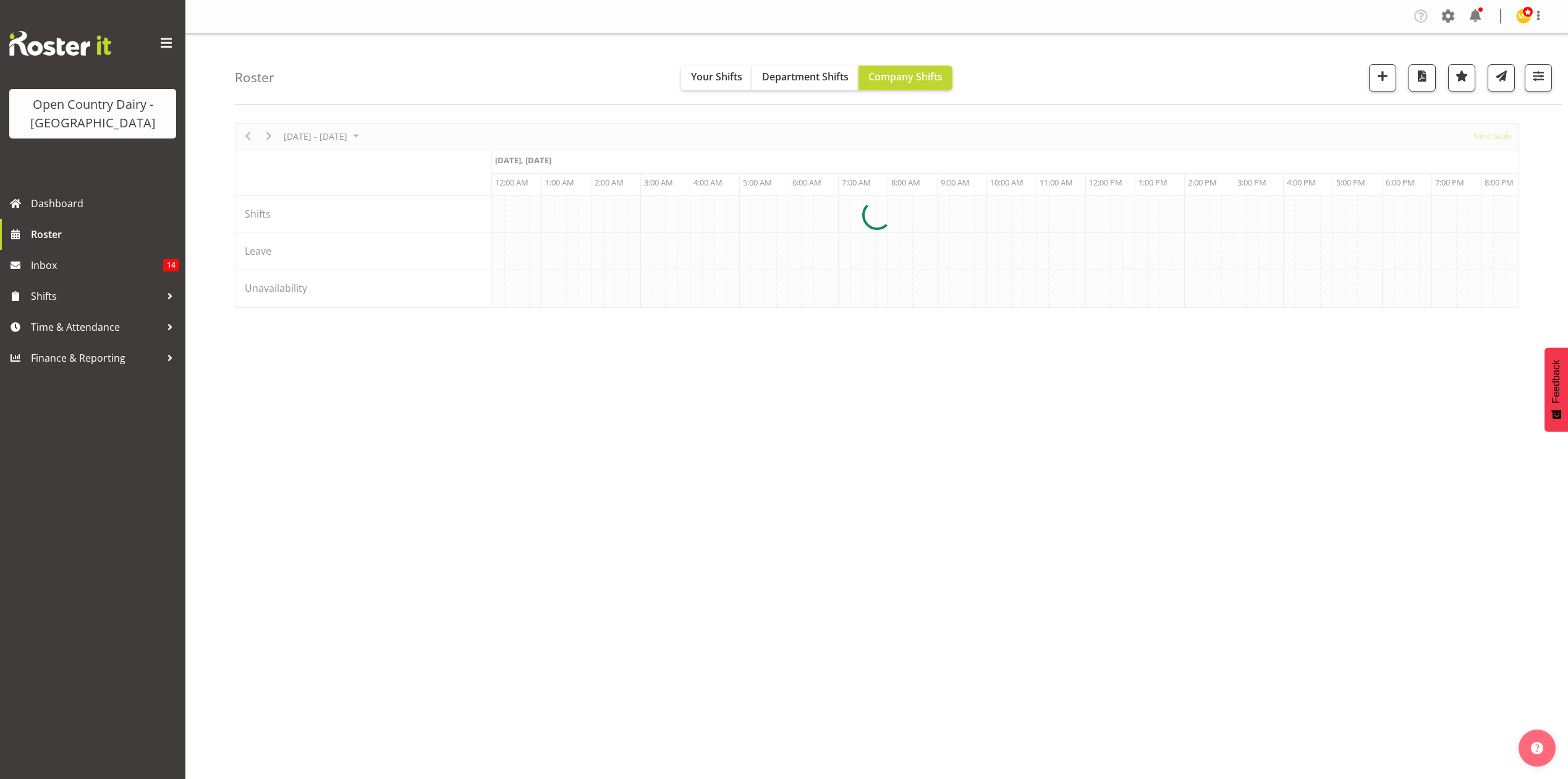
select select "shiftH"
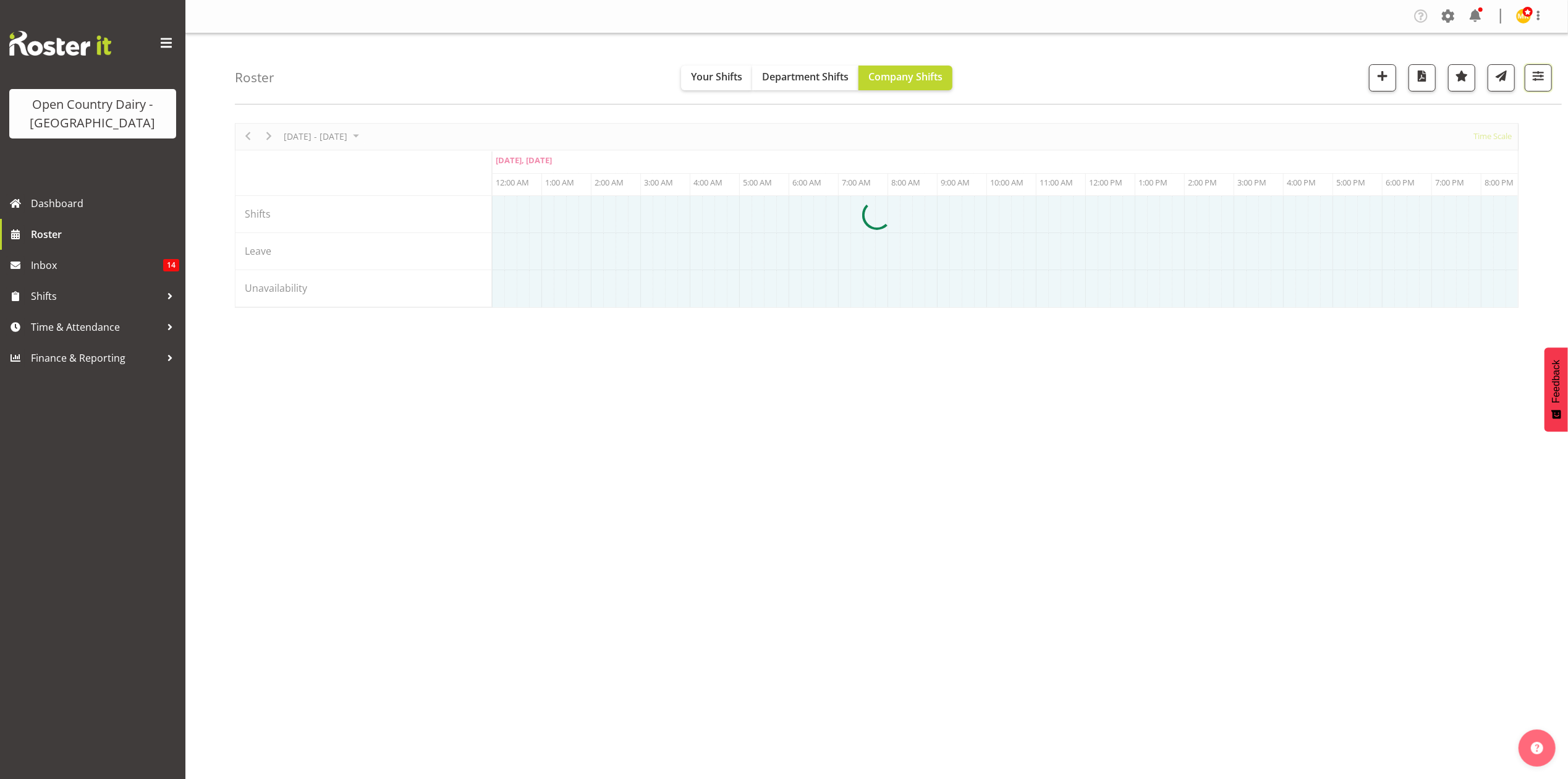
click at [1543, 82] on span "button" at bounding box center [1538, 76] width 16 height 16
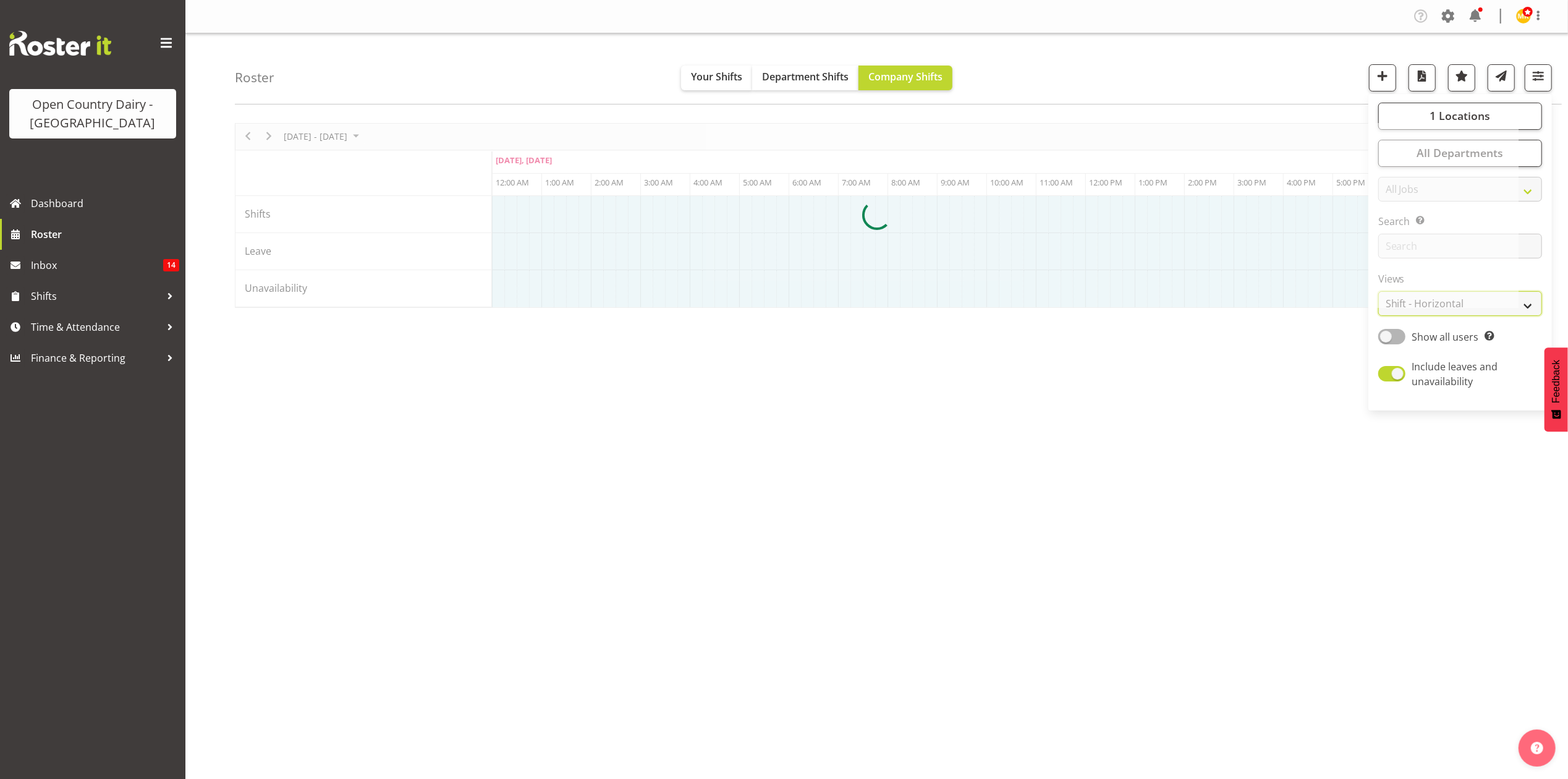
click at [1524, 302] on select "Staff Role Shift - Horizontal Shift - Vertical Staff - Location" at bounding box center [1460, 304] width 164 height 25
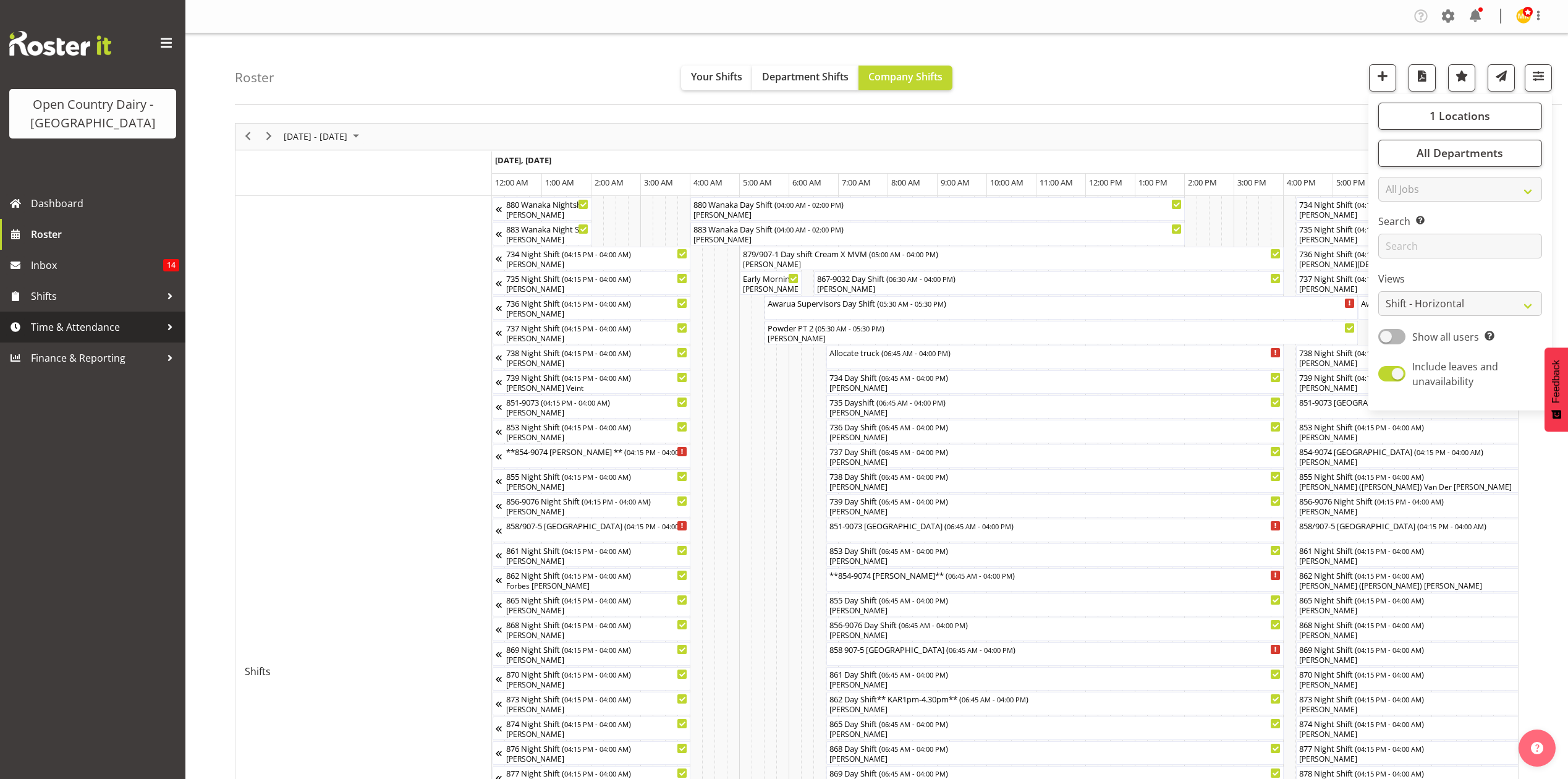
select select "shiftH"
click at [84, 332] on span "Time & Attendance" at bounding box center [96, 327] width 129 height 19
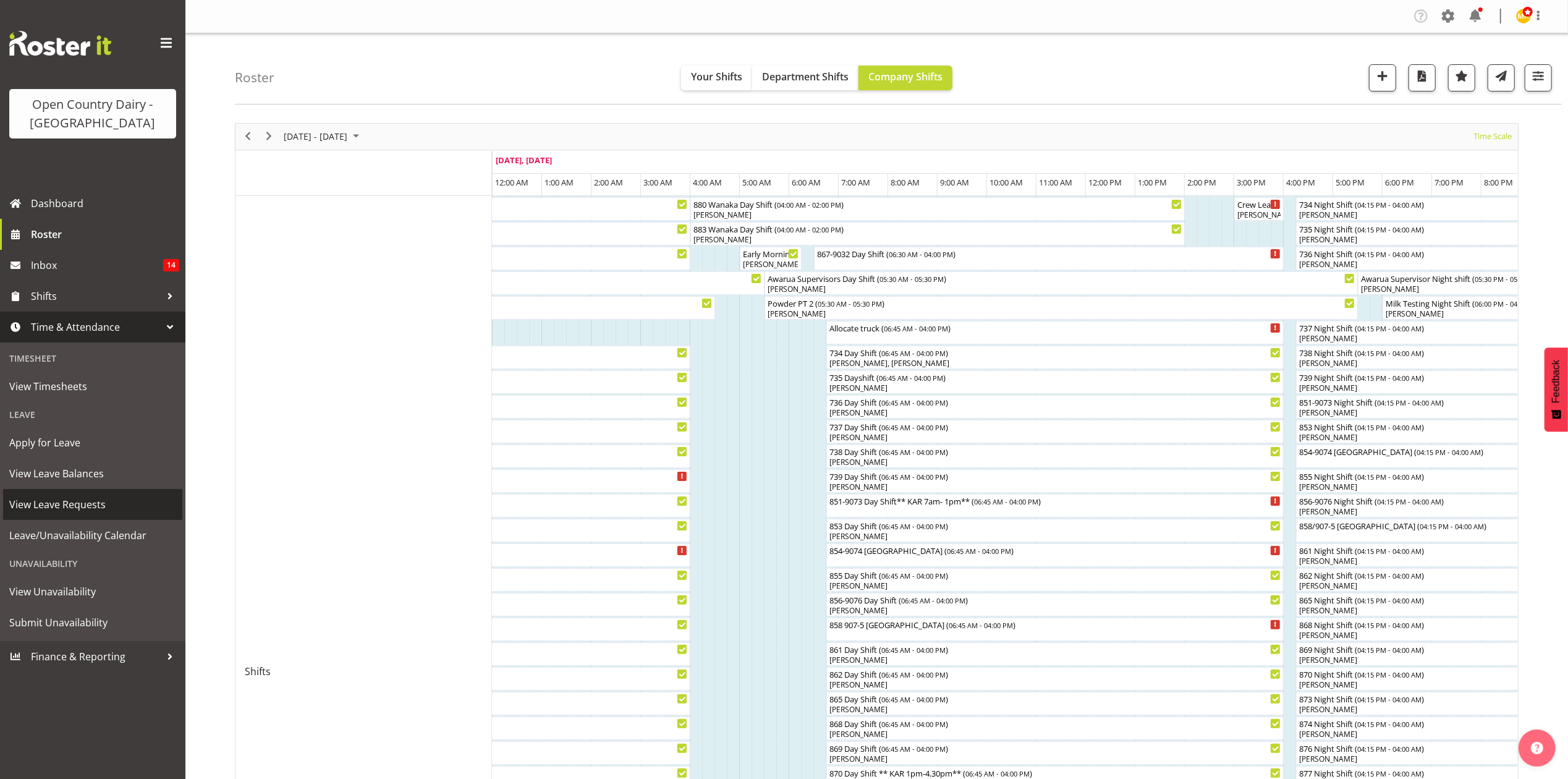
click at [82, 508] on span "View Leave Requests" at bounding box center [93, 504] width 167 height 19
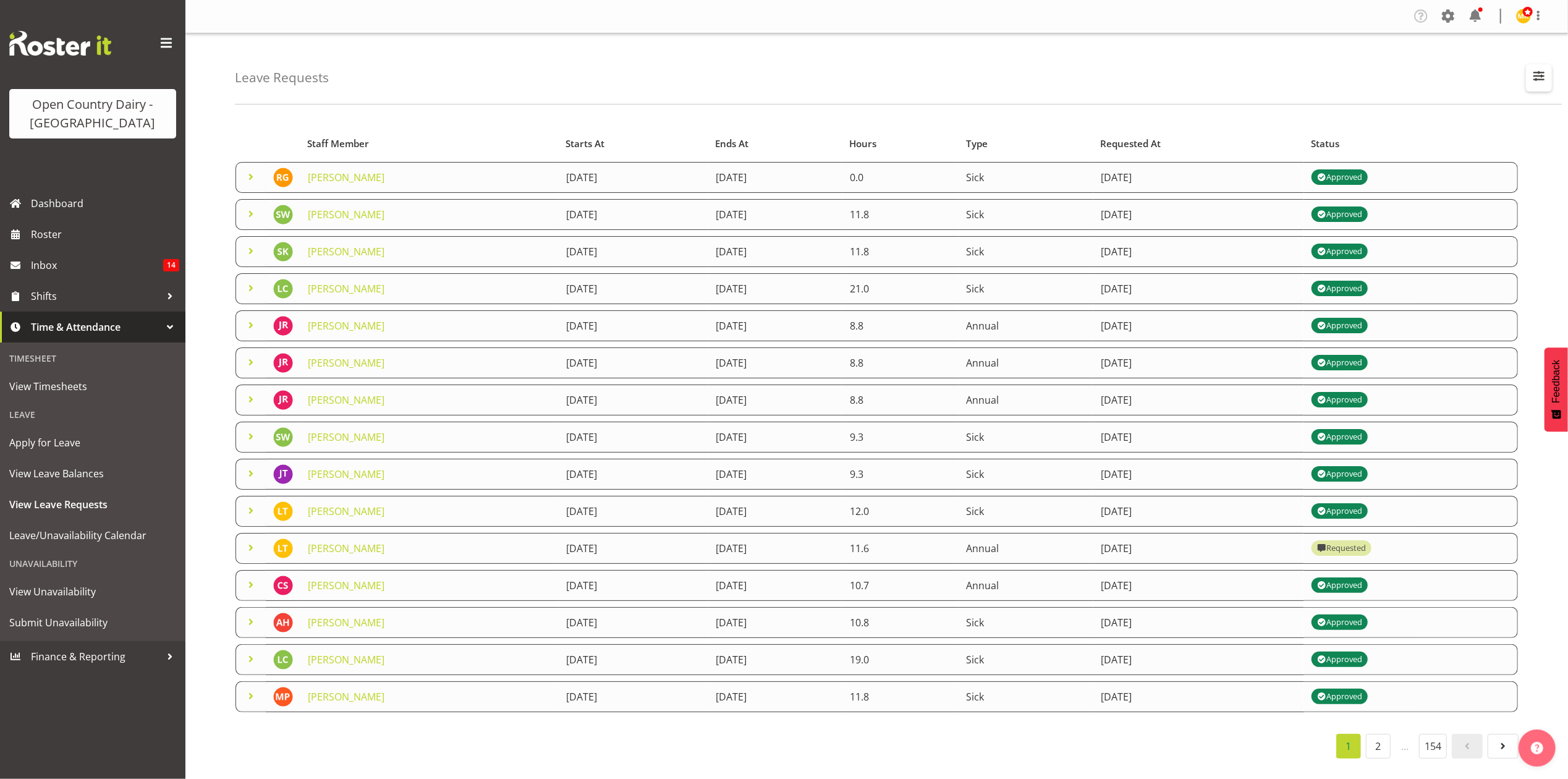
click at [1544, 90] on button "button" at bounding box center [1539, 78] width 26 height 27
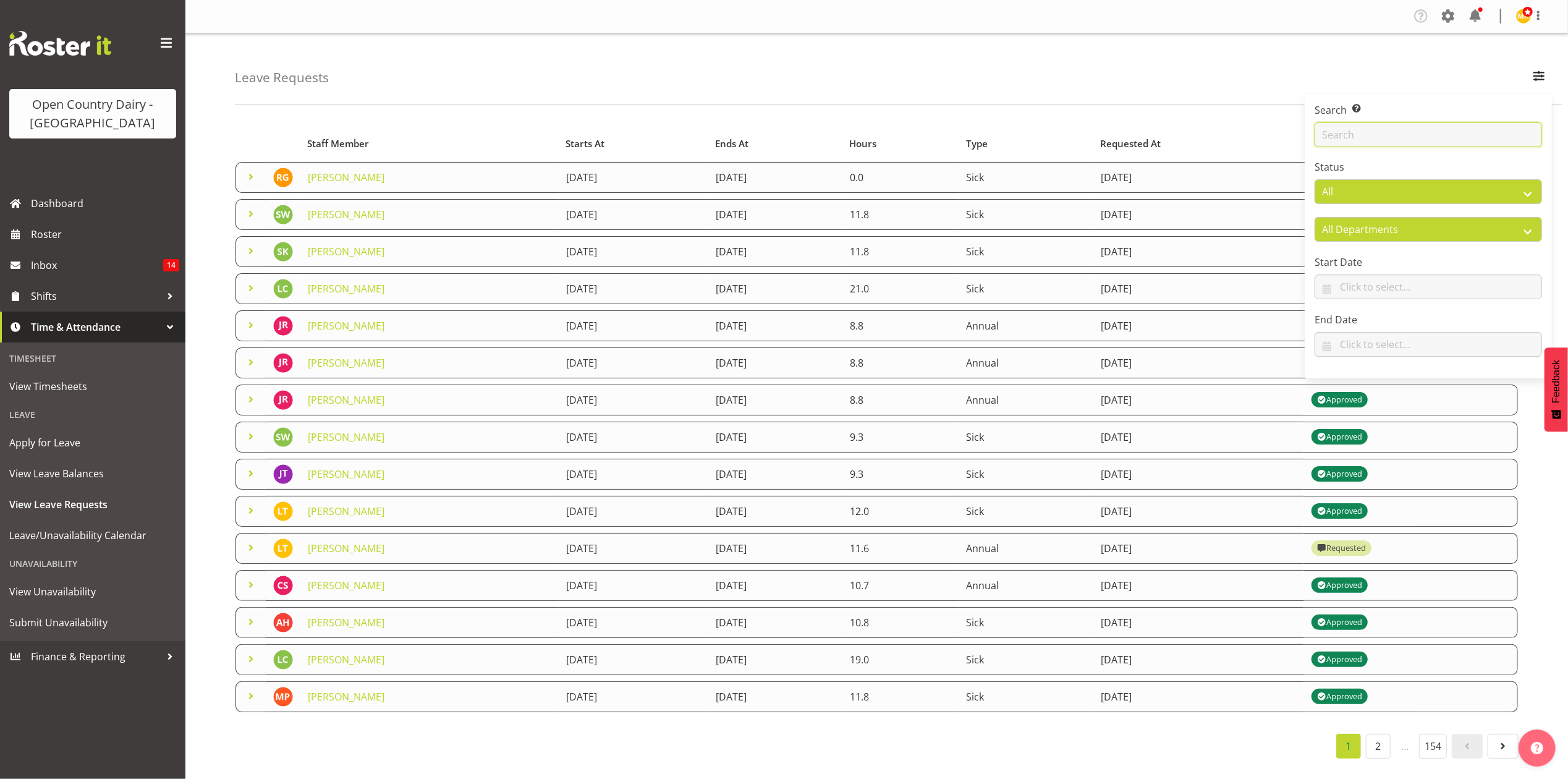
click at [1350, 137] on input "text" at bounding box center [1428, 135] width 227 height 25
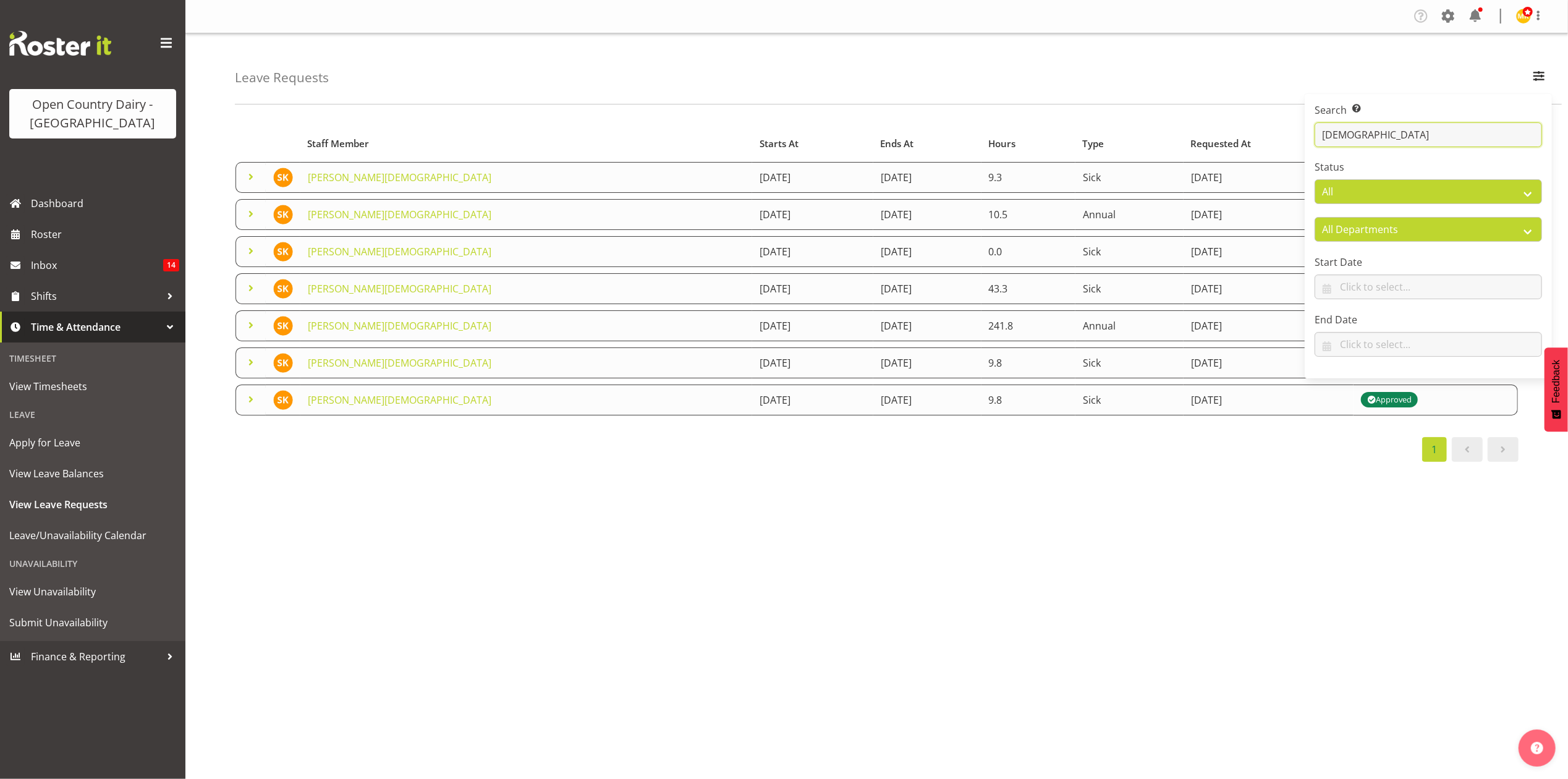
type input "[DEMOGRAPHIC_DATA]"
click at [829, 502] on div "Starts At Type Requested At Status Staff Member Starts At Ends At Hours Type Re…" at bounding box center [901, 361] width 1333 height 495
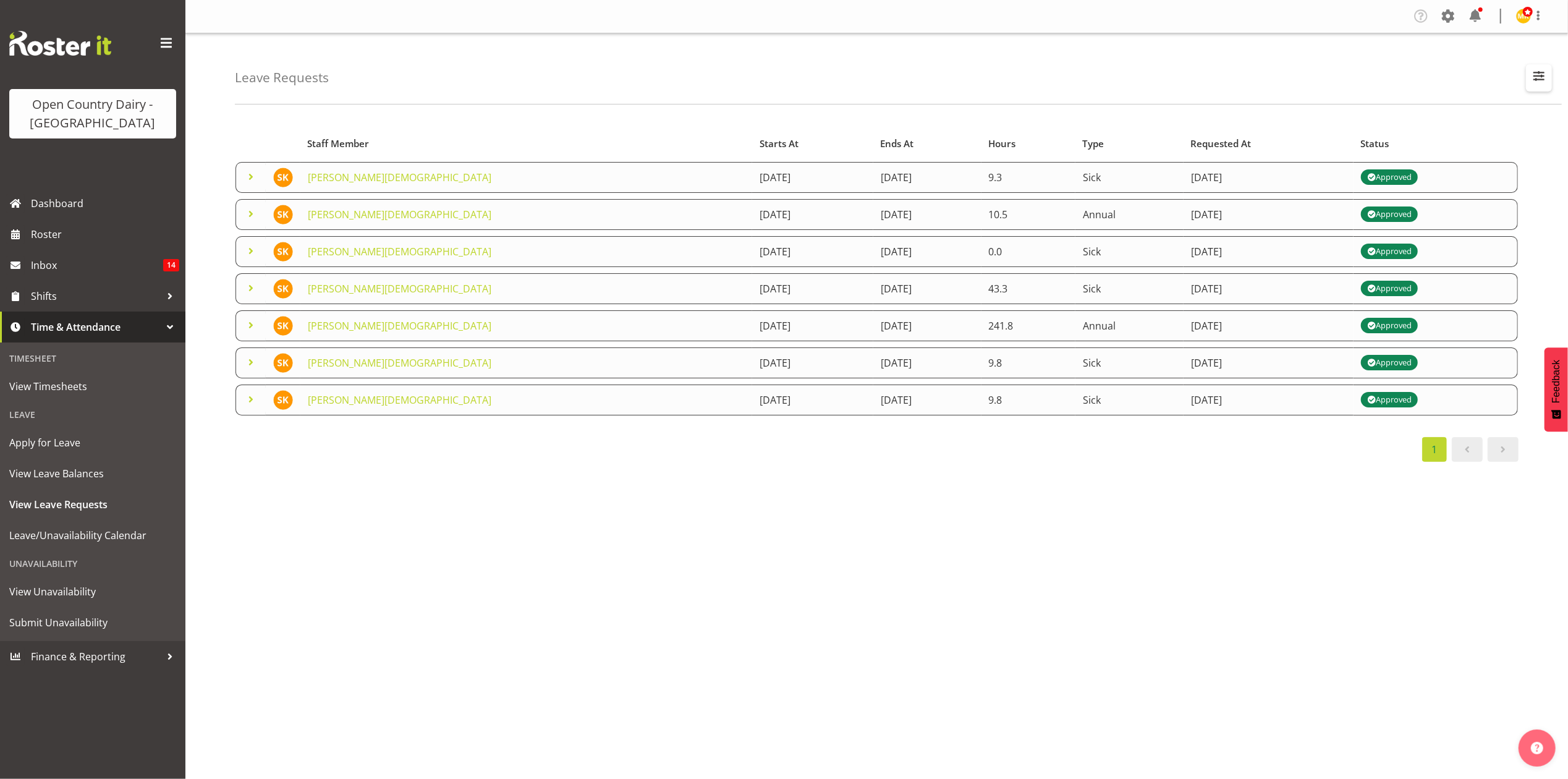
click at [1534, 88] on button "button" at bounding box center [1539, 78] width 26 height 27
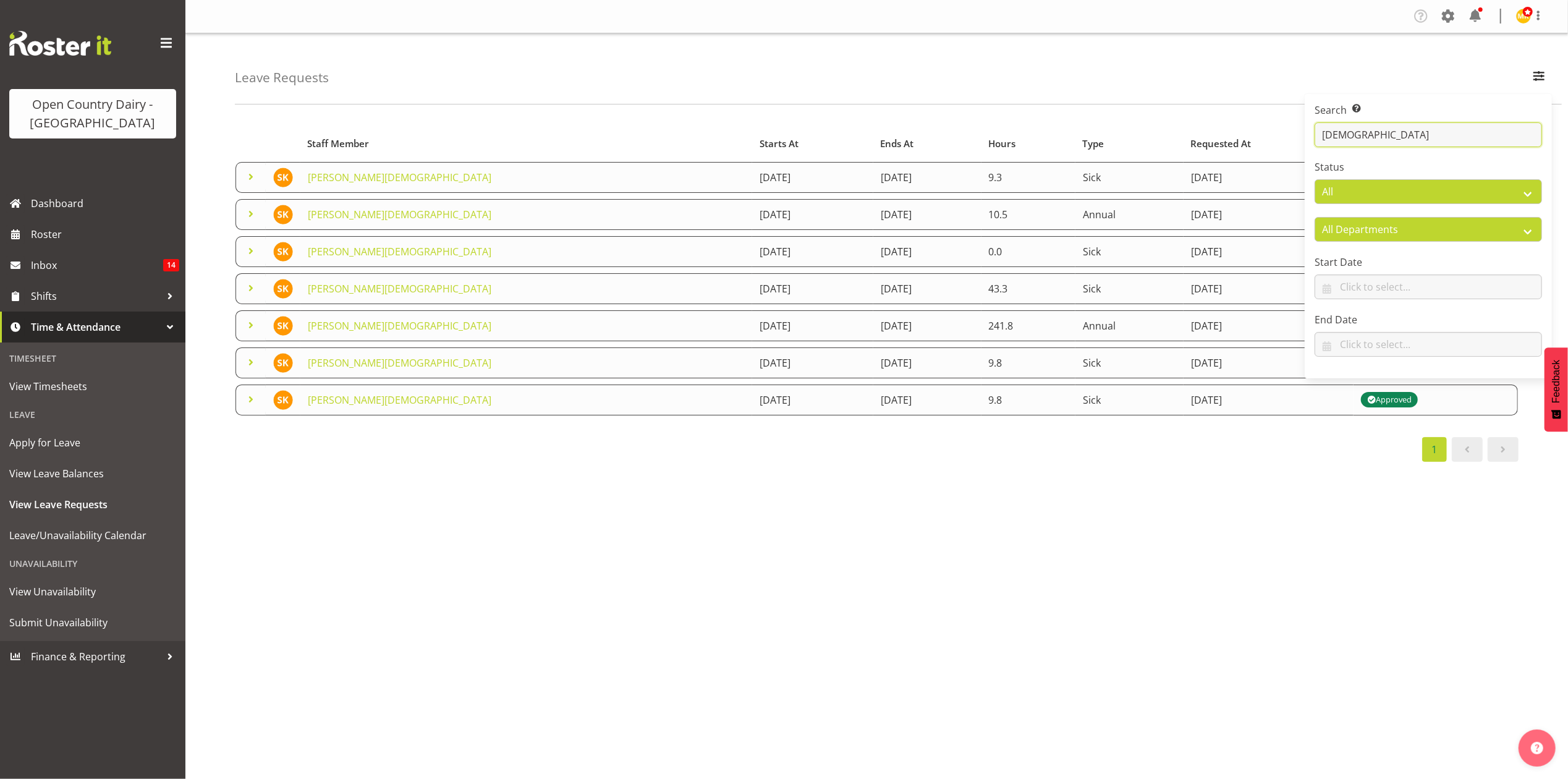
drag, startPoint x: 1358, startPoint y: 136, endPoint x: 1273, endPoint y: 139, distance: 85.1
click at [1273, 139] on div "Leave Requests Search Search for a particular employee shiva Status All Approve…" at bounding box center [877, 321] width 1383 height 575
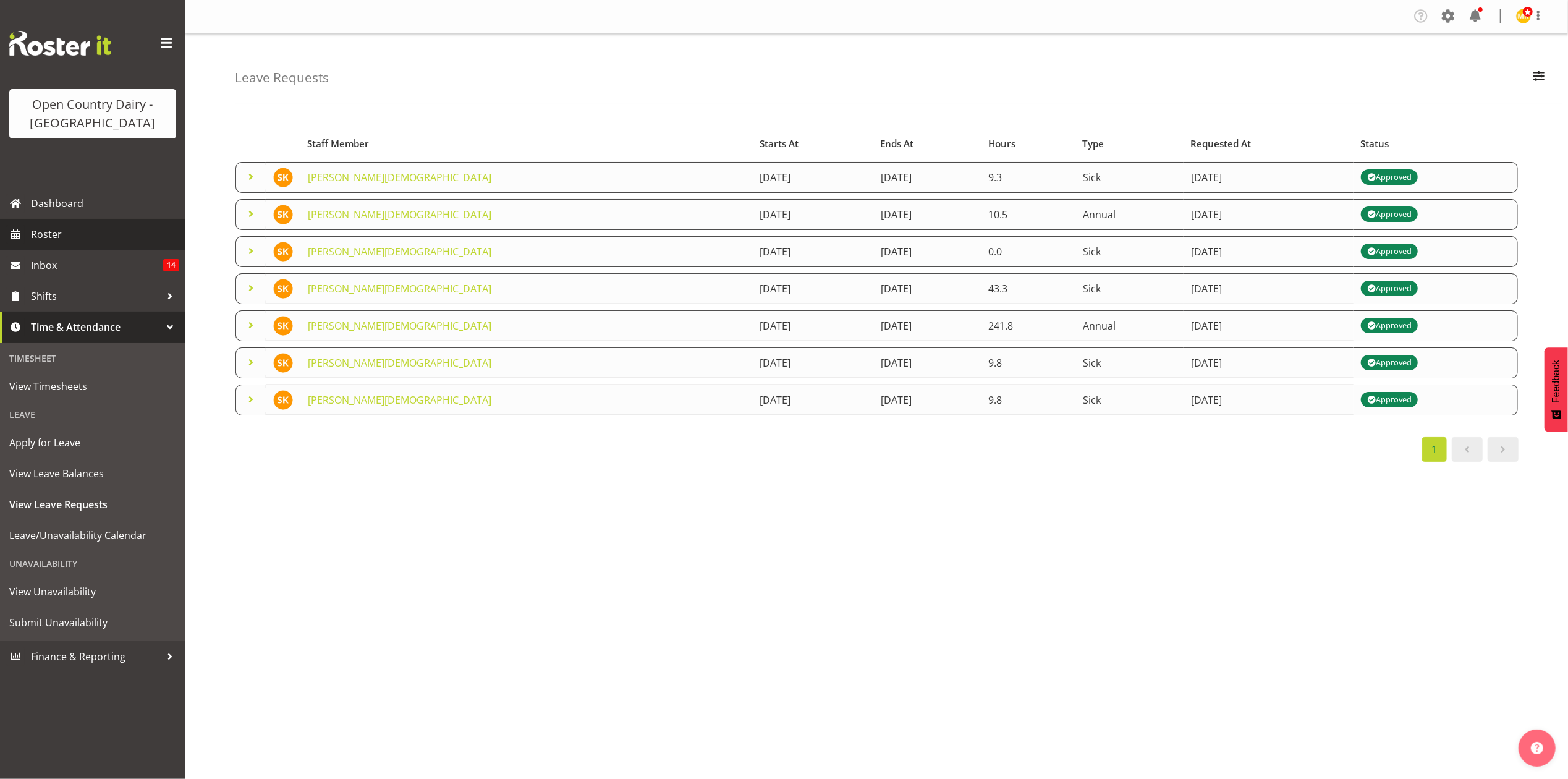
click at [48, 232] on span "Roster" at bounding box center [105, 234] width 148 height 19
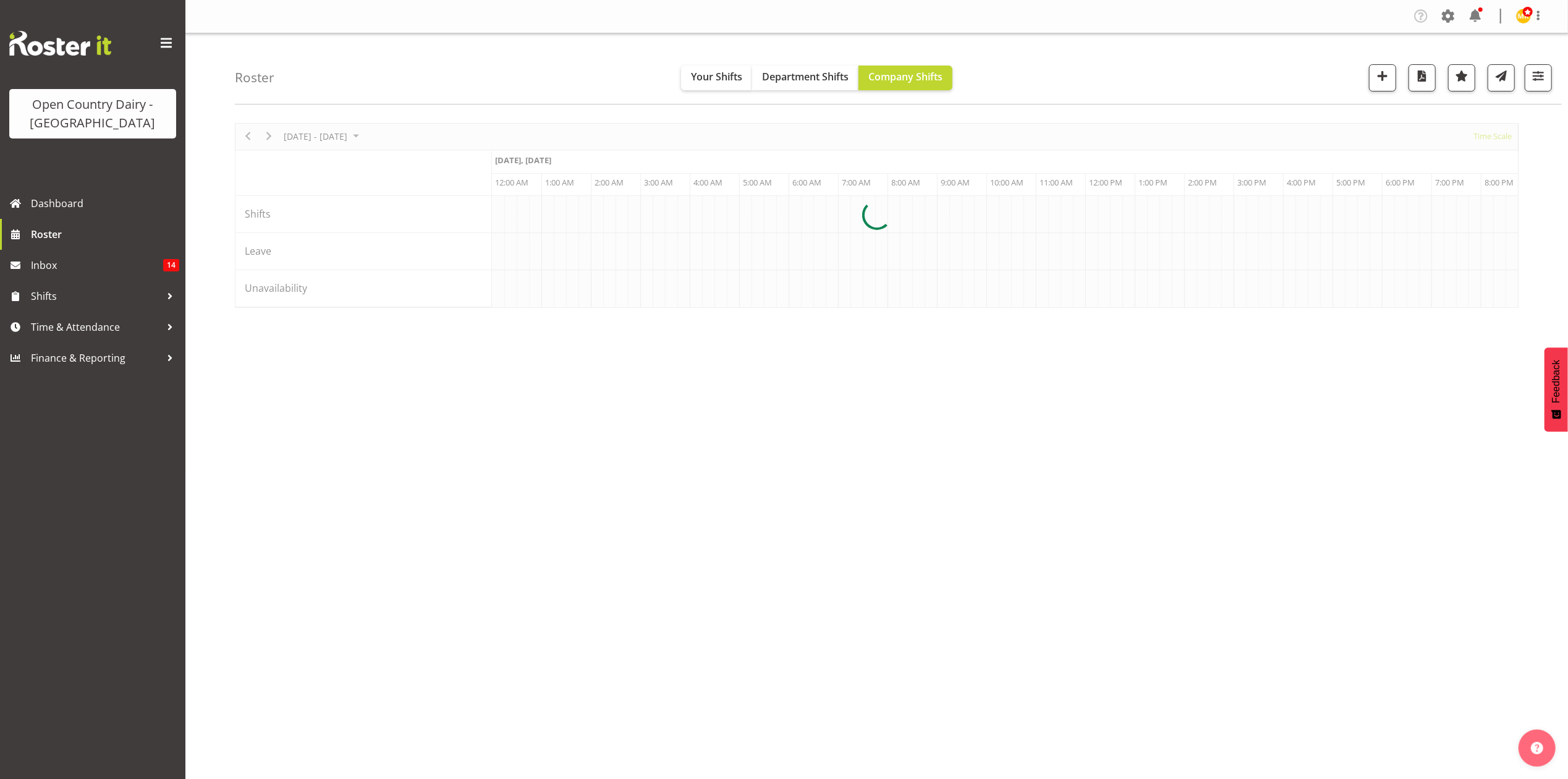
scroll to position [0, 2373]
